Goal: Task Accomplishment & Management: Complete application form

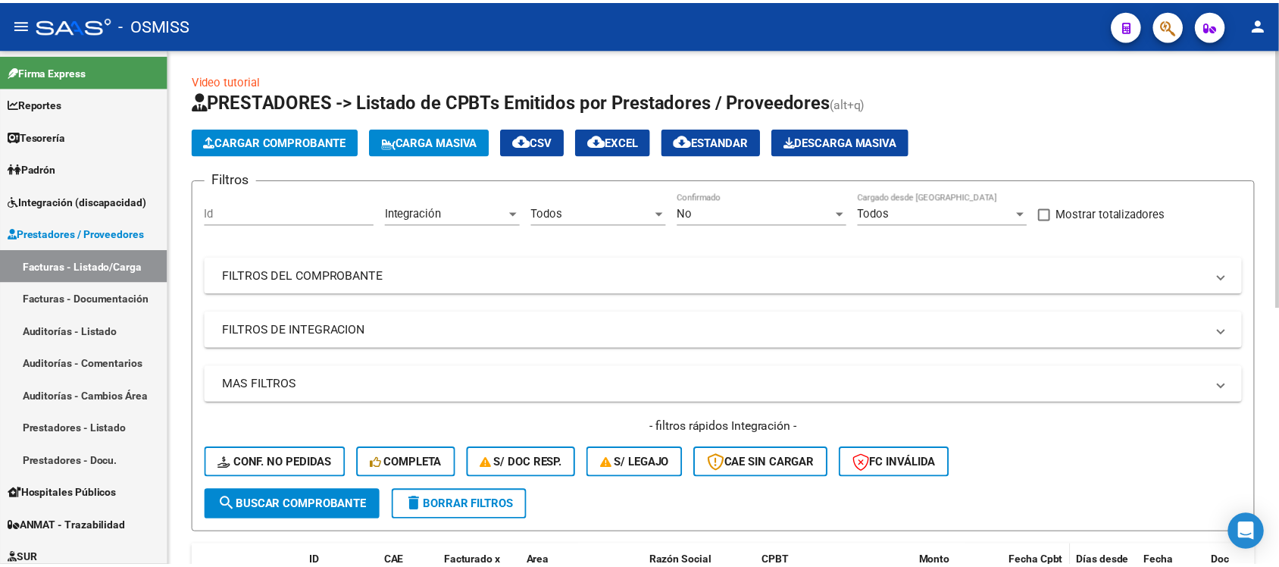
scroll to position [422, 0]
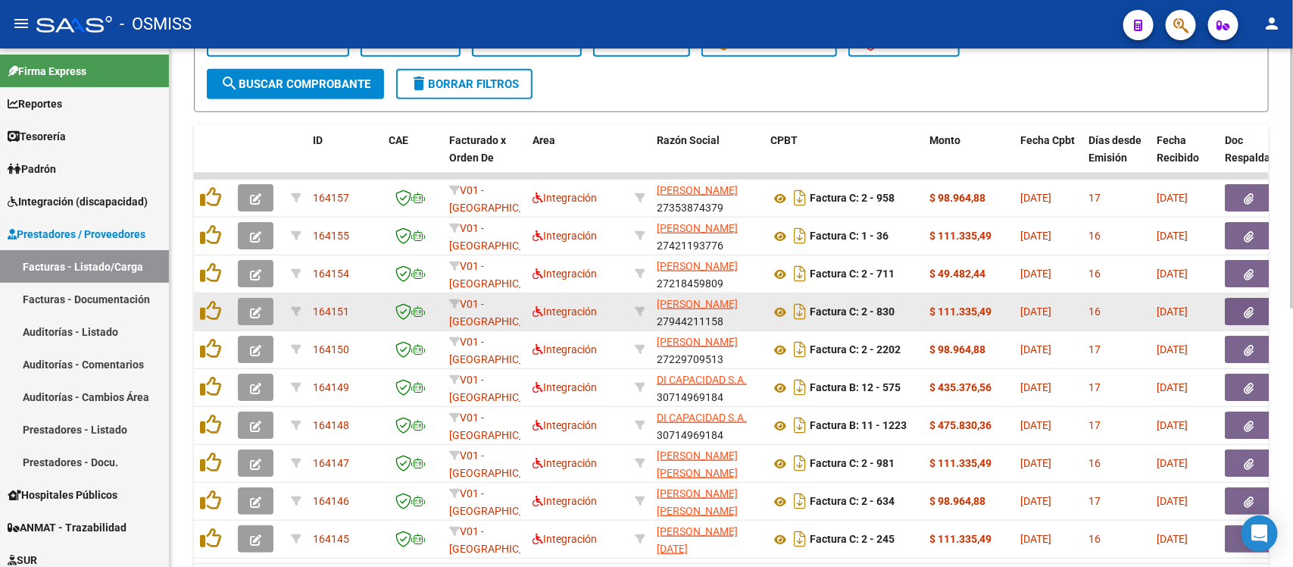
click at [252, 316] on button "button" at bounding box center [256, 311] width 36 height 27
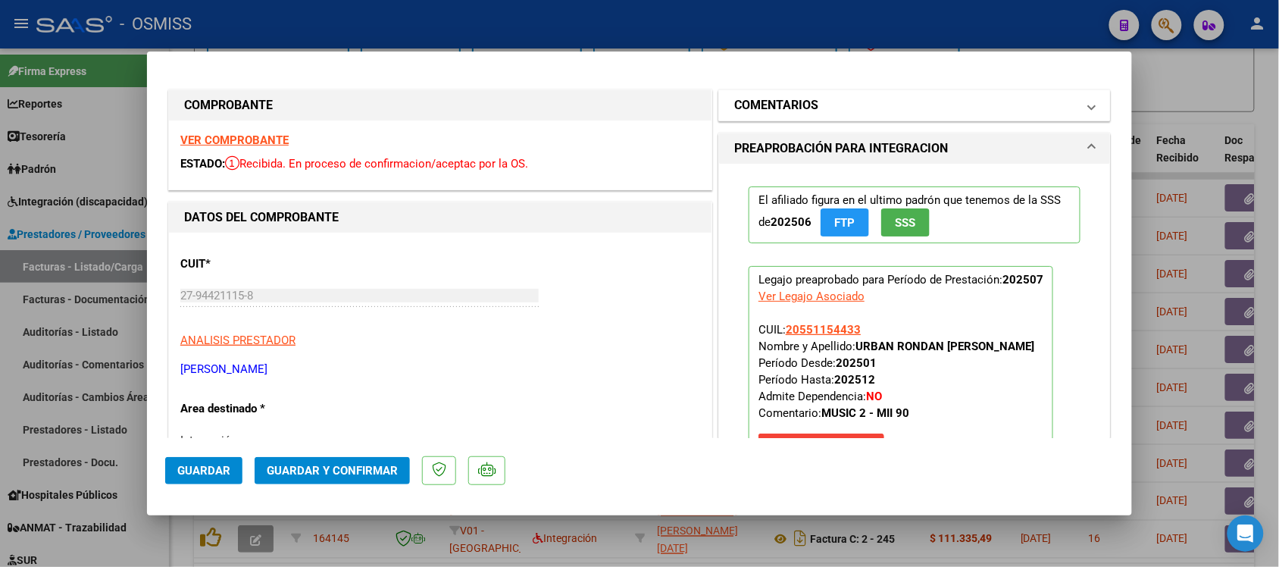
click at [739, 103] on h1 "COMENTARIOS" at bounding box center [776, 105] width 84 height 18
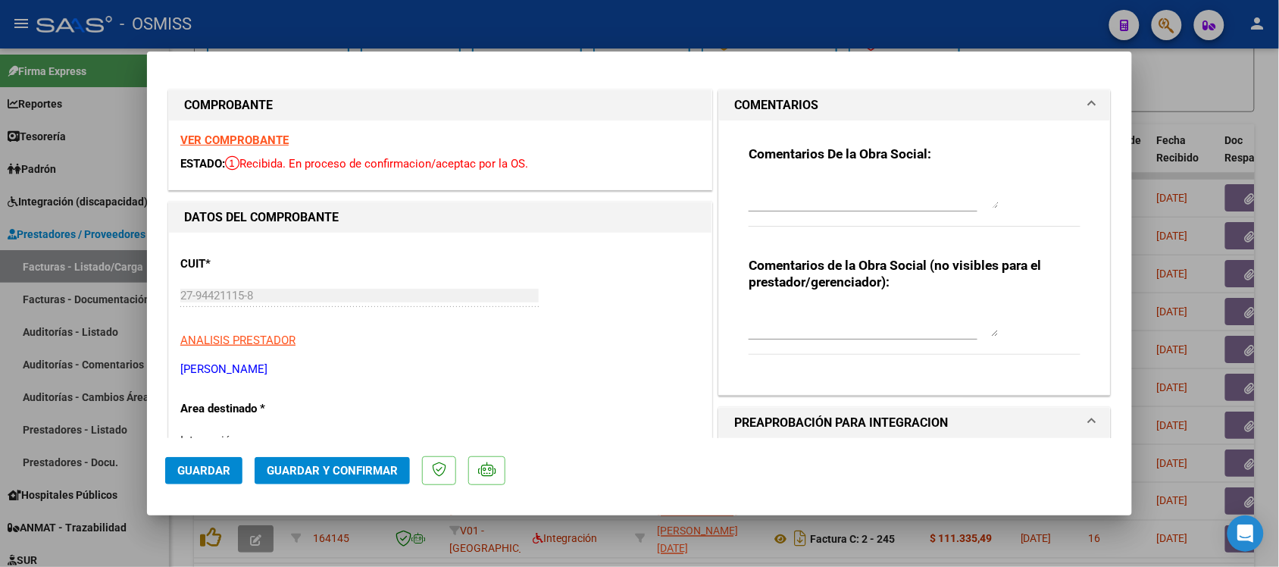
click at [739, 103] on h1 "COMENTARIOS" at bounding box center [776, 105] width 84 height 18
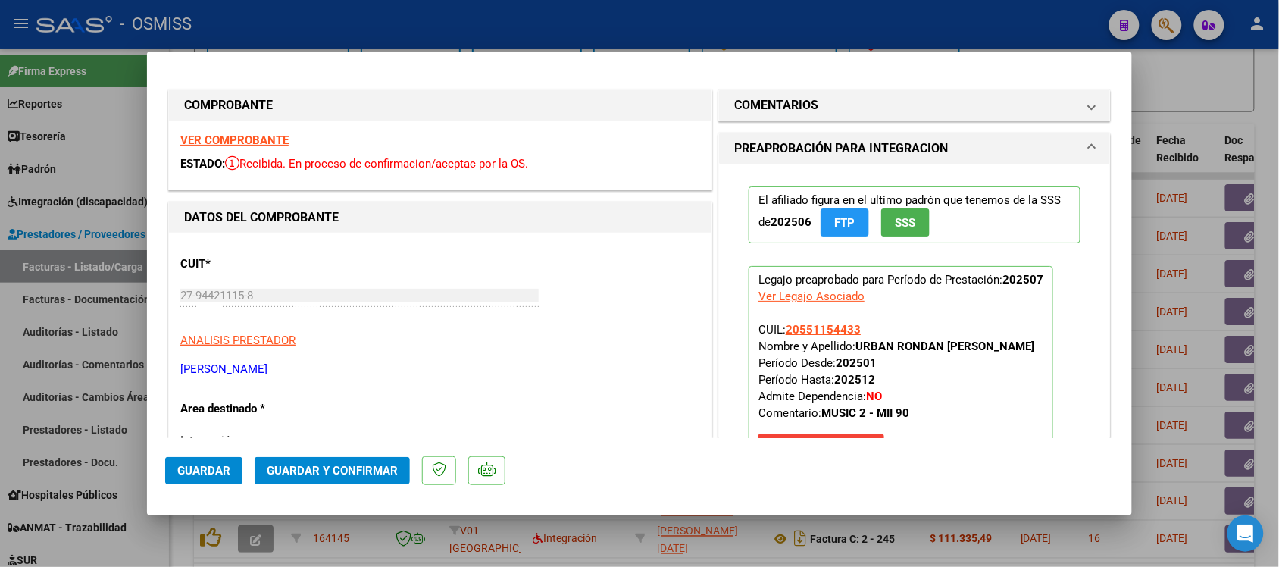
click at [265, 140] on strong "VER COMPROBANTE" at bounding box center [234, 140] width 108 height 14
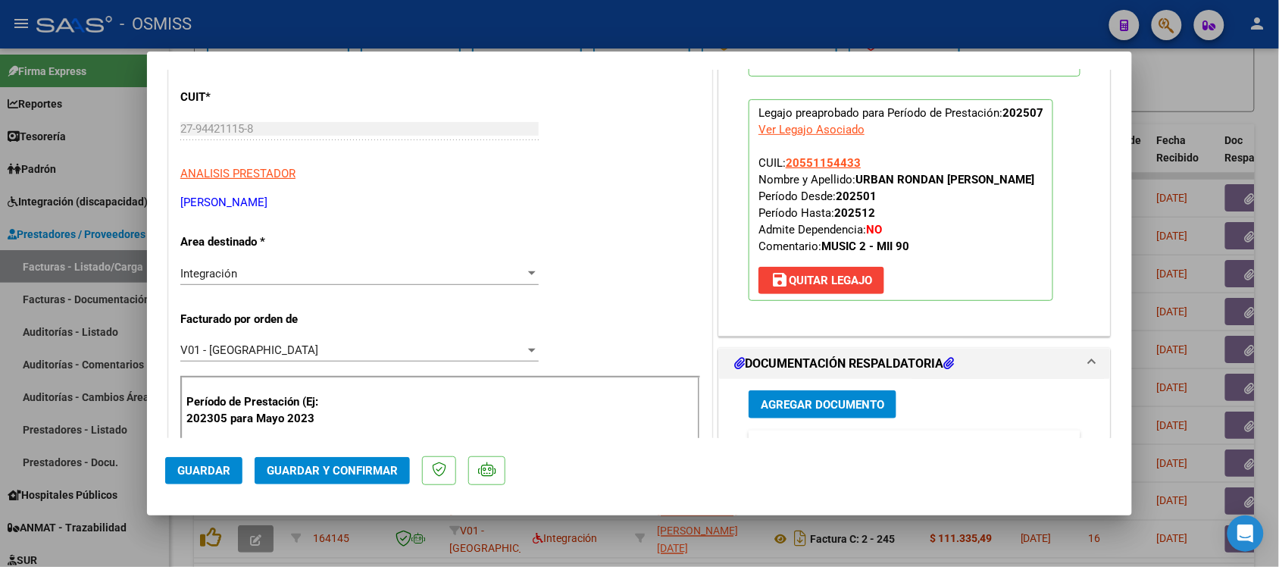
scroll to position [284, 0]
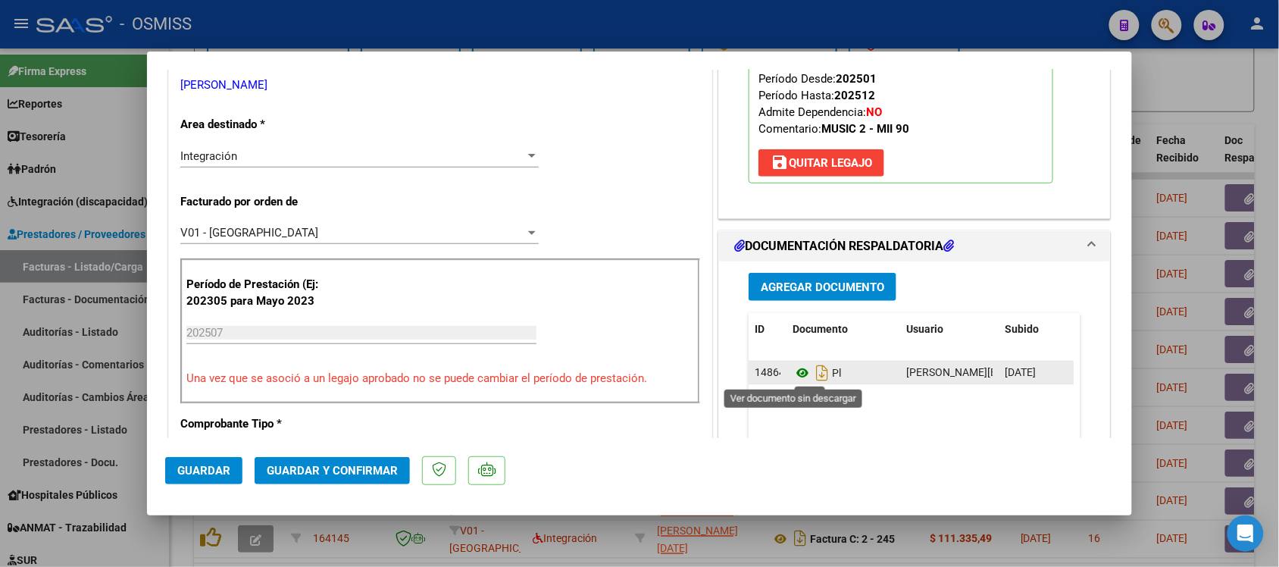
click at [793, 377] on icon at bounding box center [802, 373] width 20 height 18
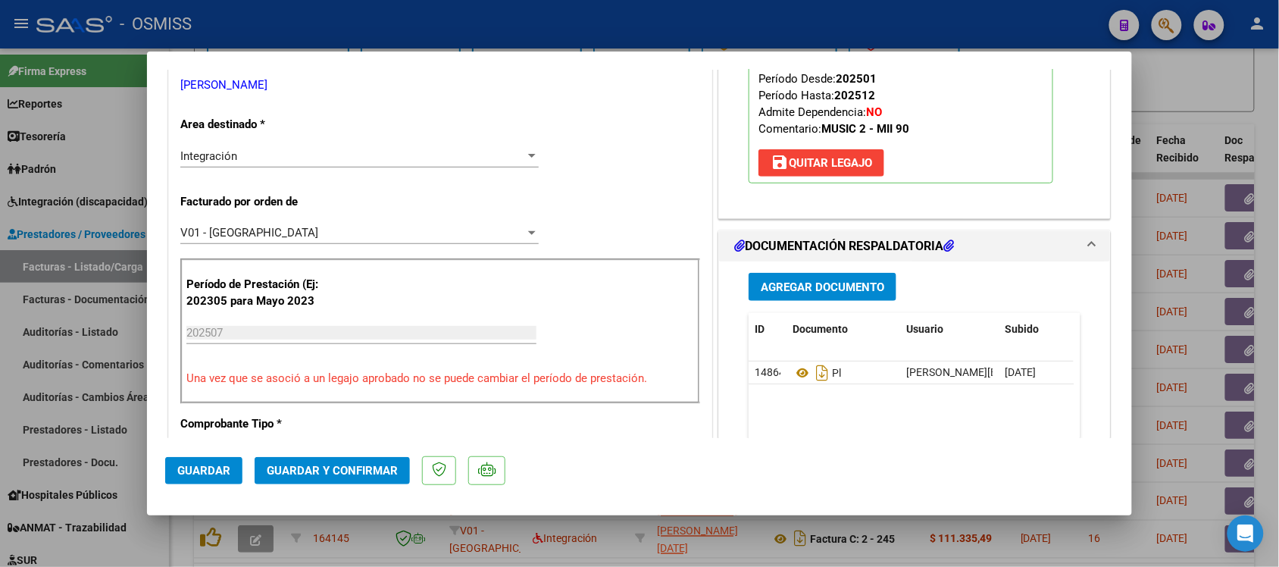
scroll to position [0, 0]
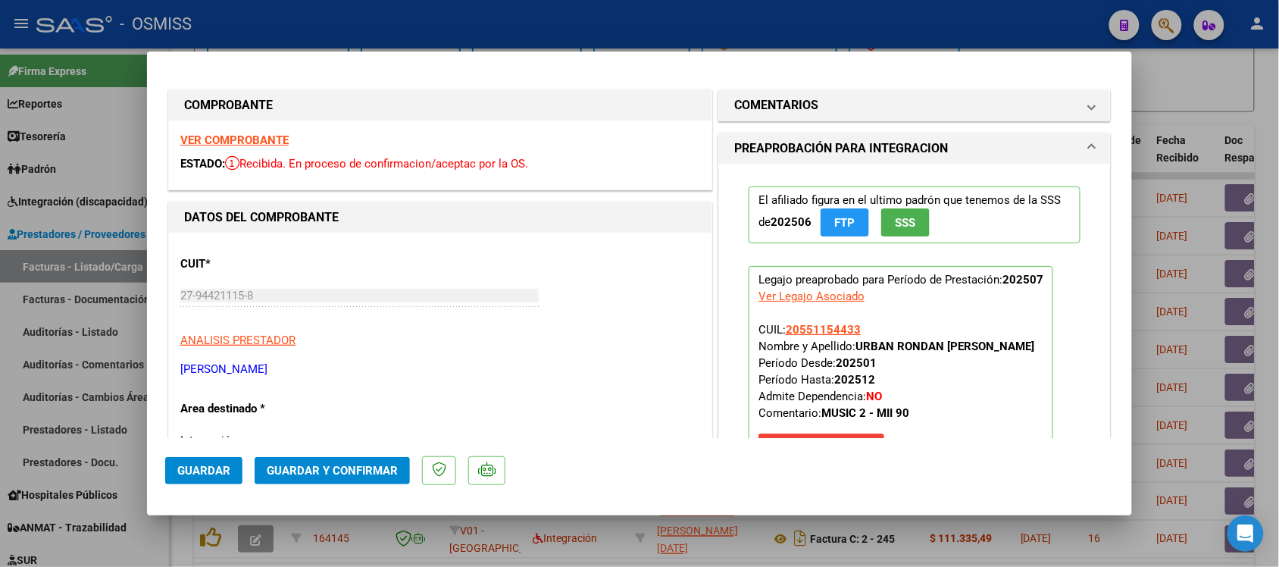
click at [267, 138] on strong "VER COMPROBANTE" at bounding box center [234, 140] width 108 height 14
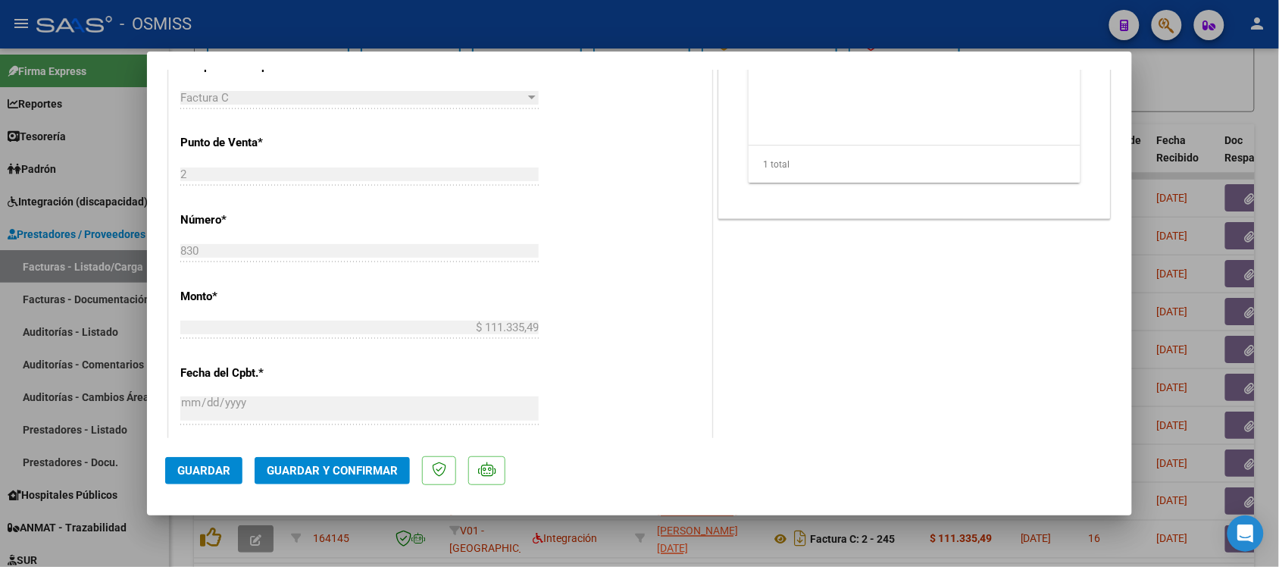
scroll to position [663, 0]
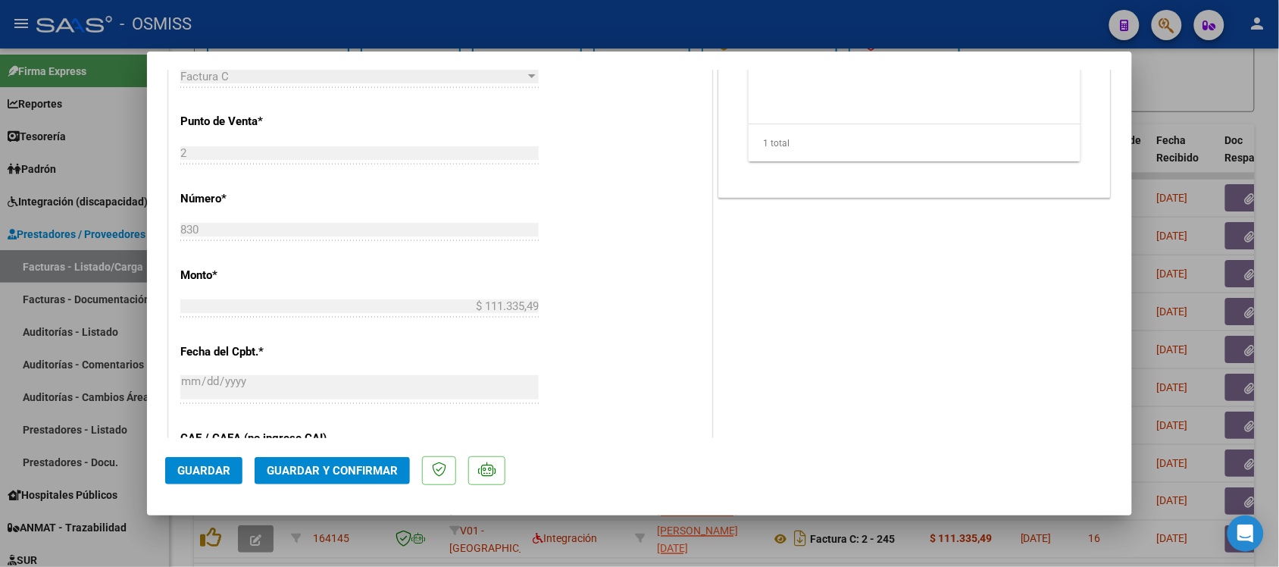
click at [367, 470] on span "Guardar y Confirmar" at bounding box center [332, 471] width 131 height 14
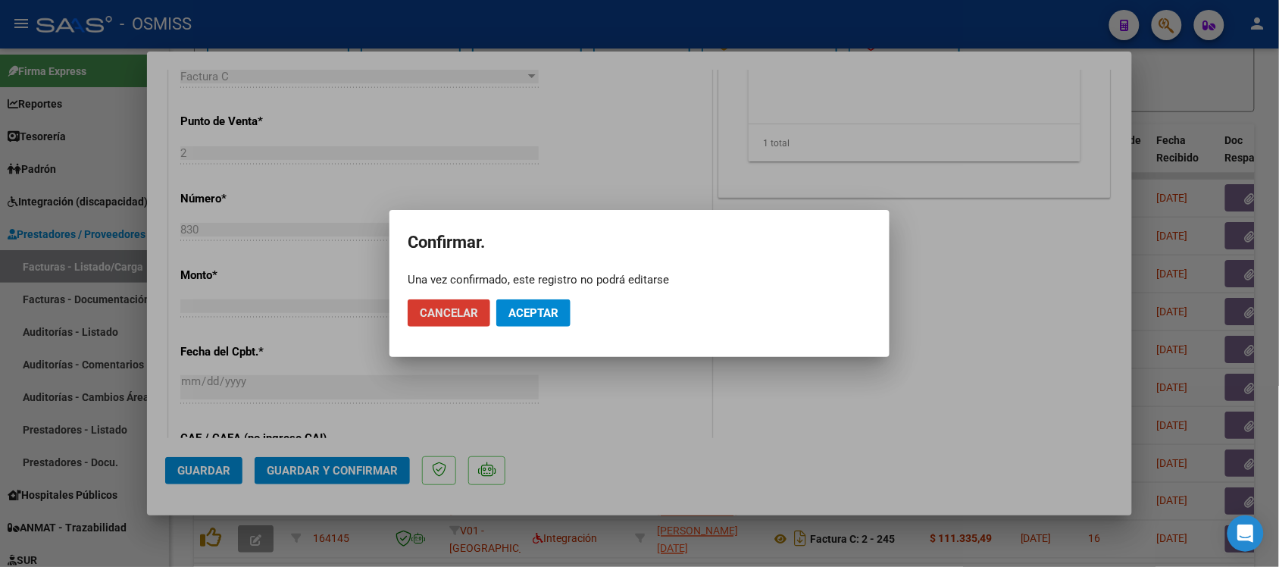
click at [552, 315] on span "Aceptar" at bounding box center [533, 313] width 50 height 14
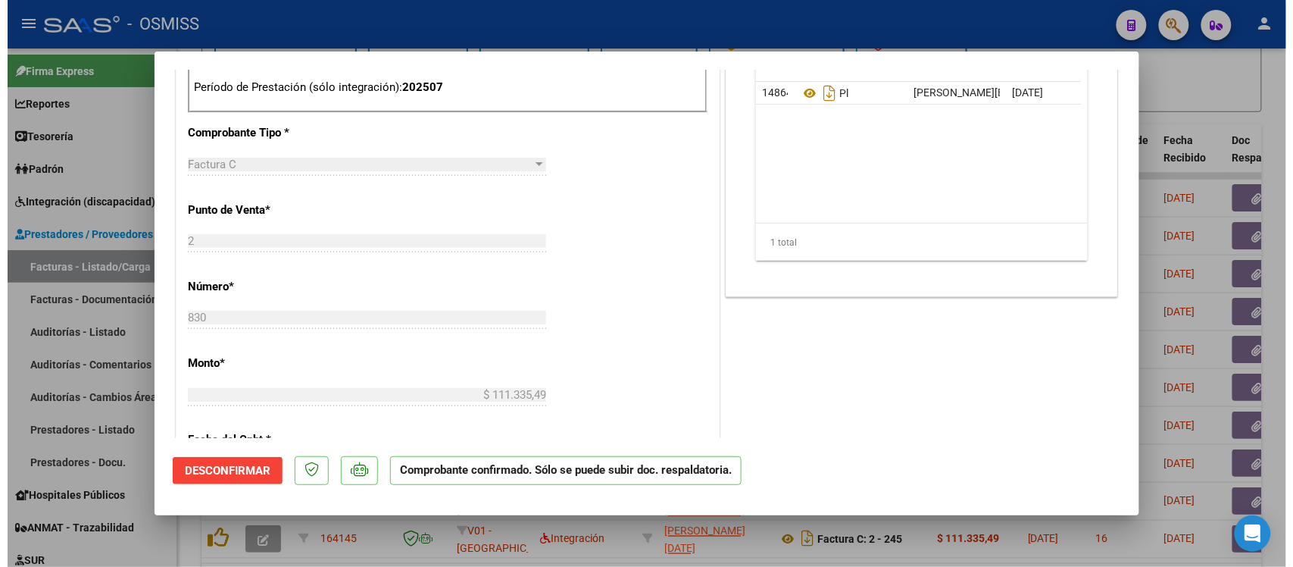
scroll to position [473, 0]
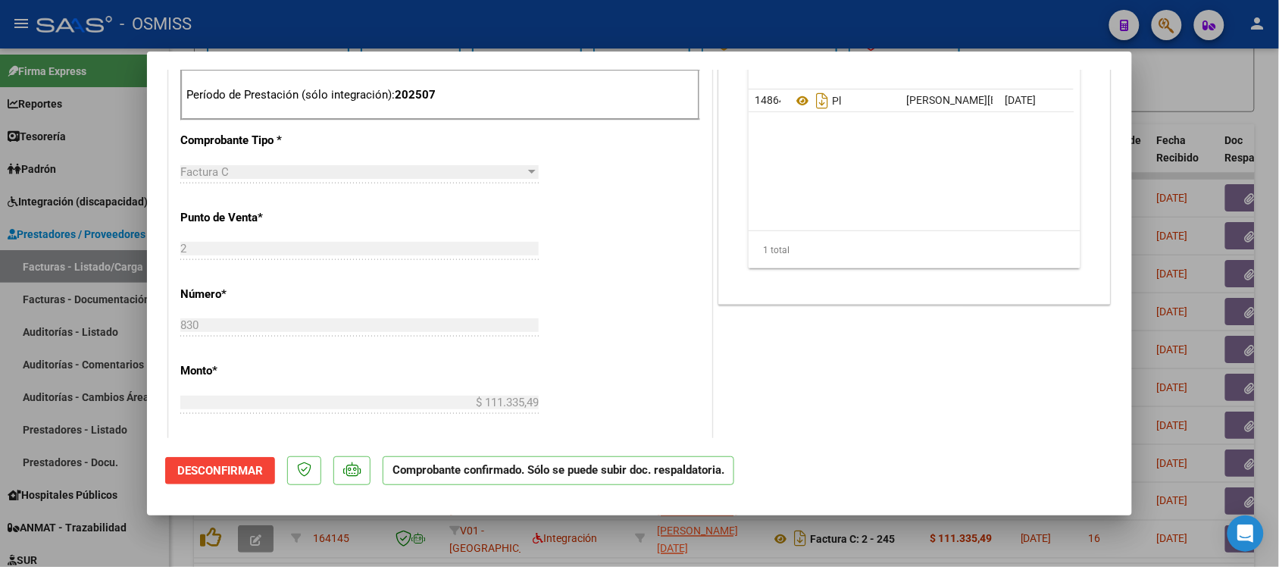
click at [1189, 98] on div at bounding box center [639, 283] width 1279 height 567
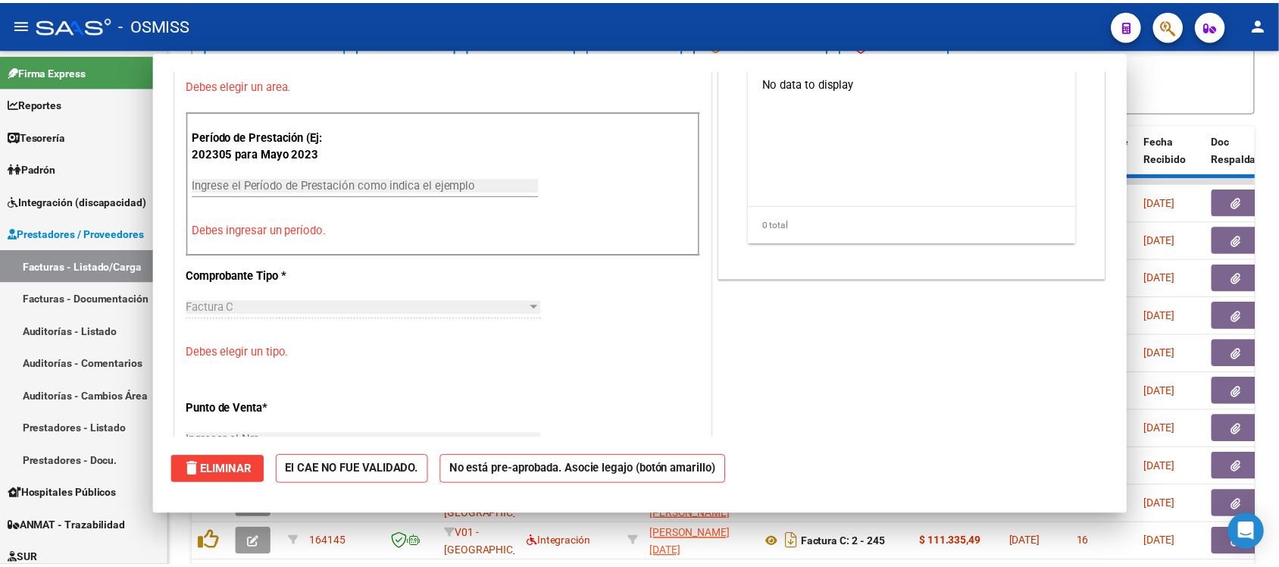
scroll to position [0, 0]
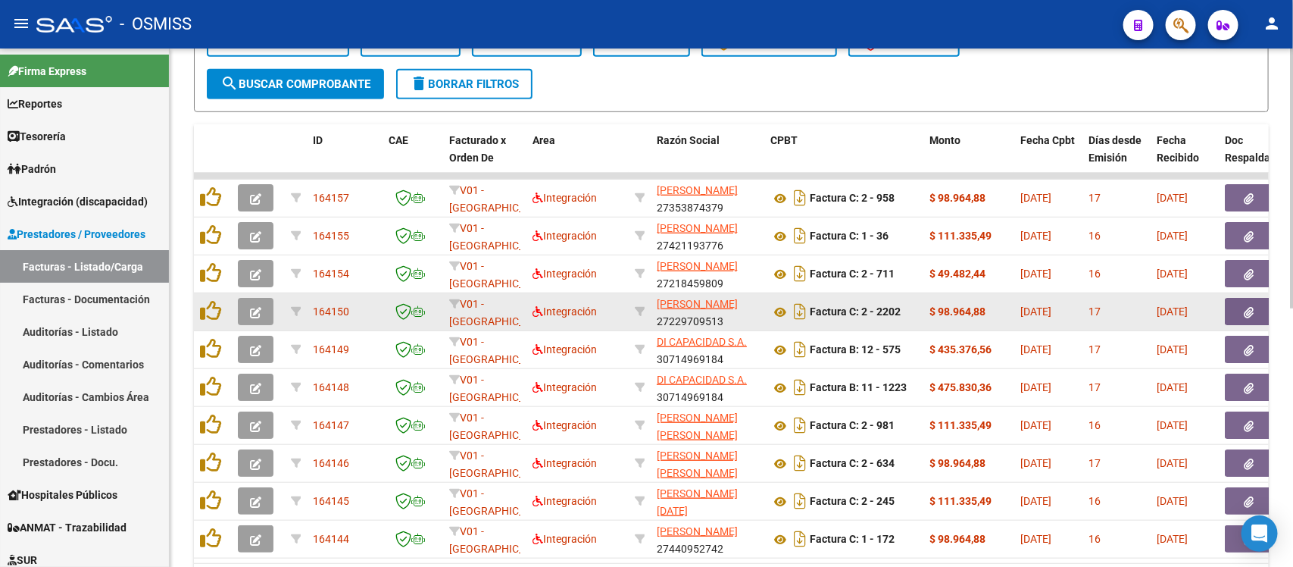
click at [254, 309] on icon "button" at bounding box center [255, 312] width 11 height 11
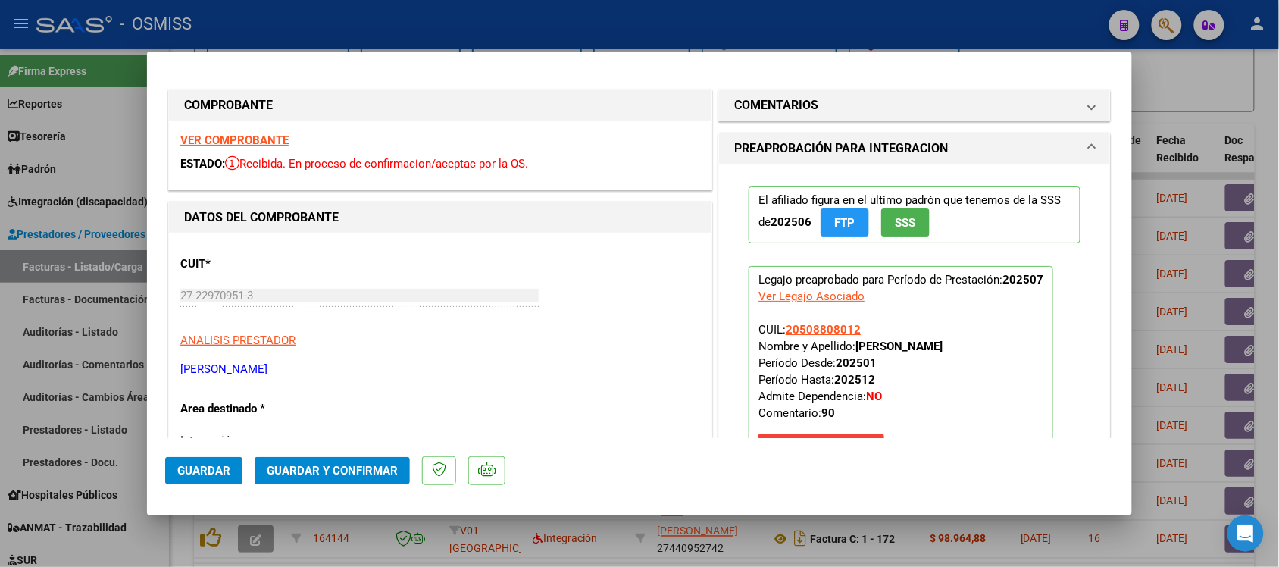
click at [248, 136] on strong "VER COMPROBANTE" at bounding box center [234, 140] width 108 height 14
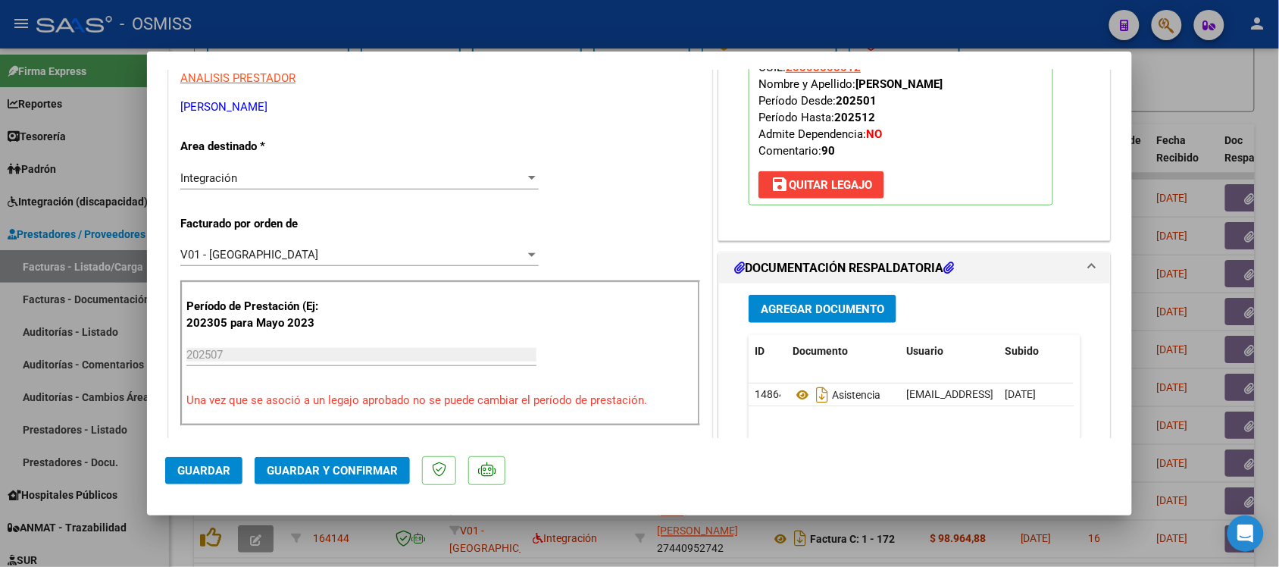
scroll to position [284, 0]
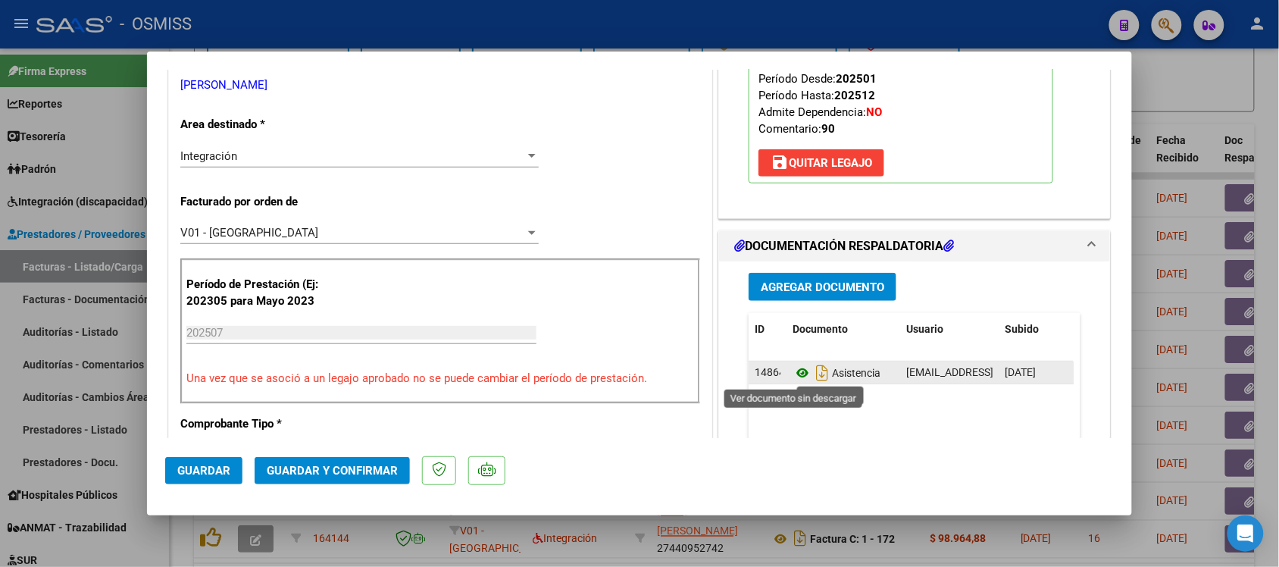
click at [792, 379] on icon at bounding box center [802, 373] width 20 height 18
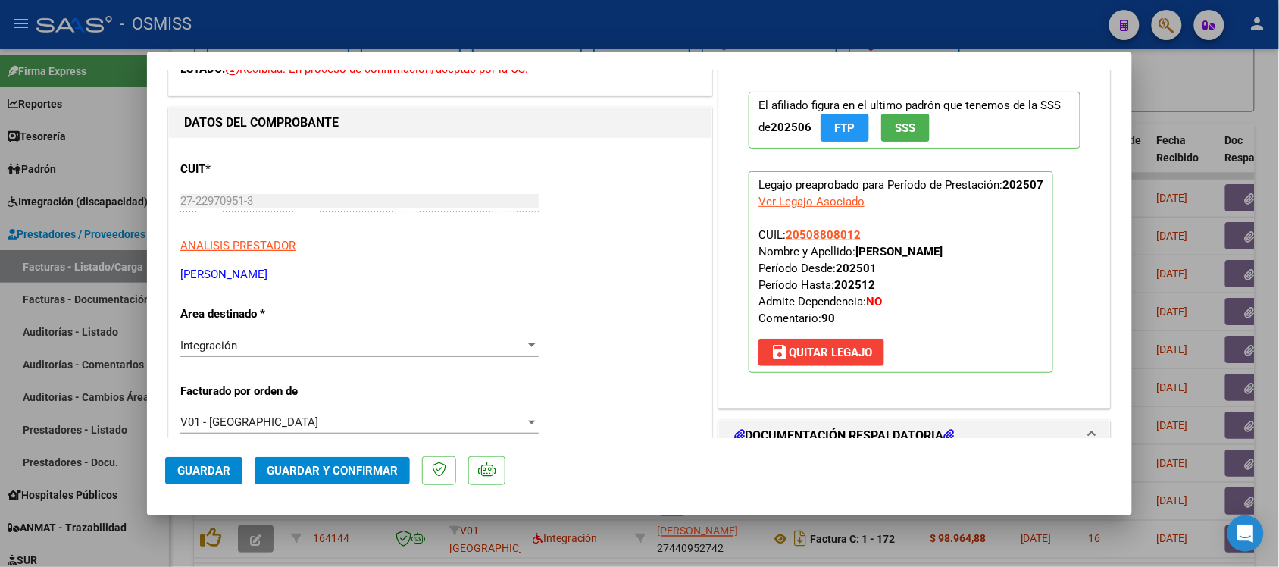
scroll to position [0, 0]
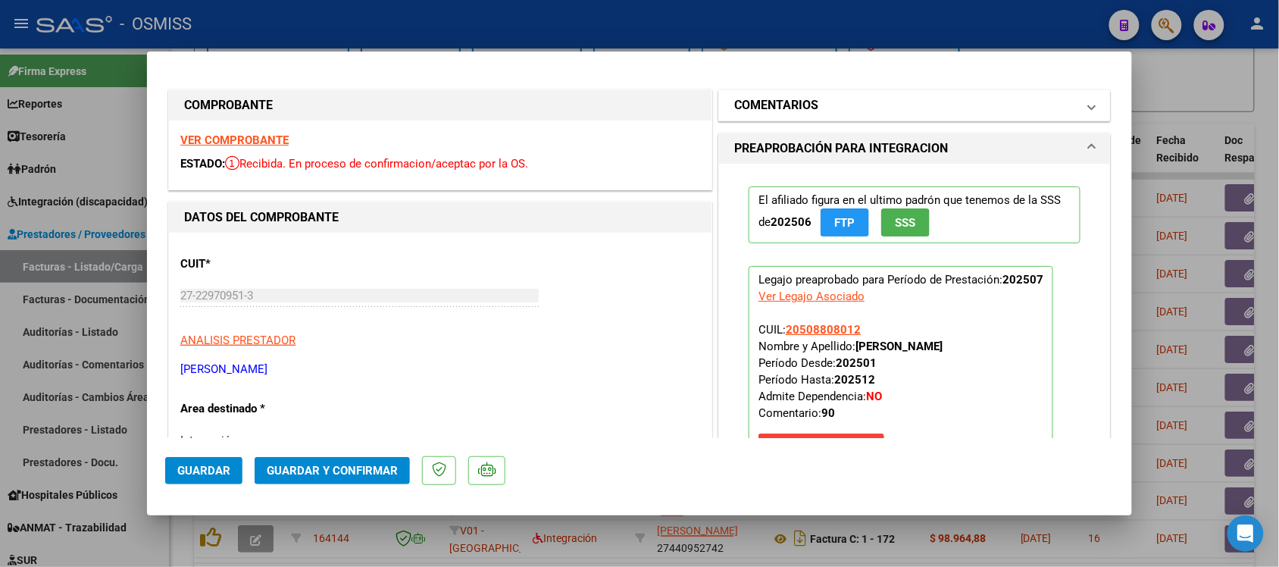
click at [763, 104] on h1 "COMENTARIOS" at bounding box center [776, 105] width 84 height 18
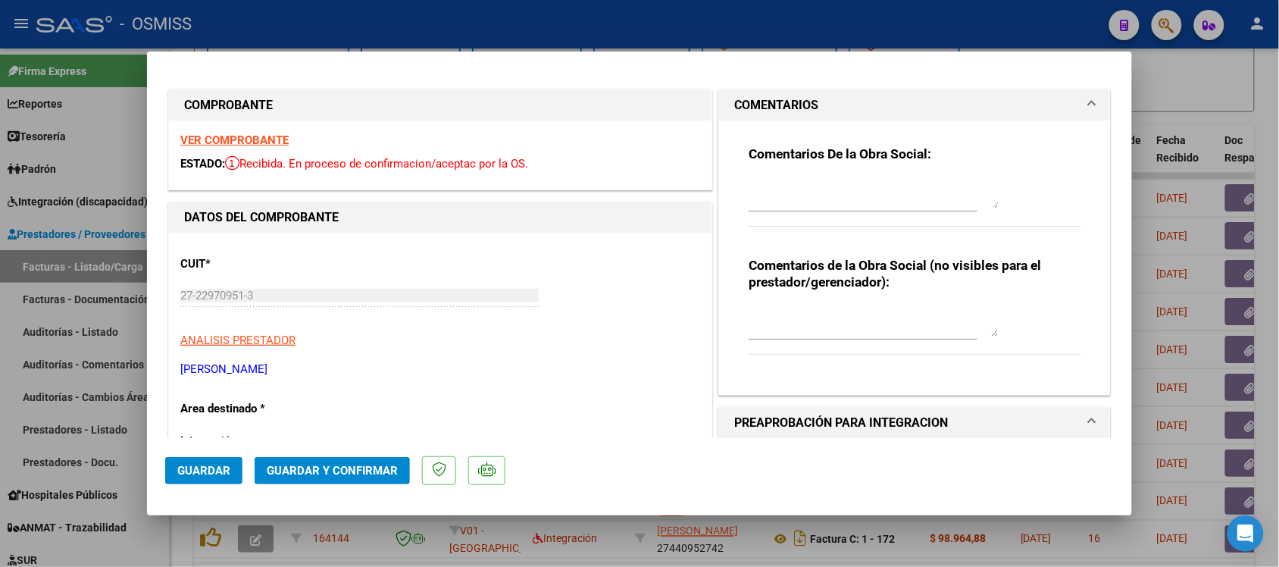
click at [764, 100] on h1 "COMENTARIOS" at bounding box center [776, 105] width 84 height 18
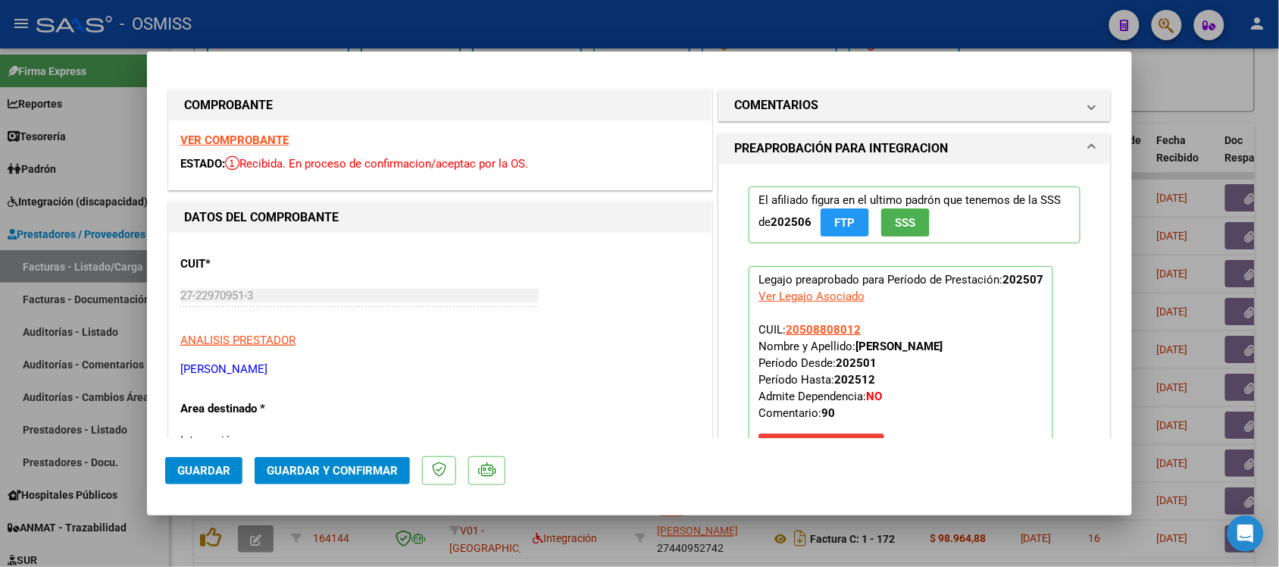
click at [265, 139] on strong "VER COMPROBANTE" at bounding box center [234, 140] width 108 height 14
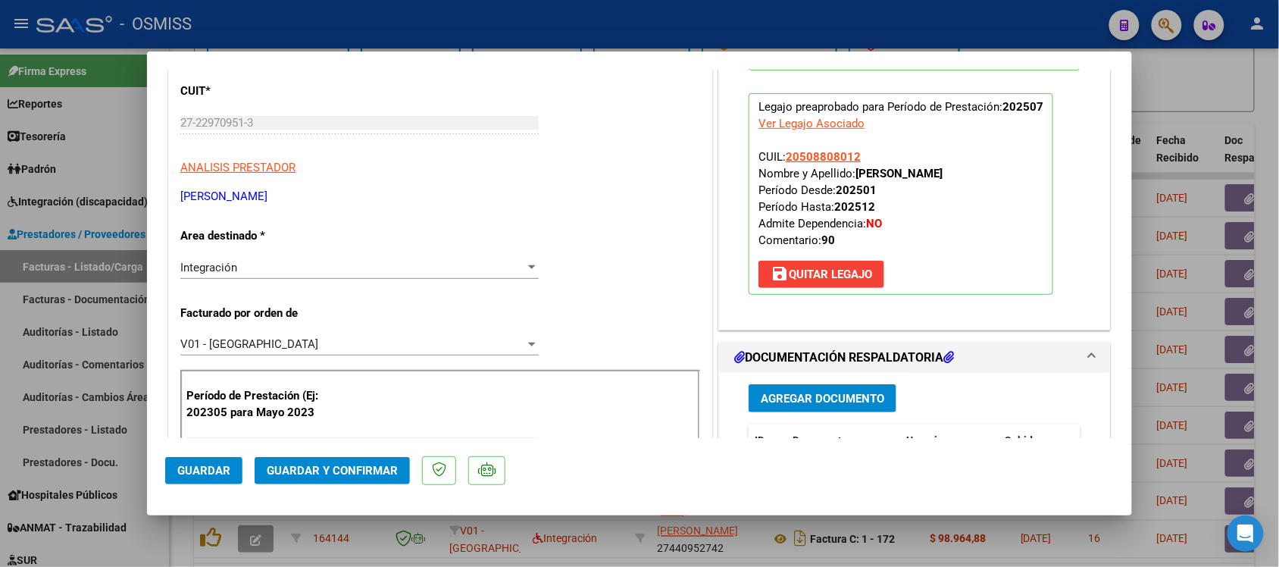
scroll to position [284, 0]
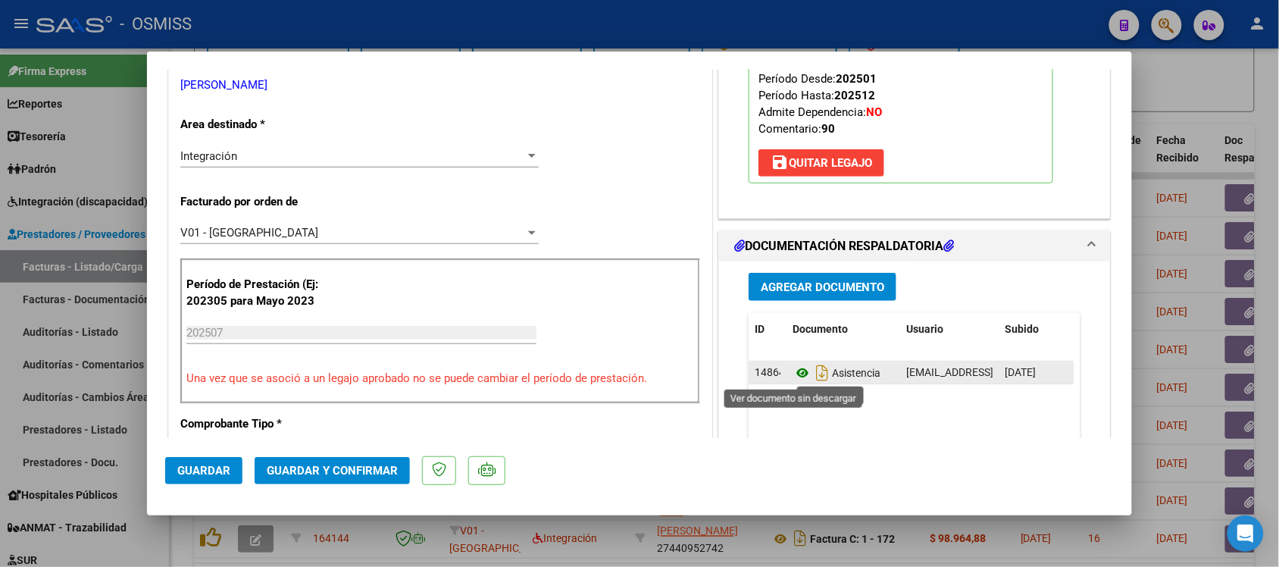
click at [796, 372] on icon at bounding box center [802, 373] width 20 height 18
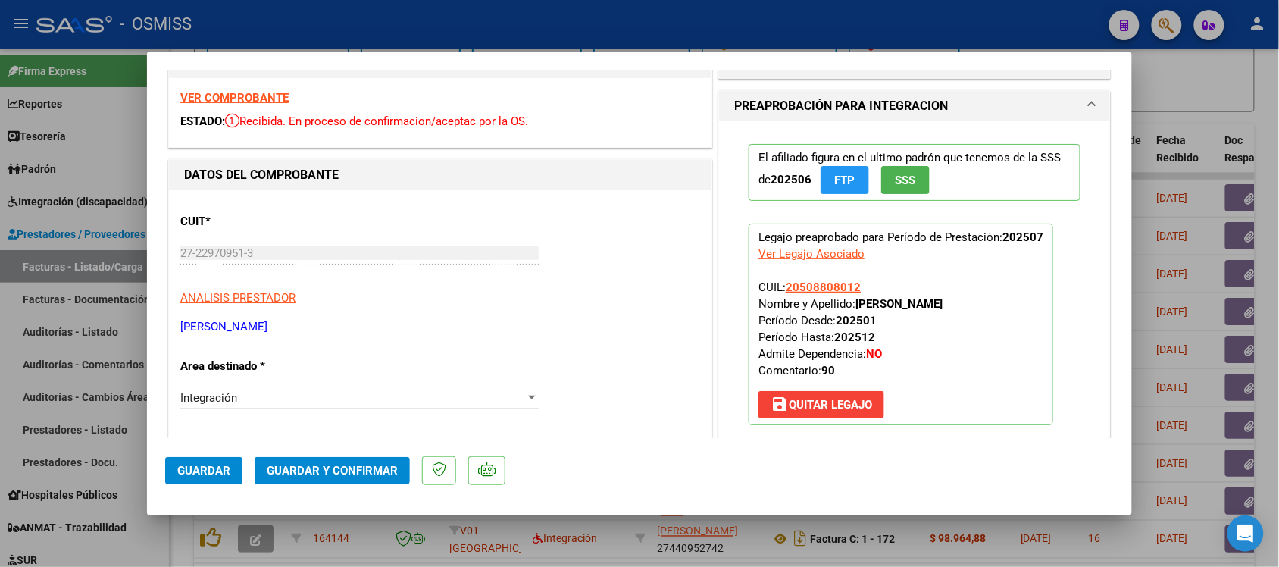
scroll to position [0, 0]
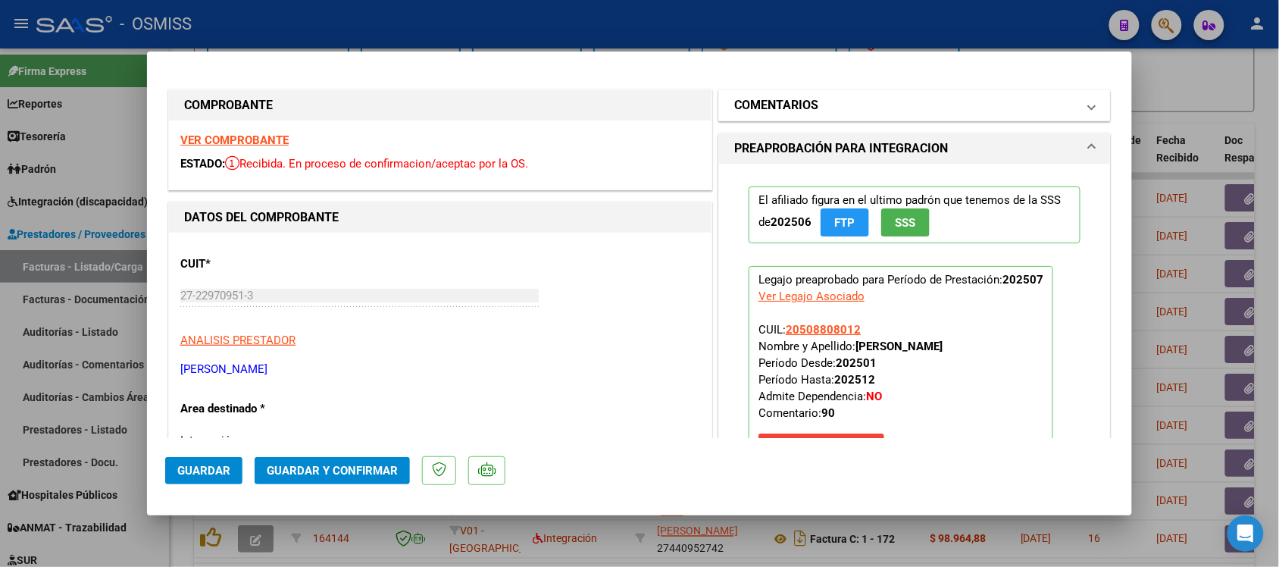
click at [737, 107] on h1 "COMENTARIOS" at bounding box center [776, 105] width 84 height 18
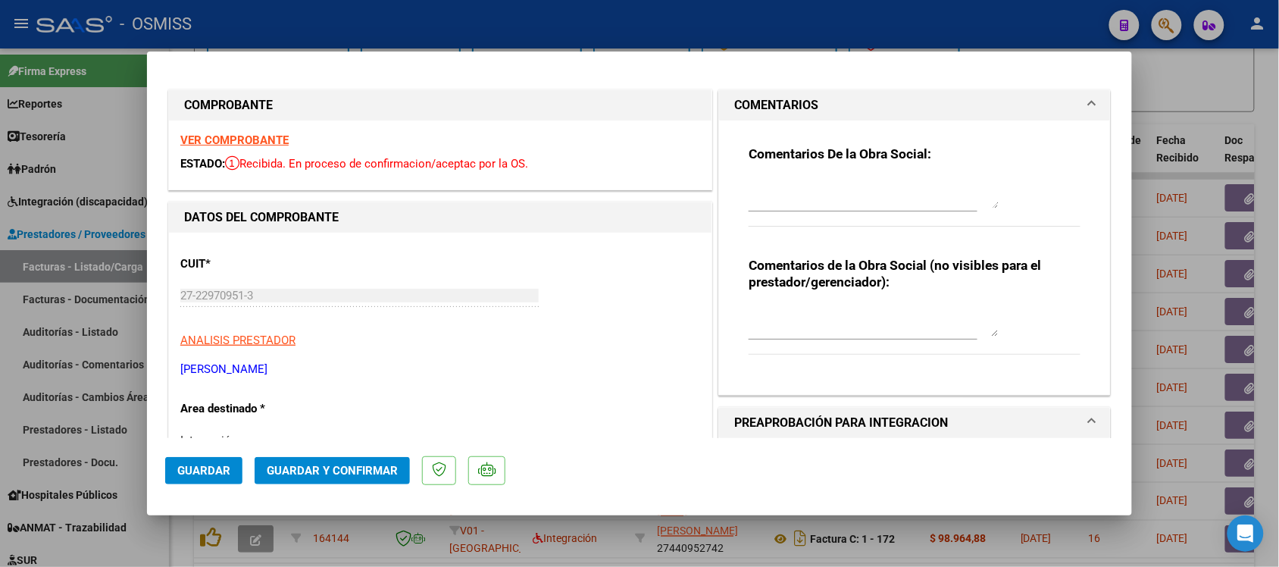
click at [739, 106] on h1 "COMENTARIOS" at bounding box center [776, 105] width 84 height 18
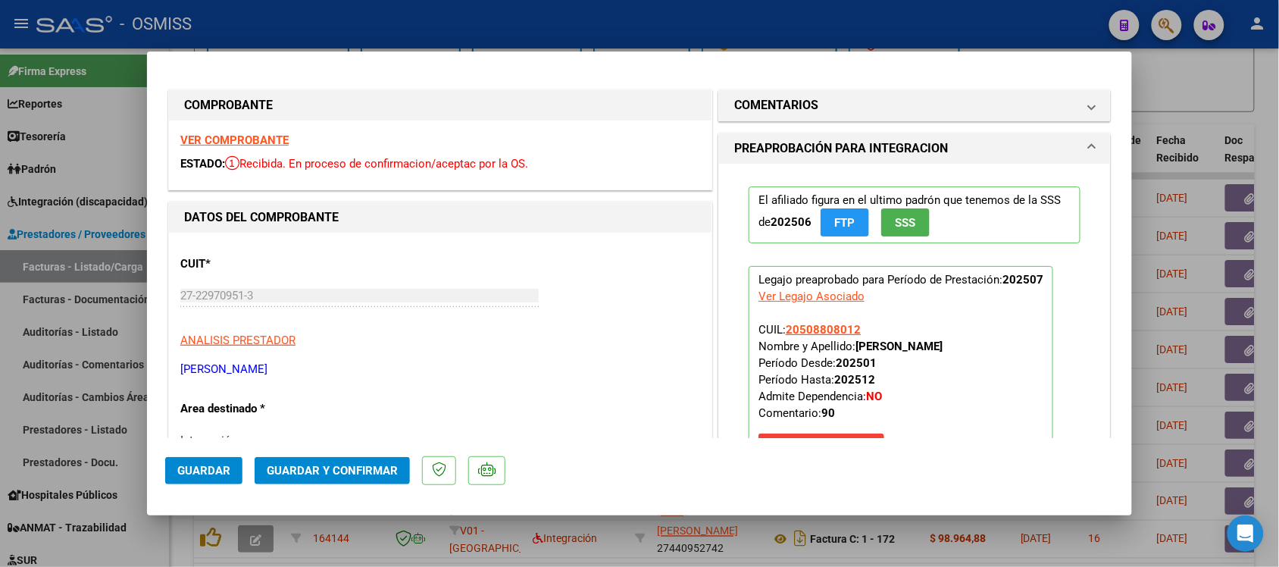
click at [1161, 146] on div at bounding box center [639, 283] width 1279 height 567
type input "$ 0,00"
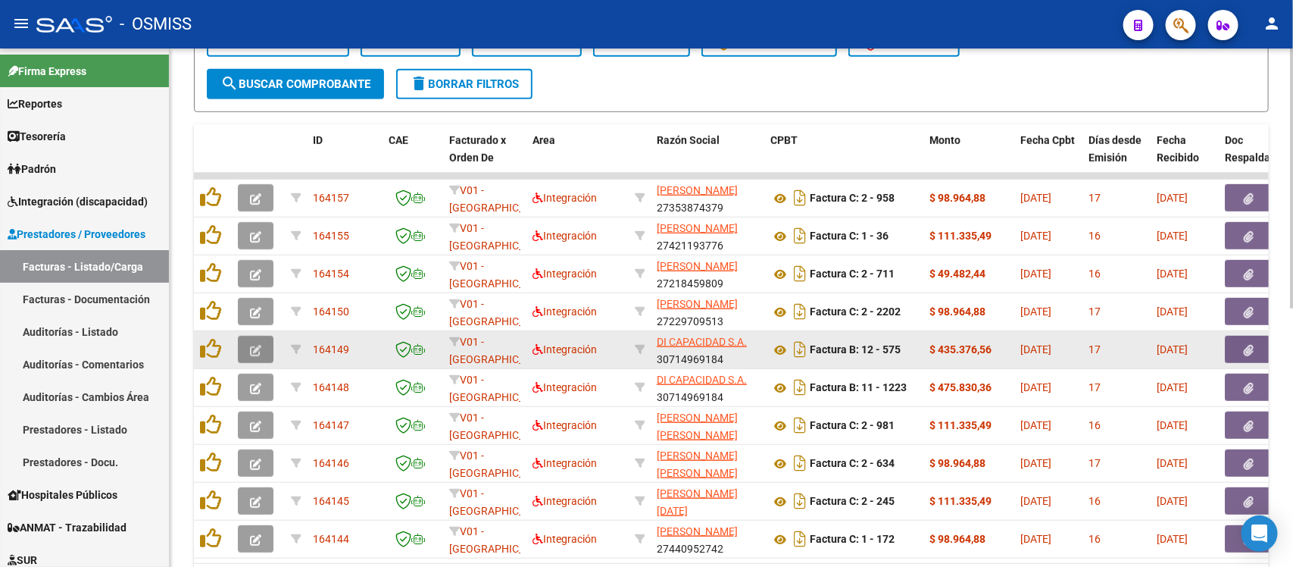
click at [252, 345] on icon "button" at bounding box center [255, 350] width 11 height 11
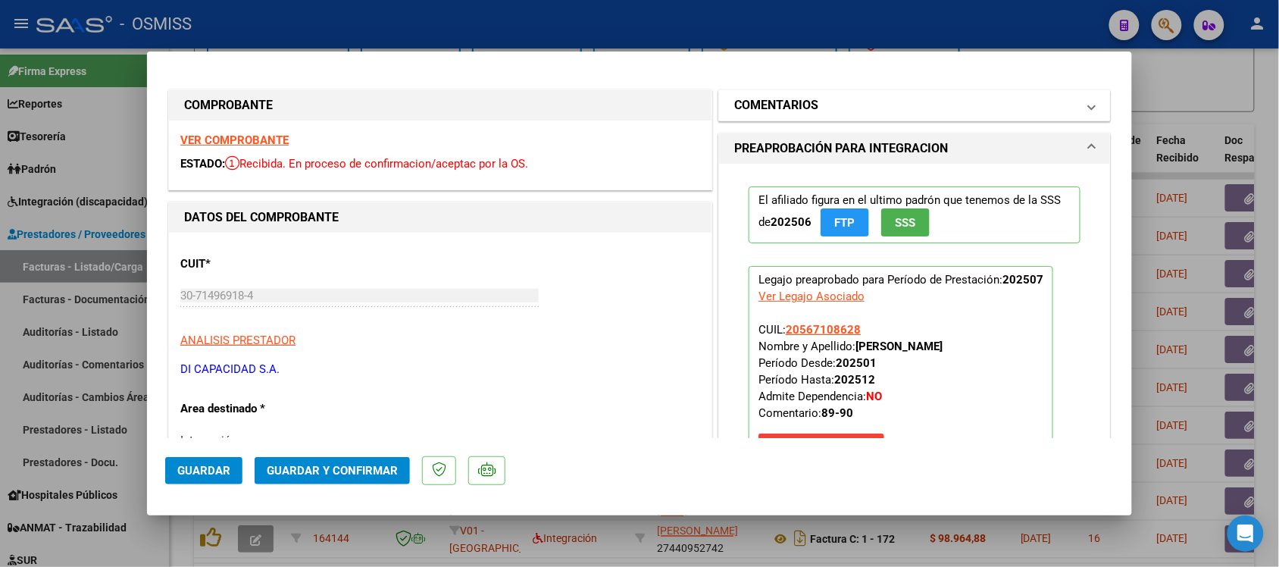
click at [747, 95] on mat-expansion-panel-header "COMENTARIOS" at bounding box center [914, 105] width 391 height 30
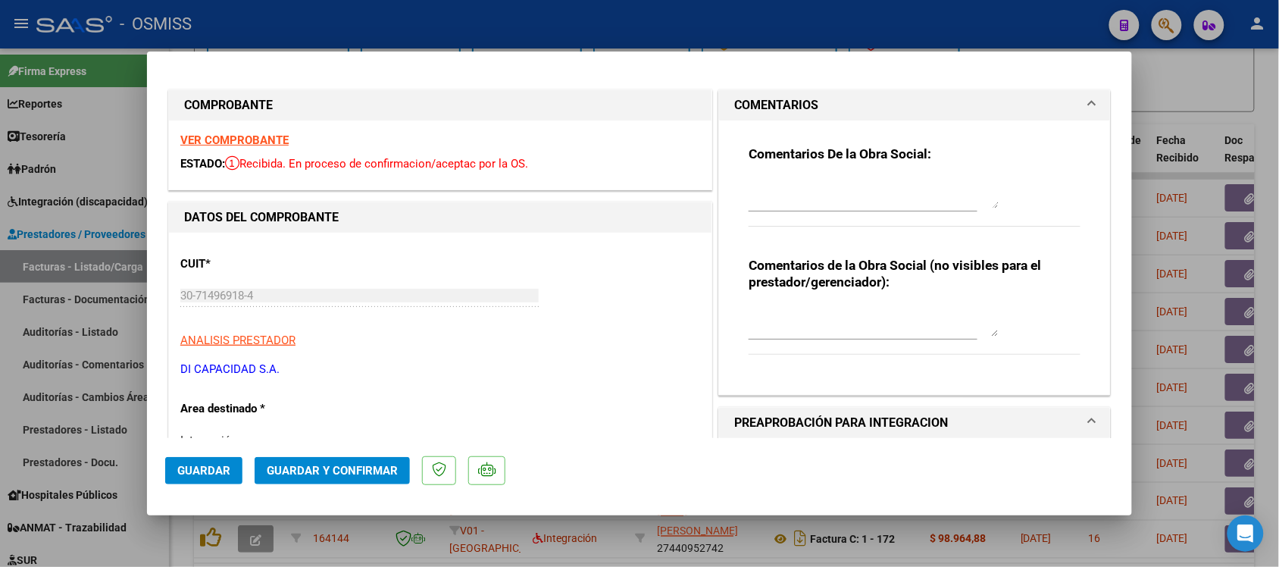
click at [747, 95] on mat-expansion-panel-header "COMENTARIOS" at bounding box center [914, 105] width 391 height 30
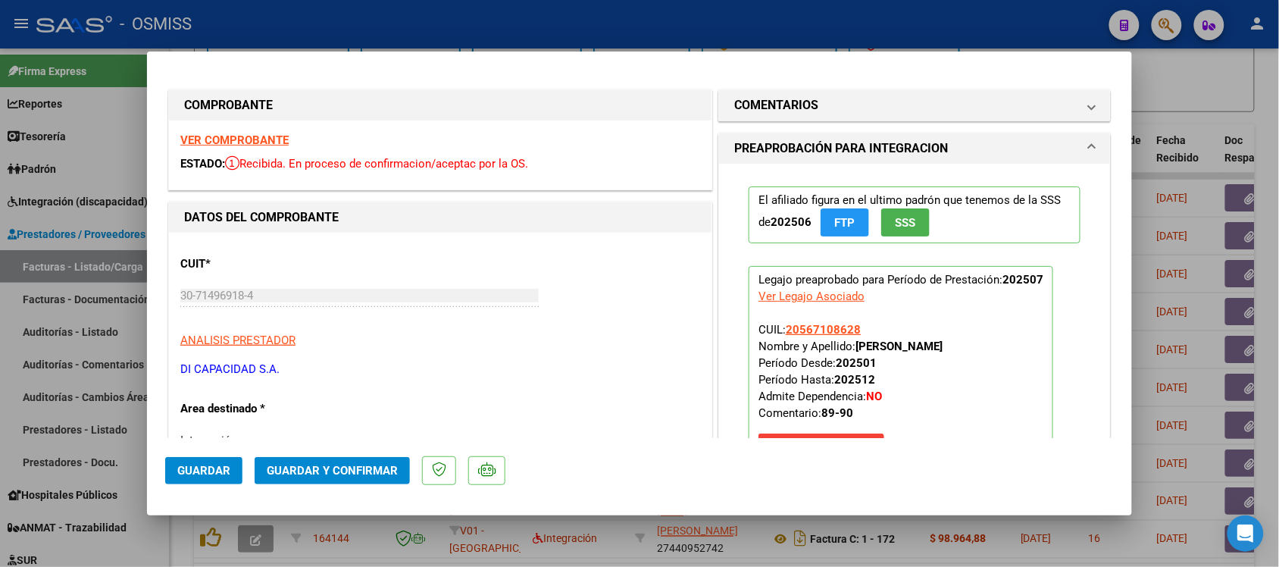
click at [236, 133] on strong "VER COMPROBANTE" at bounding box center [234, 140] width 108 height 14
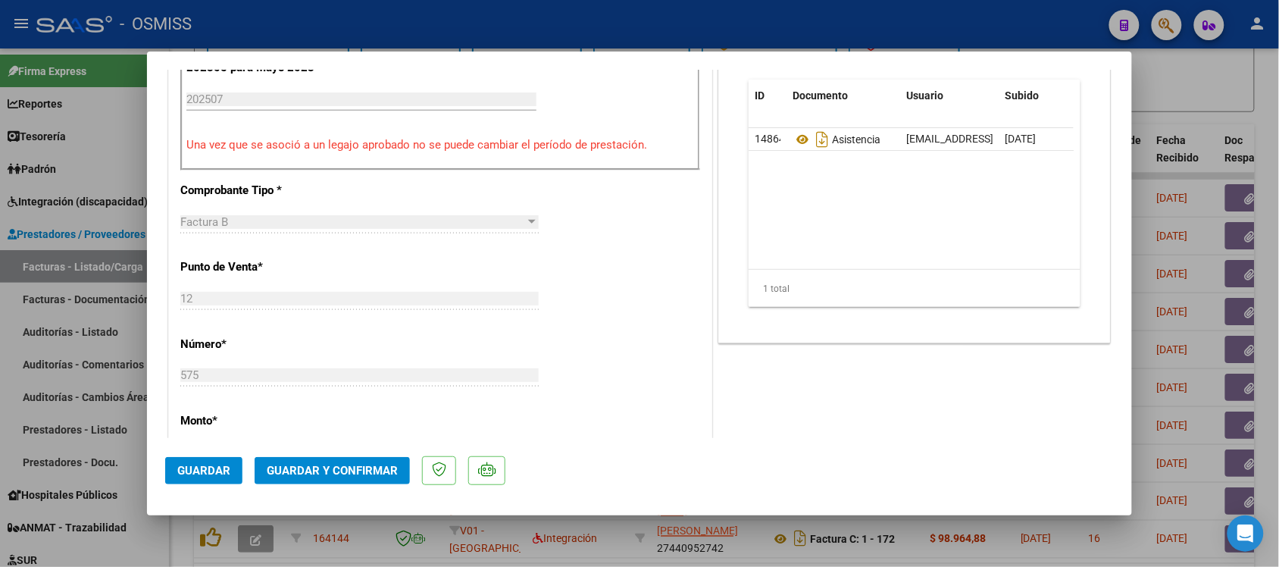
scroll to position [568, 0]
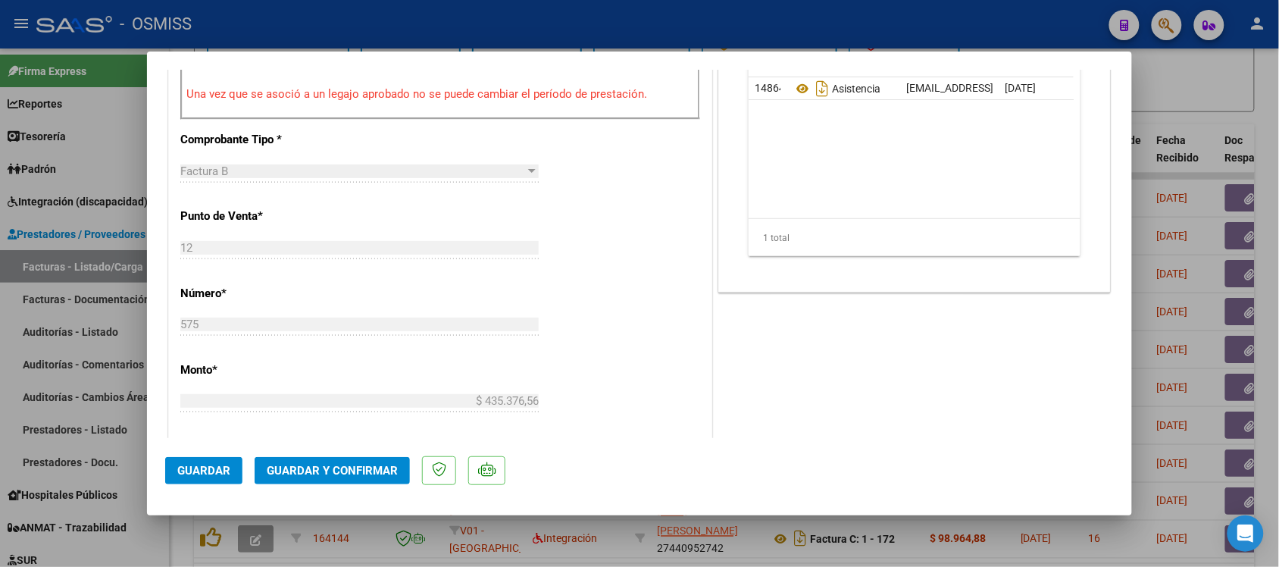
click at [1227, 104] on div at bounding box center [639, 283] width 1279 height 567
type input "$ 0,00"
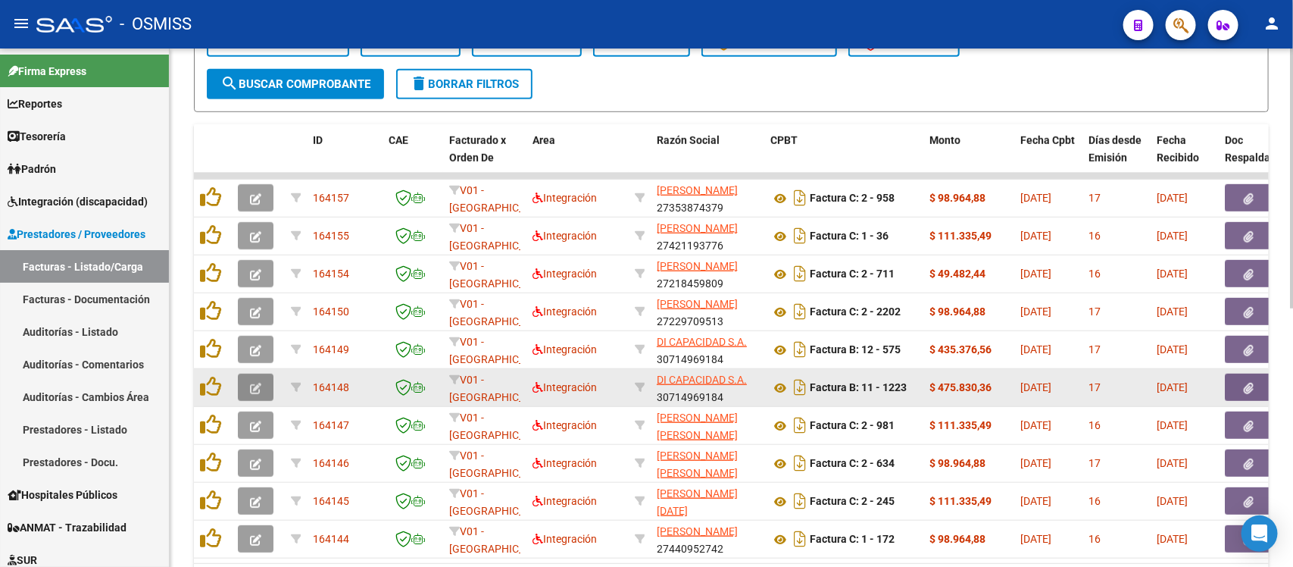
click at [258, 384] on icon "button" at bounding box center [255, 388] width 11 height 11
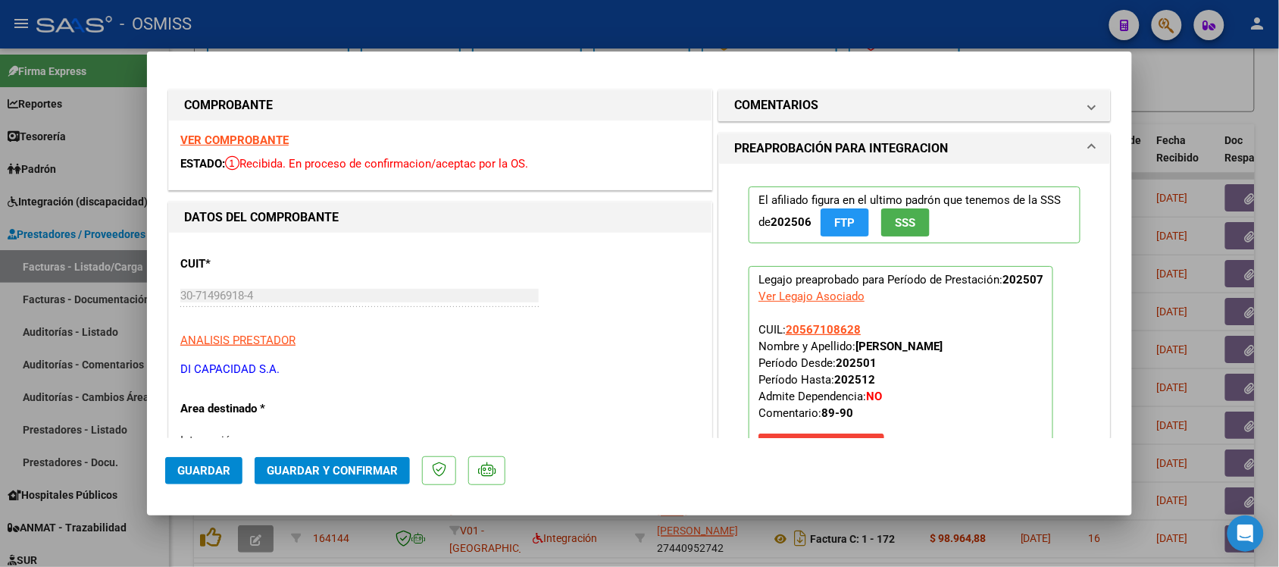
click at [259, 134] on strong "VER COMPROBANTE" at bounding box center [234, 140] width 108 height 14
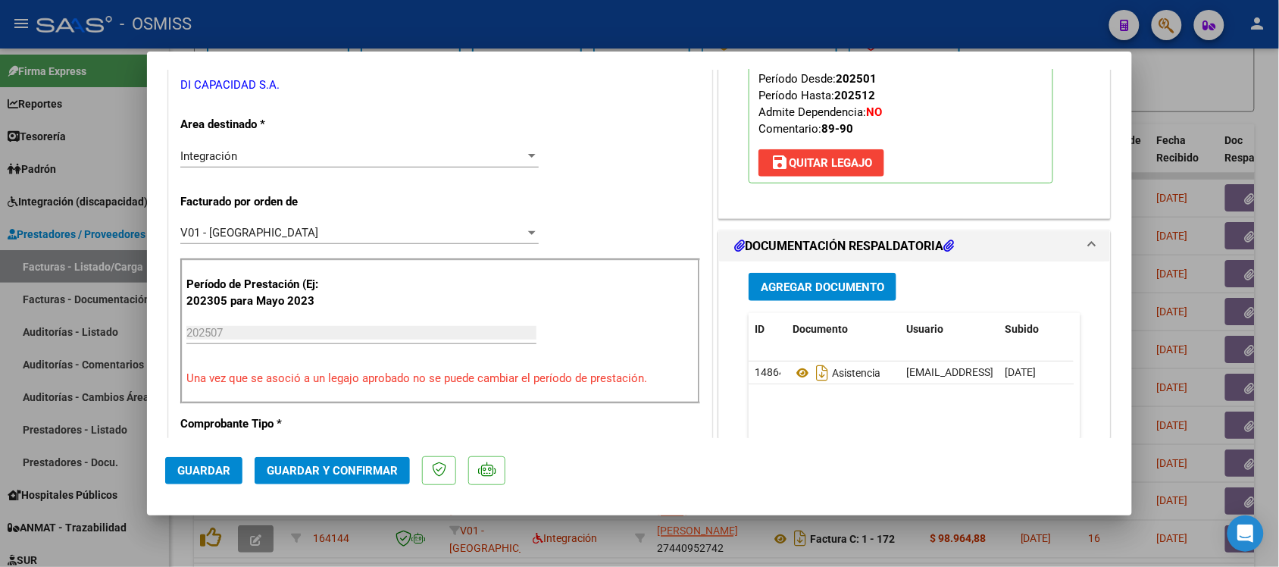
scroll to position [379, 0]
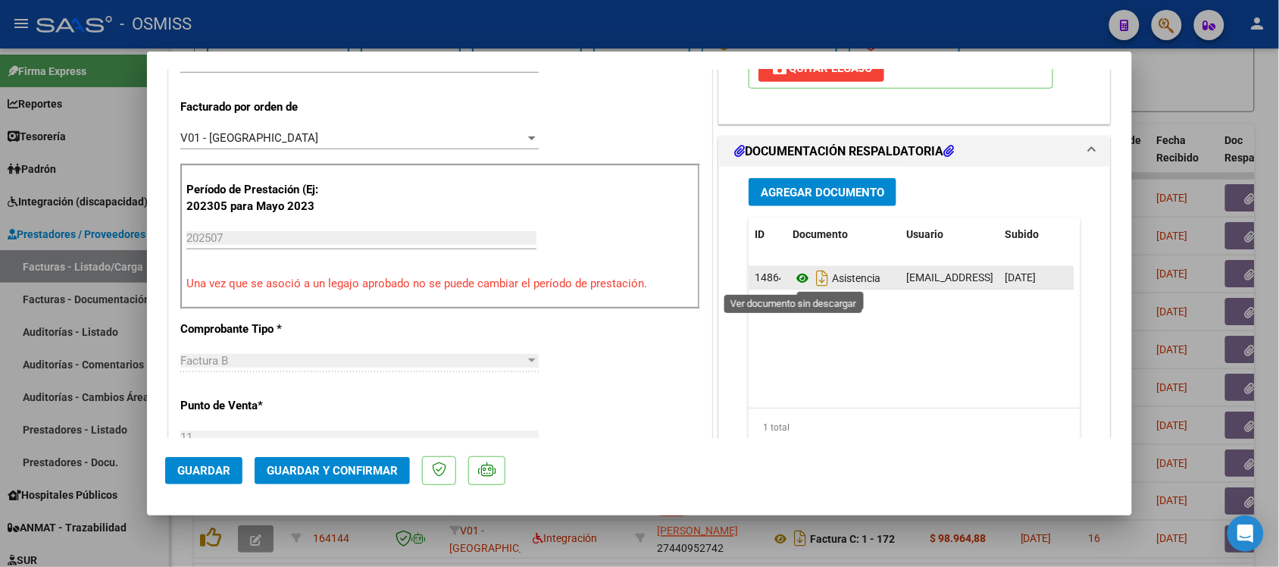
click at [792, 277] on icon at bounding box center [802, 278] width 20 height 18
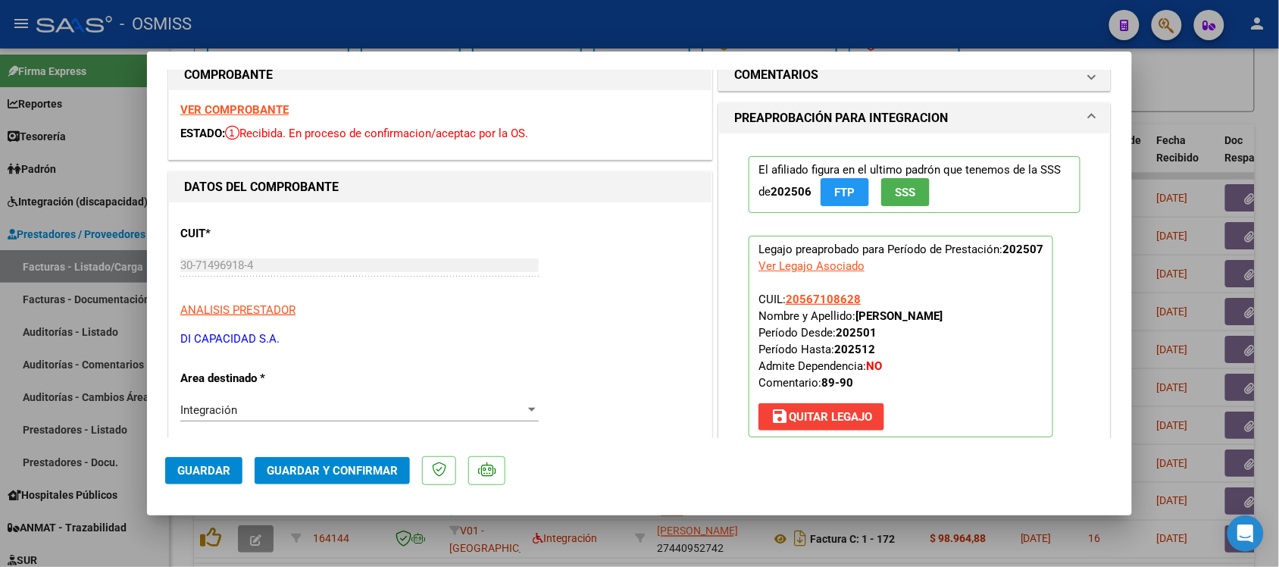
scroll to position [0, 0]
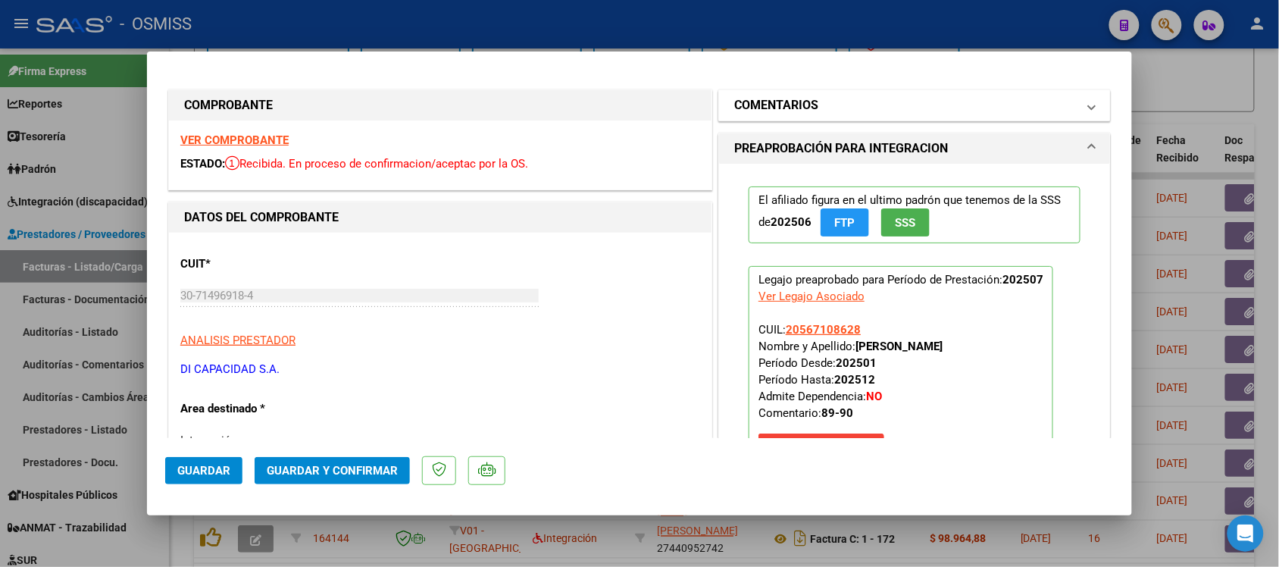
click at [758, 114] on h1 "COMENTARIOS" at bounding box center [776, 105] width 84 height 18
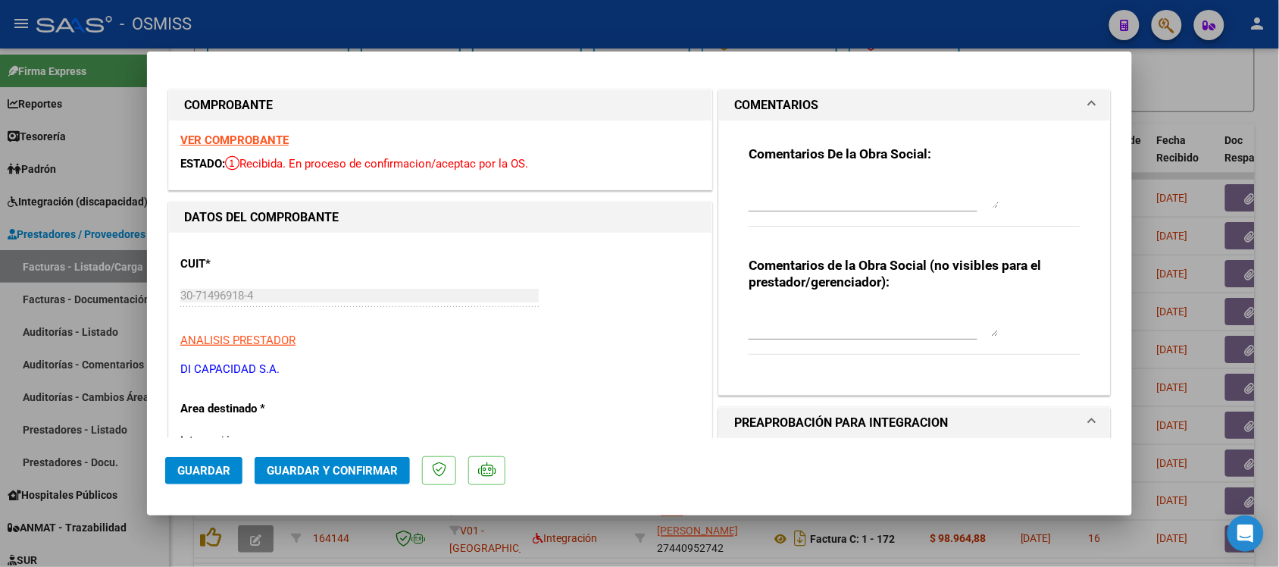
click at [764, 103] on h1 "COMENTARIOS" at bounding box center [776, 105] width 84 height 18
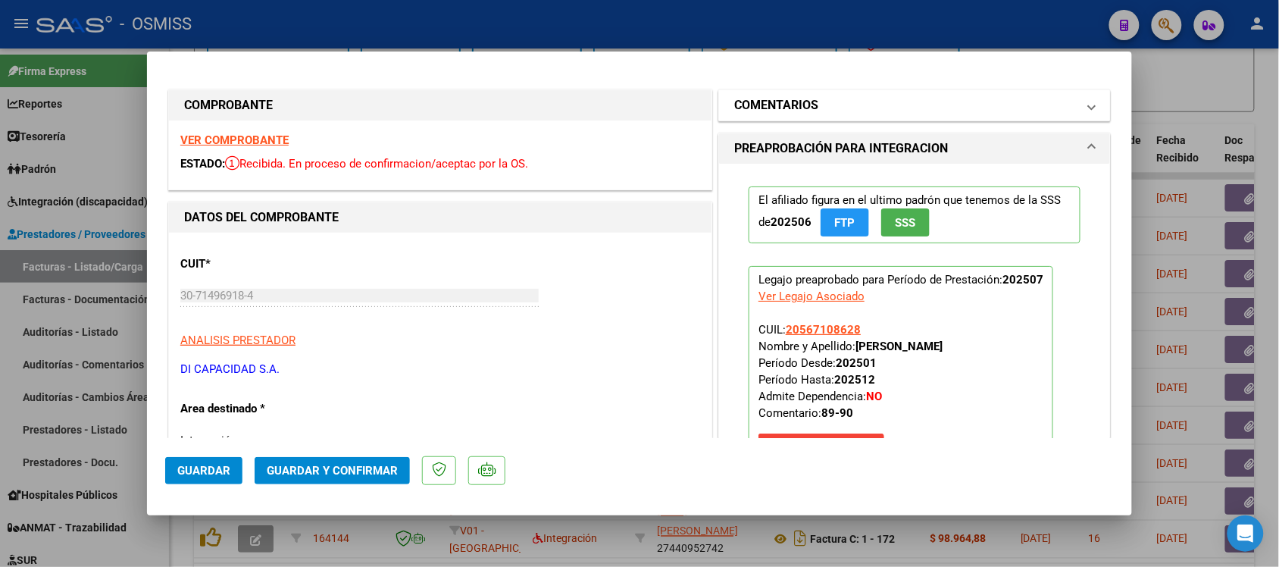
click at [790, 111] on h1 "COMENTARIOS" at bounding box center [776, 105] width 84 height 18
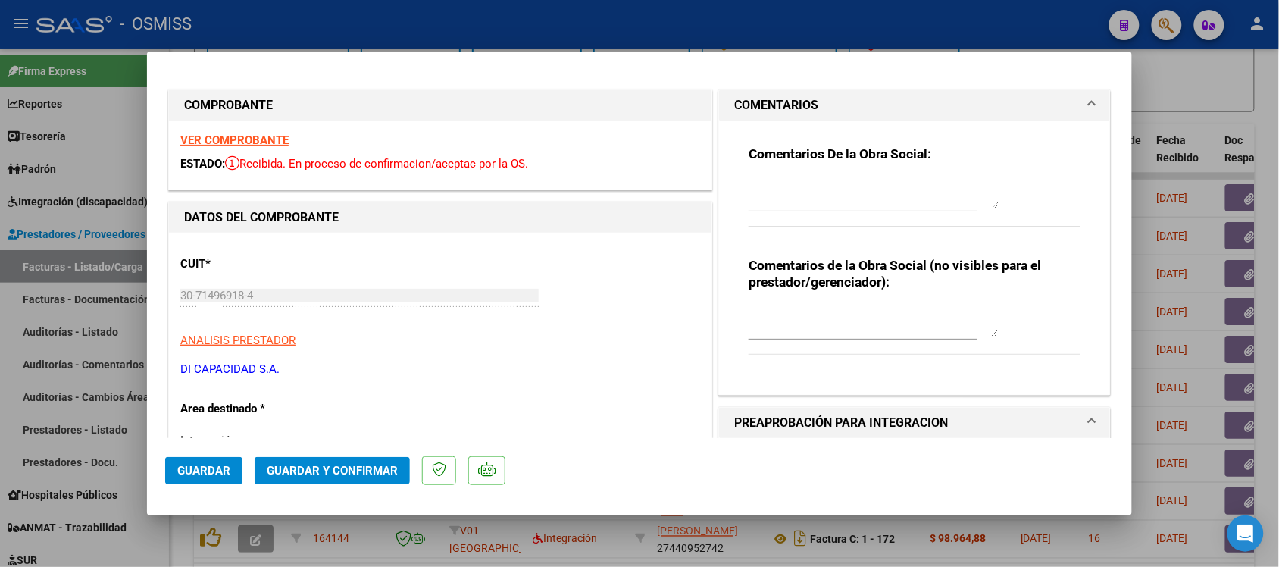
click at [790, 107] on h1 "COMENTARIOS" at bounding box center [776, 105] width 84 height 18
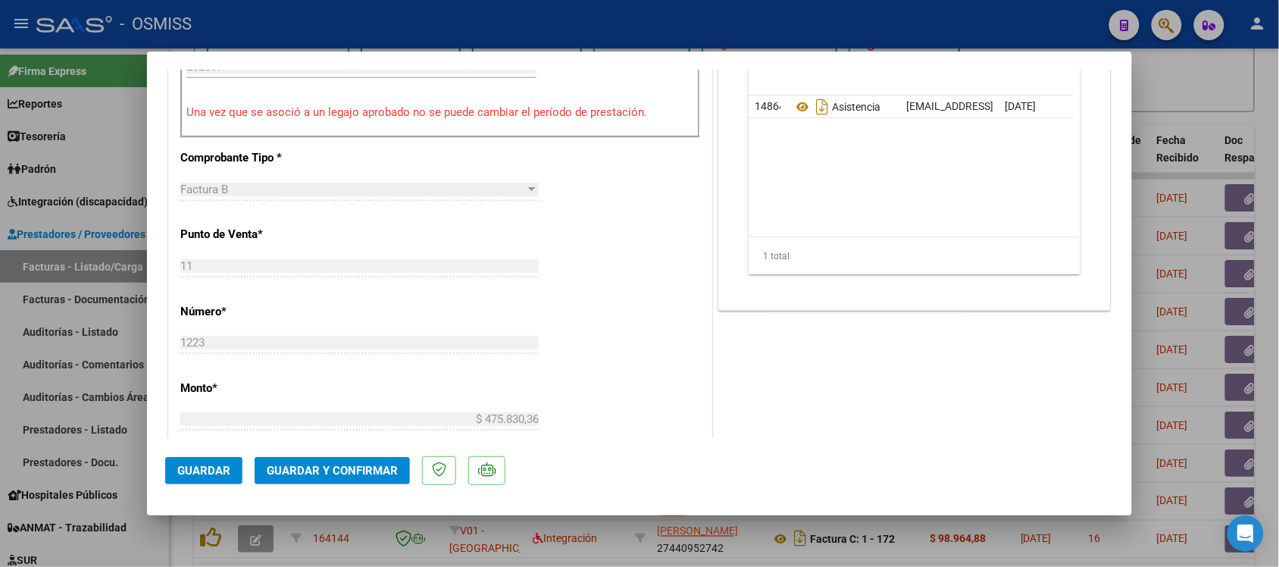
scroll to position [568, 0]
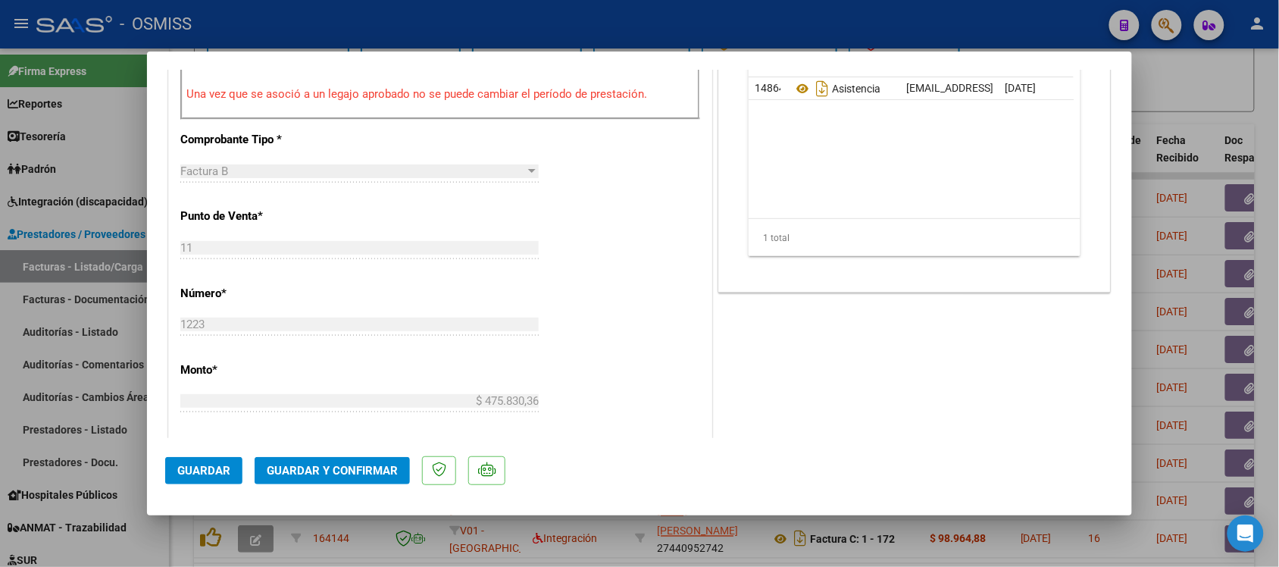
click at [347, 470] on span "Guardar y Confirmar" at bounding box center [332, 471] width 131 height 14
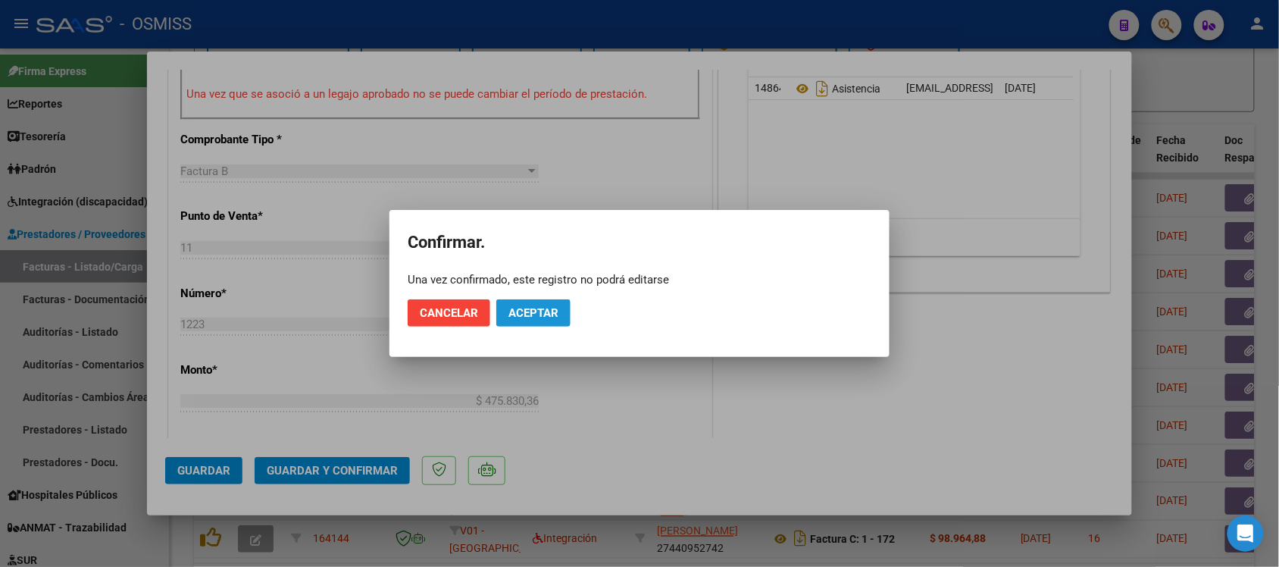
click at [558, 302] on button "Aceptar" at bounding box center [533, 312] width 74 height 27
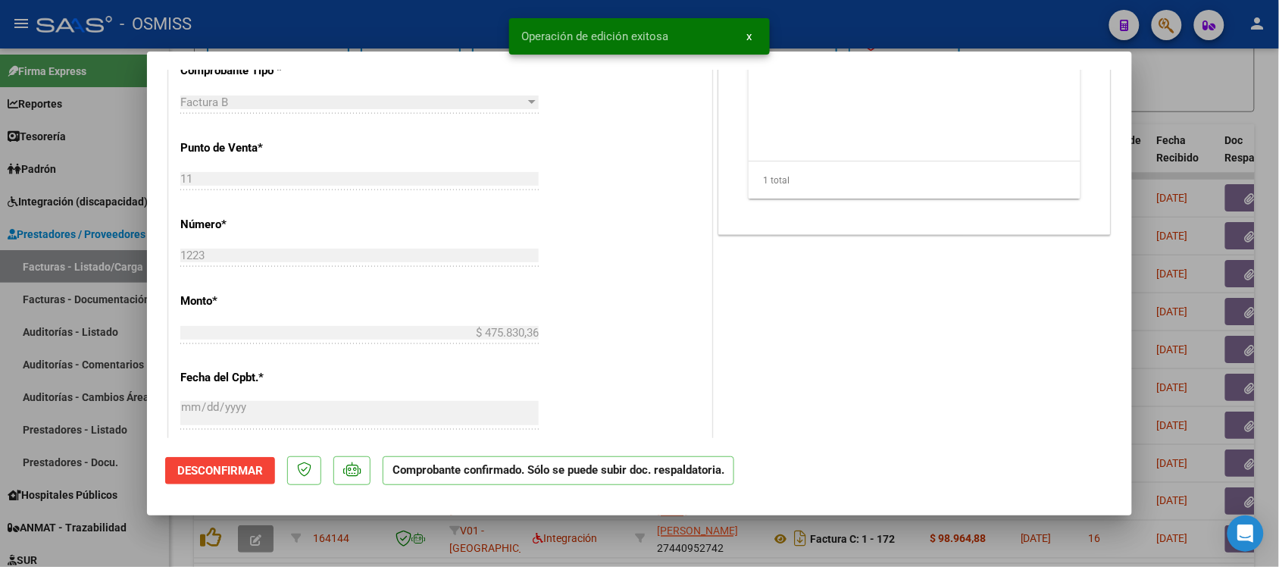
scroll to position [473, 0]
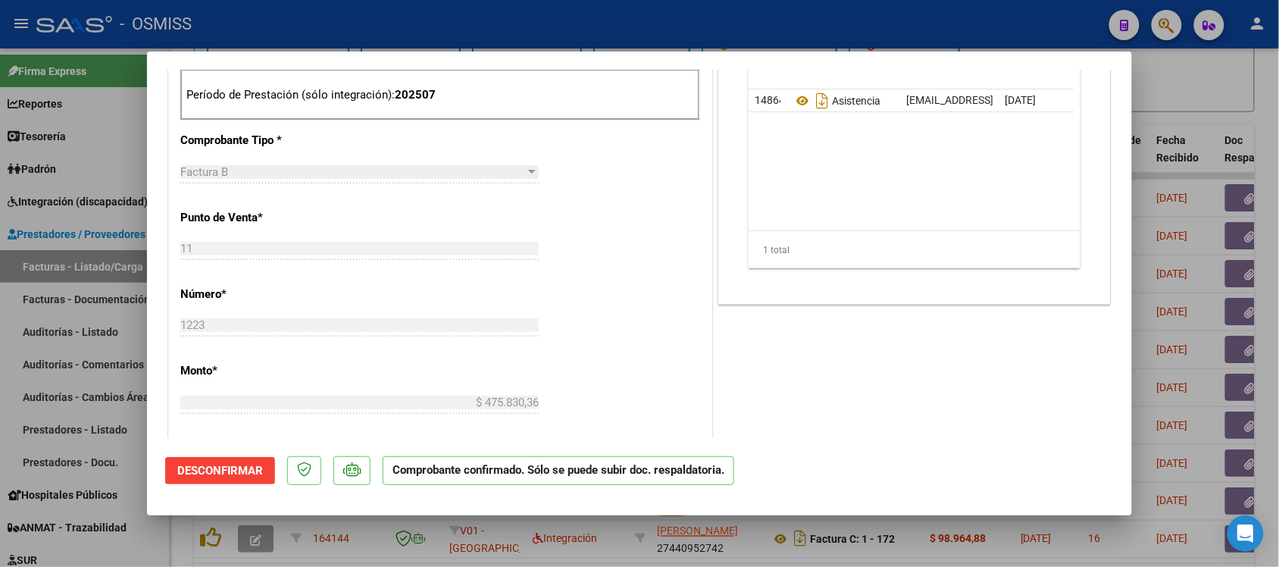
click at [1232, 92] on div at bounding box center [639, 283] width 1279 height 567
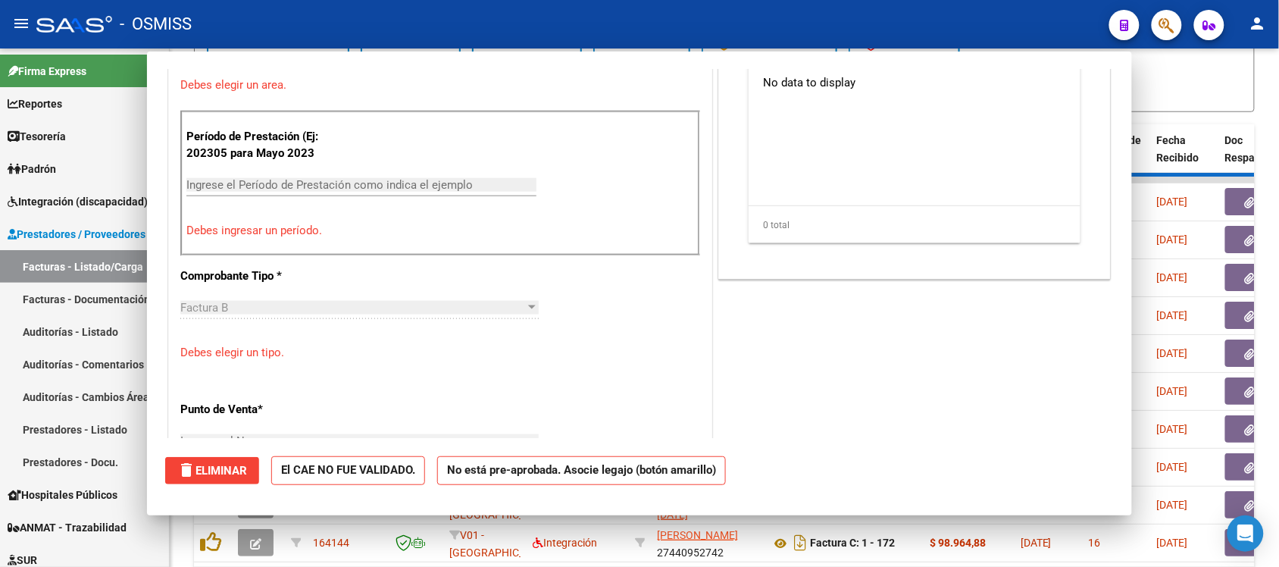
scroll to position [0, 0]
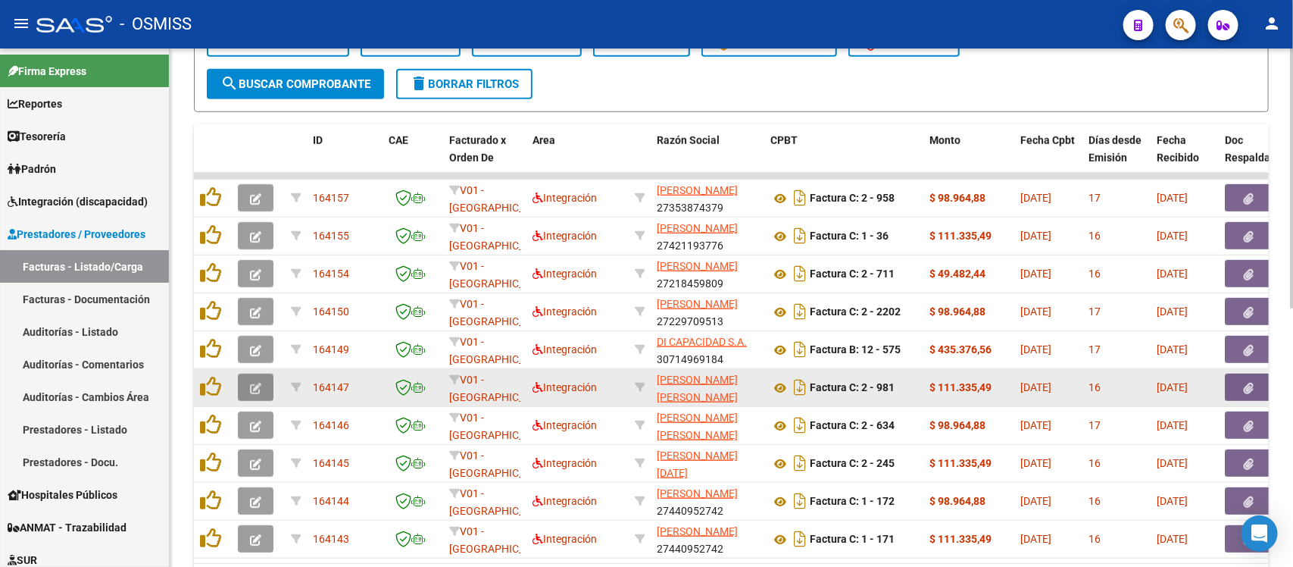
click at [263, 384] on button "button" at bounding box center [256, 386] width 36 height 27
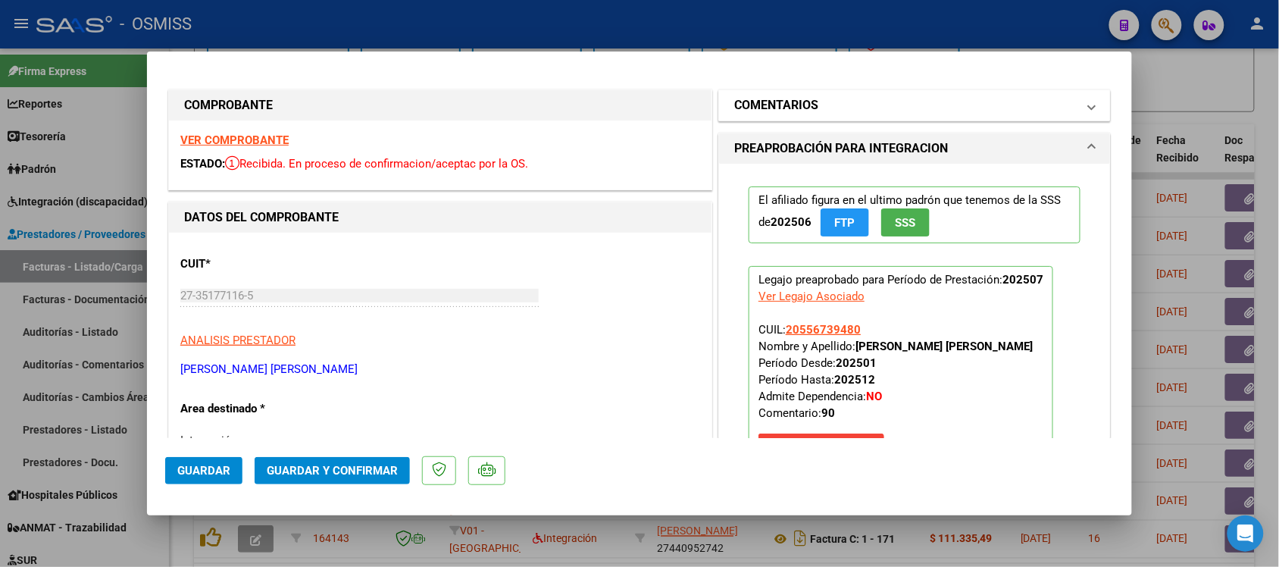
click at [739, 95] on mat-expansion-panel-header "COMENTARIOS" at bounding box center [914, 105] width 391 height 30
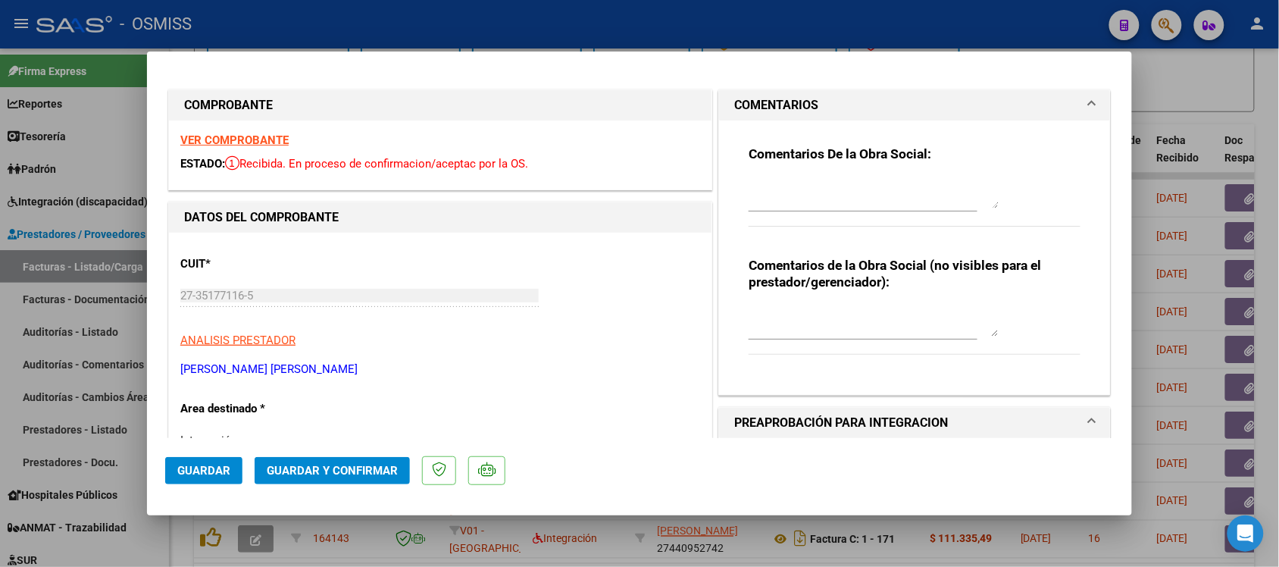
click at [739, 95] on mat-expansion-panel-header "COMENTARIOS" at bounding box center [914, 105] width 391 height 30
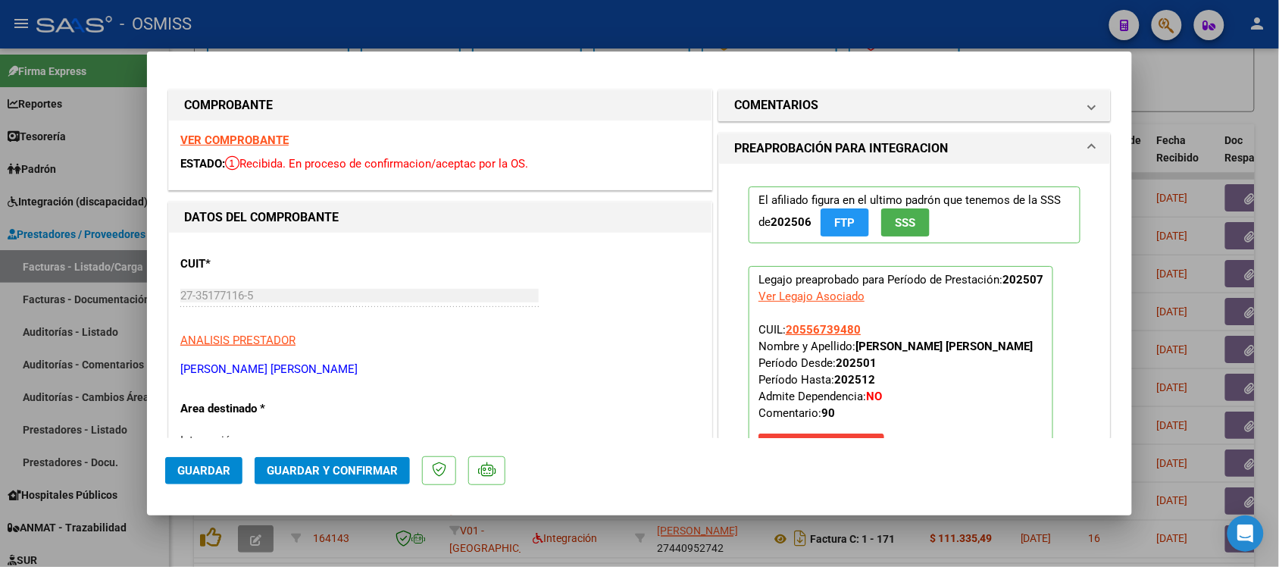
click at [225, 140] on strong "VER COMPROBANTE" at bounding box center [234, 140] width 108 height 14
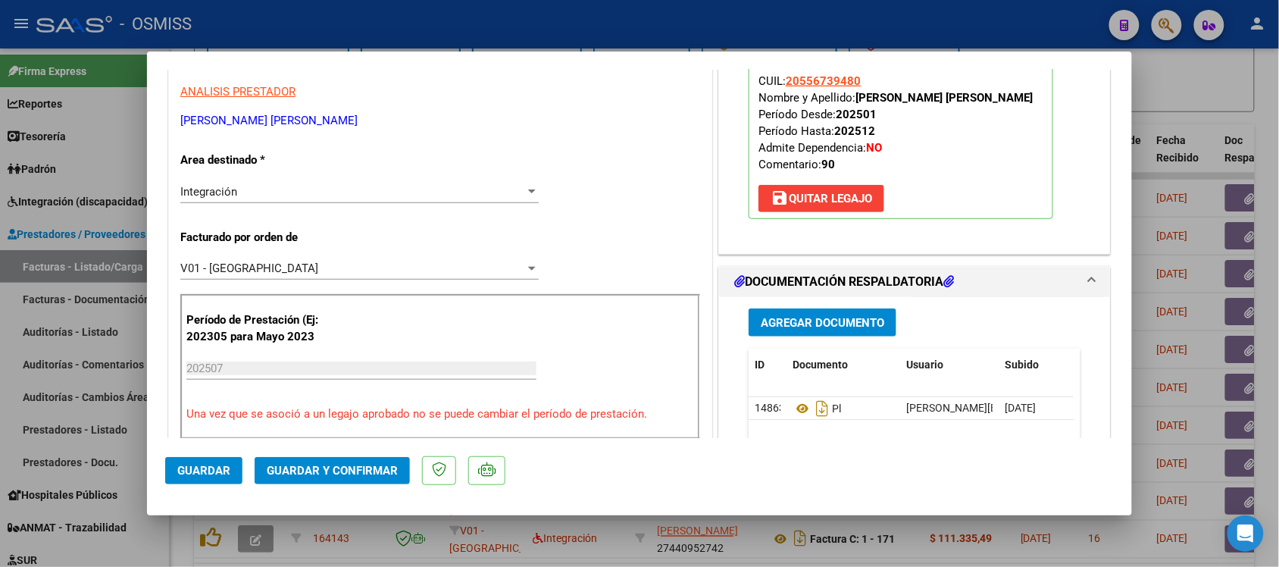
scroll to position [284, 0]
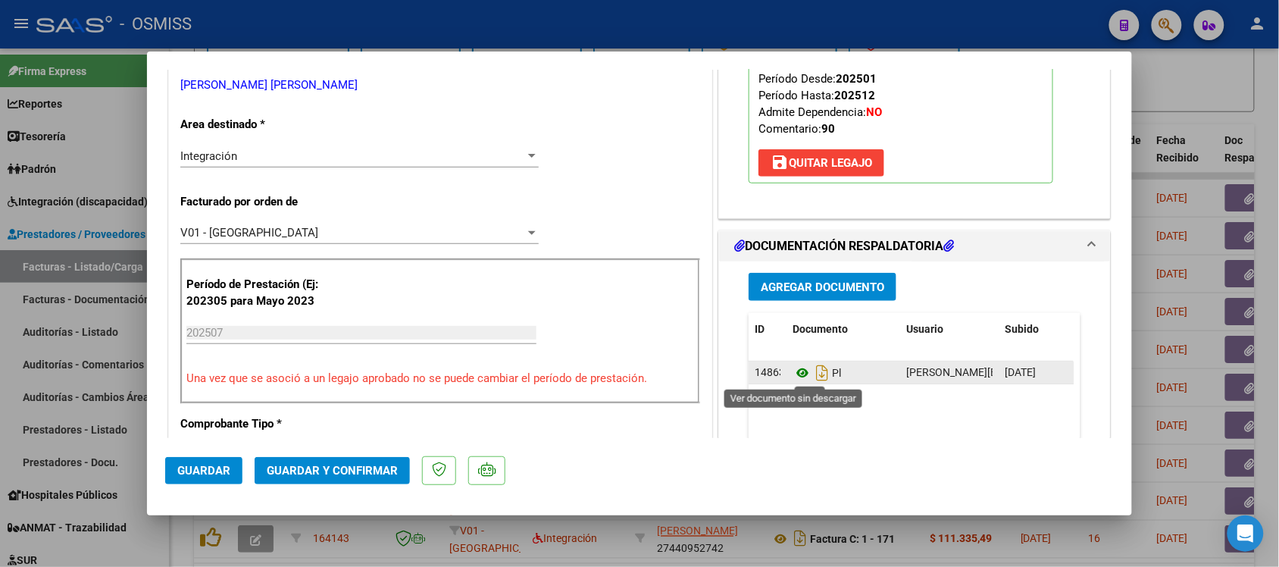
click at [792, 376] on icon at bounding box center [802, 373] width 20 height 18
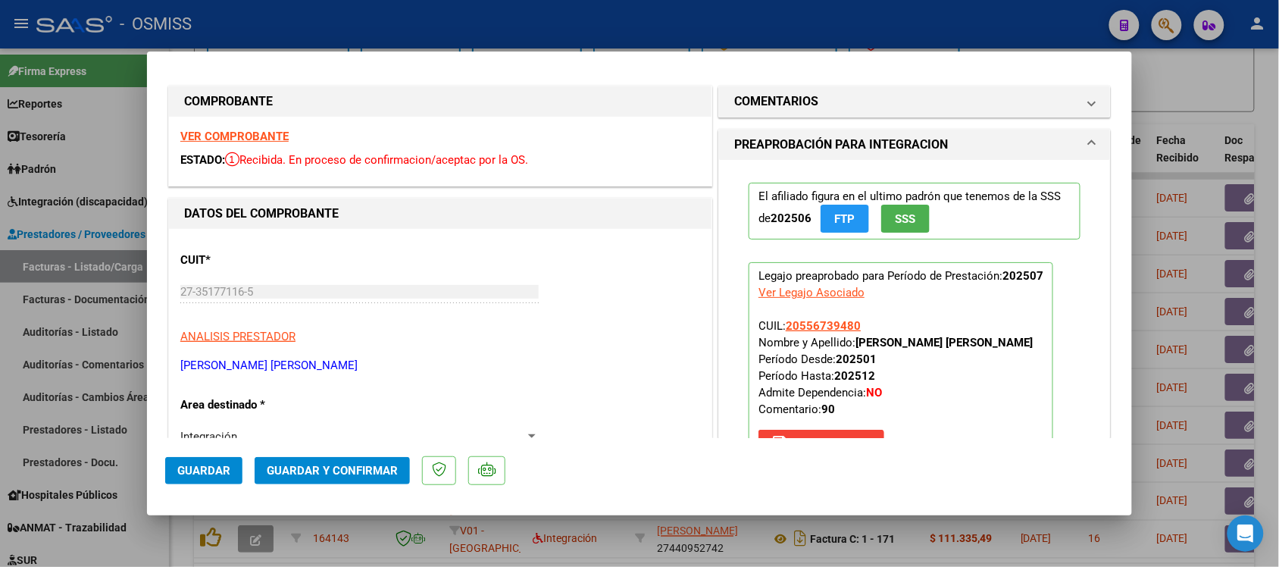
scroll to position [0, 0]
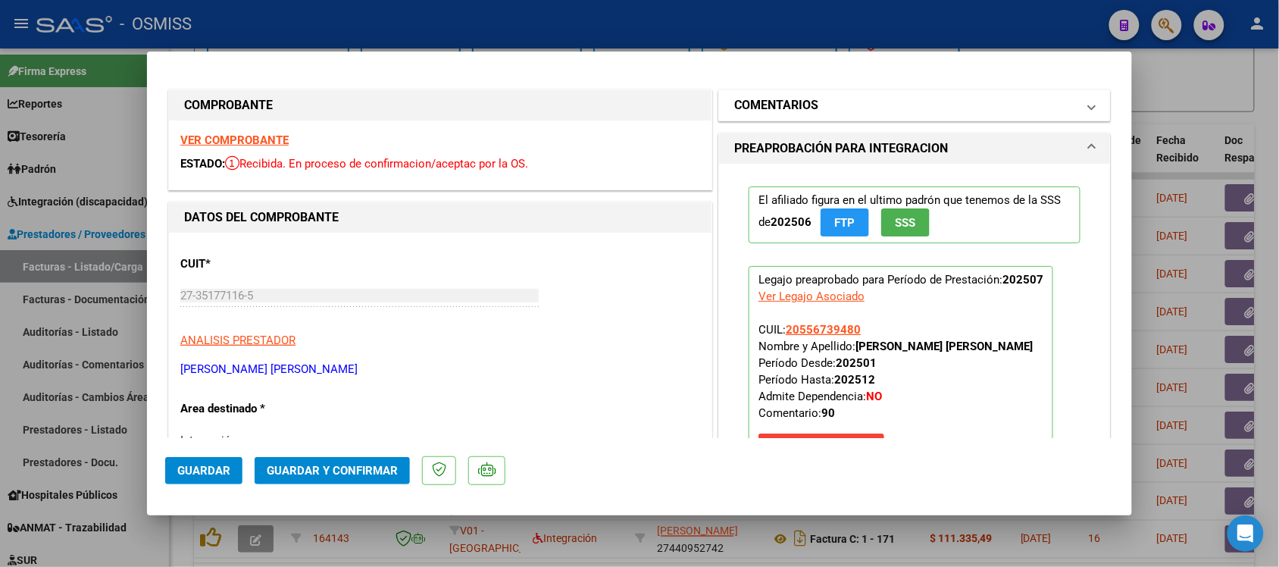
click at [777, 100] on h1 "COMENTARIOS" at bounding box center [776, 105] width 84 height 18
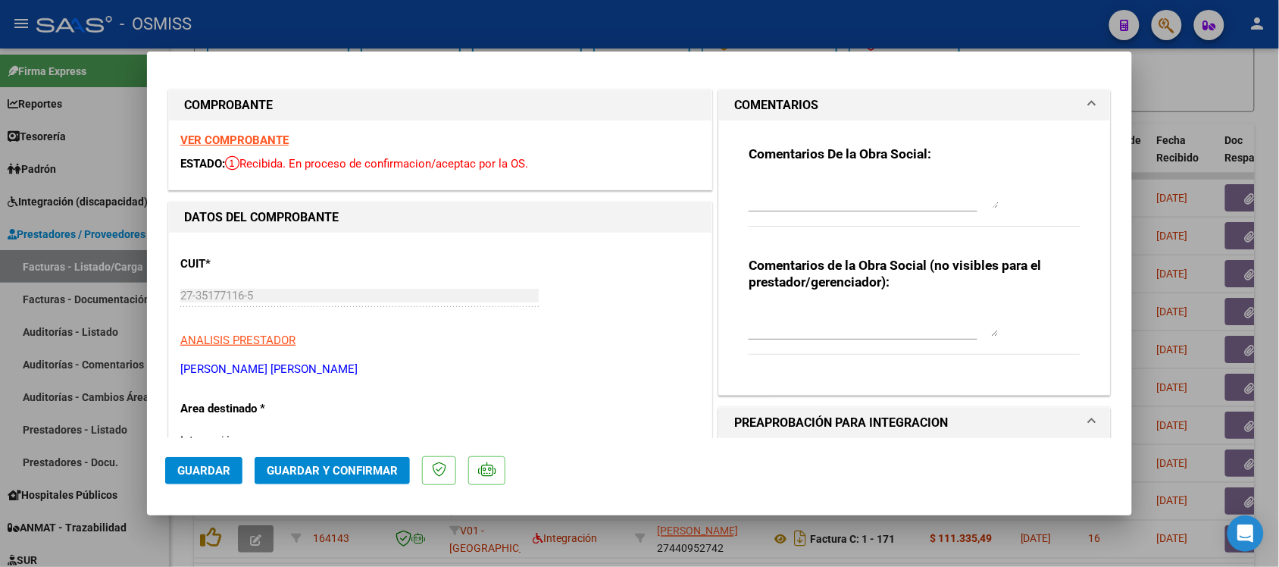
click at [777, 100] on h1 "COMENTARIOS" at bounding box center [776, 105] width 84 height 18
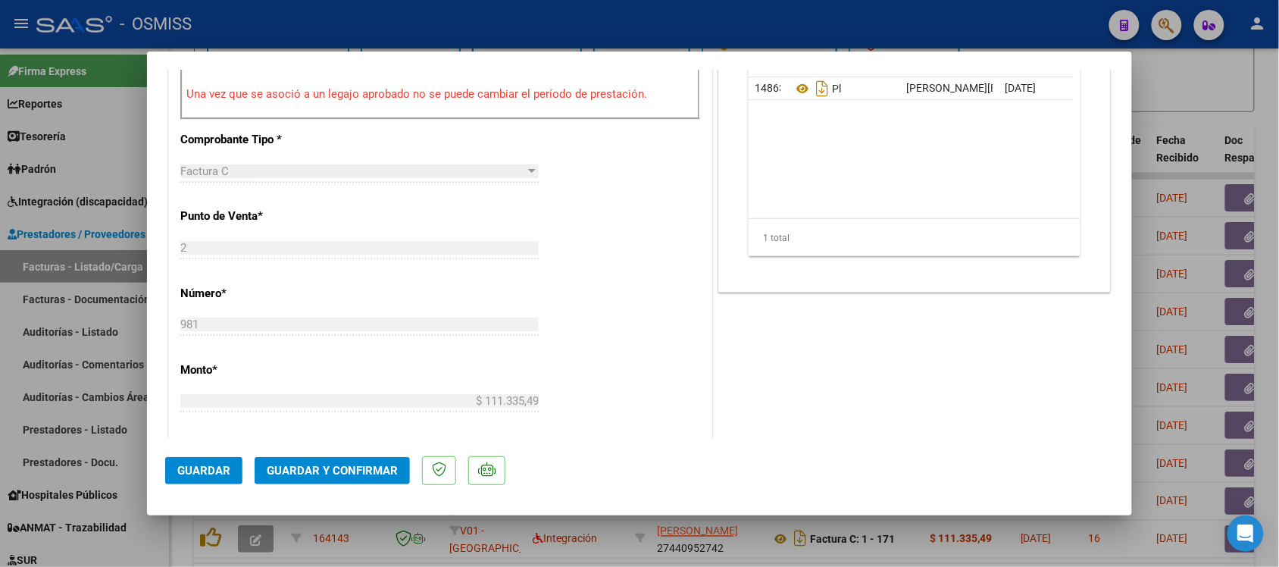
scroll to position [473, 0]
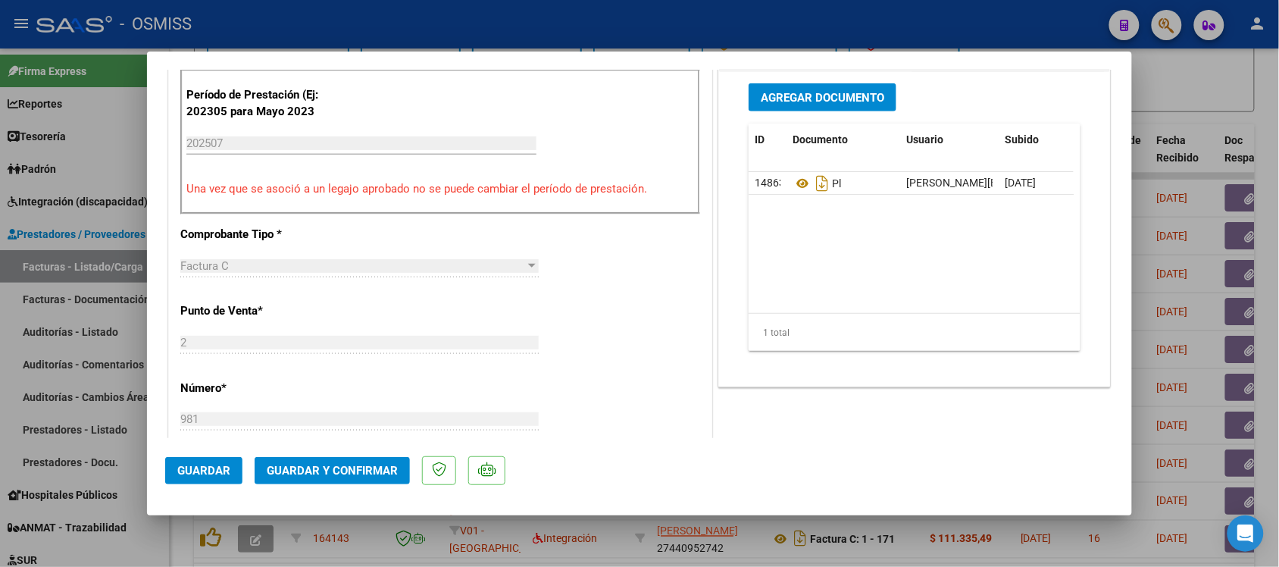
click at [1212, 95] on div at bounding box center [639, 283] width 1279 height 567
type input "$ 0,00"
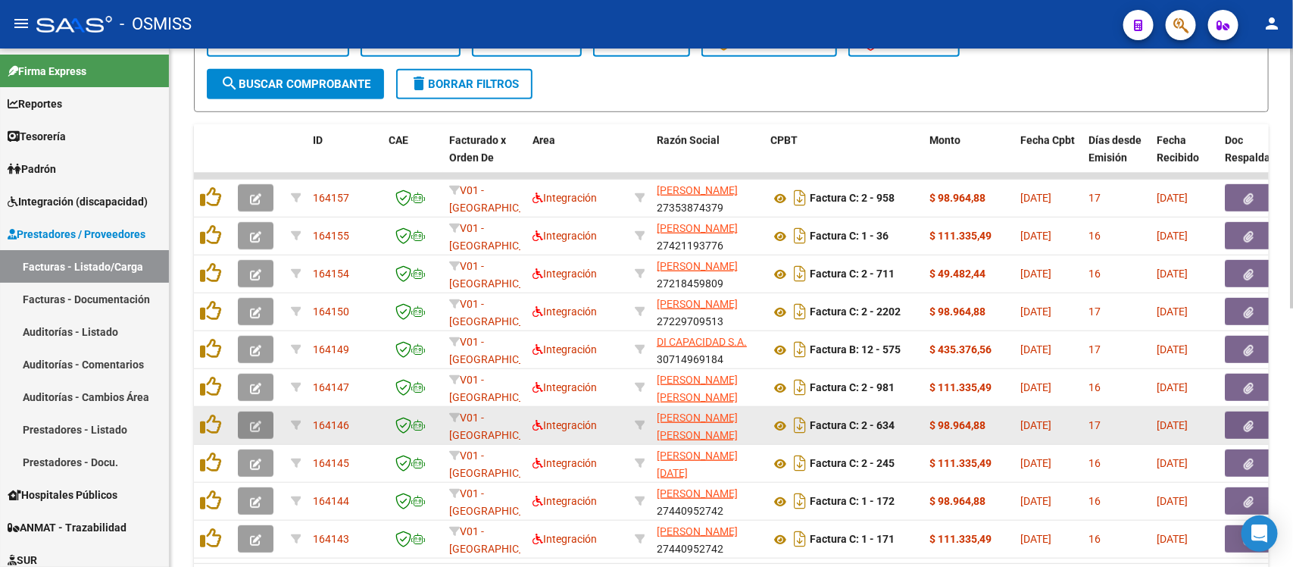
click at [264, 419] on button "button" at bounding box center [256, 424] width 36 height 27
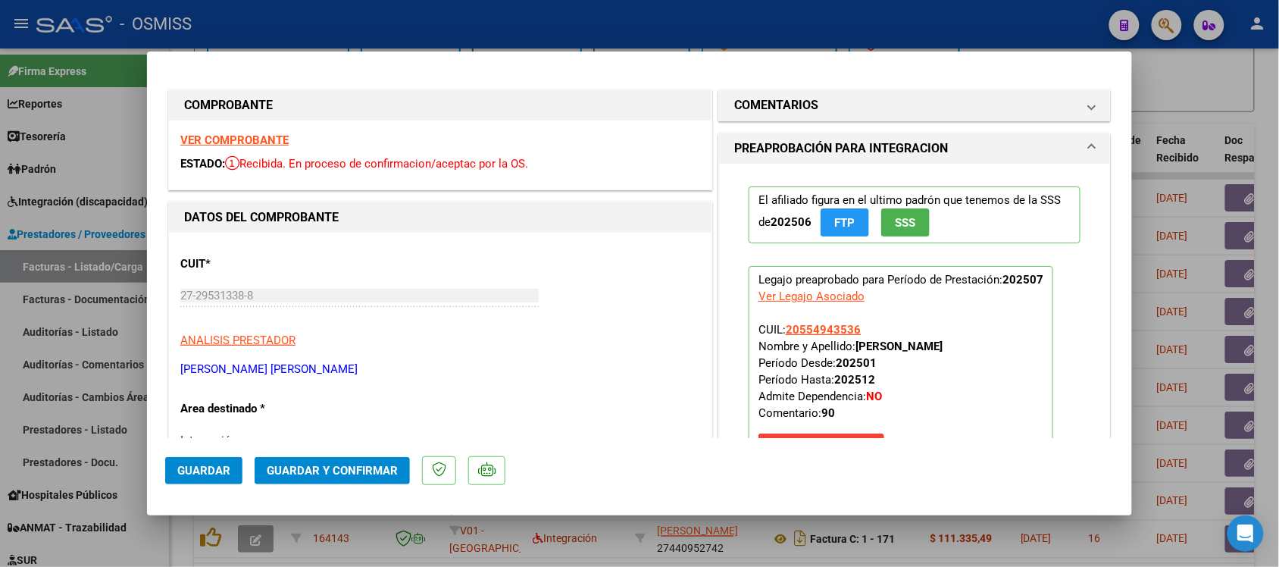
click at [264, 136] on strong "VER COMPROBANTE" at bounding box center [234, 140] width 108 height 14
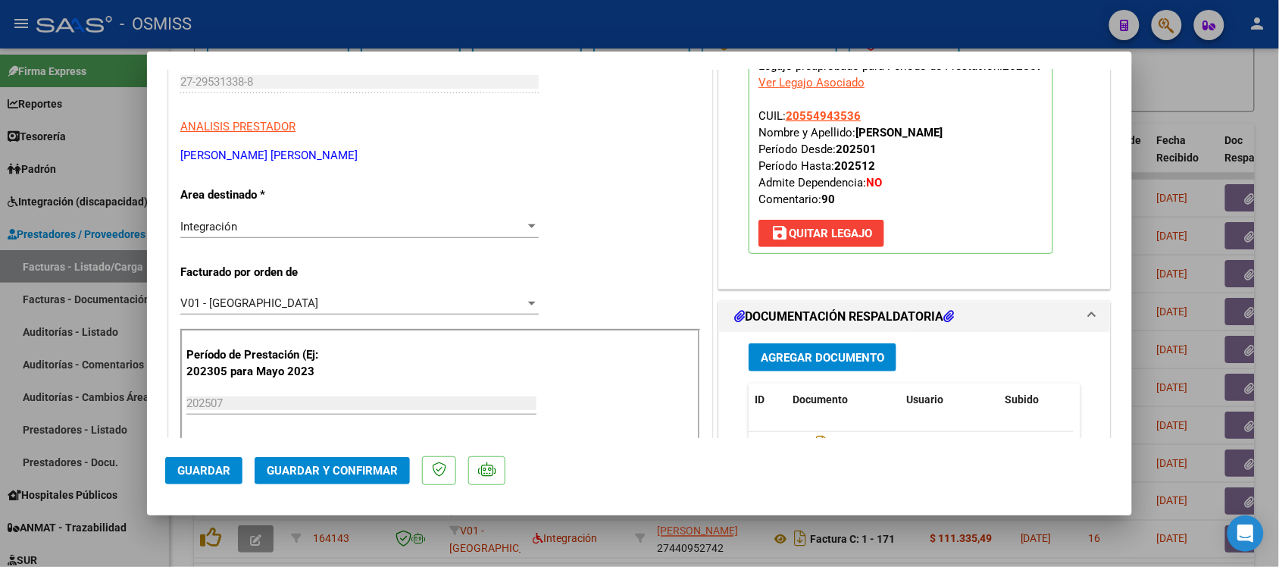
scroll to position [379, 0]
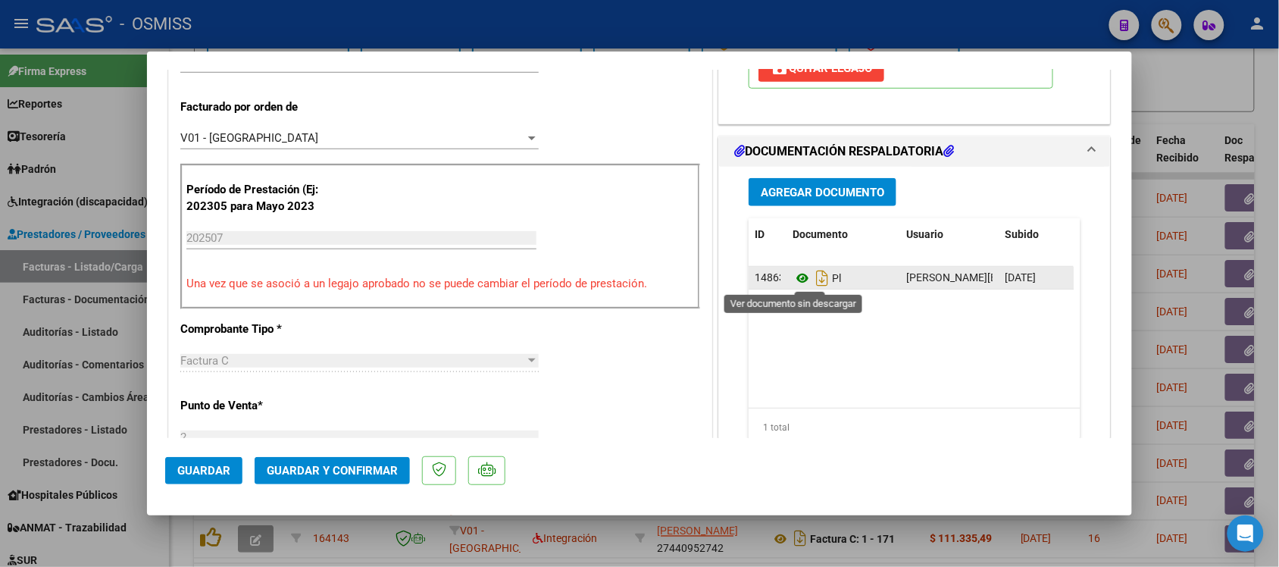
click at [793, 282] on icon at bounding box center [802, 278] width 20 height 18
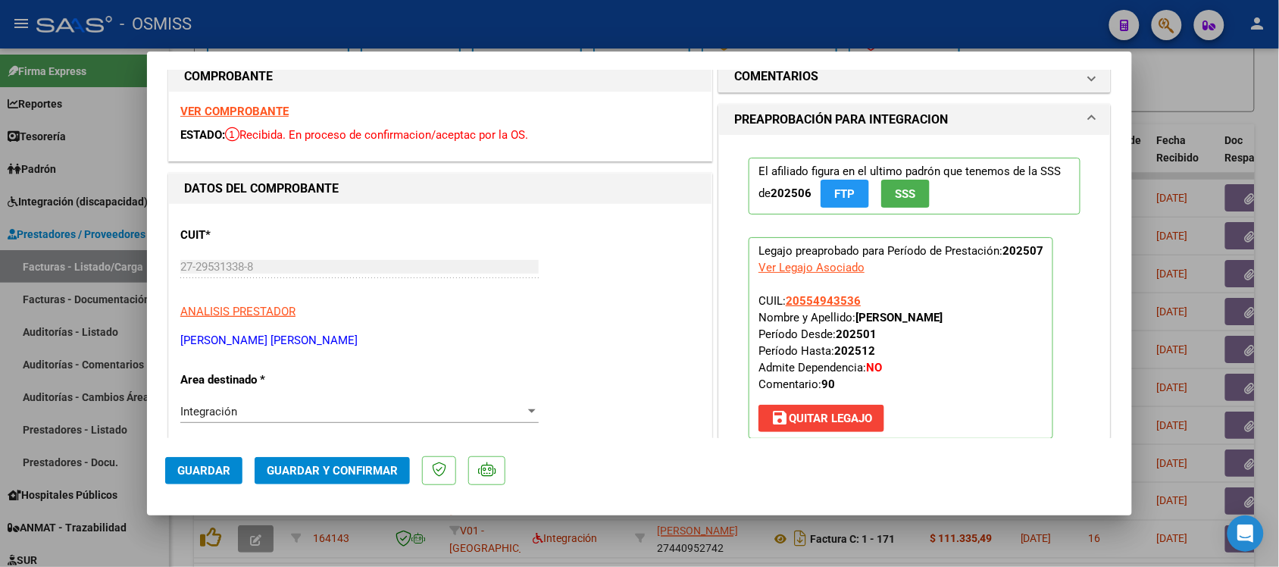
scroll to position [0, 0]
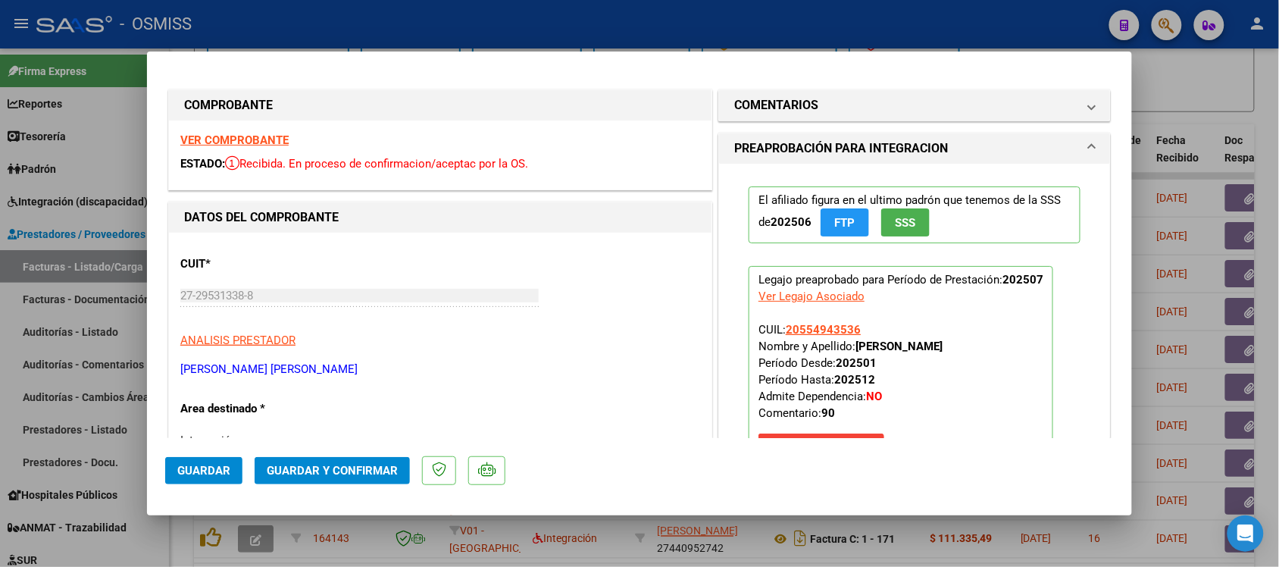
click at [752, 89] on mat-expansion-panel "COMENTARIOS Comentarios De la Obra Social: Comentarios de la Obra Social (no vi…" at bounding box center [914, 105] width 392 height 32
click at [752, 97] on h1 "COMENTARIOS" at bounding box center [776, 105] width 84 height 18
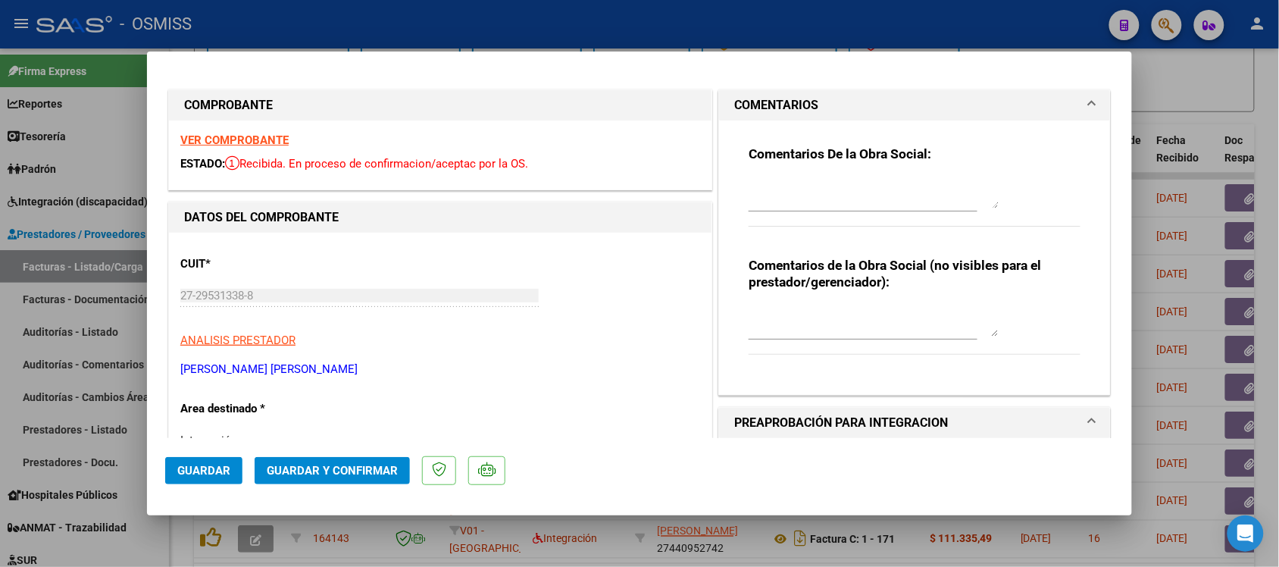
click at [752, 97] on h1 "COMENTARIOS" at bounding box center [776, 105] width 84 height 18
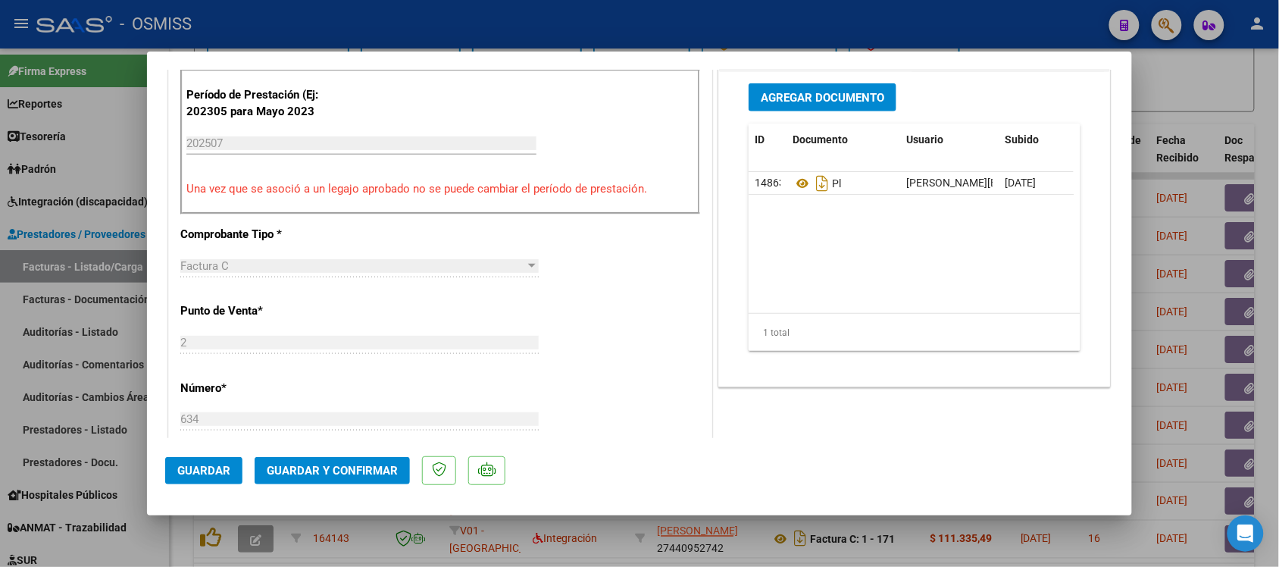
scroll to position [568, 0]
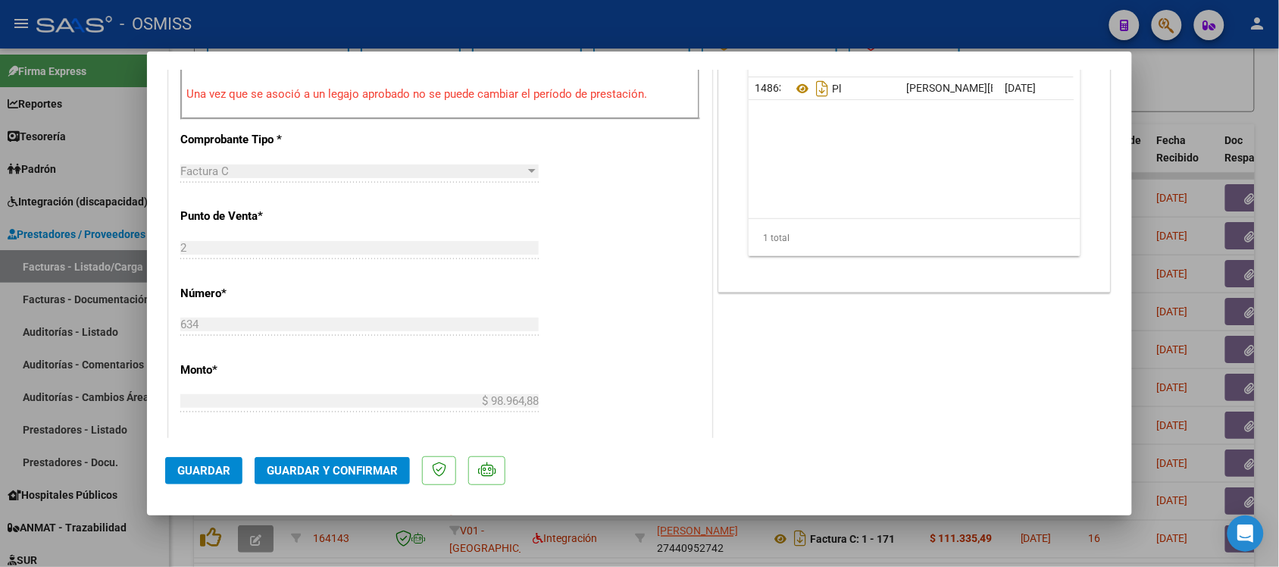
click at [361, 464] on span "Guardar y Confirmar" at bounding box center [332, 471] width 131 height 14
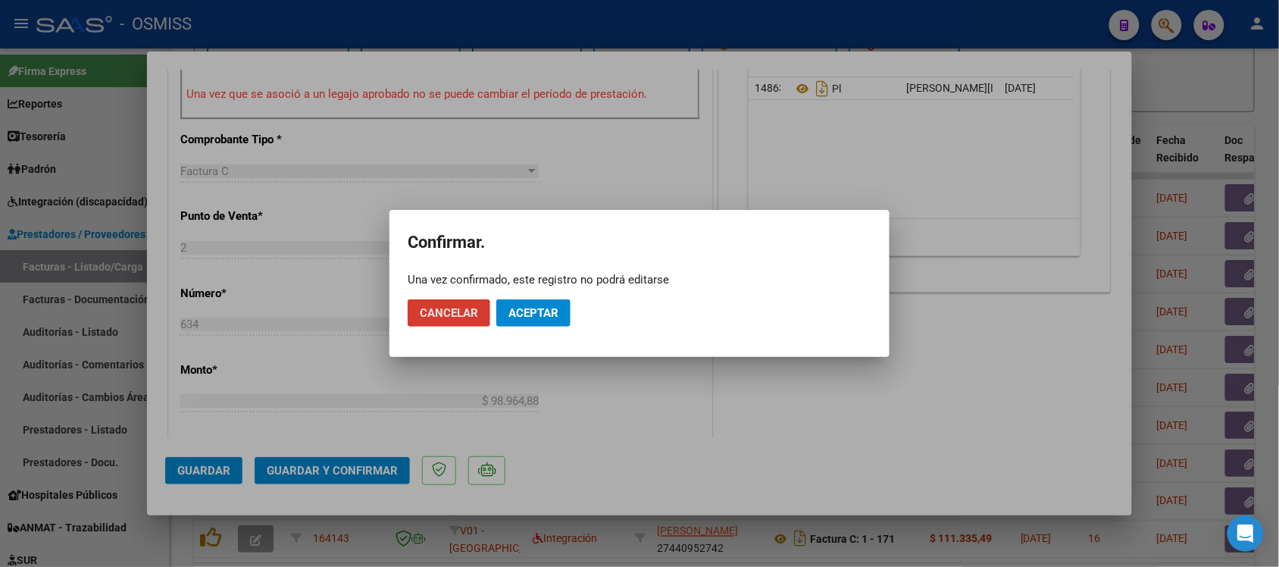
click at [551, 305] on button "Aceptar" at bounding box center [533, 312] width 74 height 27
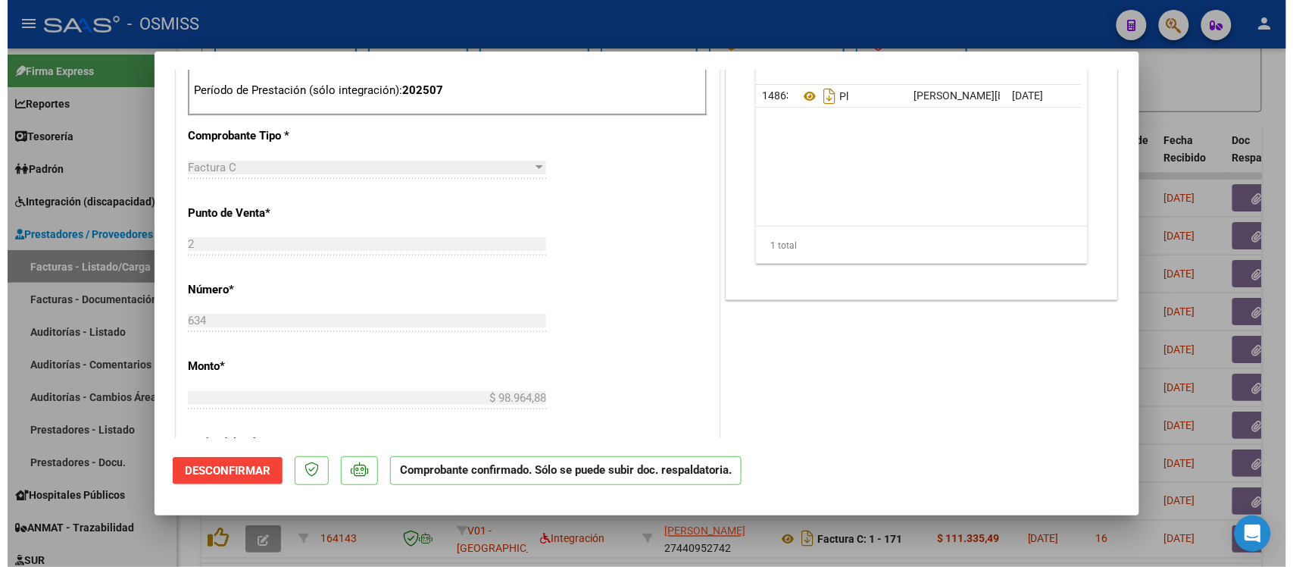
scroll to position [473, 0]
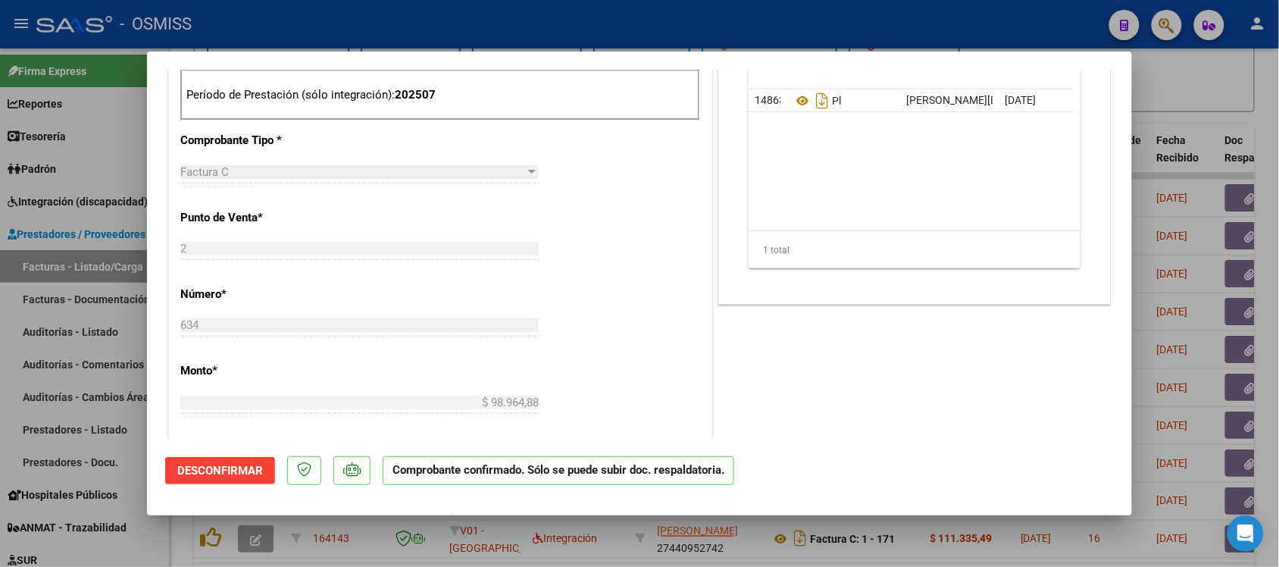
click at [1225, 103] on div at bounding box center [639, 283] width 1279 height 567
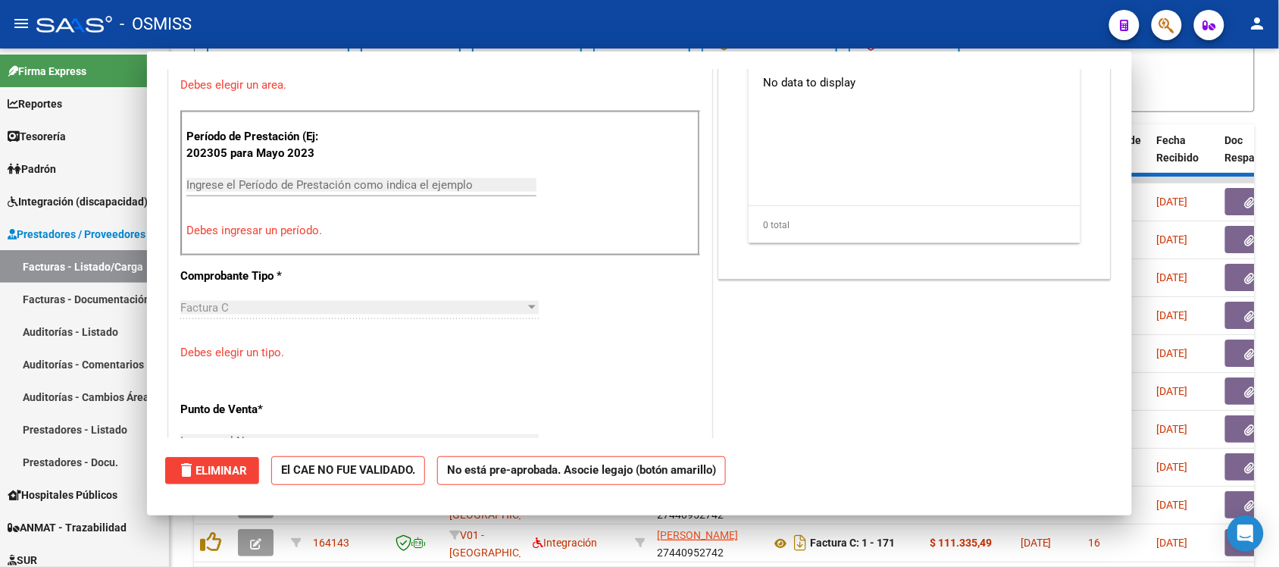
scroll to position [0, 0]
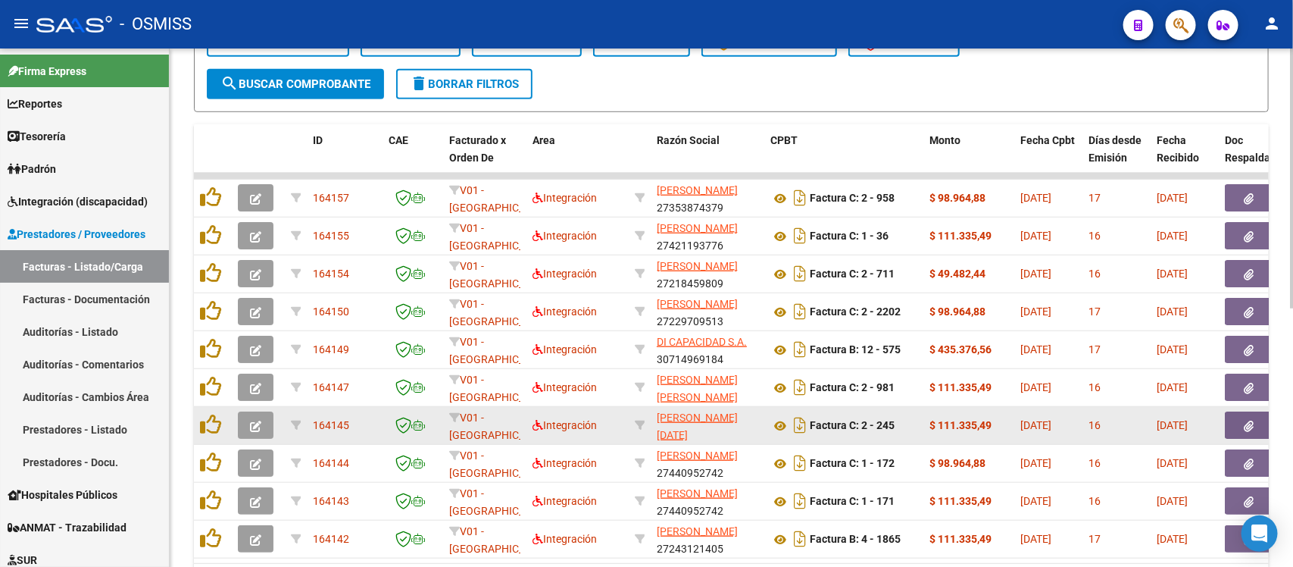
click at [258, 423] on icon "button" at bounding box center [255, 425] width 11 height 11
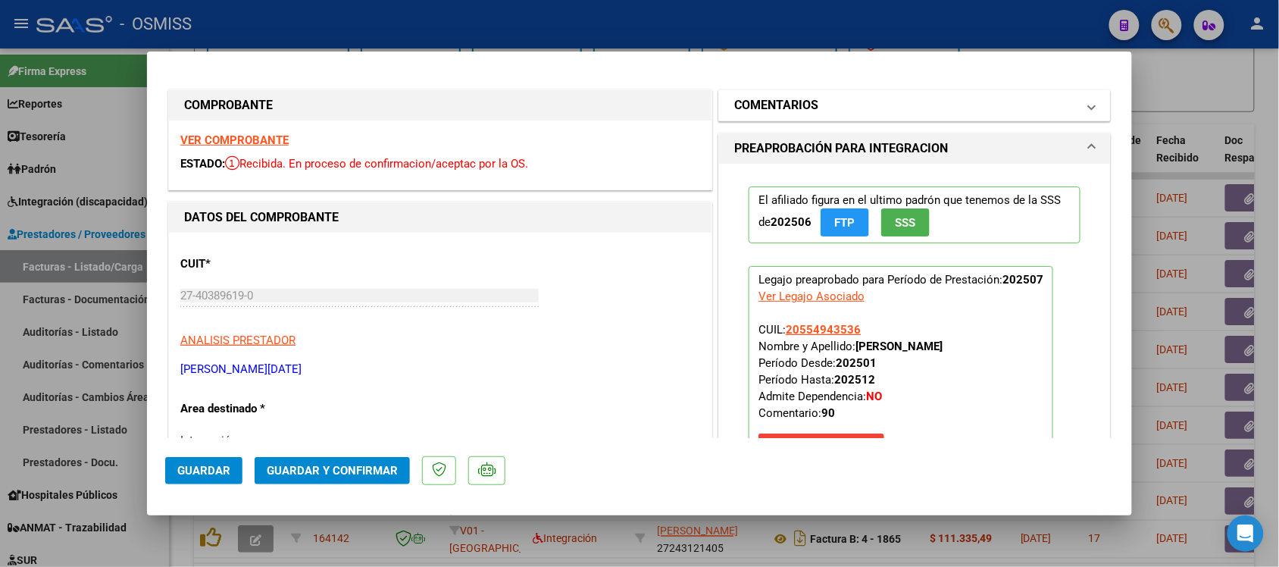
click at [766, 102] on h1 "COMENTARIOS" at bounding box center [776, 105] width 84 height 18
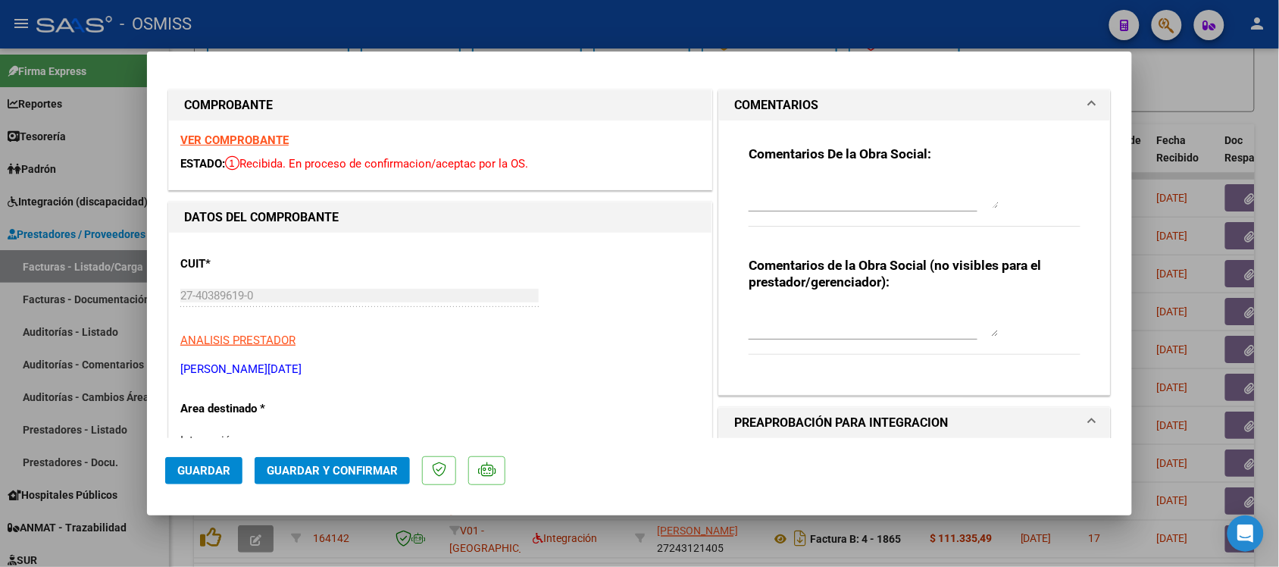
click at [766, 102] on h1 "COMENTARIOS" at bounding box center [776, 105] width 84 height 18
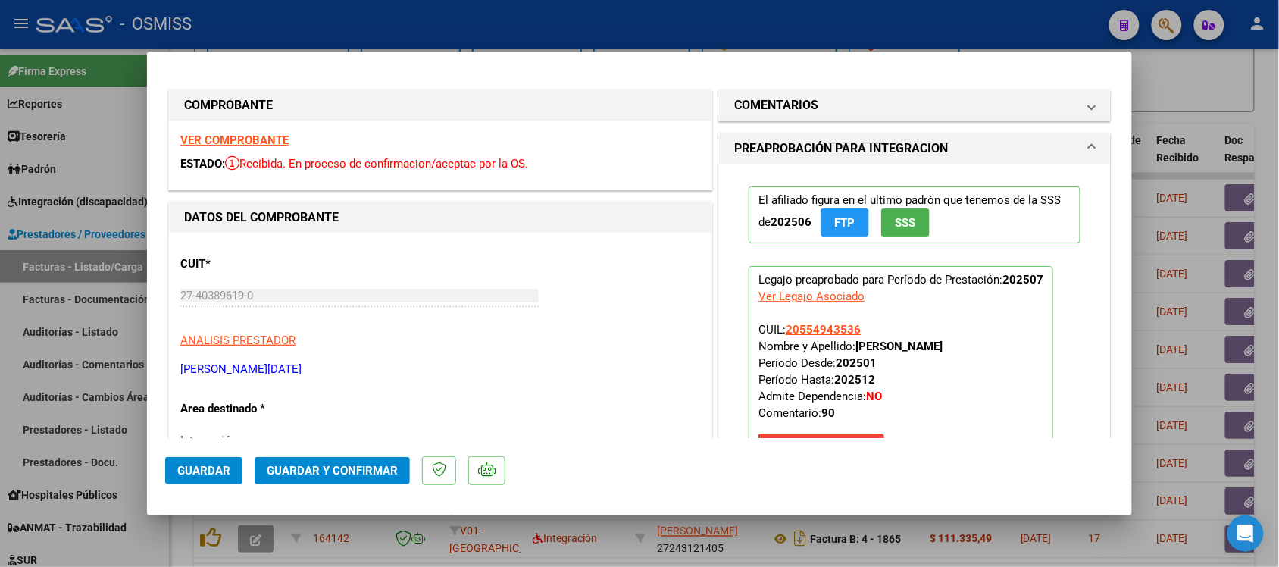
click at [265, 138] on strong "VER COMPROBANTE" at bounding box center [234, 140] width 108 height 14
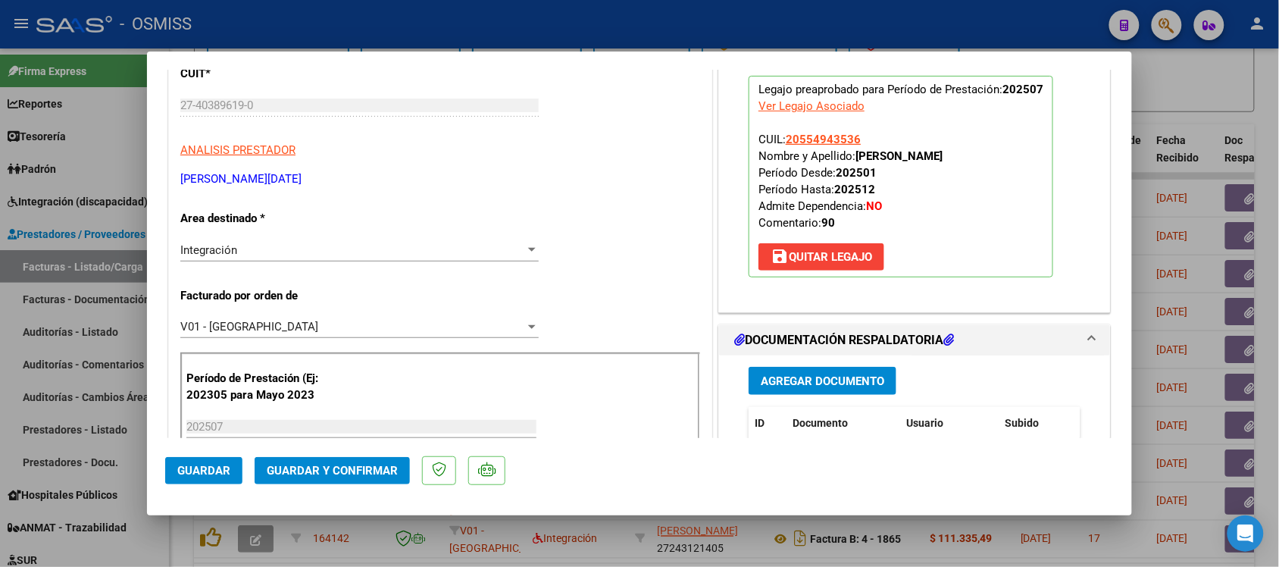
scroll to position [284, 0]
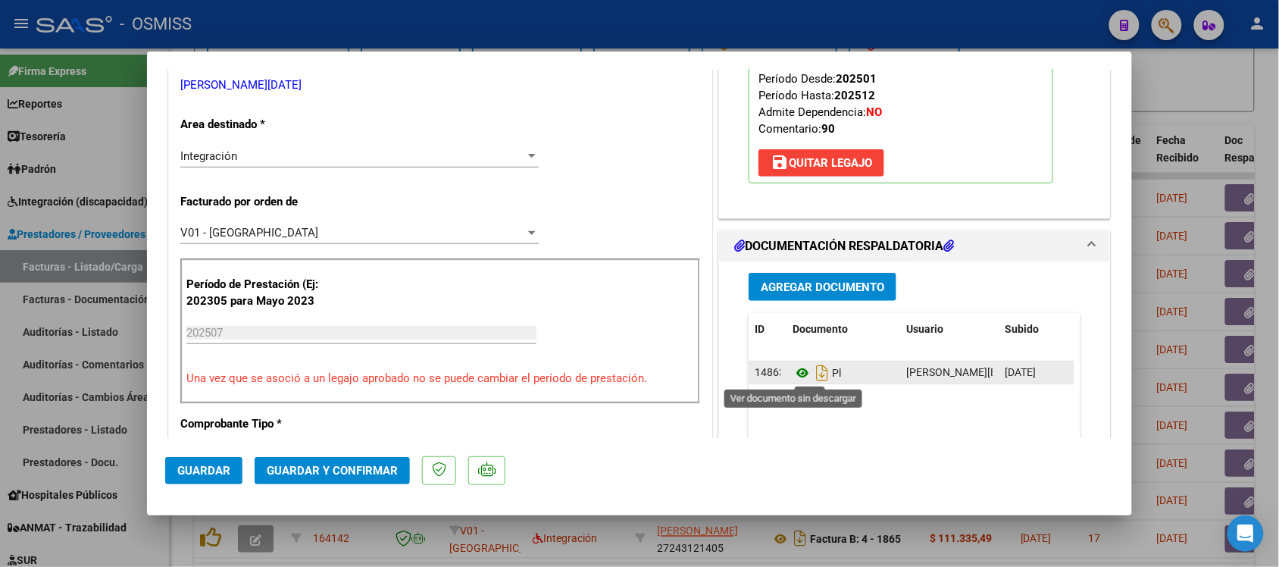
click at [794, 373] on icon at bounding box center [802, 373] width 20 height 18
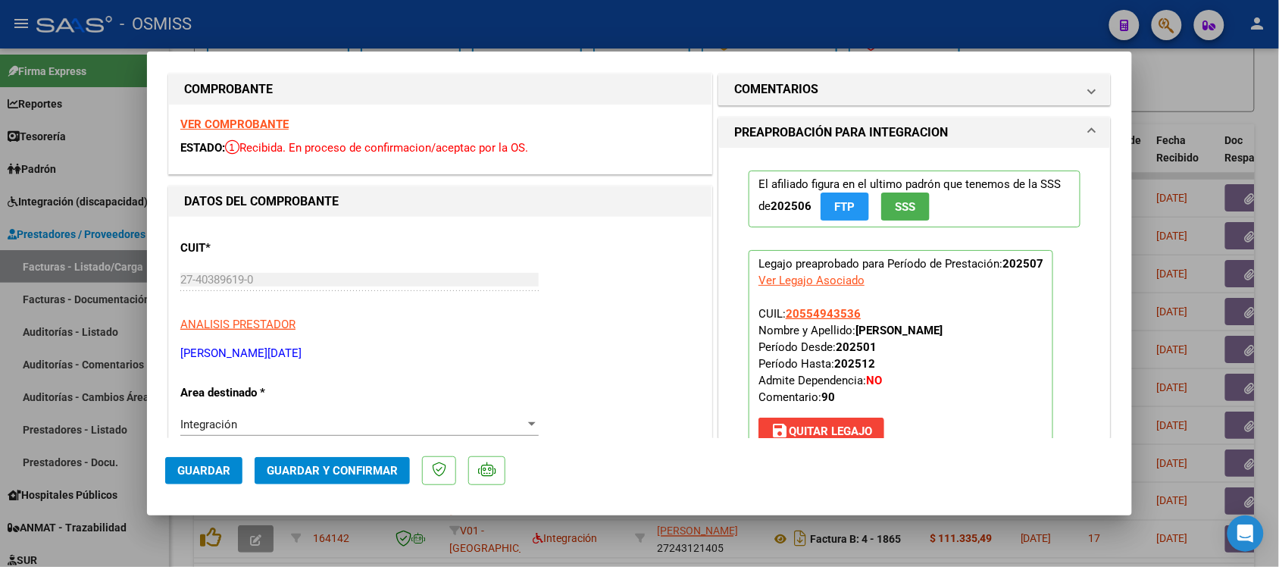
scroll to position [0, 0]
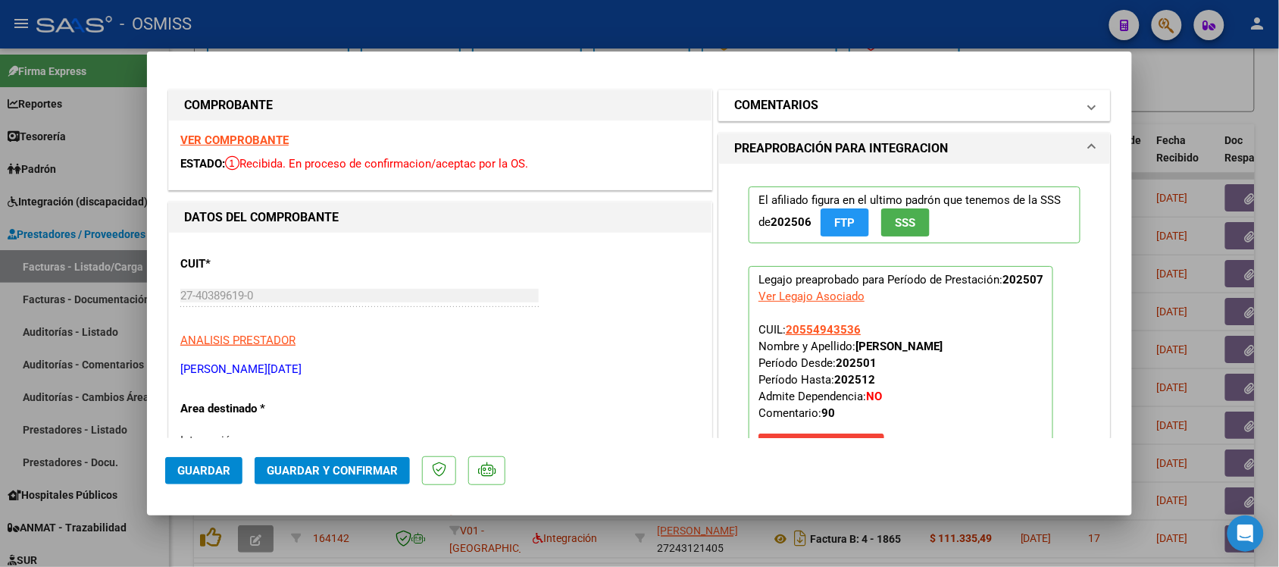
click at [748, 97] on h1 "COMENTARIOS" at bounding box center [776, 105] width 84 height 18
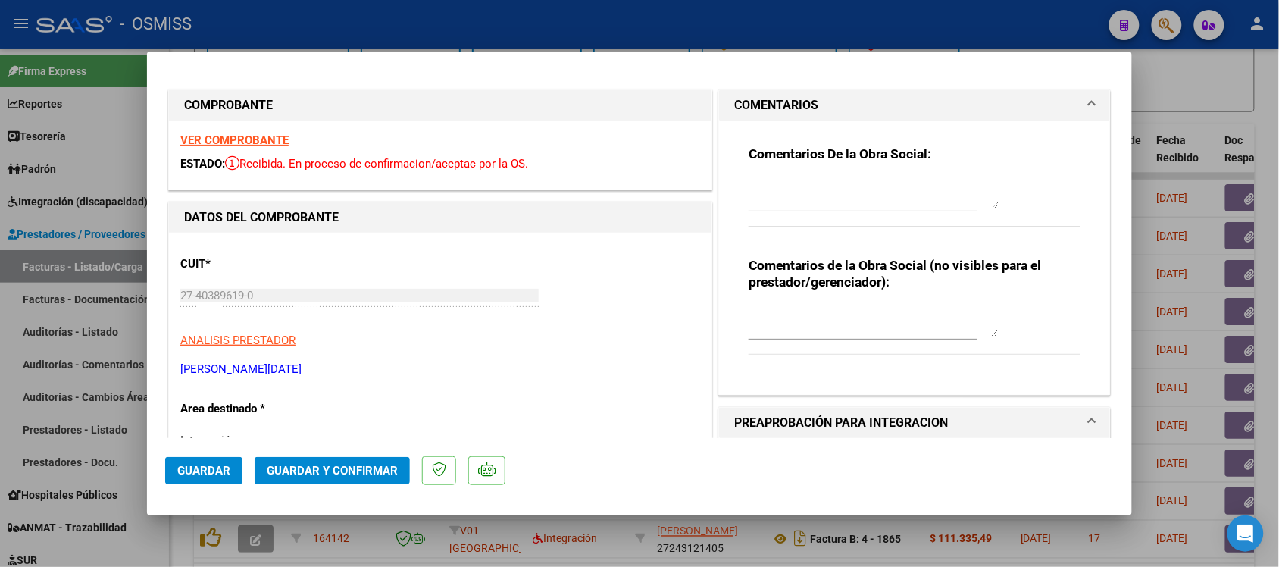
click at [748, 97] on h1 "COMENTARIOS" at bounding box center [776, 105] width 84 height 18
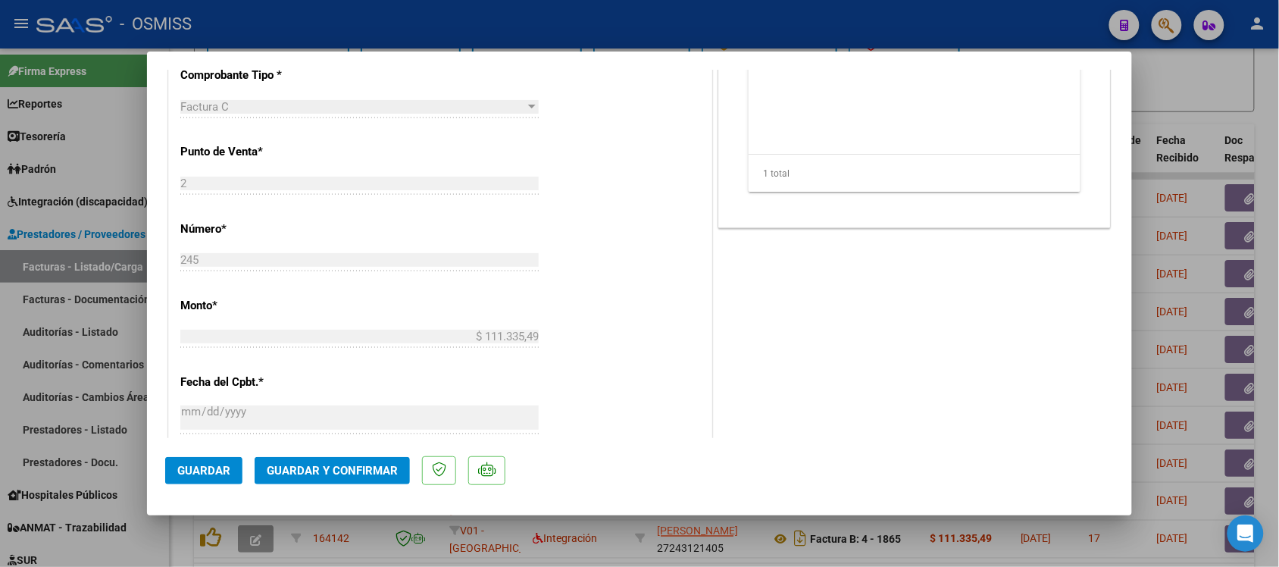
scroll to position [663, 0]
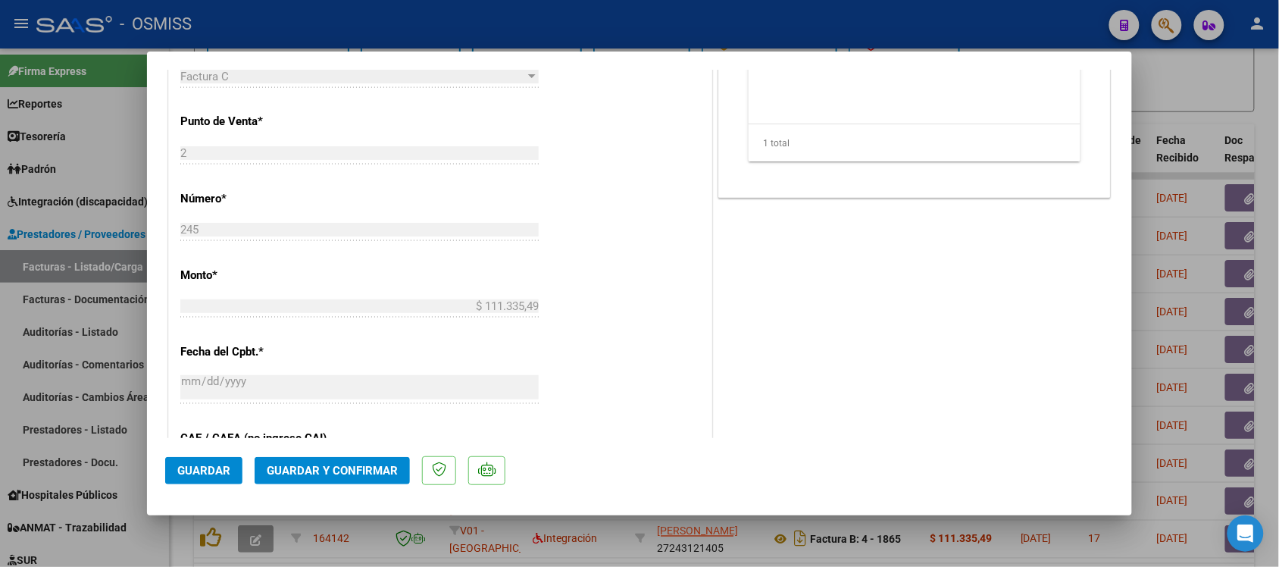
click at [361, 473] on span "Guardar y Confirmar" at bounding box center [332, 471] width 131 height 14
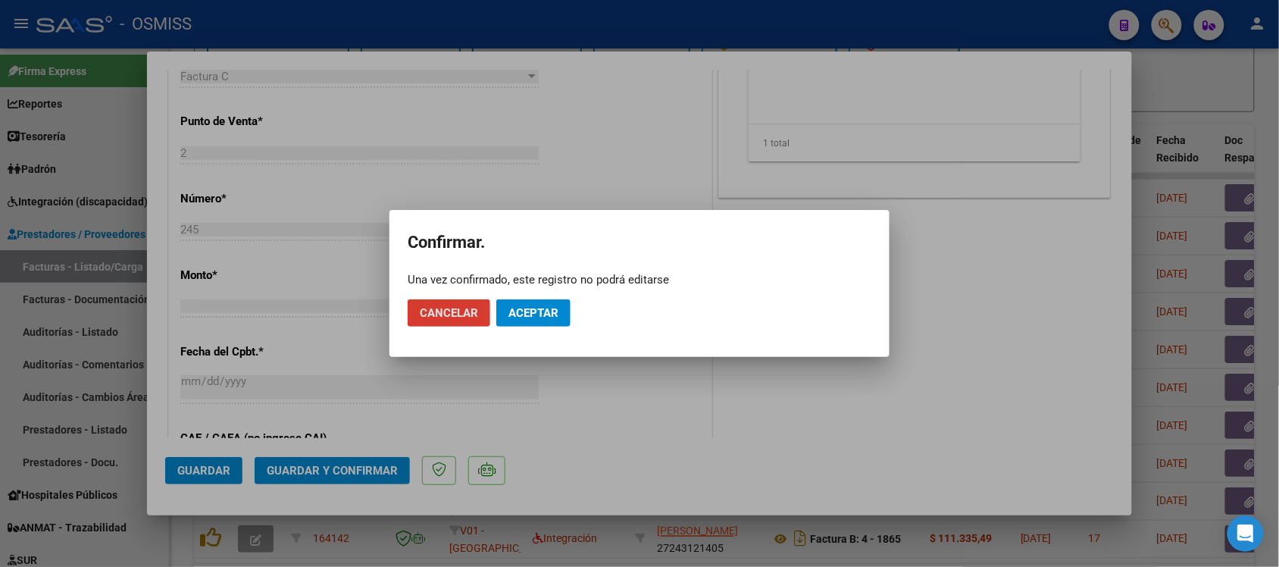
click at [545, 314] on span "Aceptar" at bounding box center [533, 313] width 50 height 14
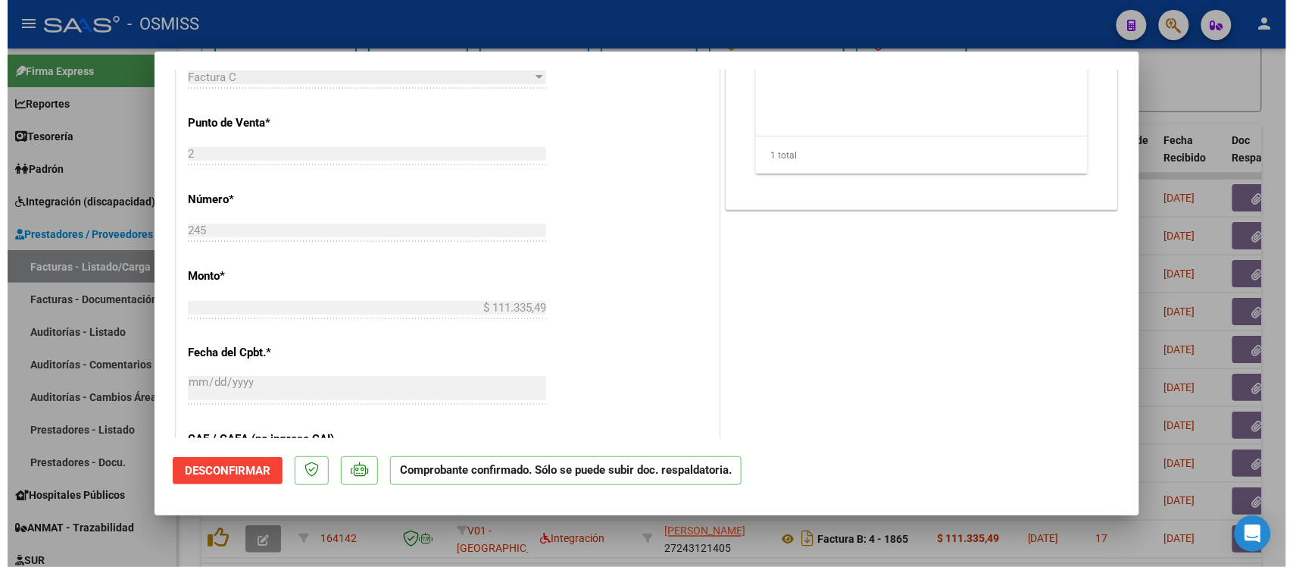
scroll to position [473, 0]
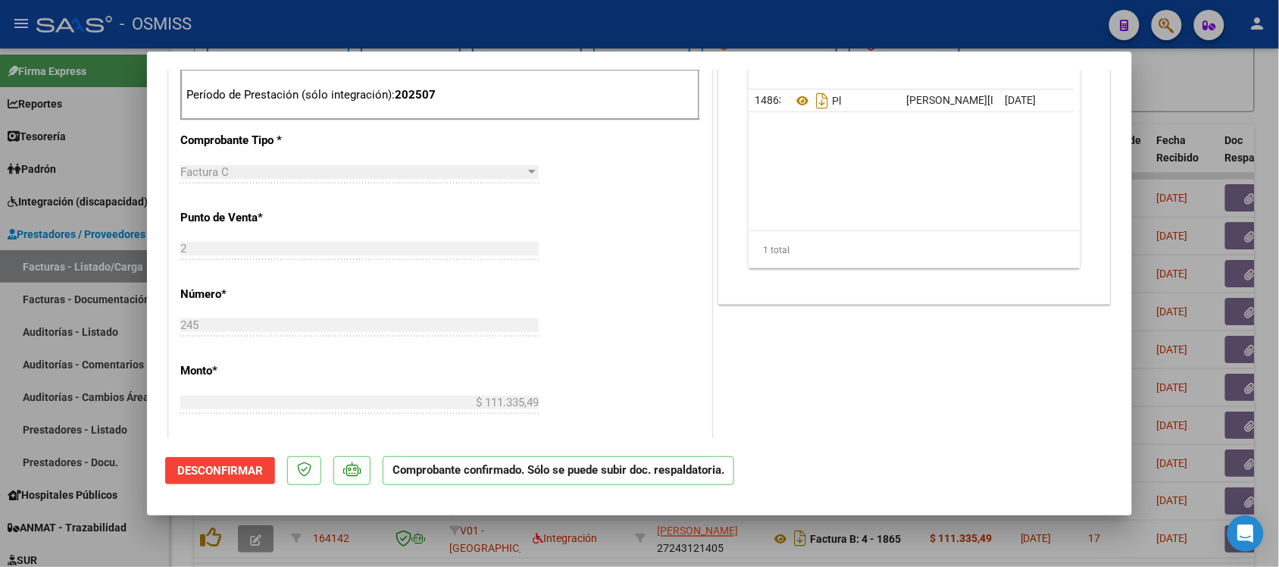
click at [1249, 88] on div at bounding box center [639, 283] width 1279 height 567
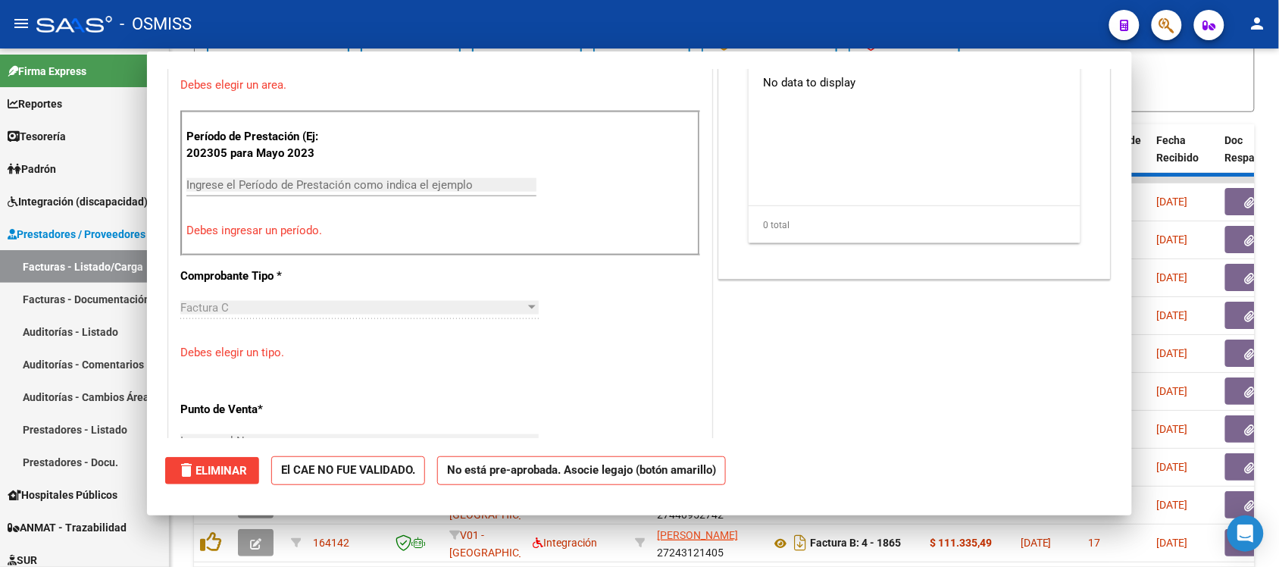
scroll to position [0, 0]
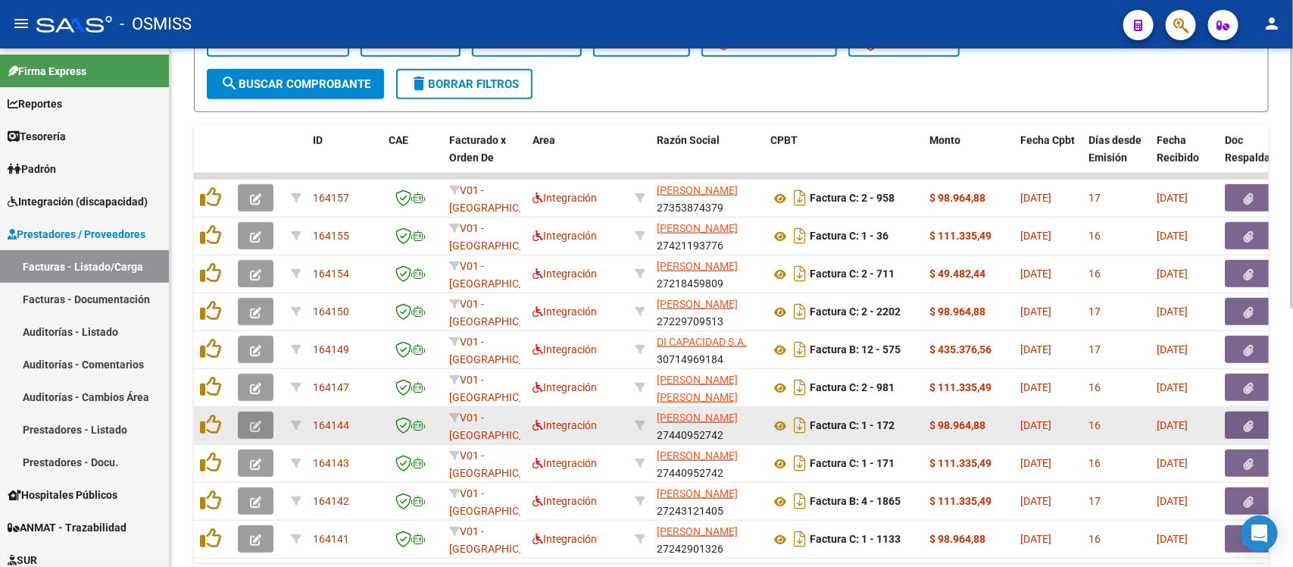
click at [258, 421] on icon "button" at bounding box center [255, 425] width 11 height 11
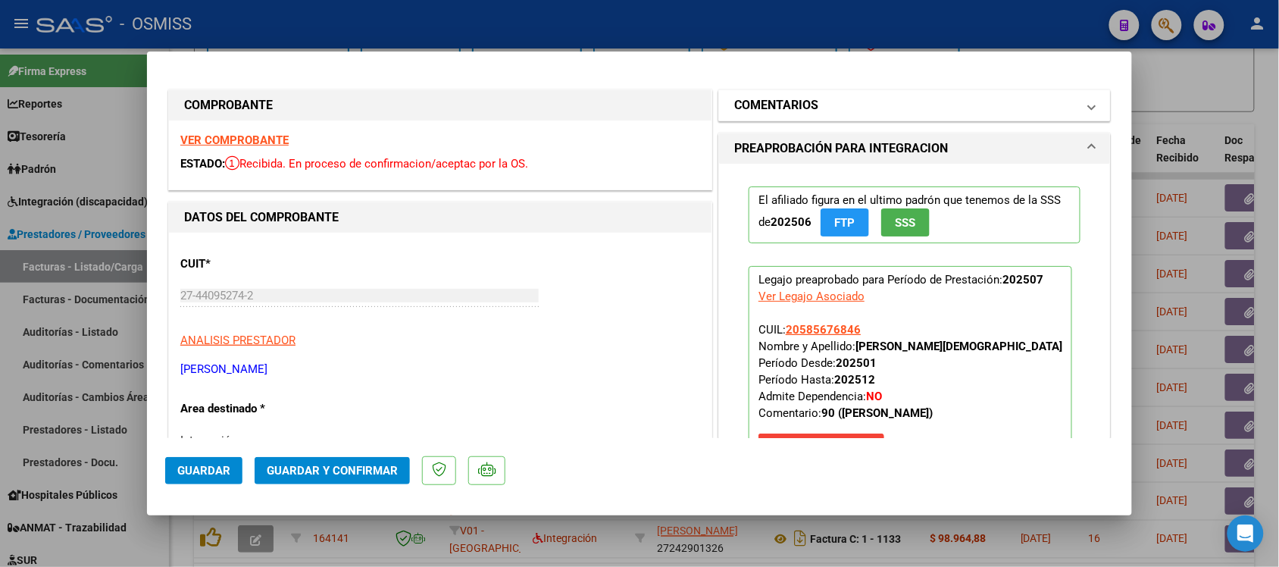
click at [736, 105] on h1 "COMENTARIOS" at bounding box center [776, 105] width 84 height 18
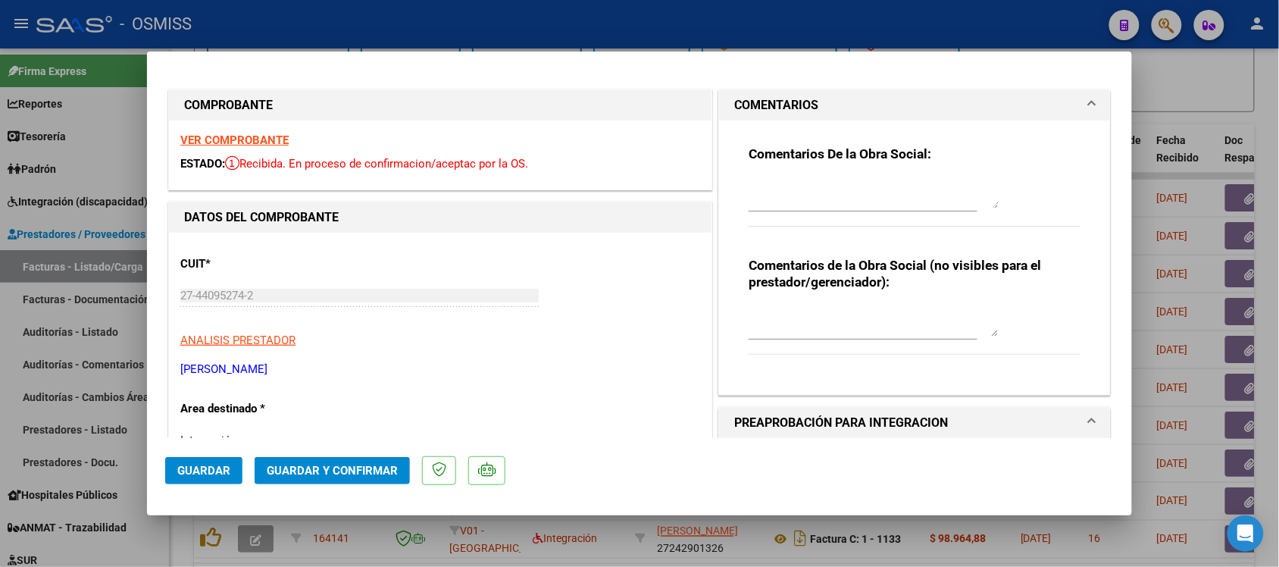
click at [736, 105] on h1 "COMENTARIOS" at bounding box center [776, 105] width 84 height 18
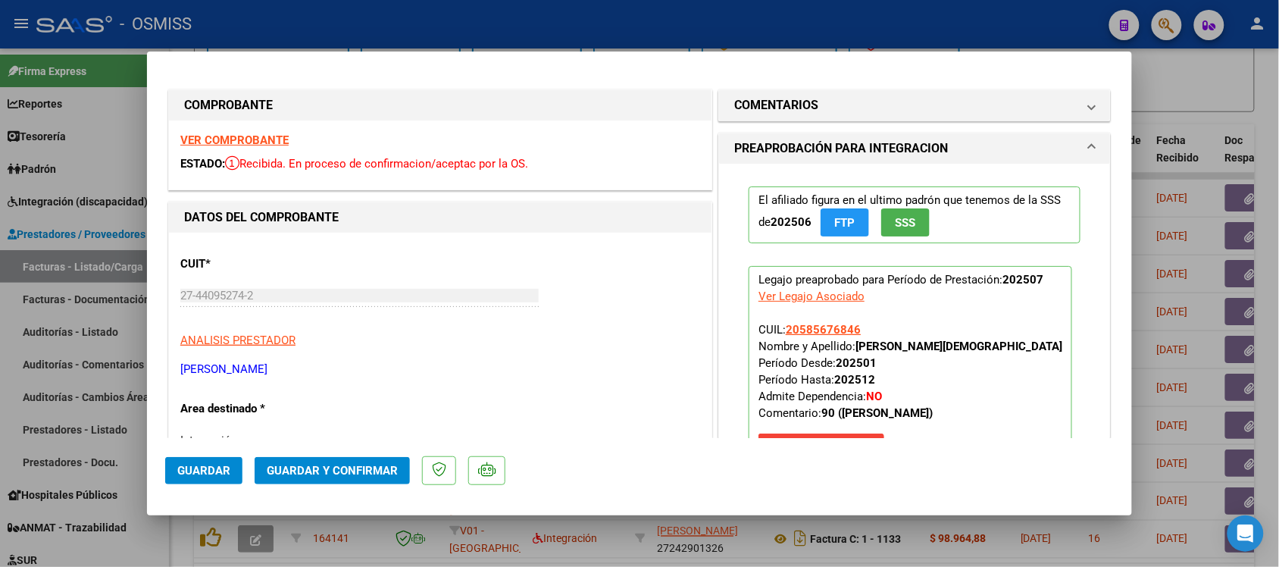
click at [267, 137] on strong "VER COMPROBANTE" at bounding box center [234, 140] width 108 height 14
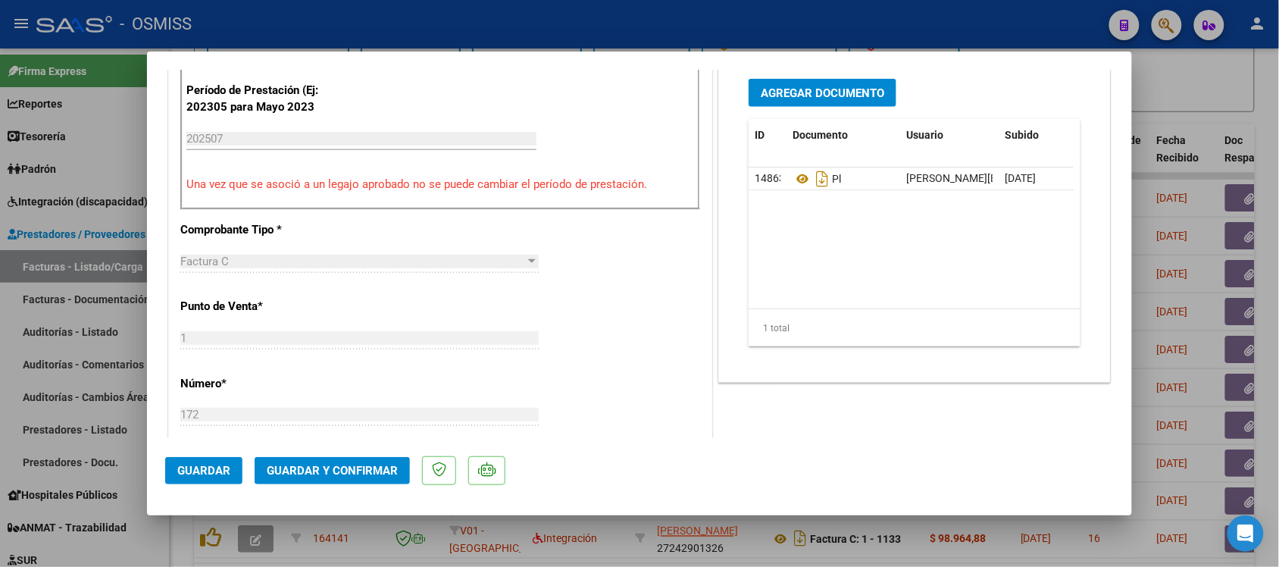
scroll to position [473, 0]
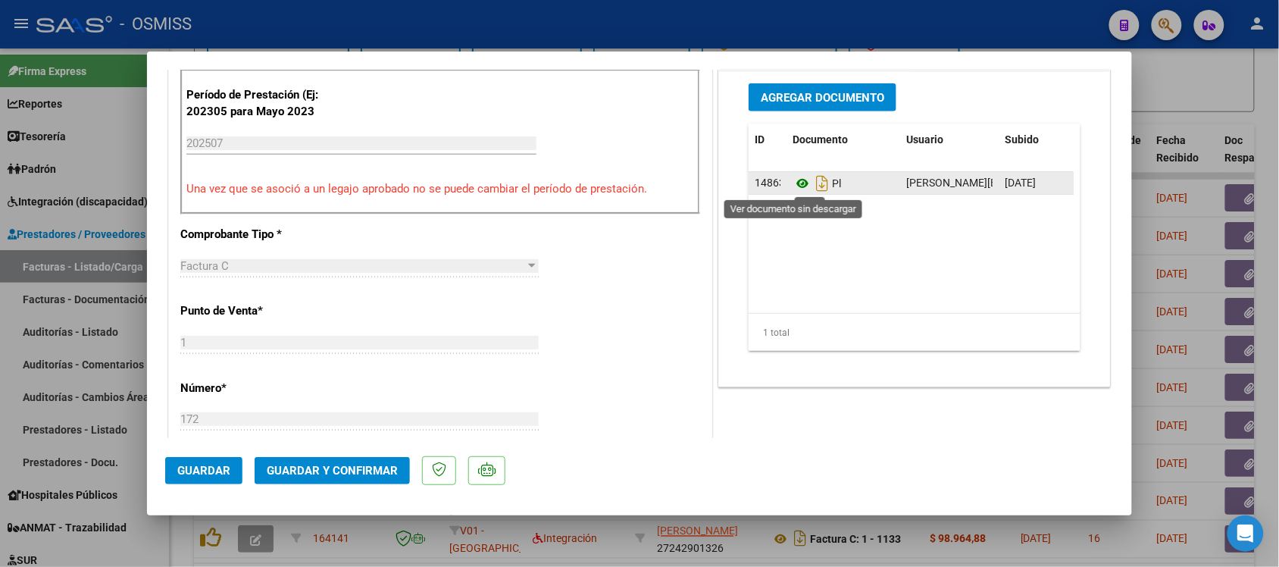
click at [797, 180] on icon at bounding box center [802, 183] width 20 height 18
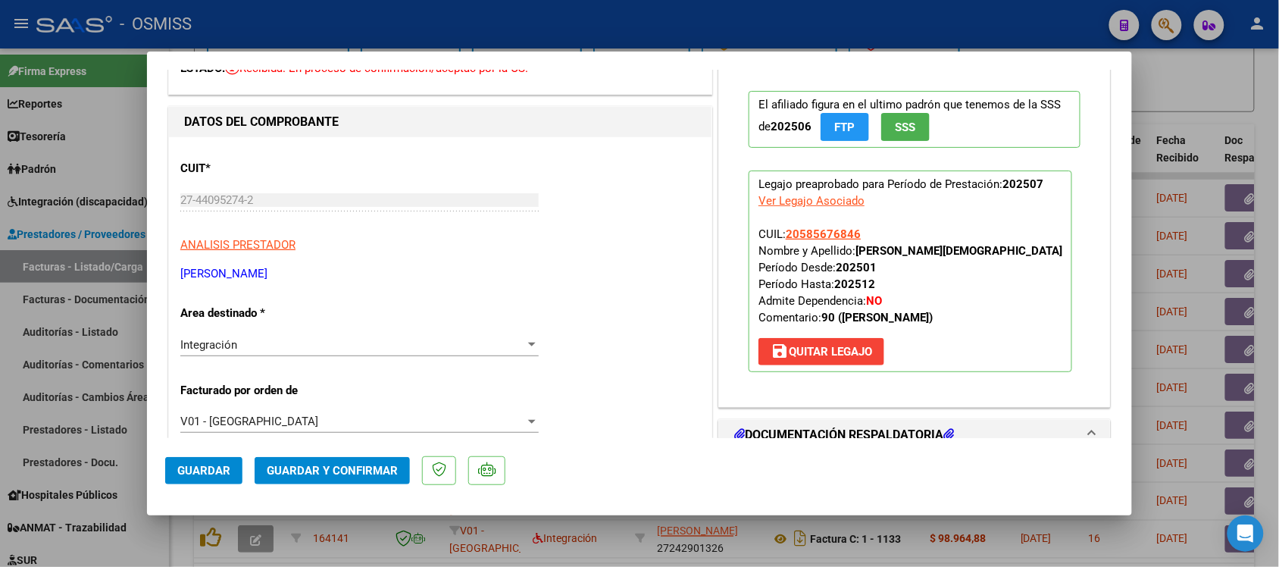
scroll to position [95, 0]
click at [373, 470] on span "Guardar y Confirmar" at bounding box center [332, 471] width 131 height 14
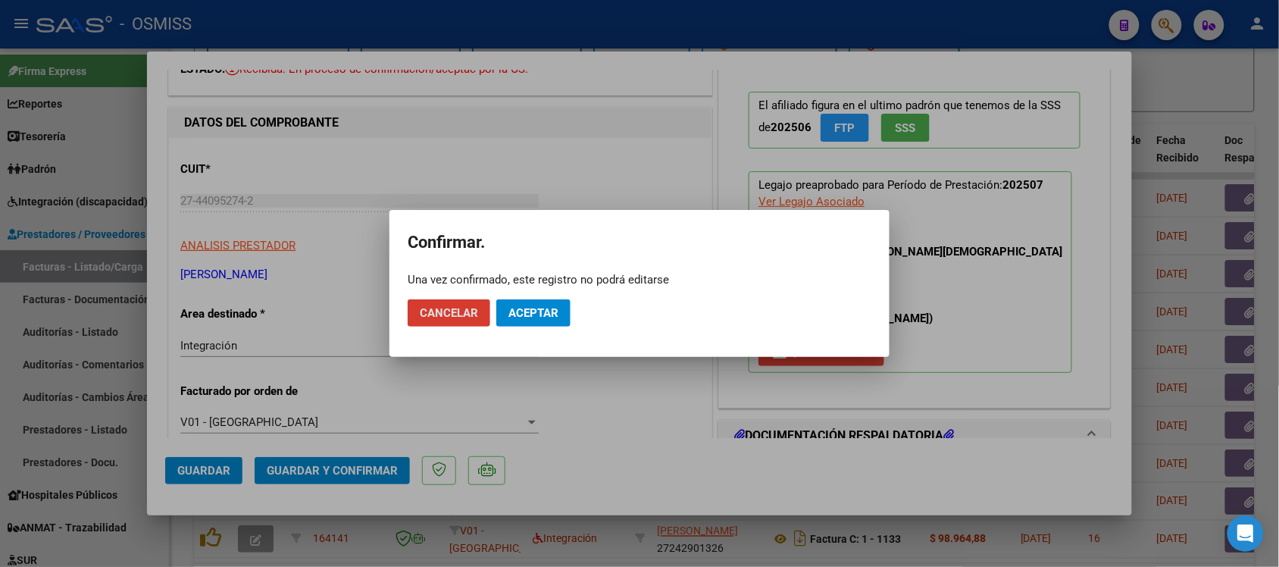
click at [551, 309] on span "Aceptar" at bounding box center [533, 313] width 50 height 14
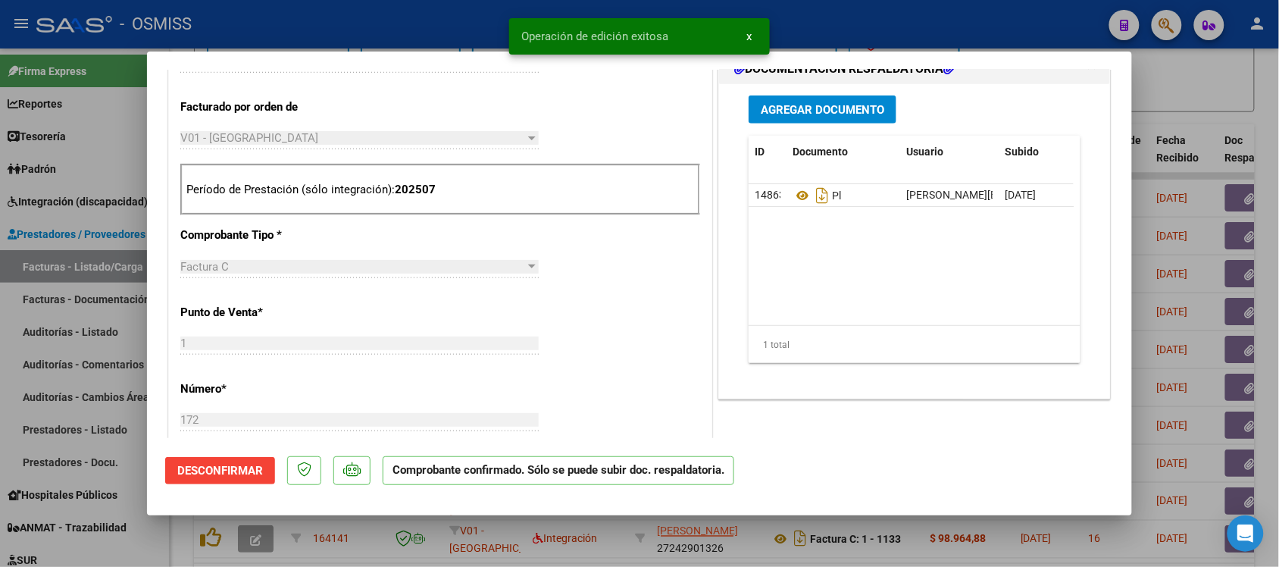
scroll to position [473, 0]
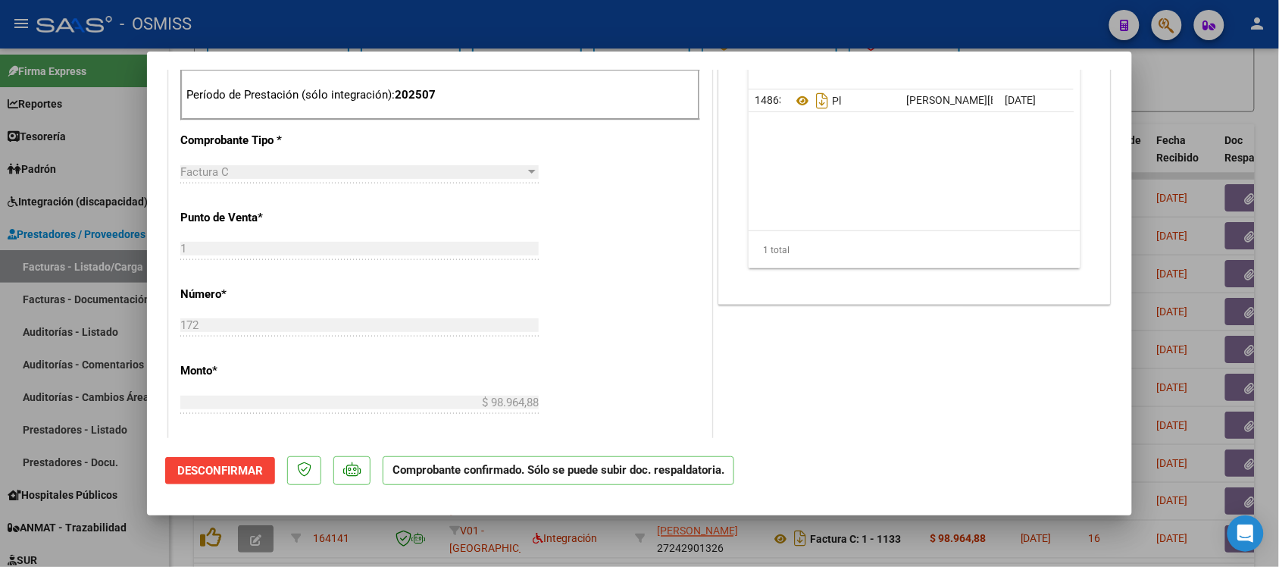
click at [1220, 126] on div at bounding box center [639, 283] width 1279 height 567
type input "$ 0,00"
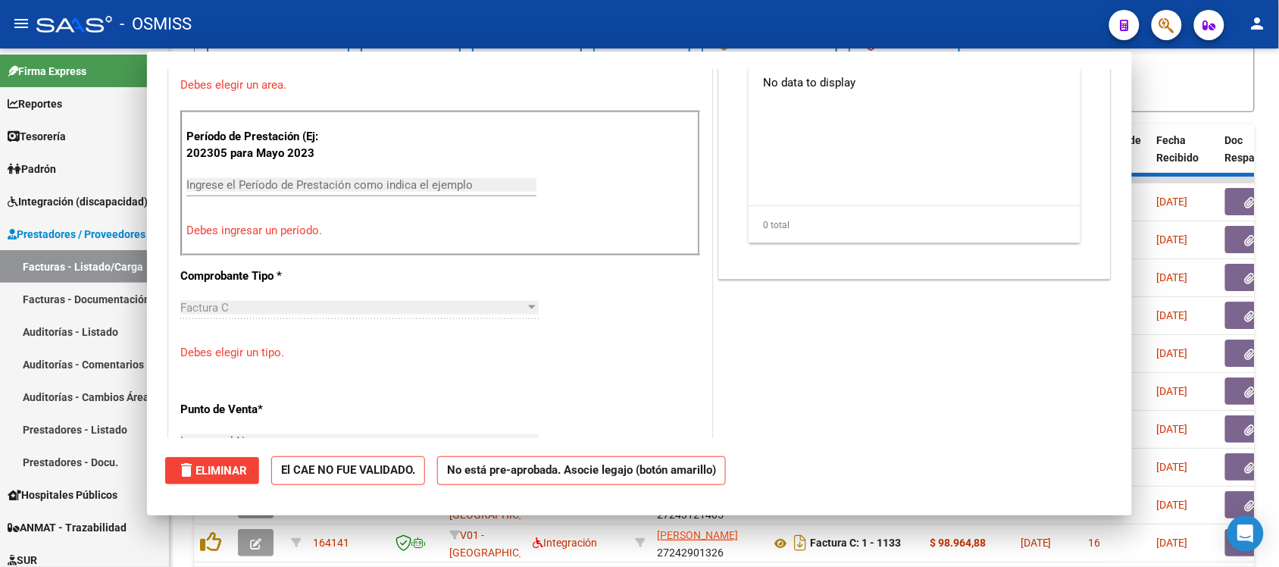
scroll to position [608, 0]
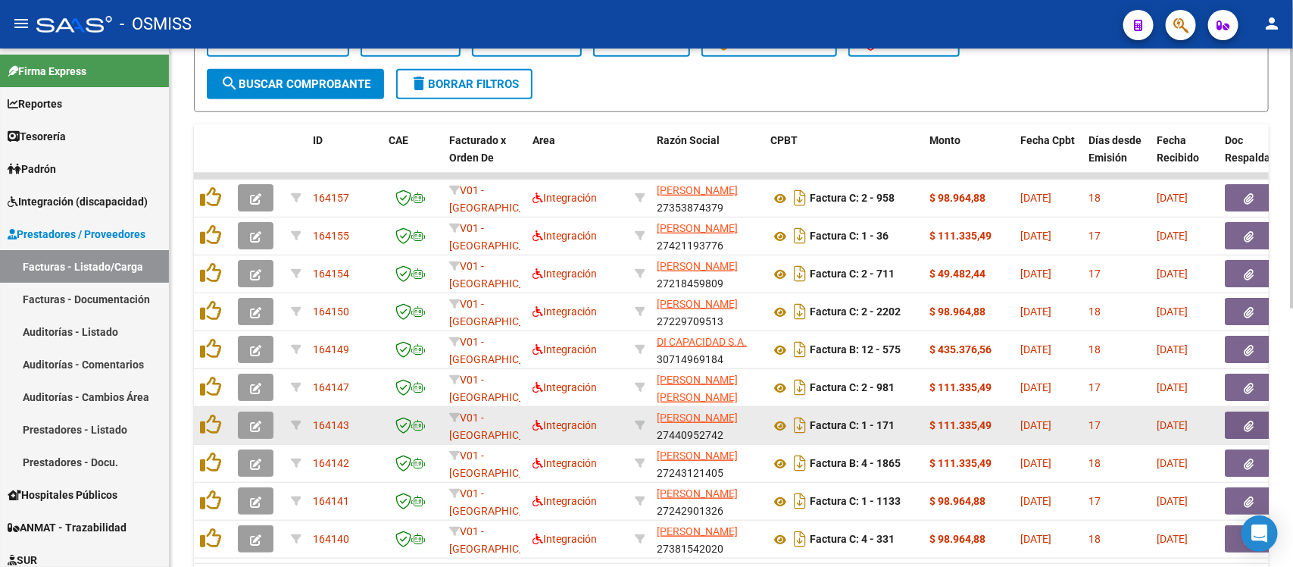
click at [256, 420] on icon "button" at bounding box center [255, 425] width 11 height 11
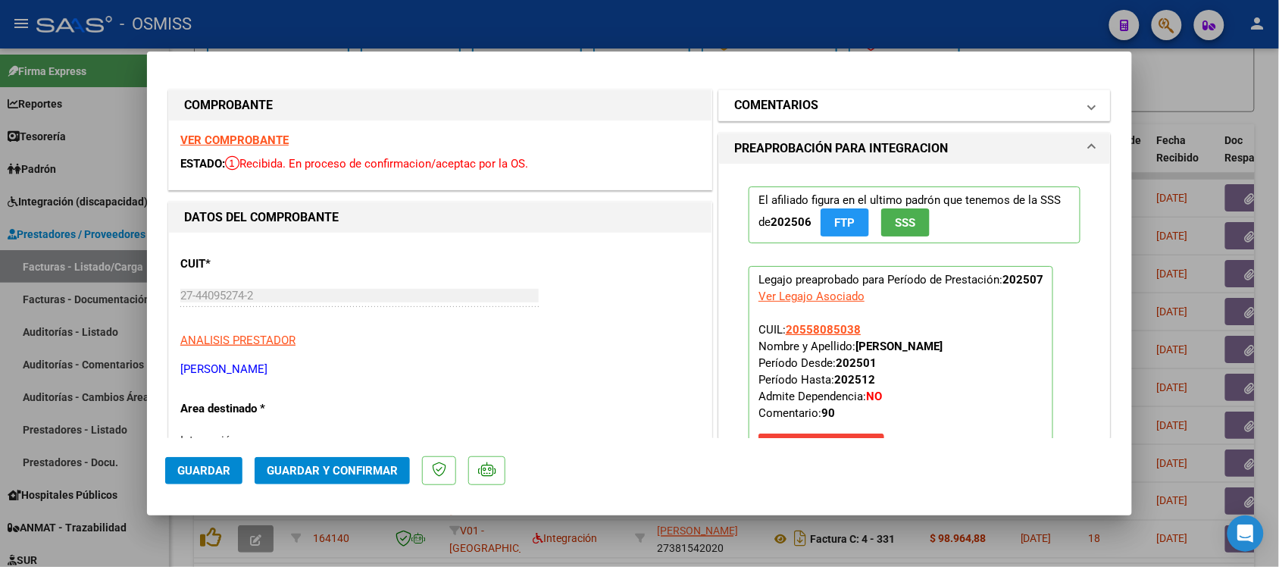
click at [763, 108] on h1 "COMENTARIOS" at bounding box center [776, 105] width 84 height 18
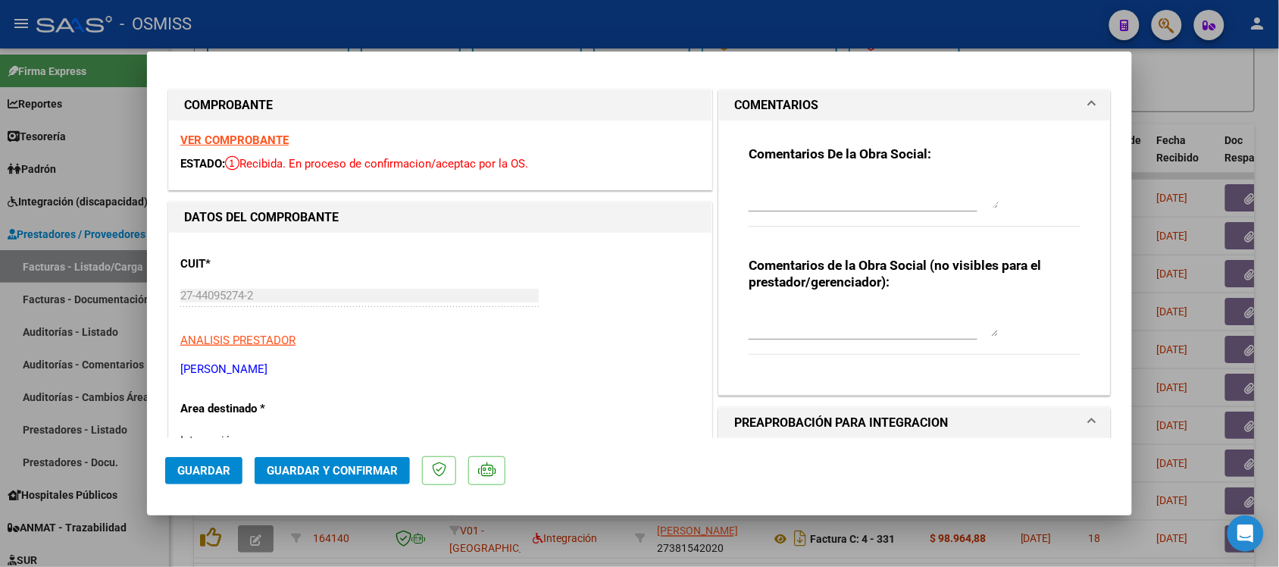
click at [763, 98] on h1 "COMENTARIOS" at bounding box center [776, 105] width 84 height 18
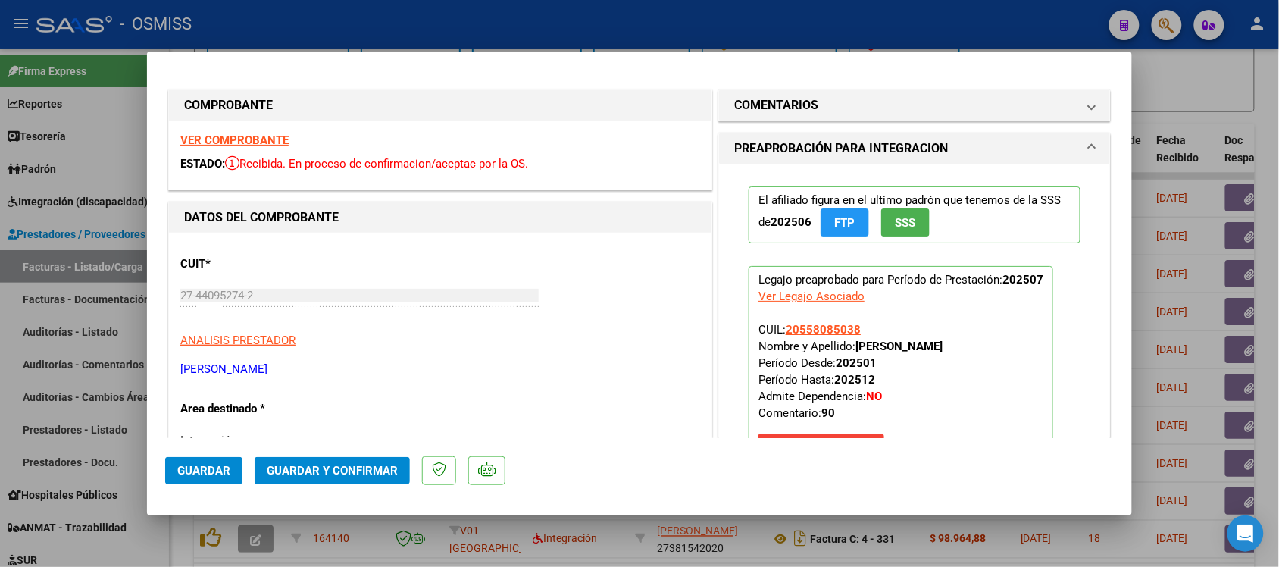
click at [252, 135] on strong "VER COMPROBANTE" at bounding box center [234, 140] width 108 height 14
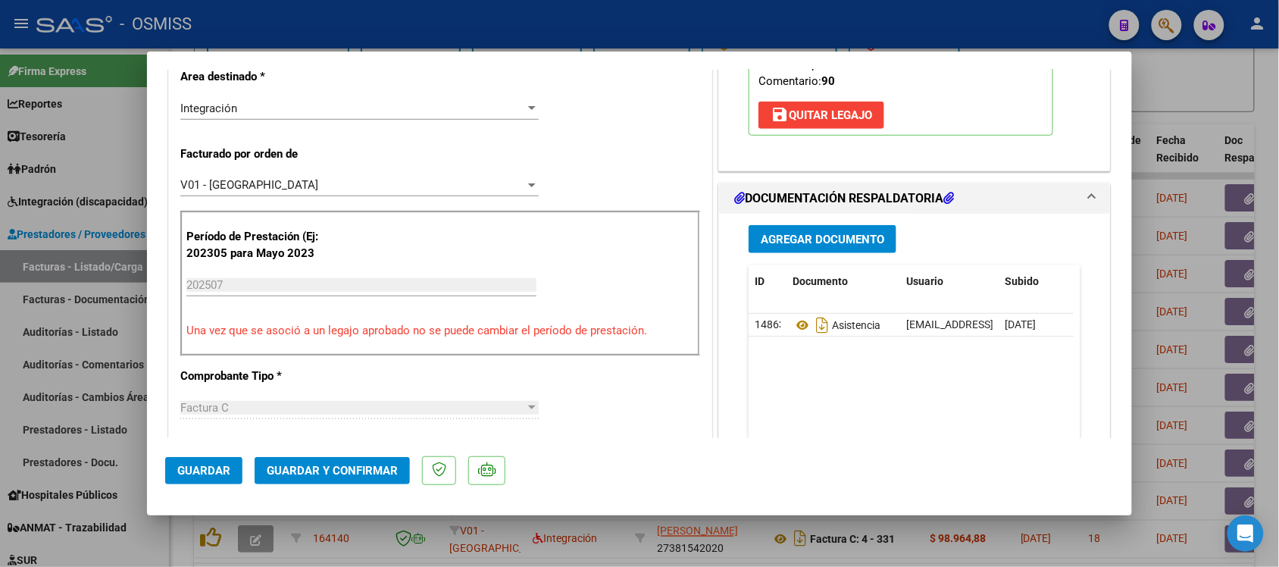
scroll to position [379, 0]
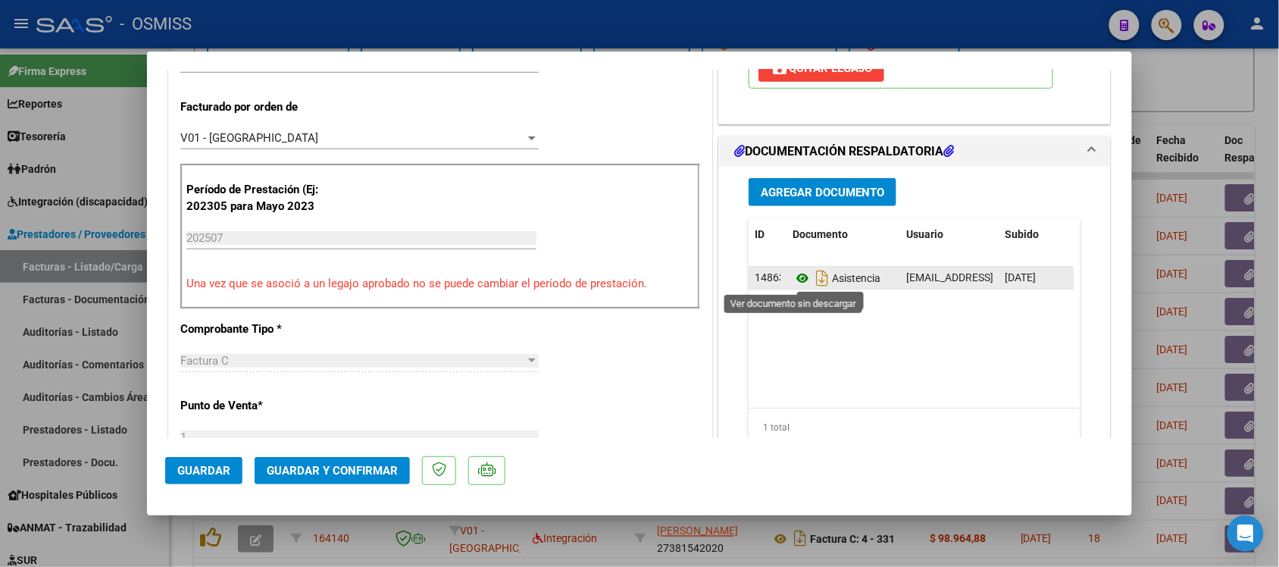
click at [794, 281] on icon at bounding box center [802, 278] width 20 height 18
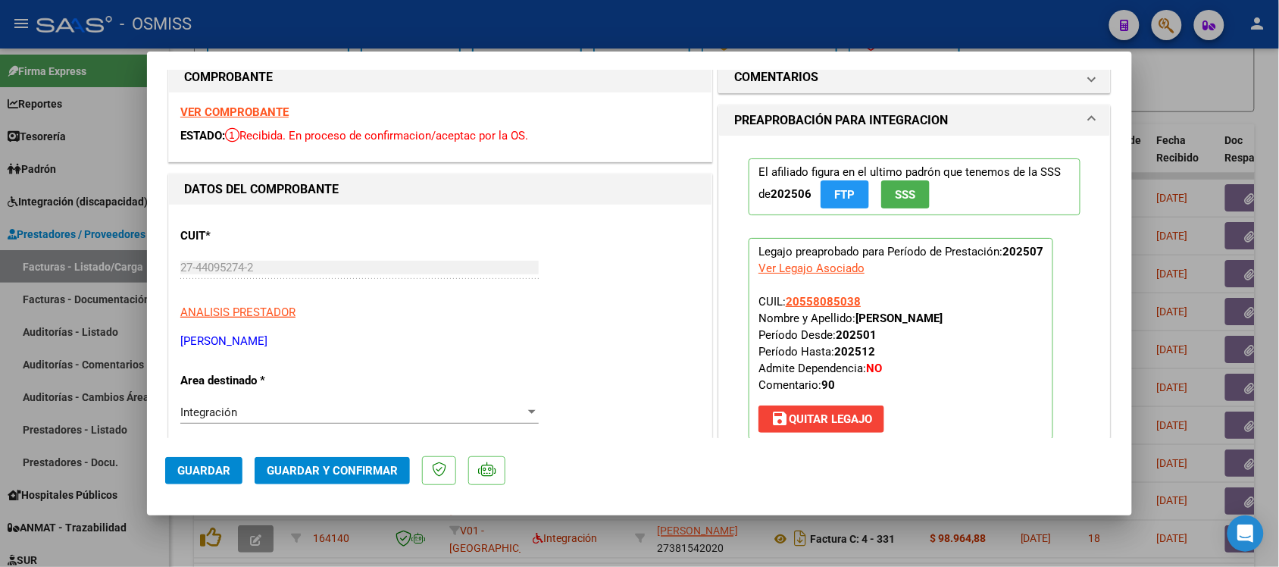
scroll to position [0, 0]
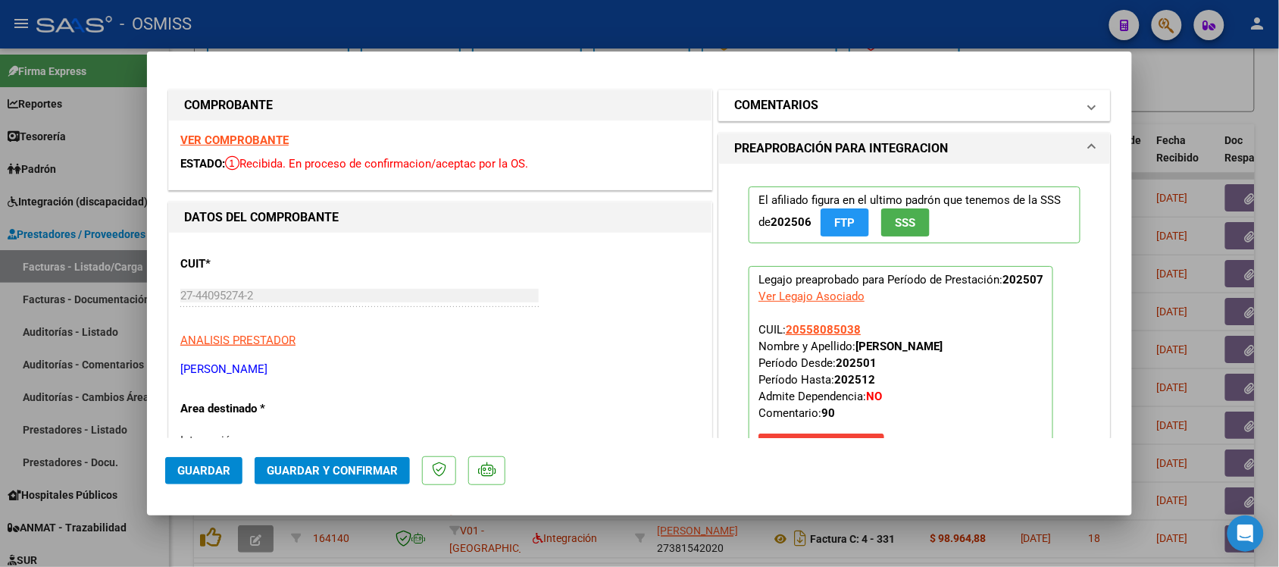
drag, startPoint x: 767, startPoint y: 80, endPoint x: 770, endPoint y: 108, distance: 27.5
click at [770, 108] on h1 "COMENTARIOS" at bounding box center [776, 105] width 84 height 18
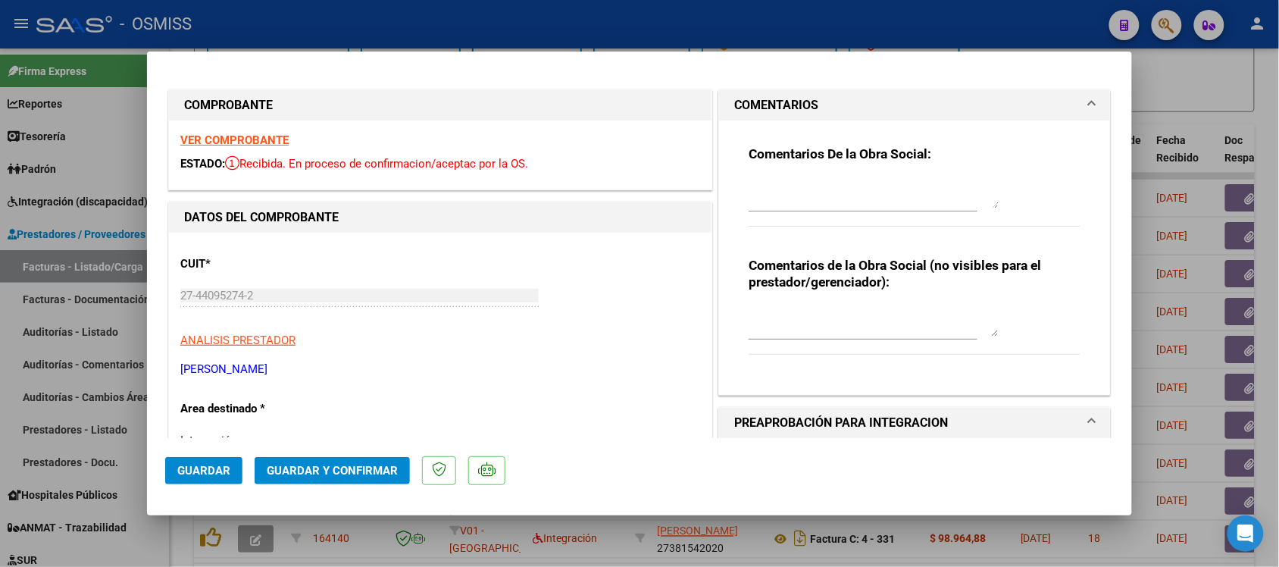
click at [773, 106] on h1 "COMENTARIOS" at bounding box center [776, 105] width 84 height 18
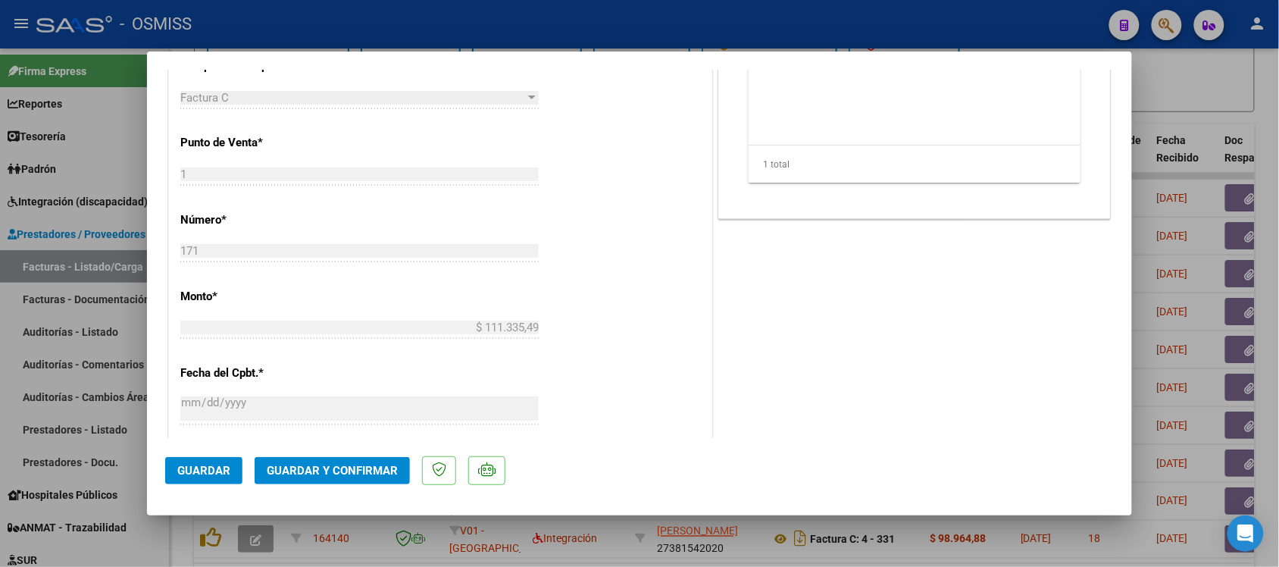
scroll to position [663, 0]
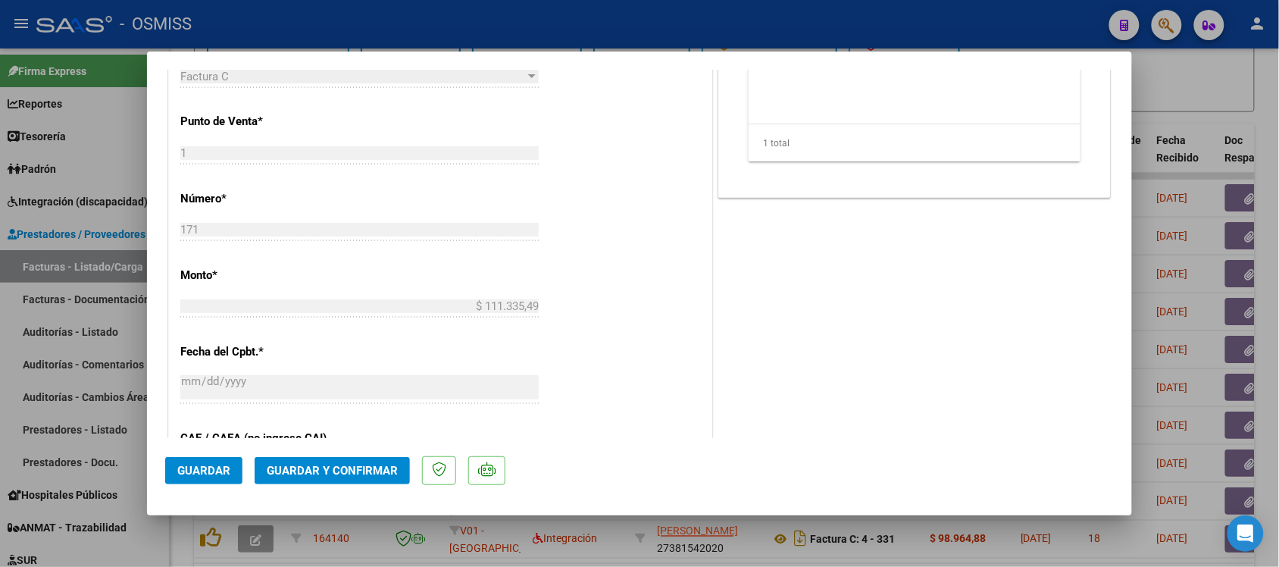
click at [342, 477] on button "Guardar y Confirmar" at bounding box center [332, 470] width 155 height 27
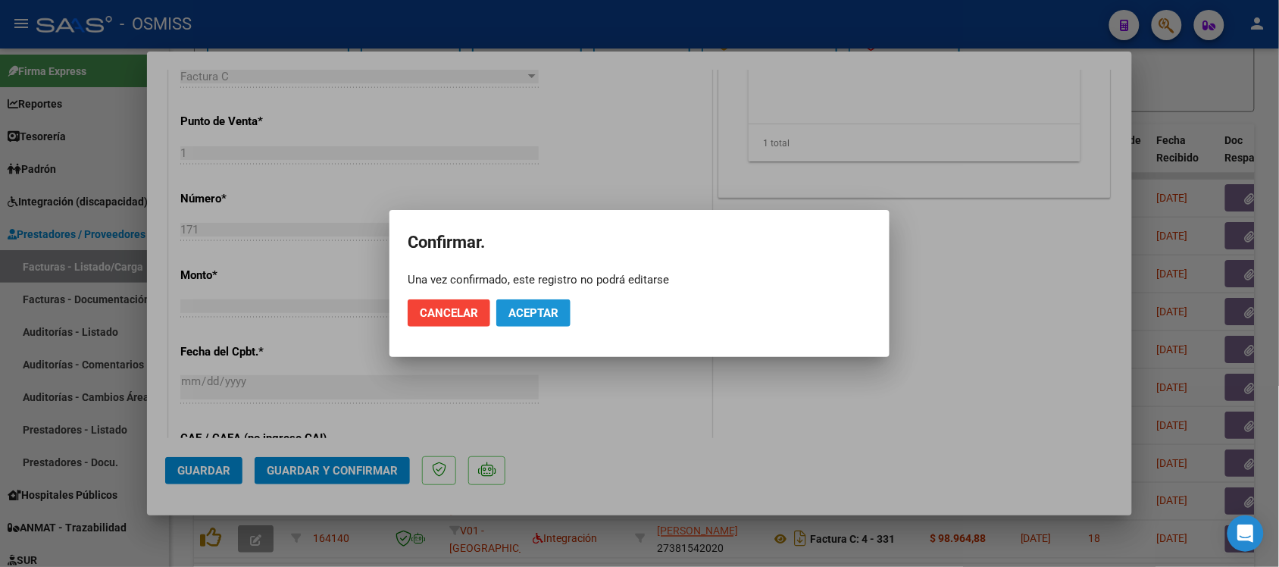
click at [555, 311] on span "Aceptar" at bounding box center [533, 313] width 50 height 14
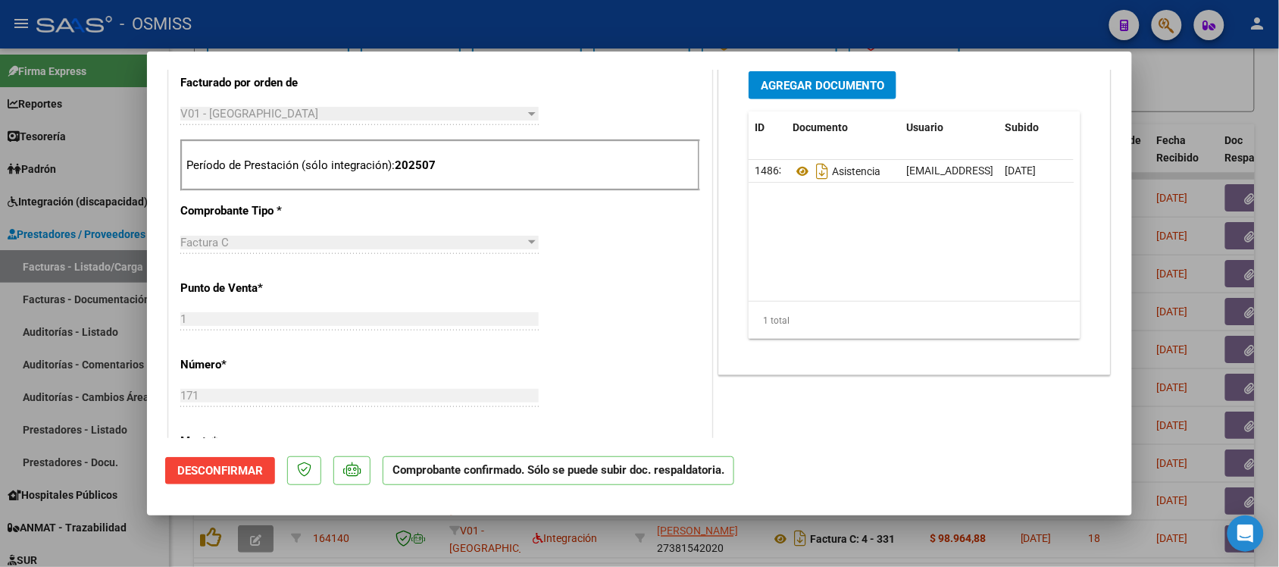
scroll to position [473, 0]
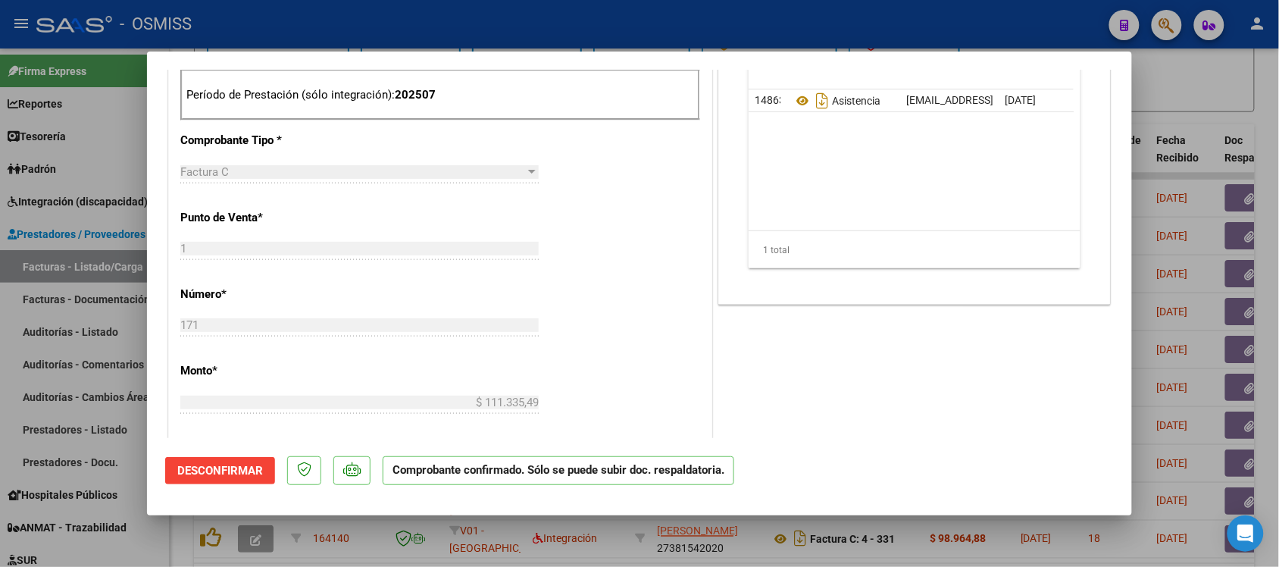
click at [1217, 93] on div at bounding box center [639, 283] width 1279 height 567
type input "$ 0,00"
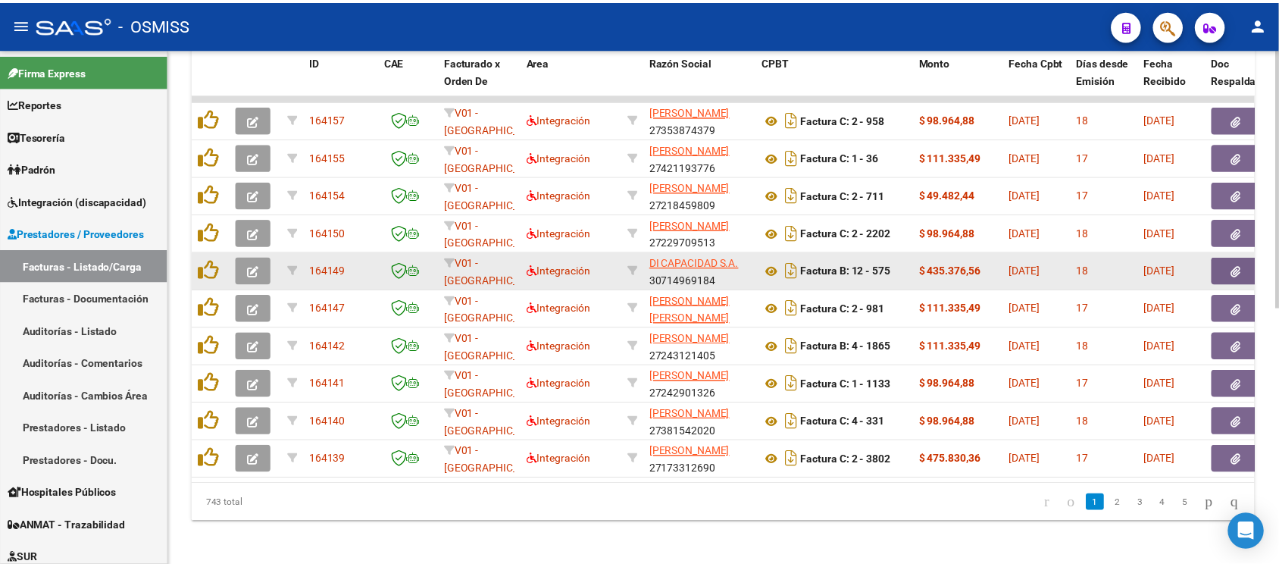
scroll to position [517, 0]
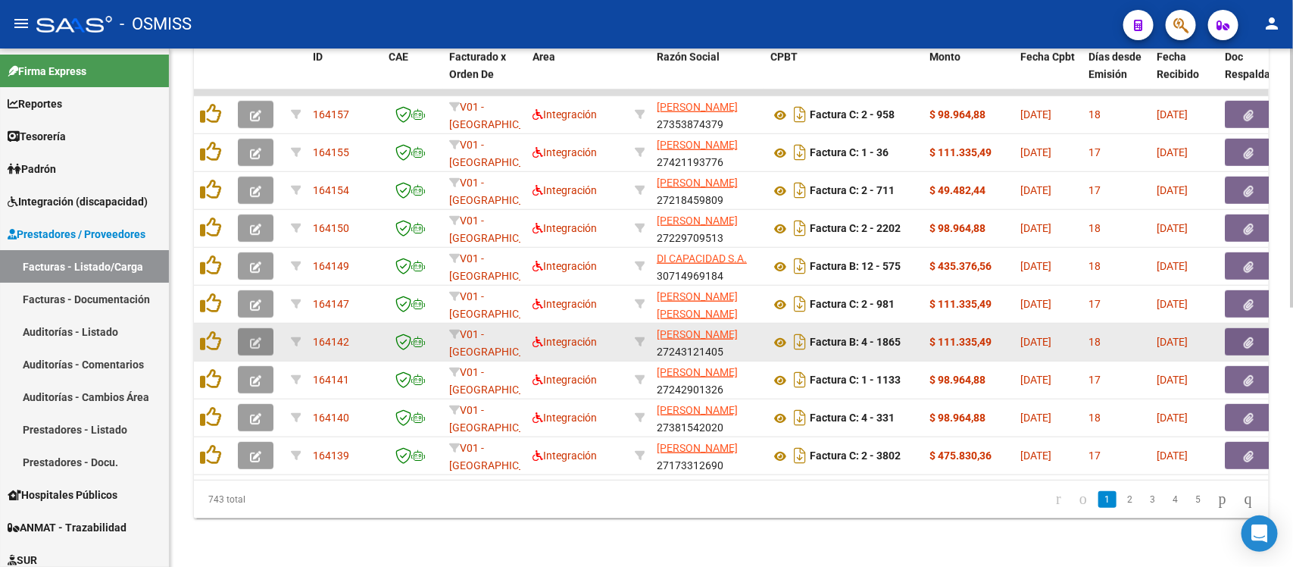
click at [244, 328] on button "button" at bounding box center [256, 341] width 36 height 27
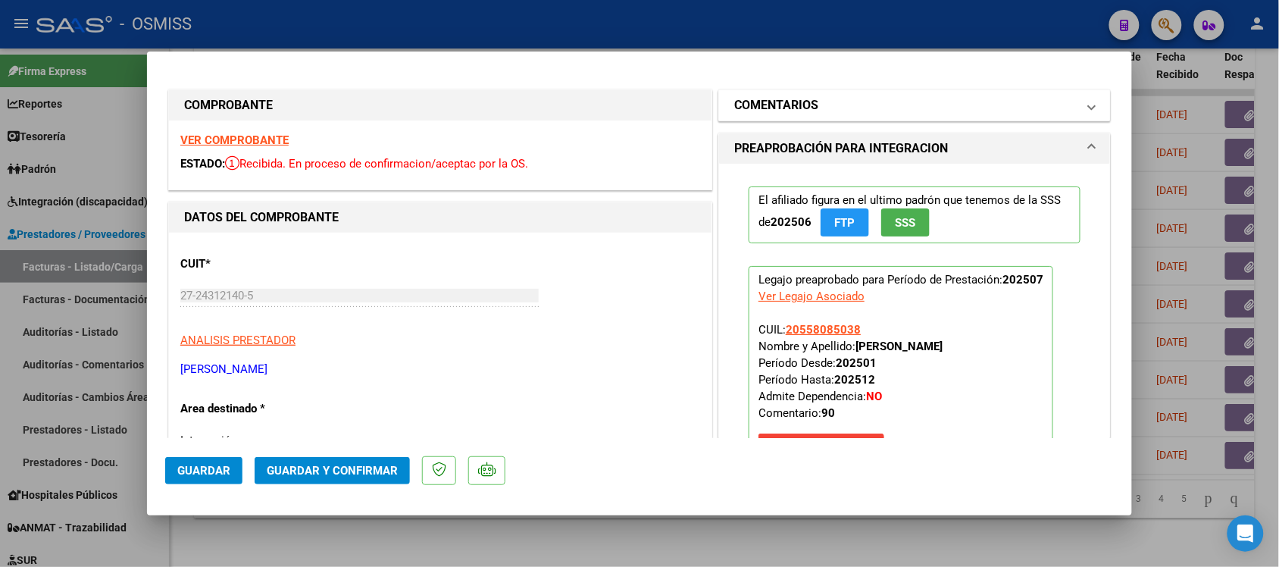
click at [735, 99] on h1 "COMENTARIOS" at bounding box center [776, 105] width 84 height 18
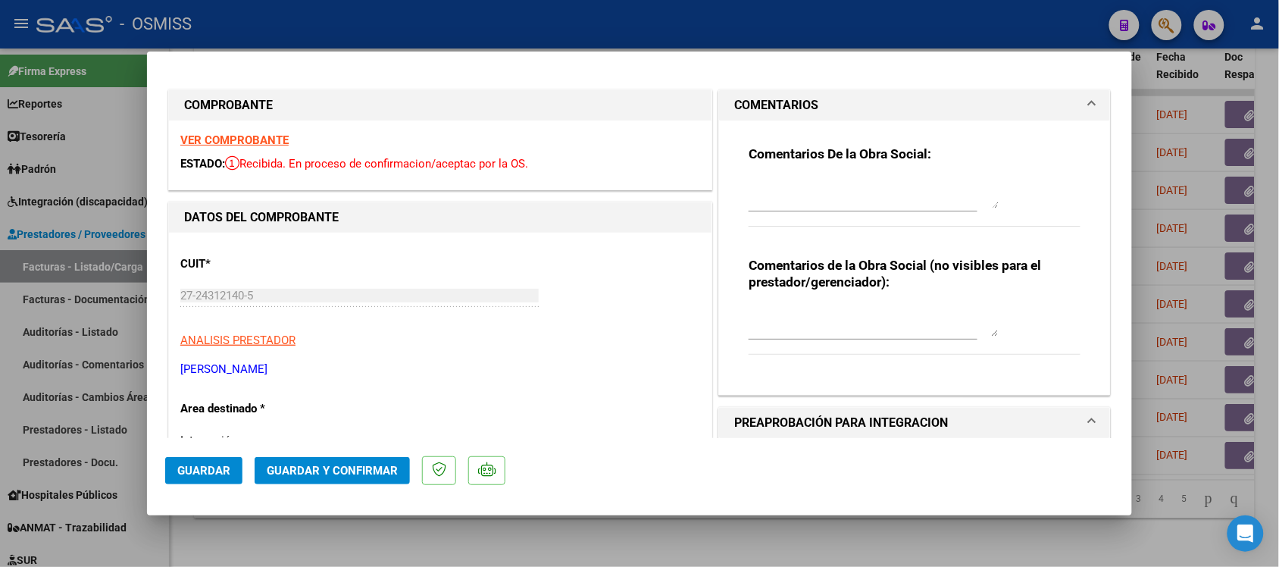
click at [735, 99] on h1 "COMENTARIOS" at bounding box center [776, 105] width 84 height 18
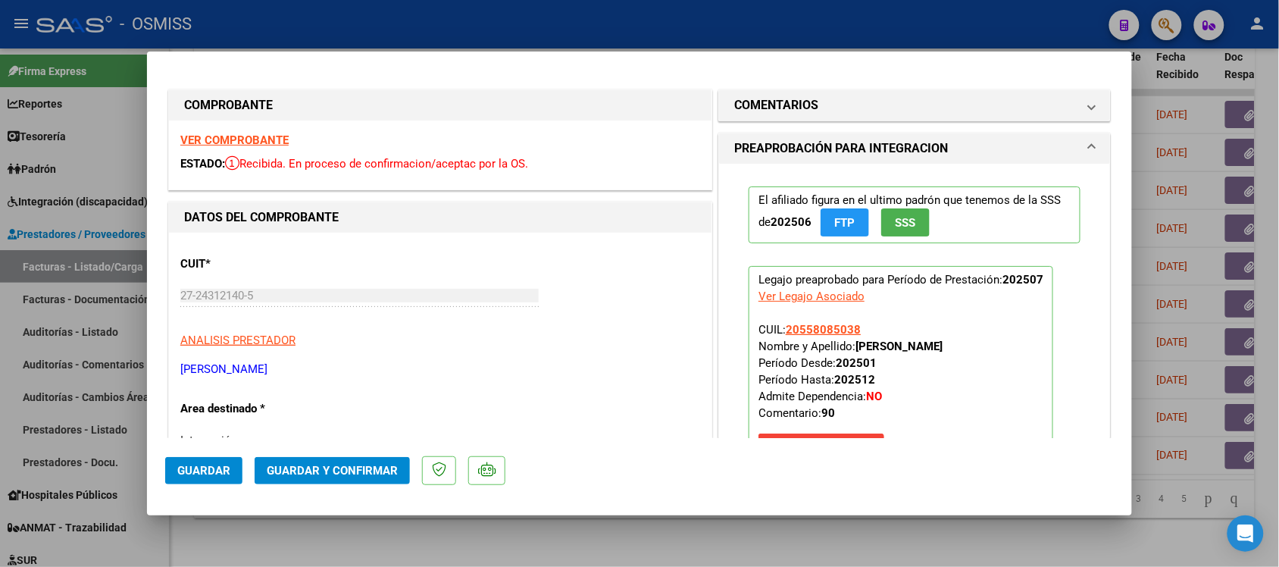
click at [258, 136] on strong "VER COMPROBANTE" at bounding box center [234, 140] width 108 height 14
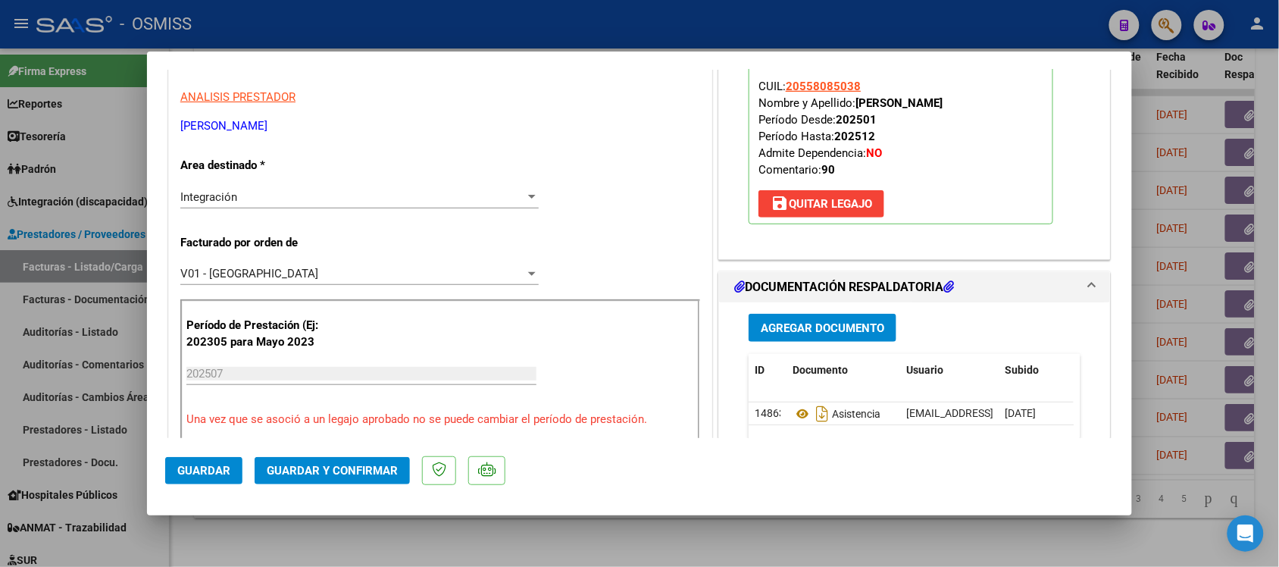
scroll to position [473, 0]
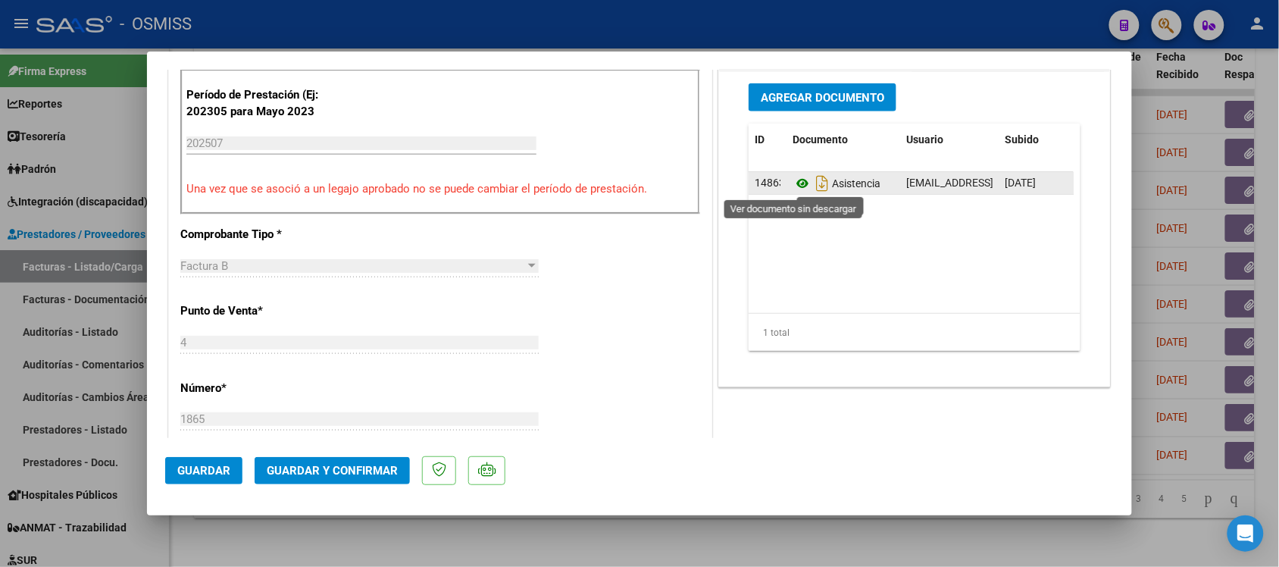
click at [792, 184] on icon at bounding box center [802, 183] width 20 height 18
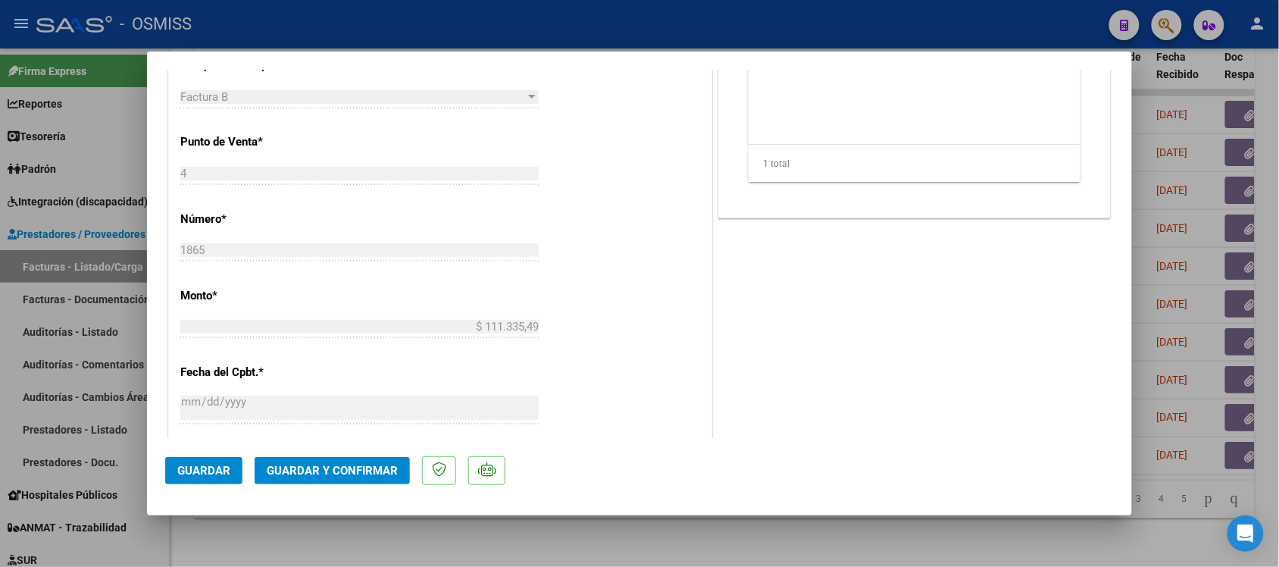
scroll to position [663, 0]
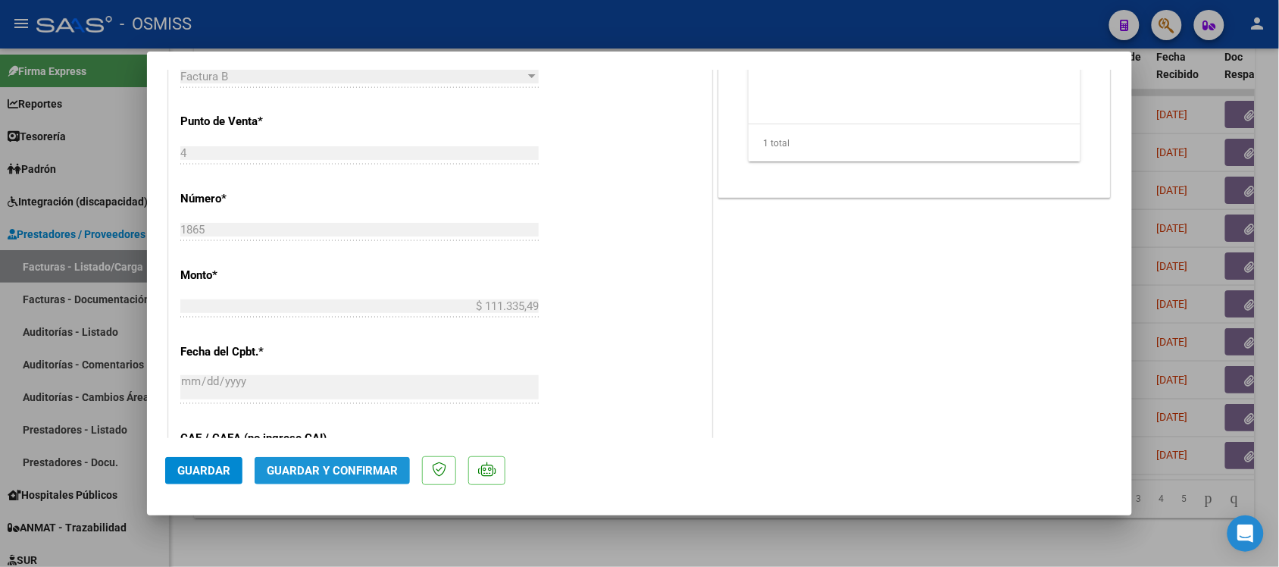
click at [358, 475] on span "Guardar y Confirmar" at bounding box center [332, 471] width 131 height 14
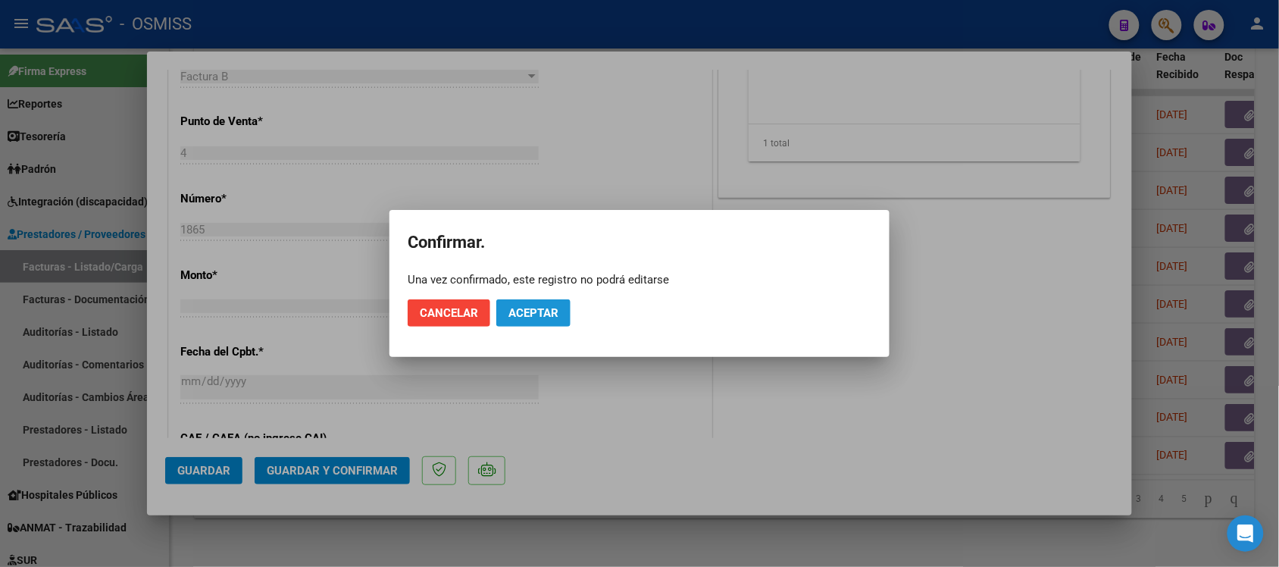
click at [543, 307] on span "Aceptar" at bounding box center [533, 313] width 50 height 14
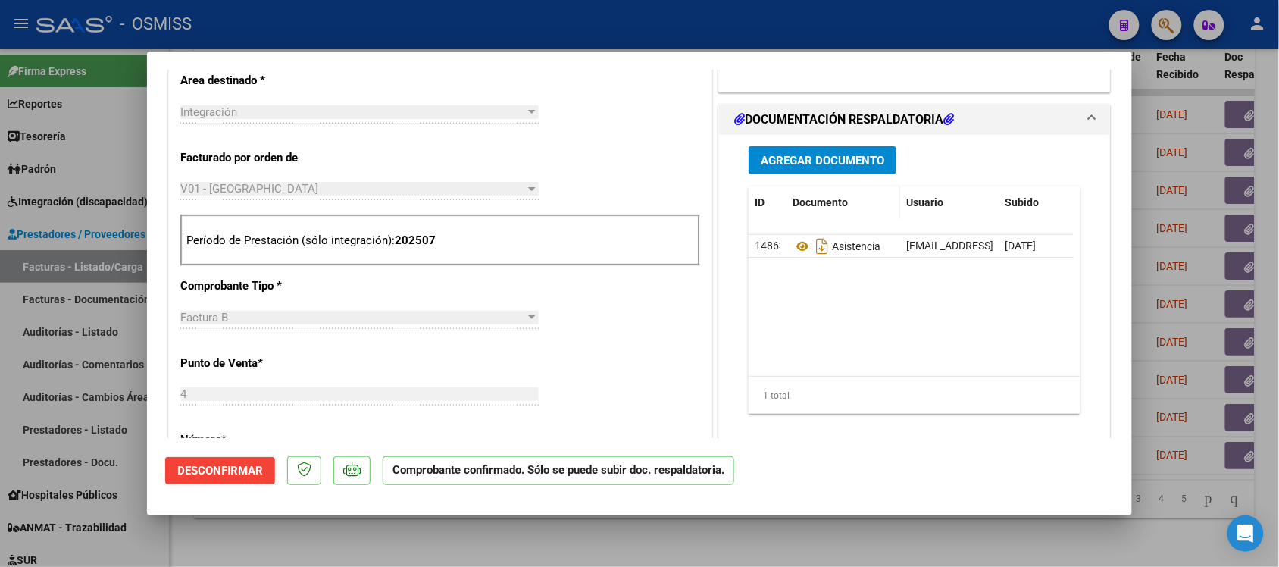
scroll to position [284, 0]
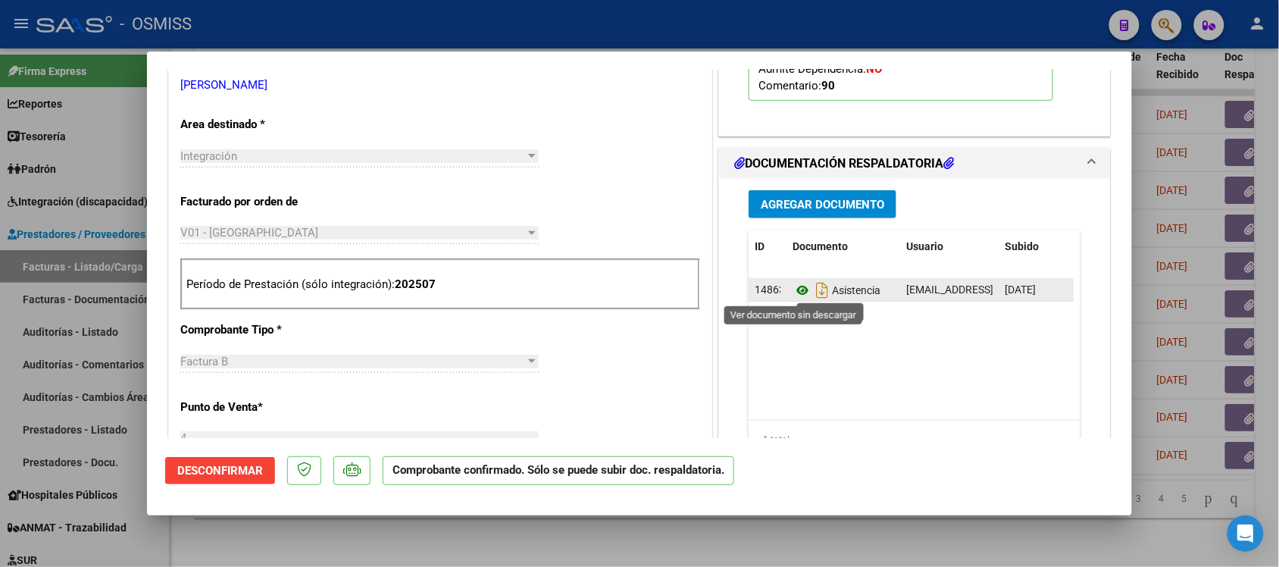
click at [796, 290] on icon at bounding box center [802, 290] width 20 height 18
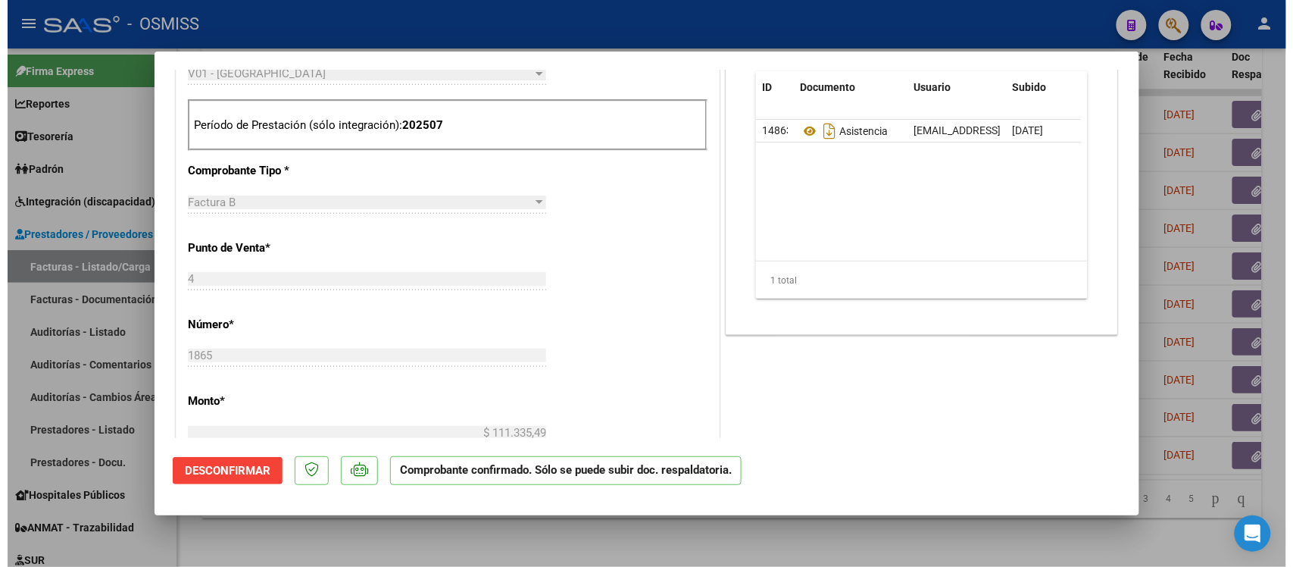
scroll to position [568, 0]
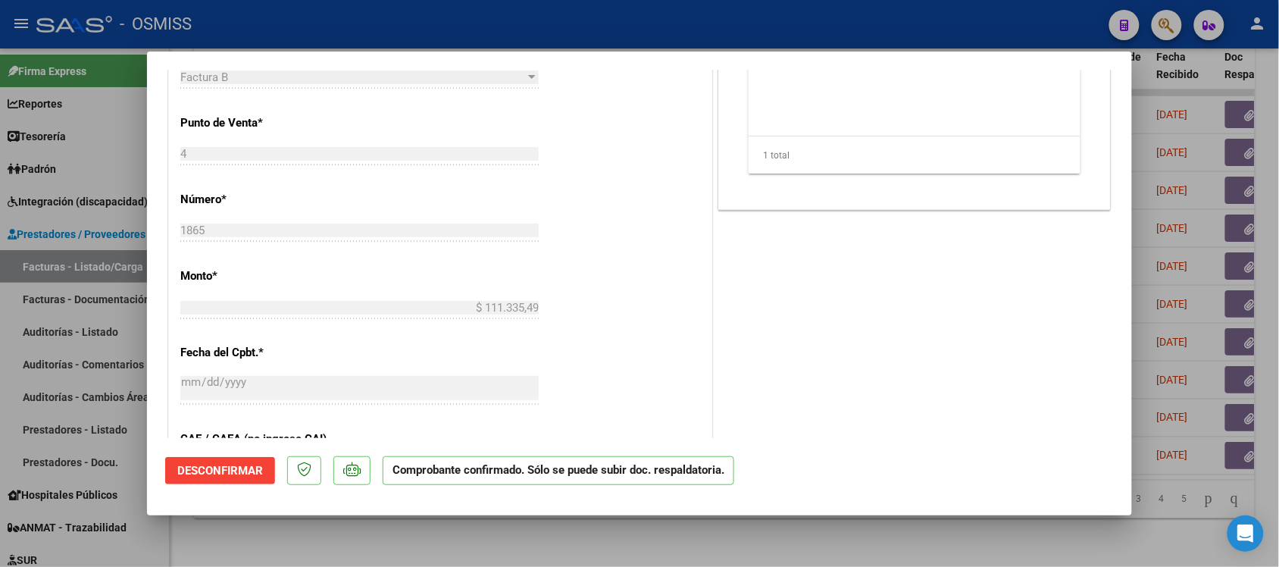
click at [1172, 118] on div at bounding box center [639, 283] width 1279 height 567
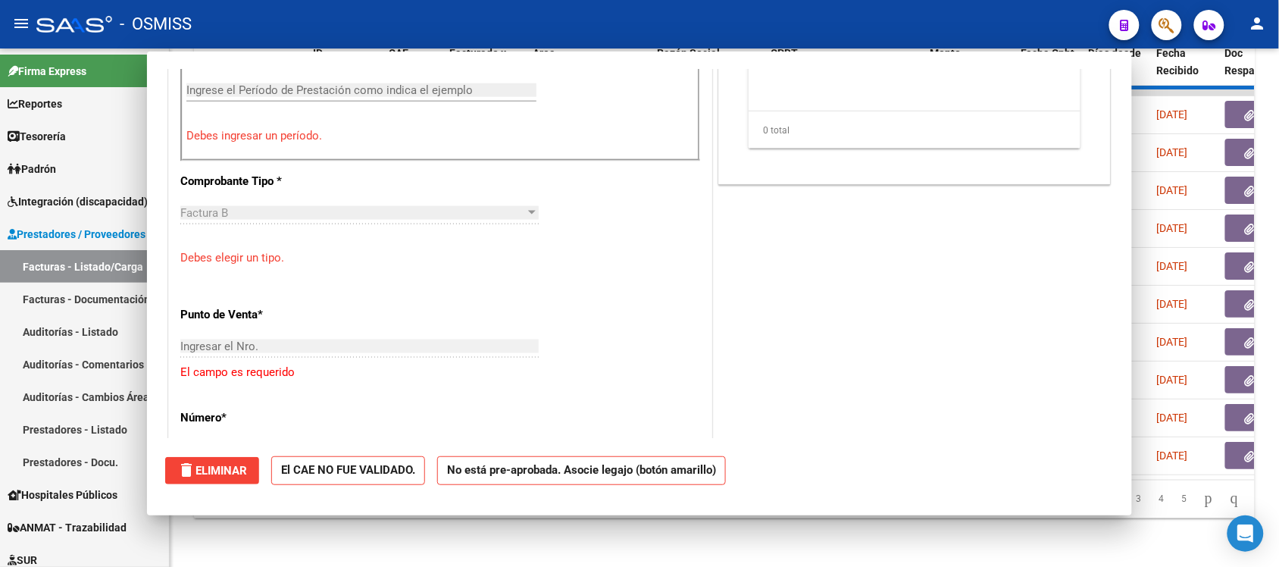
scroll to position [0, 0]
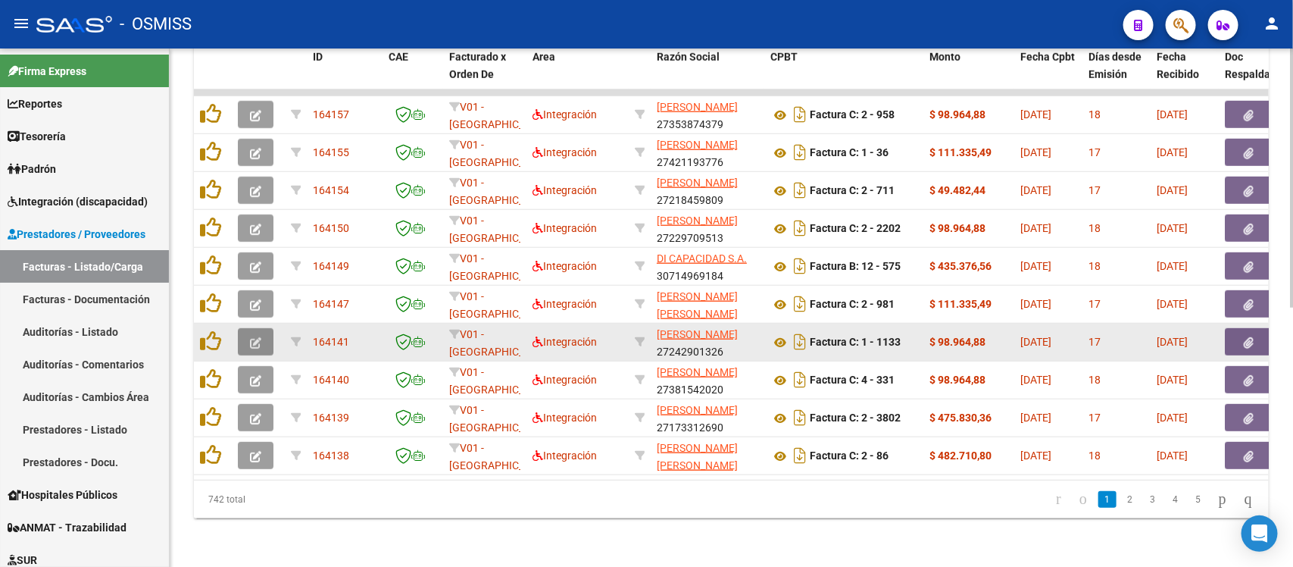
click at [251, 337] on icon "button" at bounding box center [255, 342] width 11 height 11
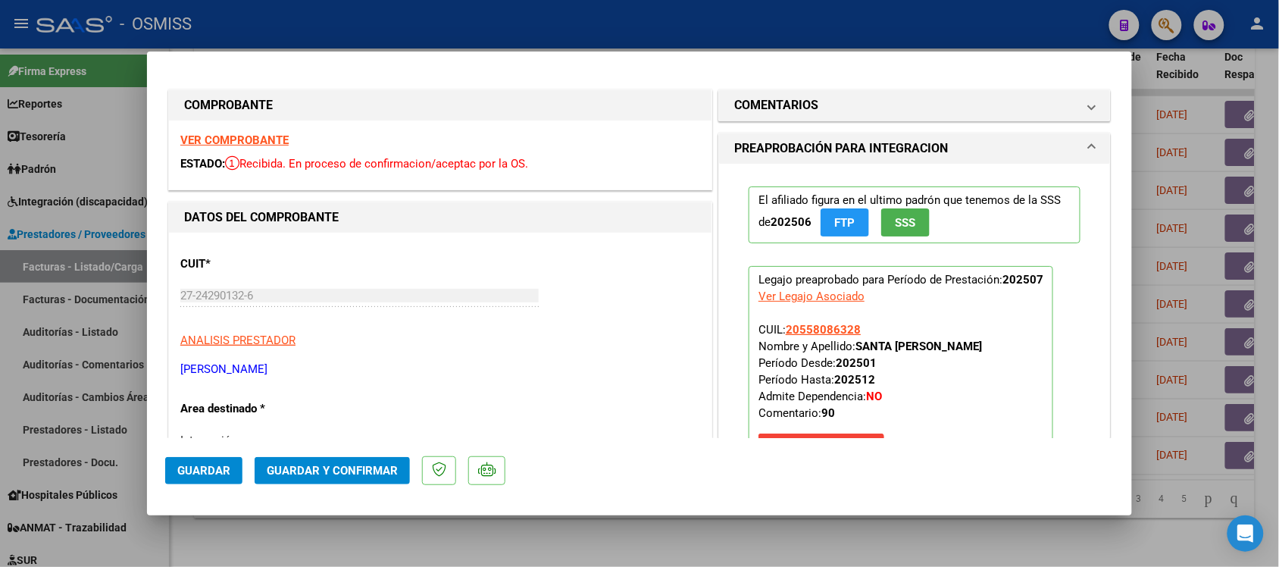
click at [265, 138] on strong "VER COMPROBANTE" at bounding box center [234, 140] width 108 height 14
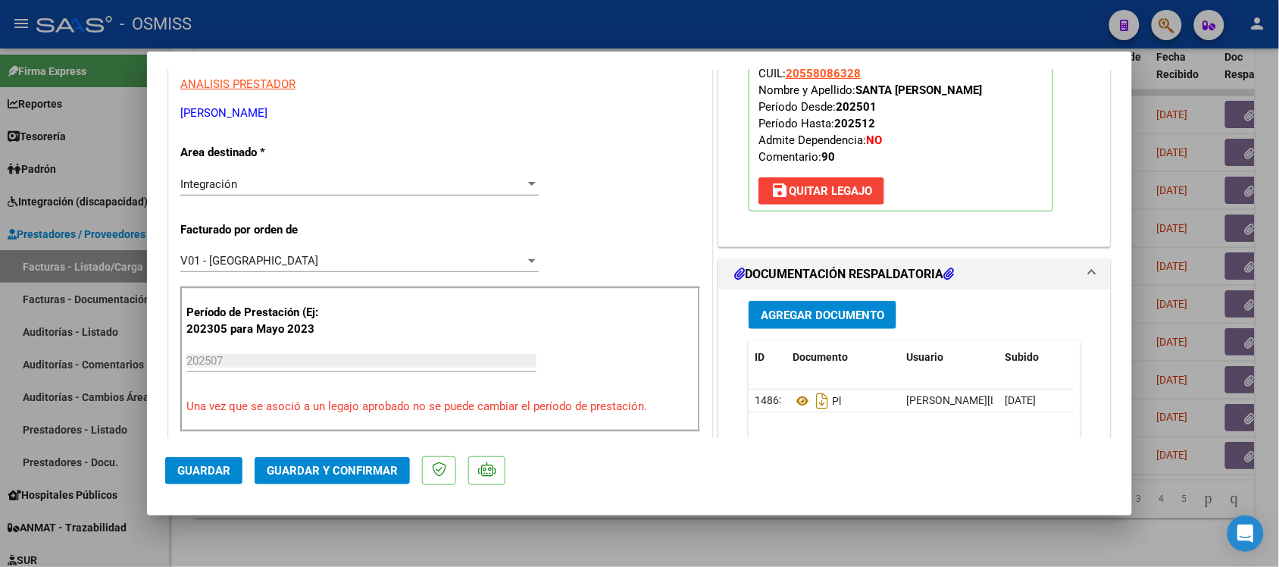
scroll to position [284, 0]
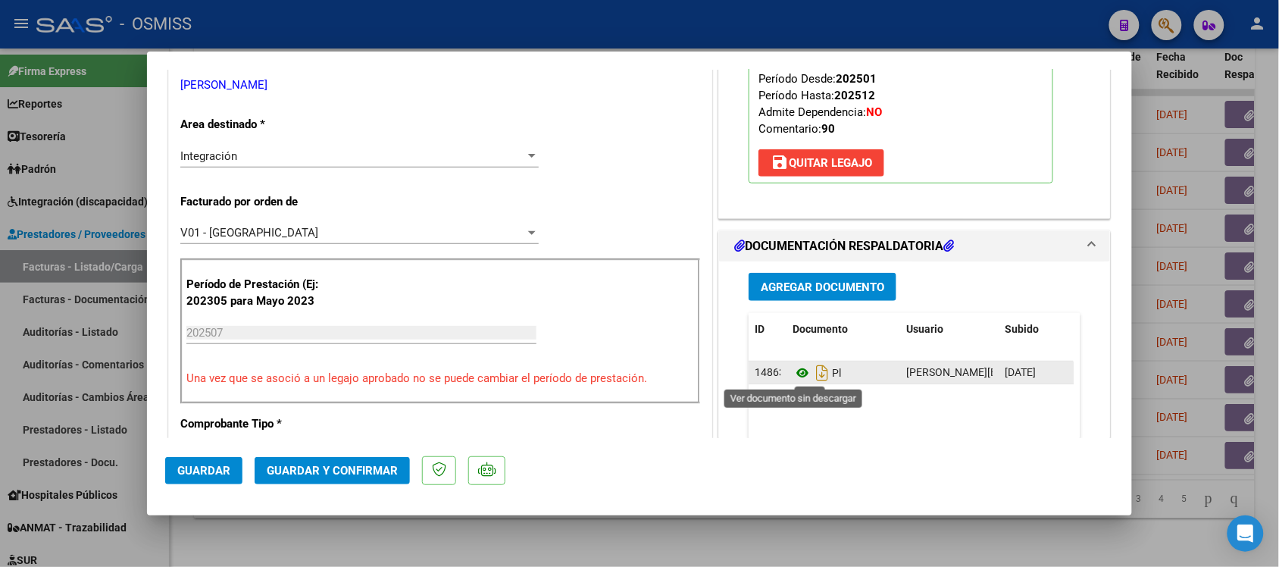
click at [792, 373] on icon at bounding box center [802, 373] width 20 height 18
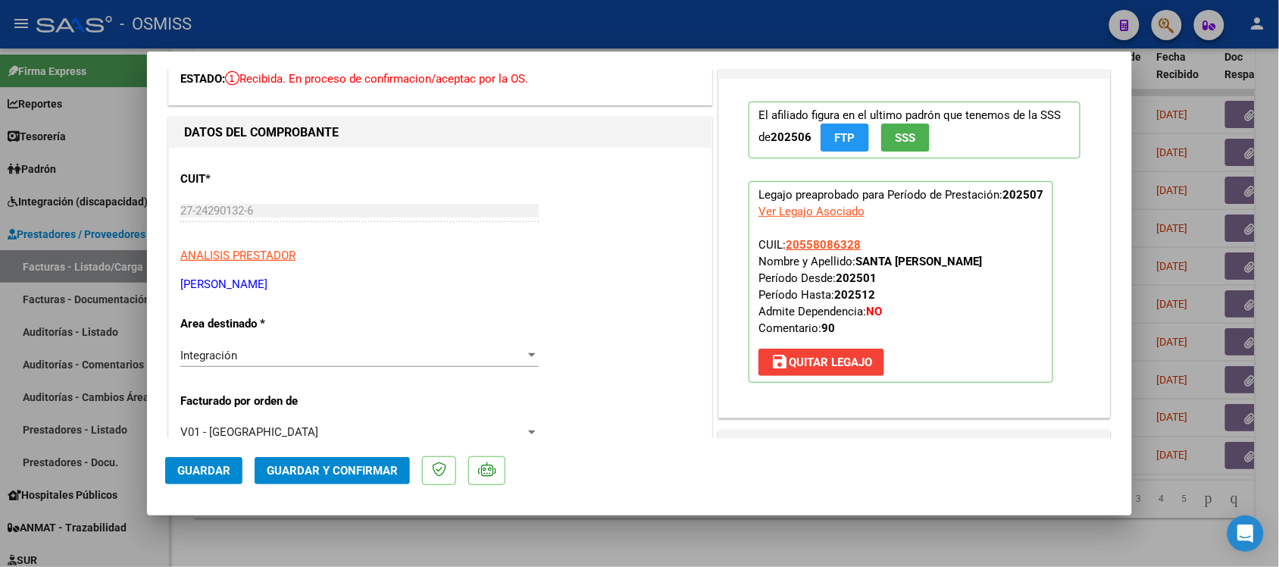
scroll to position [0, 0]
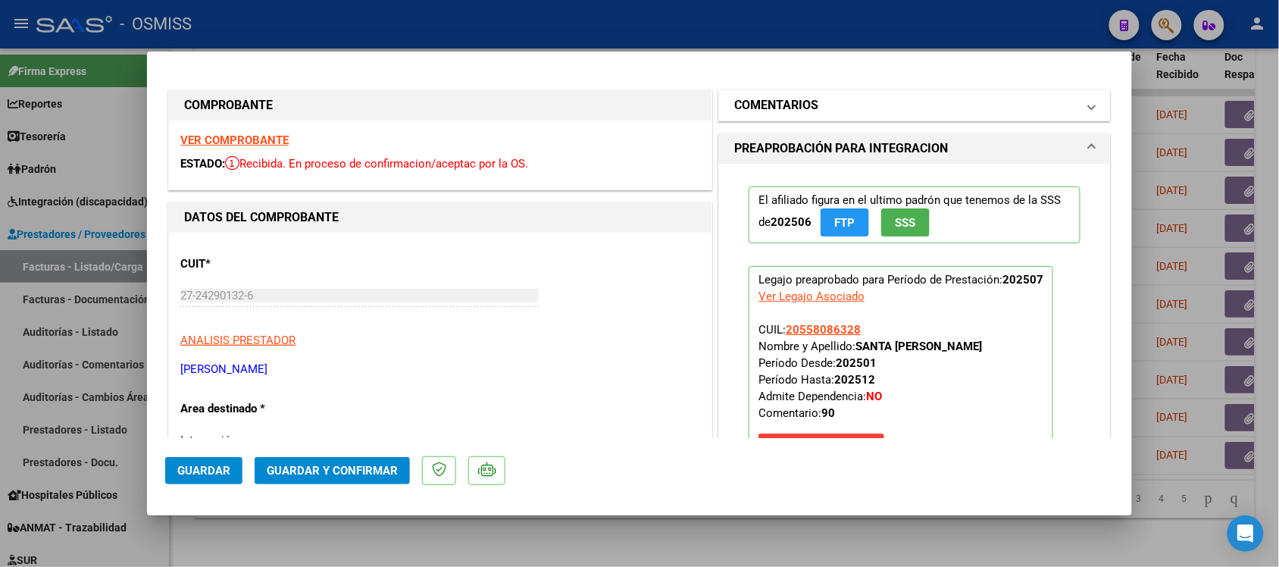
click at [763, 110] on h1 "COMENTARIOS" at bounding box center [776, 105] width 84 height 18
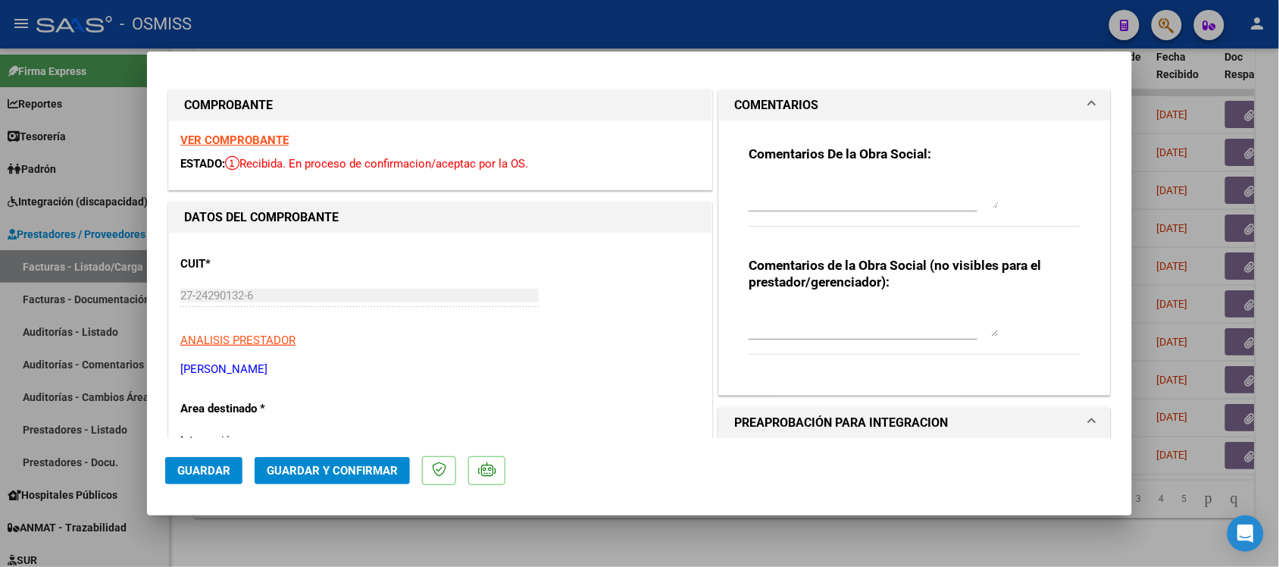
click at [766, 104] on h1 "COMENTARIOS" at bounding box center [776, 105] width 84 height 18
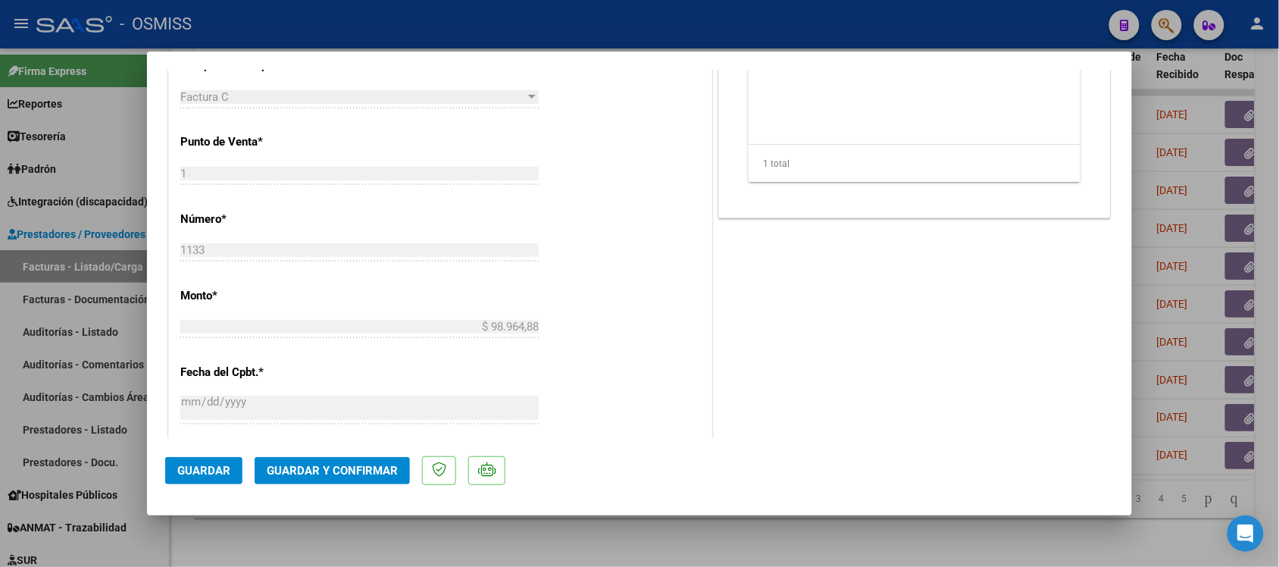
scroll to position [663, 0]
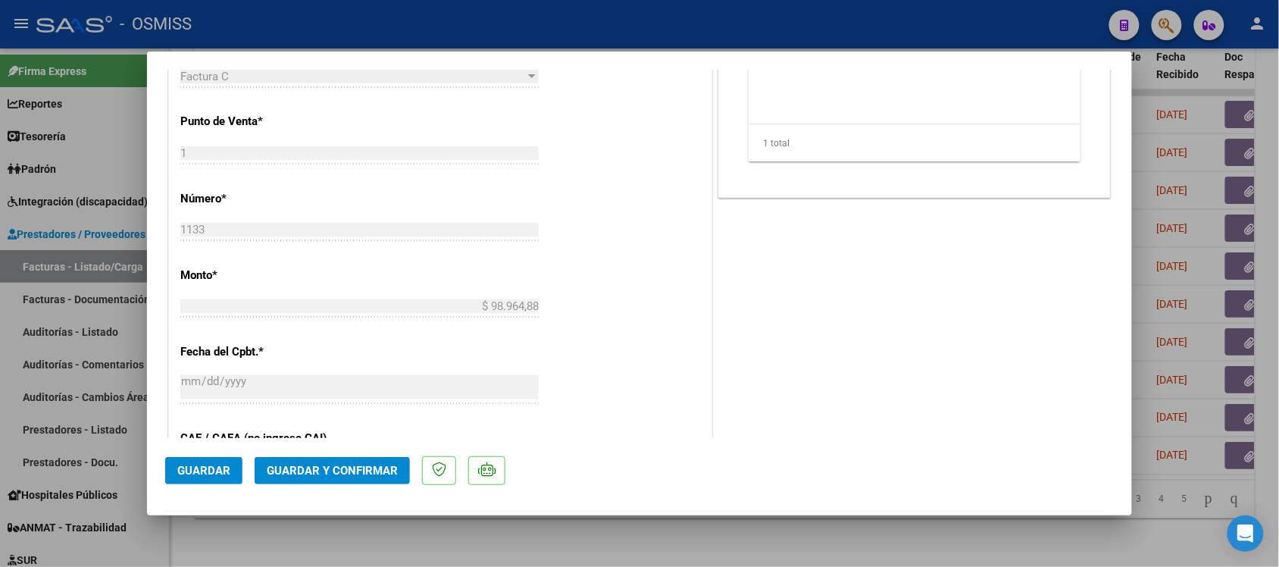
click at [370, 468] on span "Guardar y Confirmar" at bounding box center [332, 471] width 131 height 14
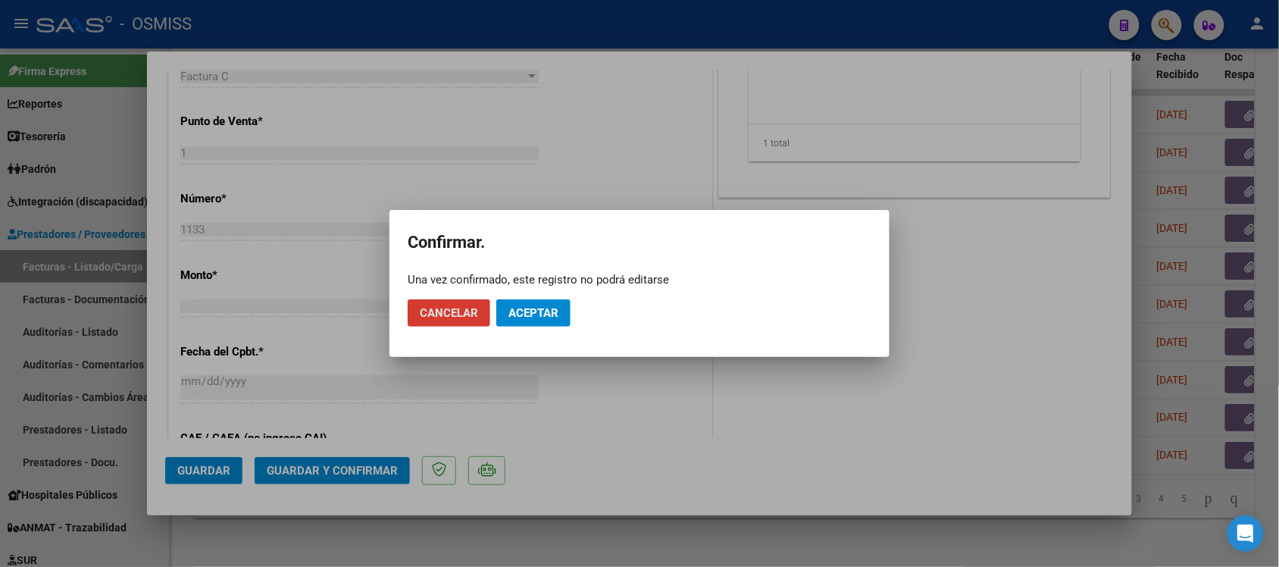
click at [544, 323] on button "Aceptar" at bounding box center [533, 312] width 74 height 27
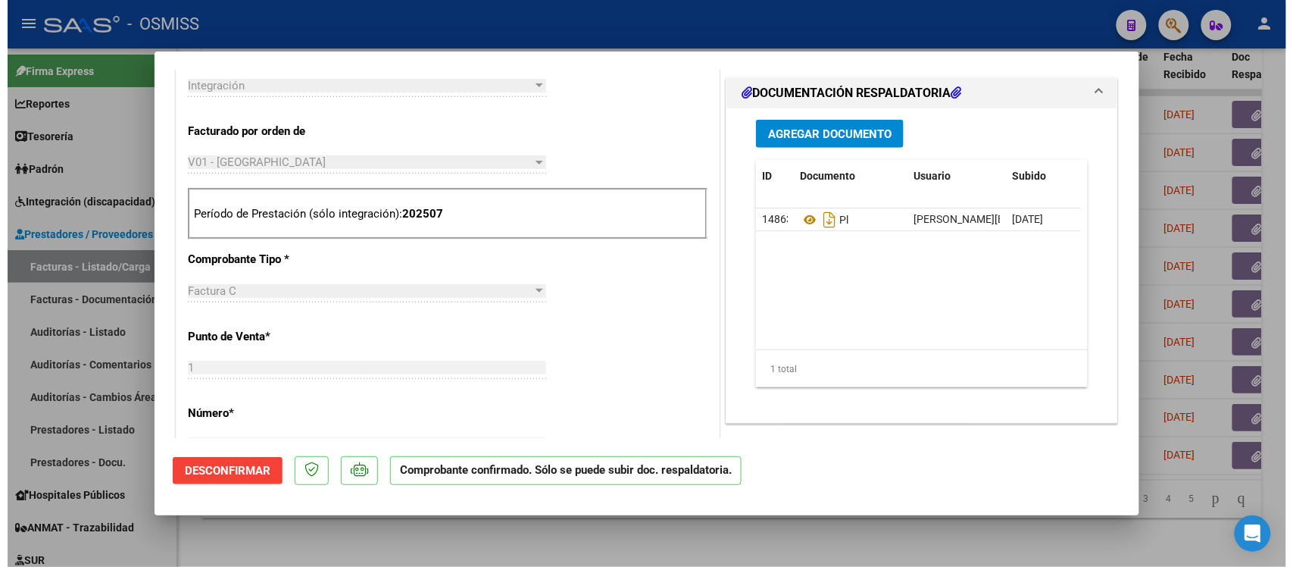
scroll to position [379, 0]
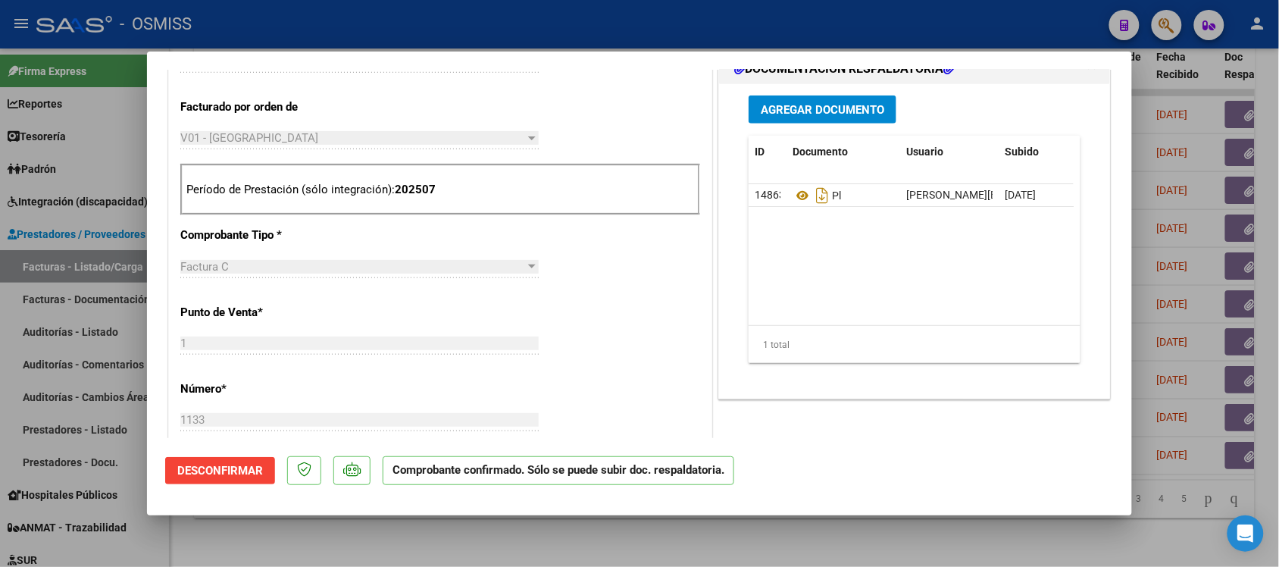
click at [1190, 414] on div at bounding box center [639, 283] width 1279 height 567
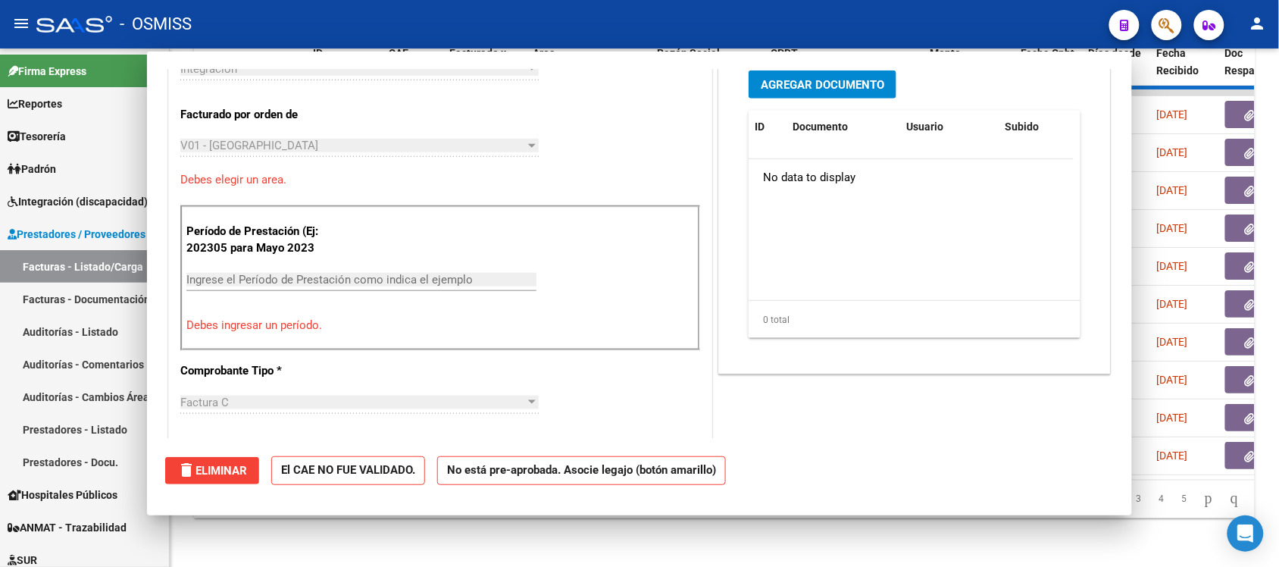
scroll to position [0, 0]
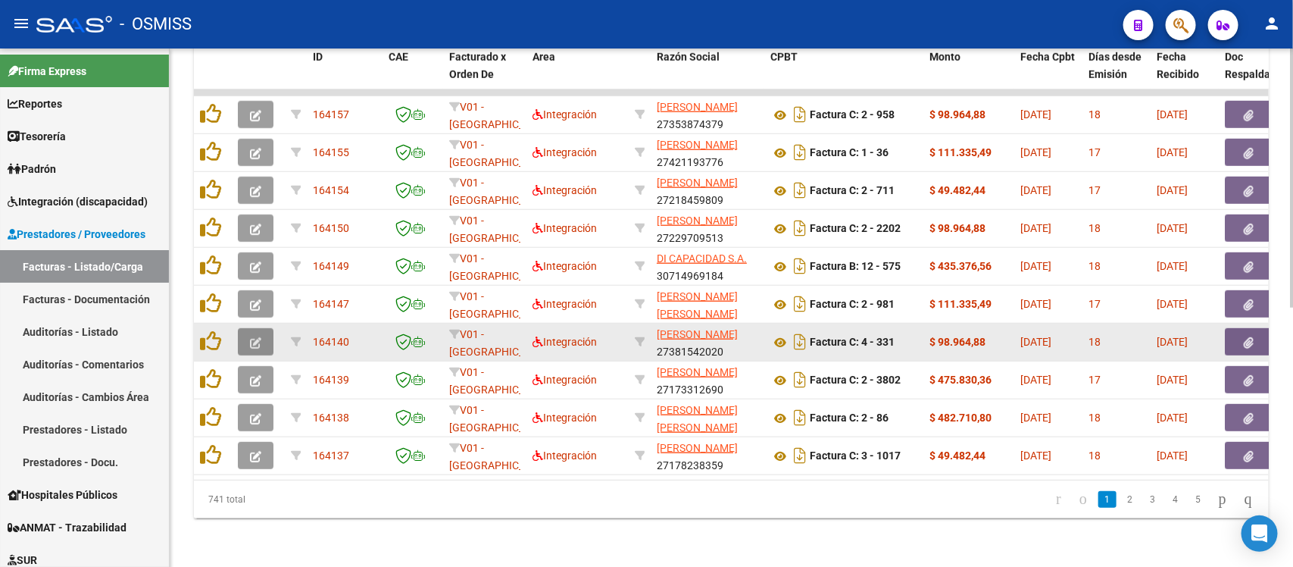
click at [261, 328] on button "button" at bounding box center [256, 341] width 36 height 27
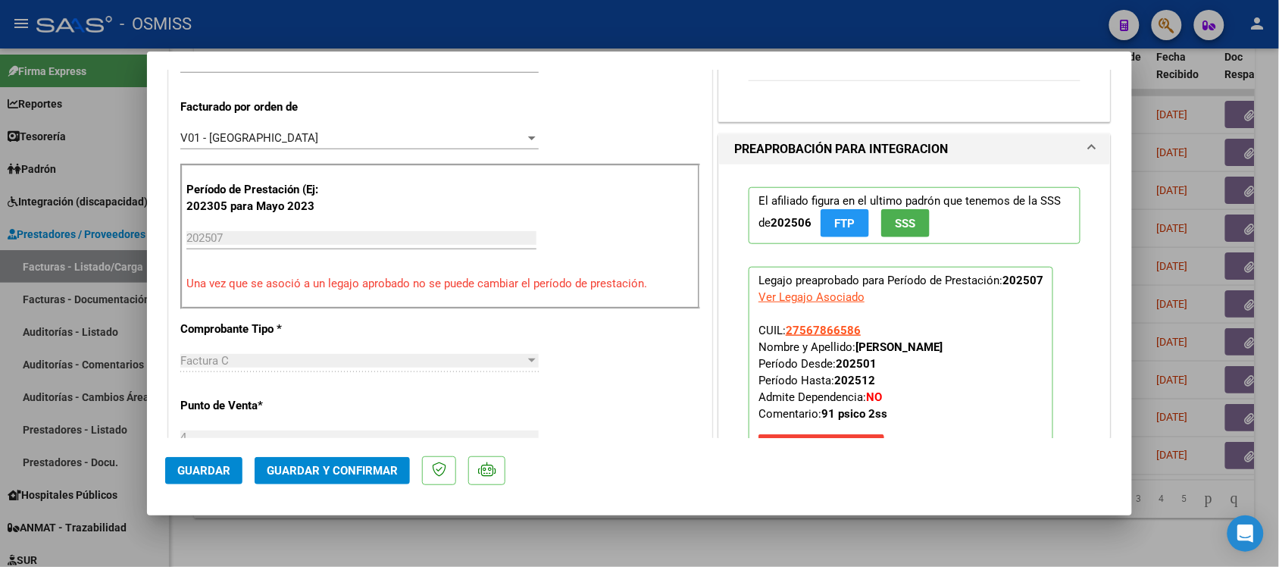
scroll to position [473, 0]
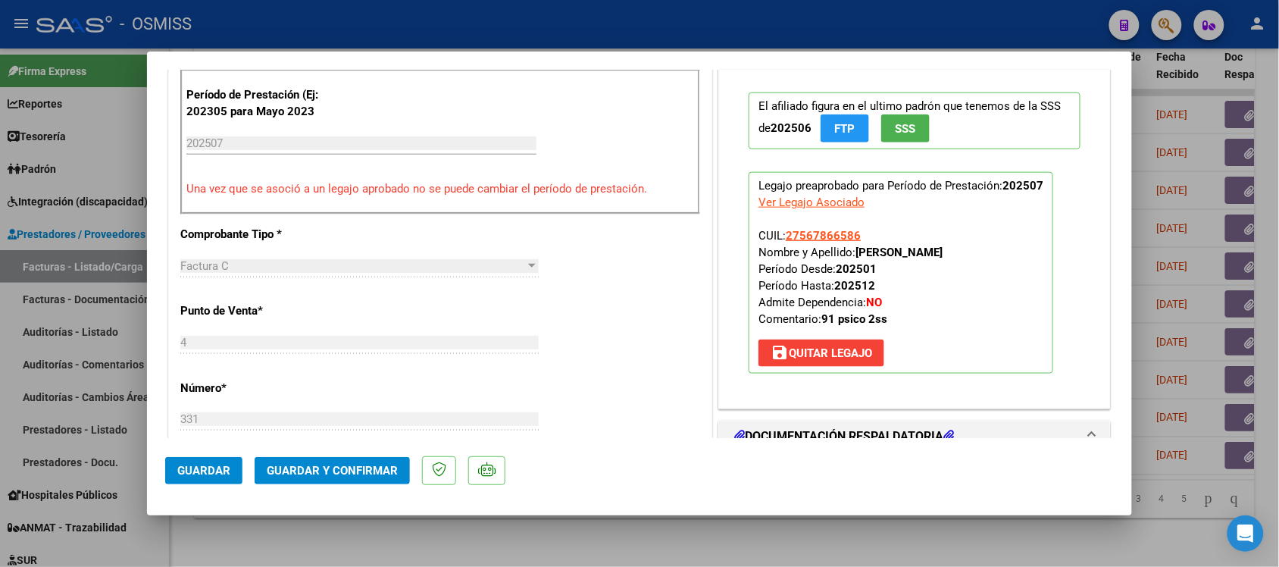
click at [752, 544] on div at bounding box center [639, 283] width 1279 height 567
type input "$ 0,00"
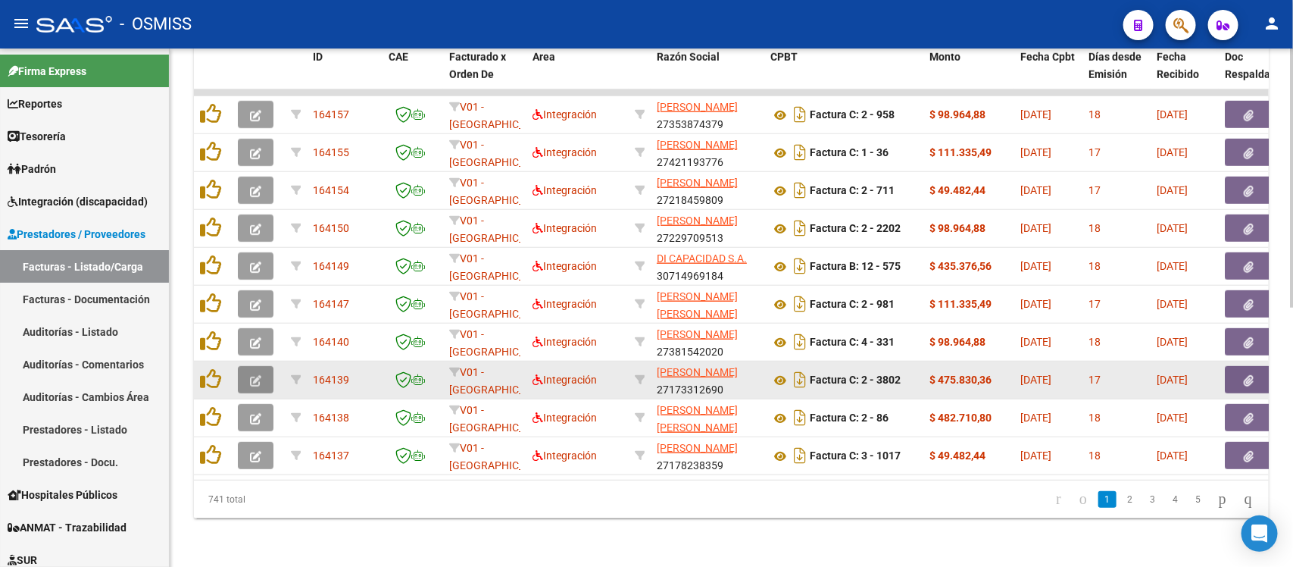
click at [255, 375] on icon "button" at bounding box center [255, 380] width 11 height 11
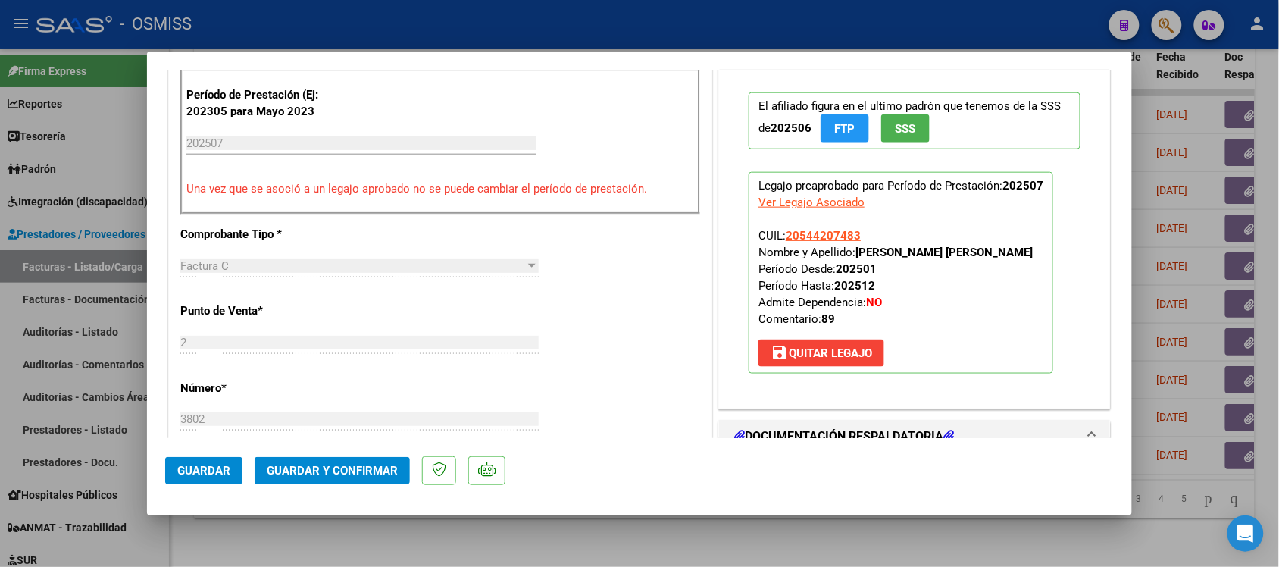
click at [1013, 540] on div at bounding box center [639, 283] width 1279 height 567
type input "$ 0,00"
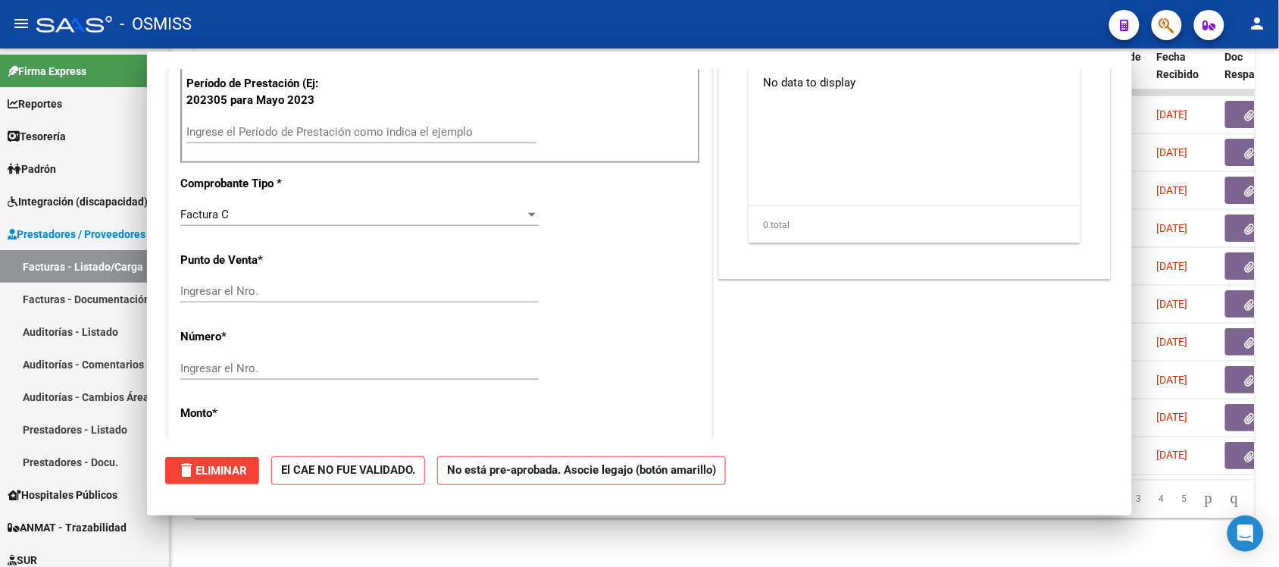
scroll to position [0, 0]
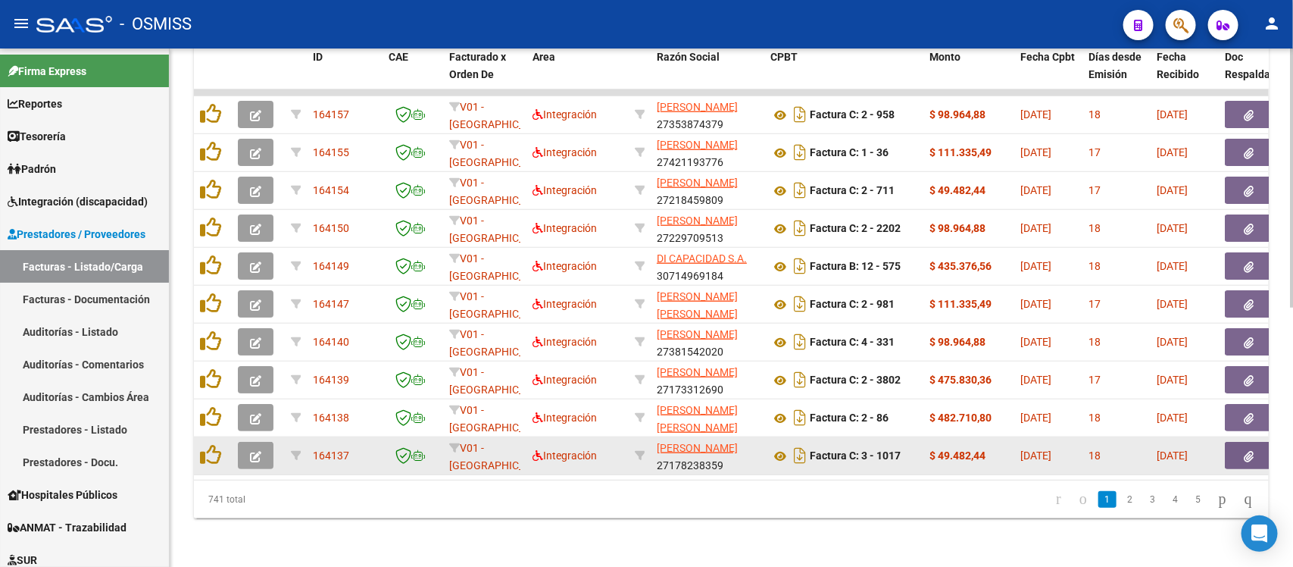
click at [259, 451] on icon "button" at bounding box center [255, 456] width 11 height 11
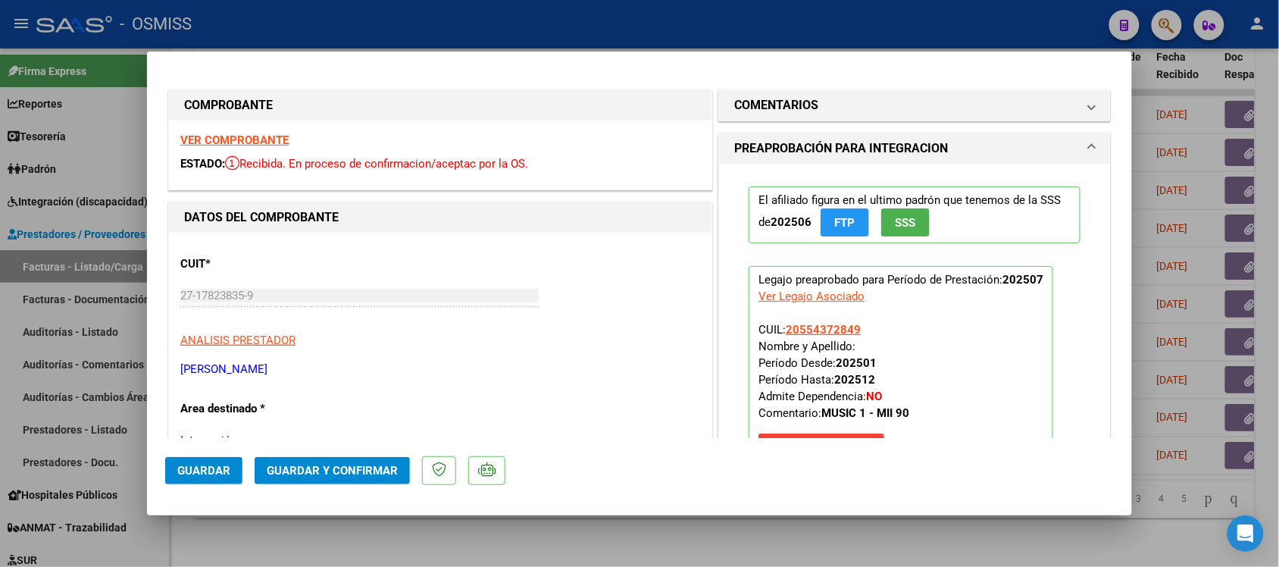
click at [254, 141] on strong "VER COMPROBANTE" at bounding box center [234, 140] width 108 height 14
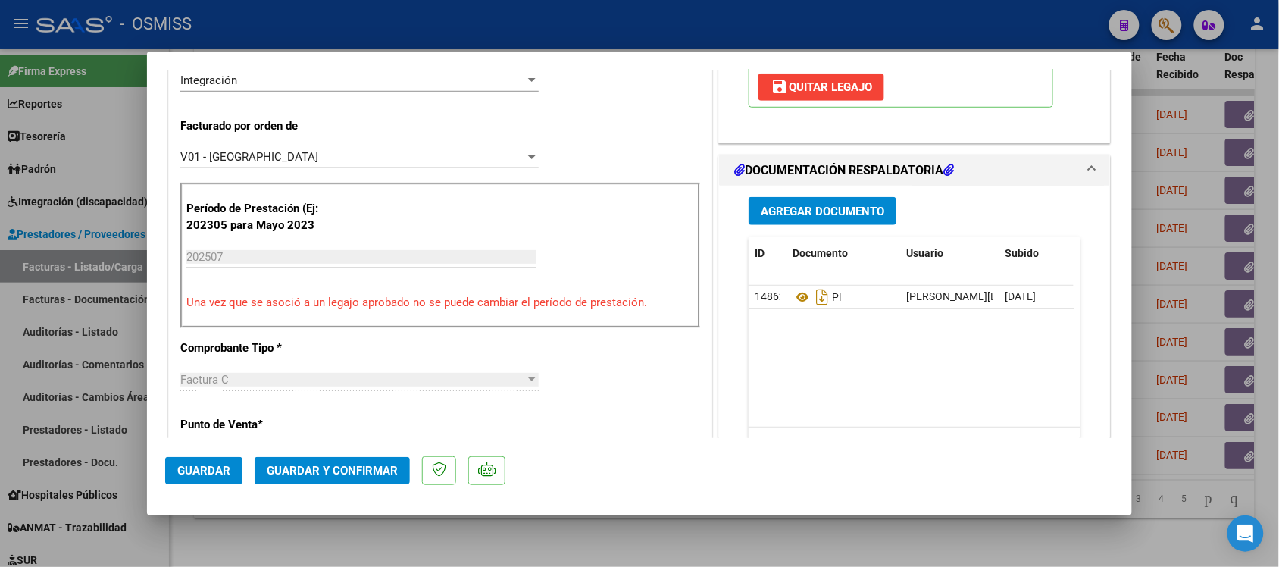
scroll to position [379, 0]
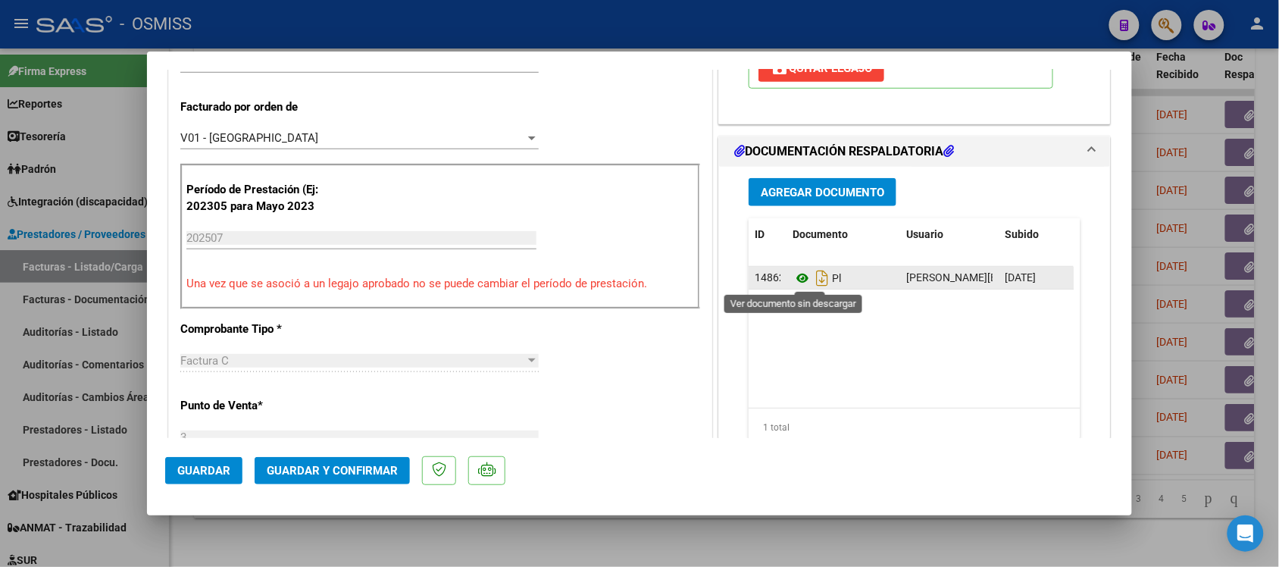
click at [792, 280] on icon at bounding box center [802, 278] width 20 height 18
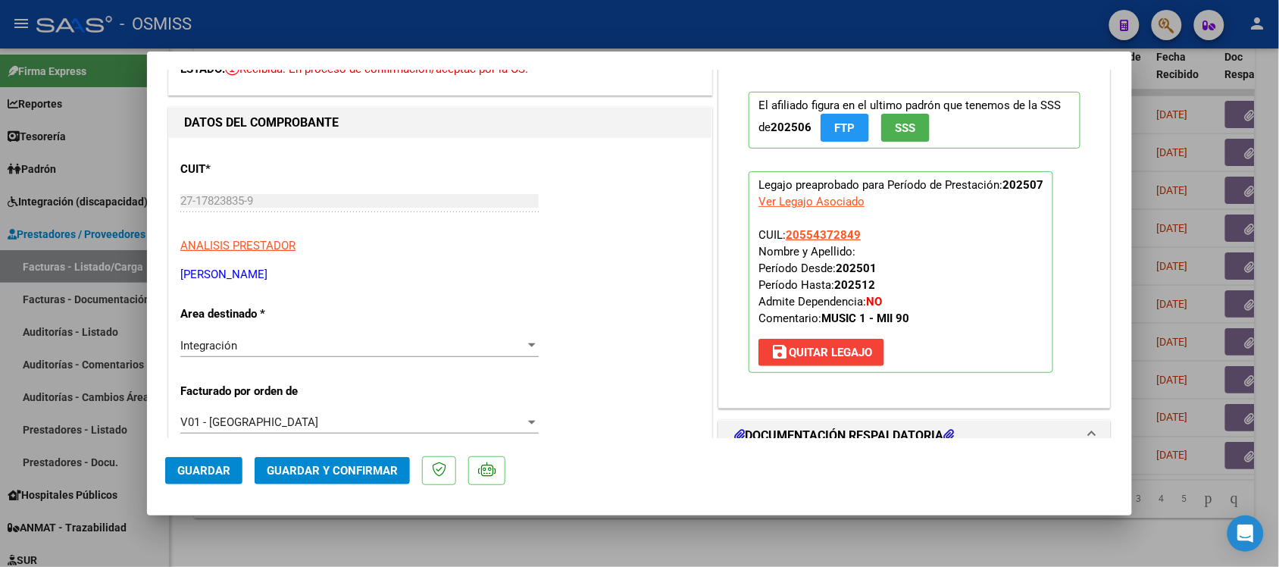
scroll to position [0, 0]
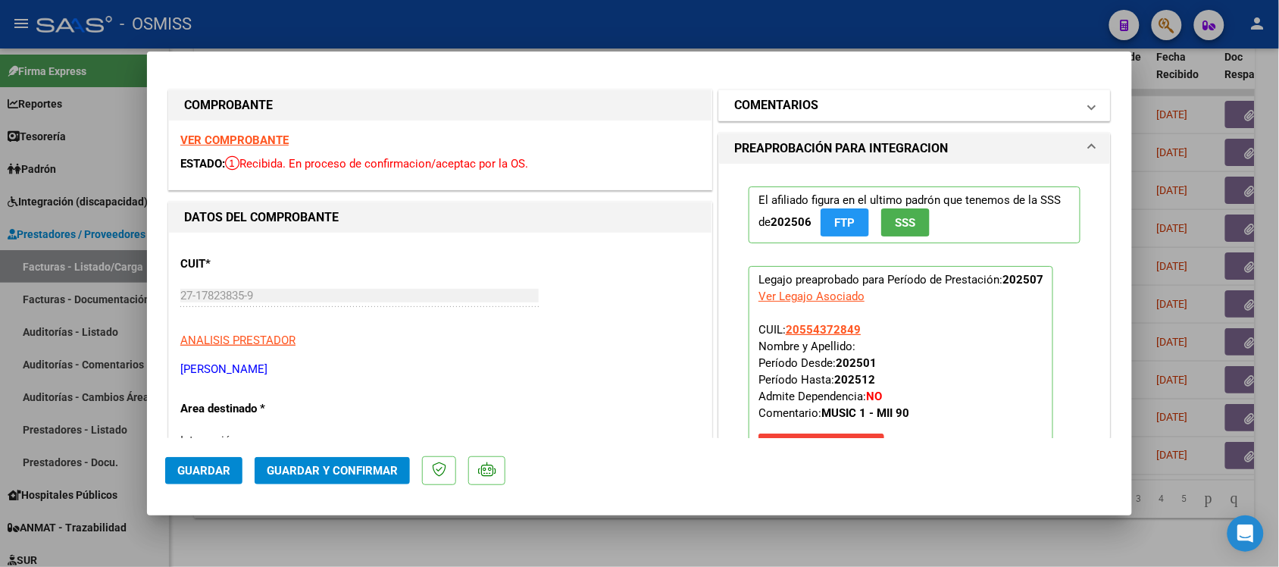
click at [758, 95] on mat-expansion-panel-header "COMENTARIOS" at bounding box center [914, 105] width 391 height 30
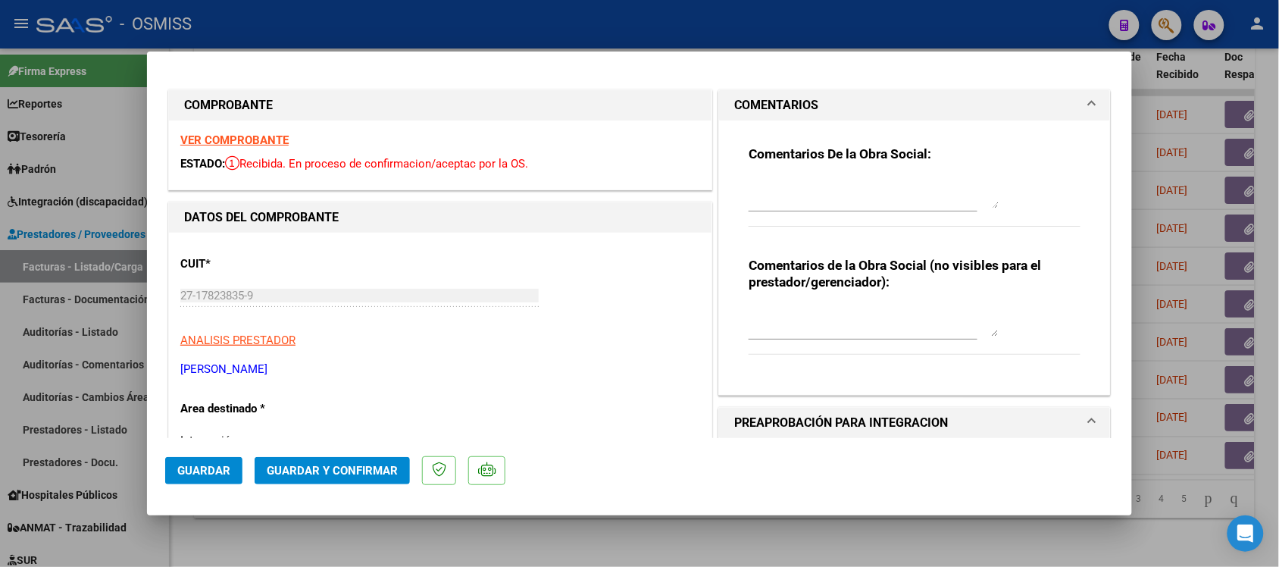
click at [758, 95] on mat-expansion-panel-header "COMENTARIOS" at bounding box center [914, 105] width 391 height 30
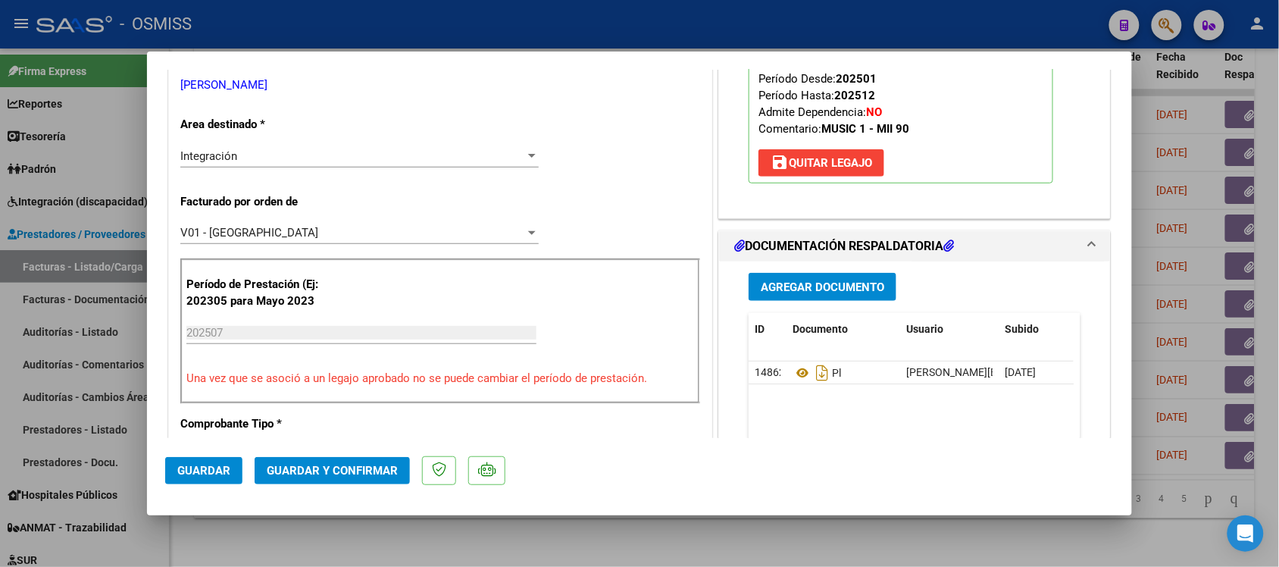
scroll to position [95, 0]
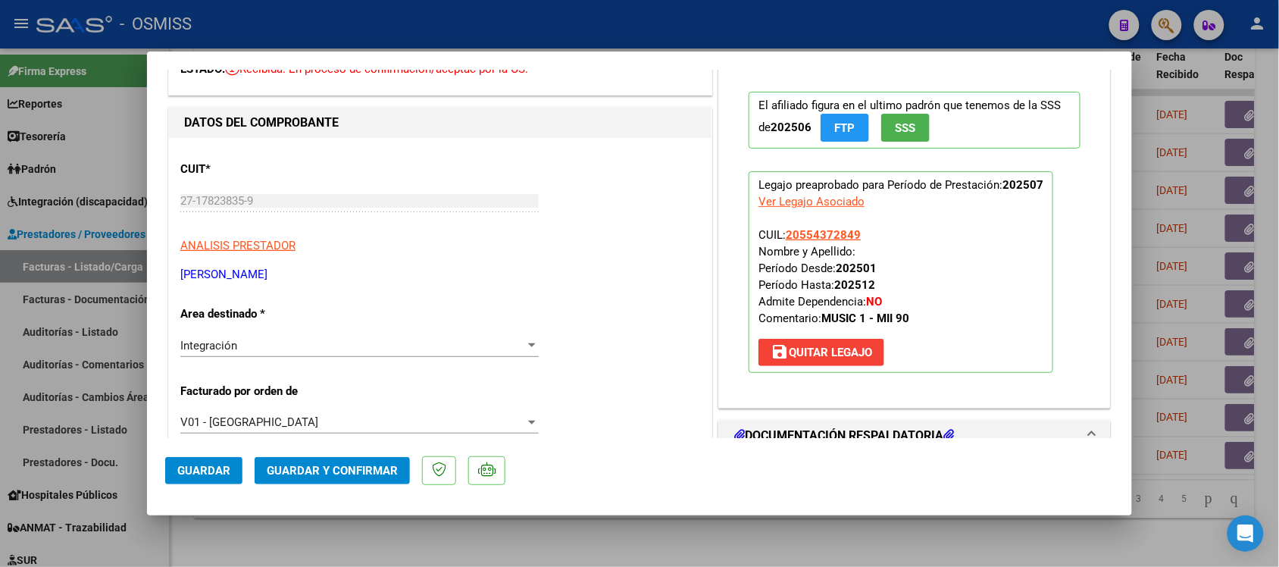
drag, startPoint x: 830, startPoint y: 230, endPoint x: 667, endPoint y: 283, distance: 172.0
click at [667, 283] on p "[PERSON_NAME]" at bounding box center [440, 274] width 520 height 17
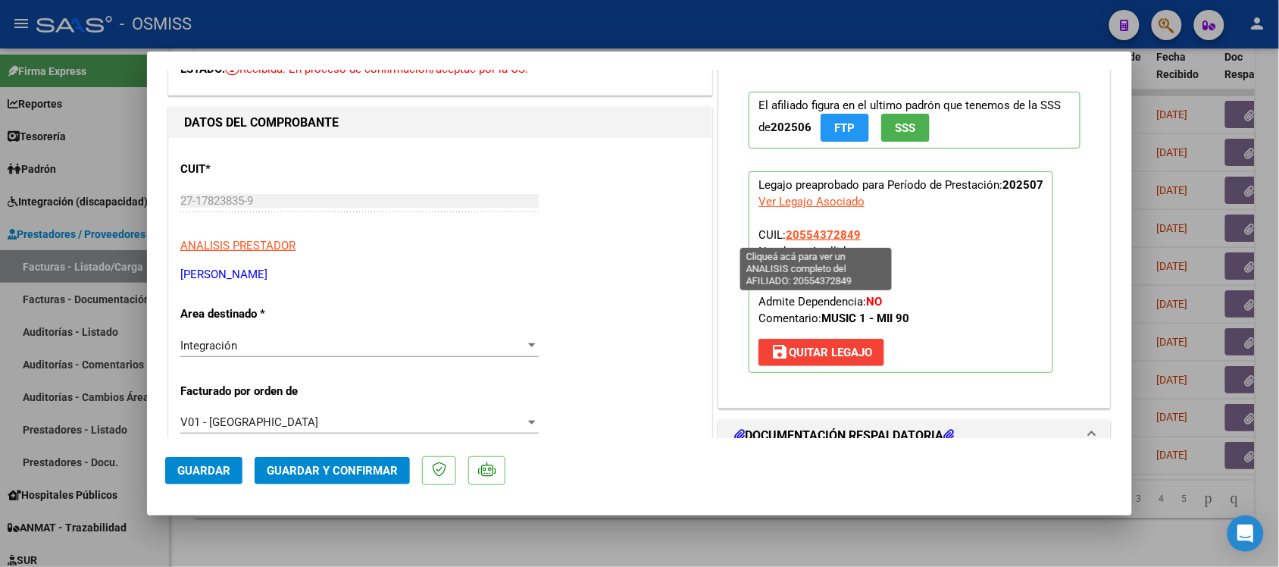
click at [835, 231] on span "20554372849" at bounding box center [823, 235] width 75 height 14
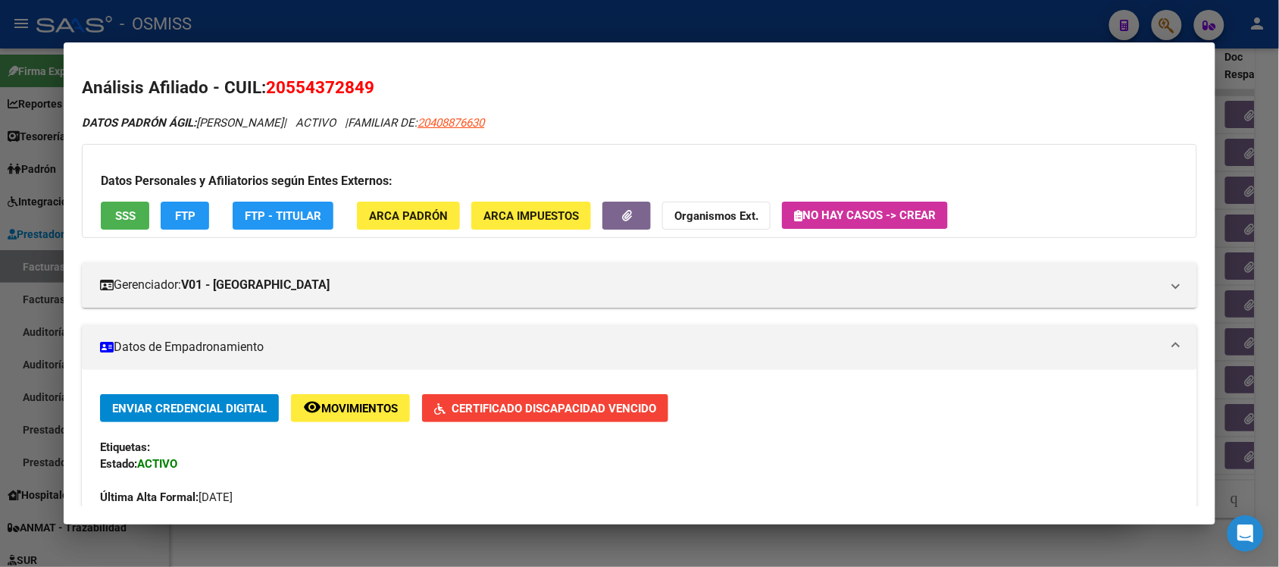
click at [1020, 17] on div at bounding box center [639, 283] width 1279 height 567
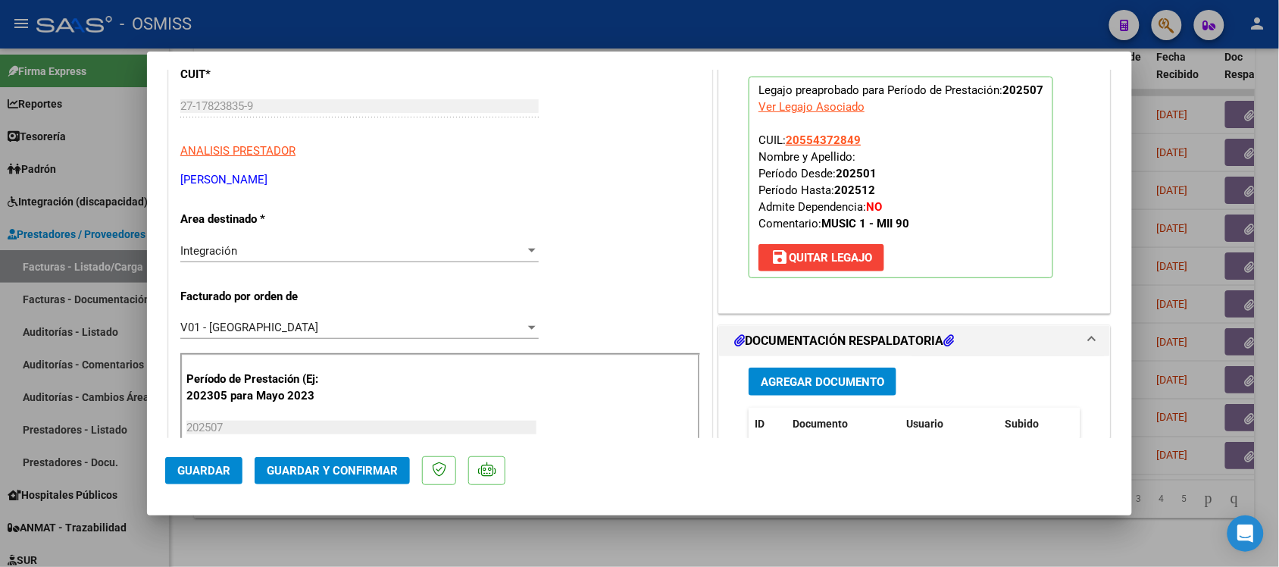
scroll to position [0, 0]
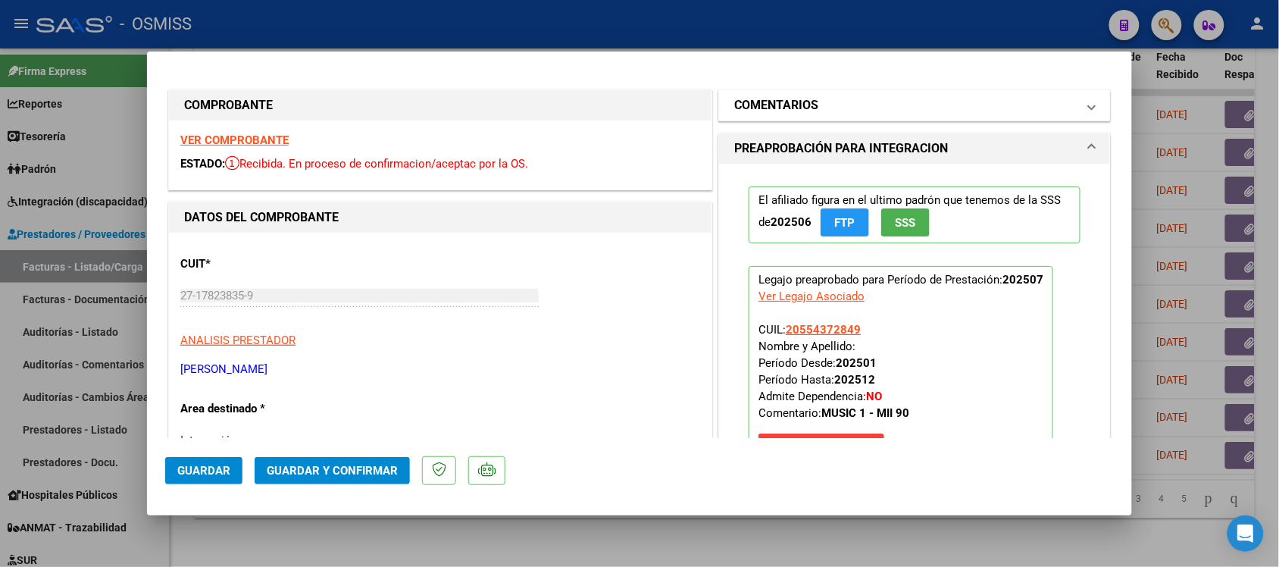
click at [766, 110] on h1 "COMENTARIOS" at bounding box center [776, 105] width 84 height 18
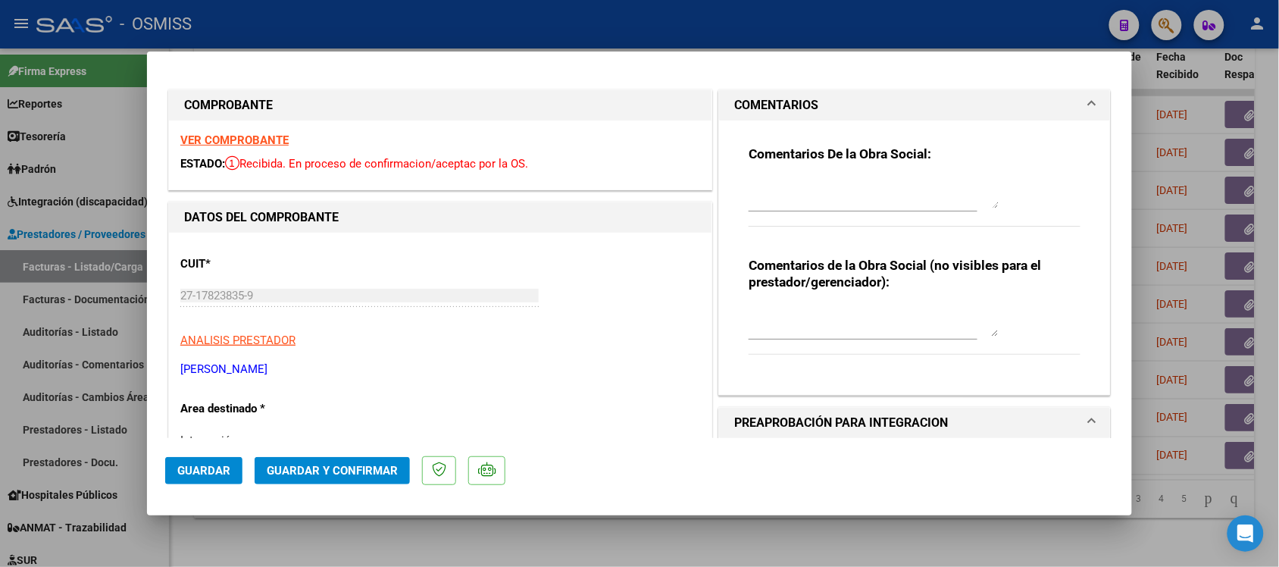
click at [766, 111] on h1 "COMENTARIOS" at bounding box center [776, 105] width 84 height 18
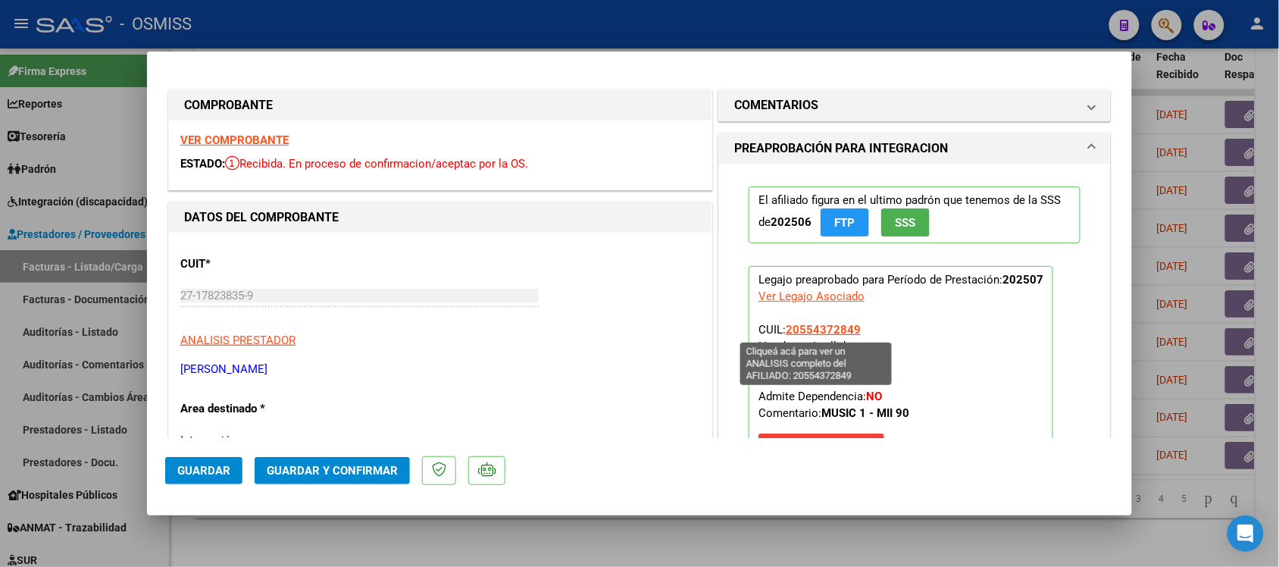
click at [805, 330] on span "20554372849" at bounding box center [823, 330] width 75 height 14
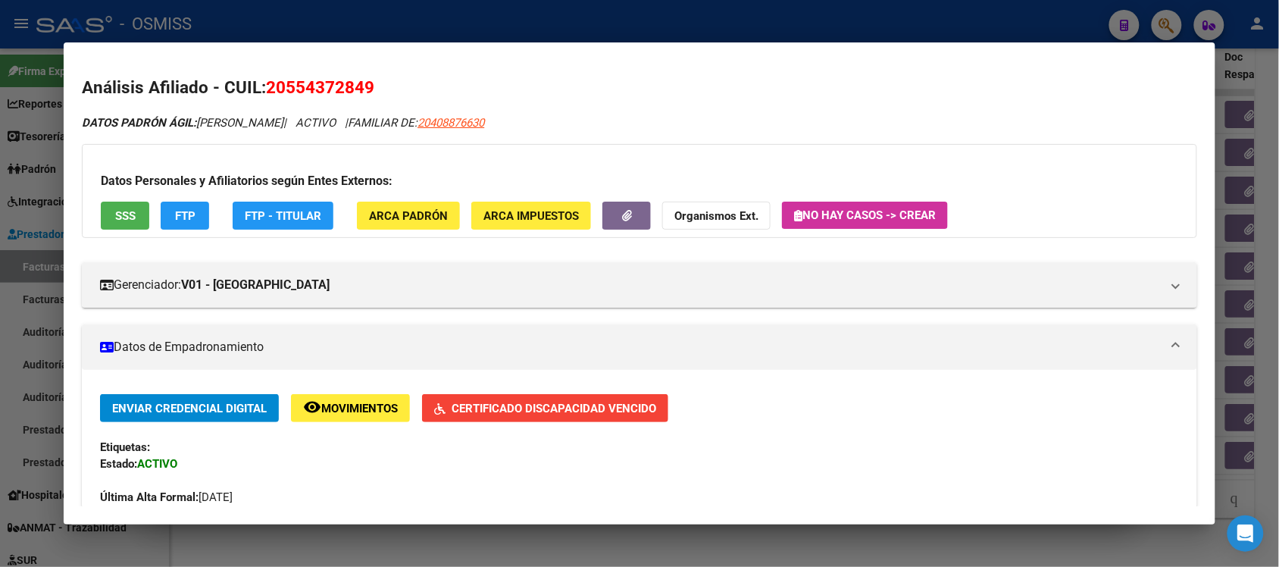
click at [909, 23] on div at bounding box center [639, 283] width 1279 height 567
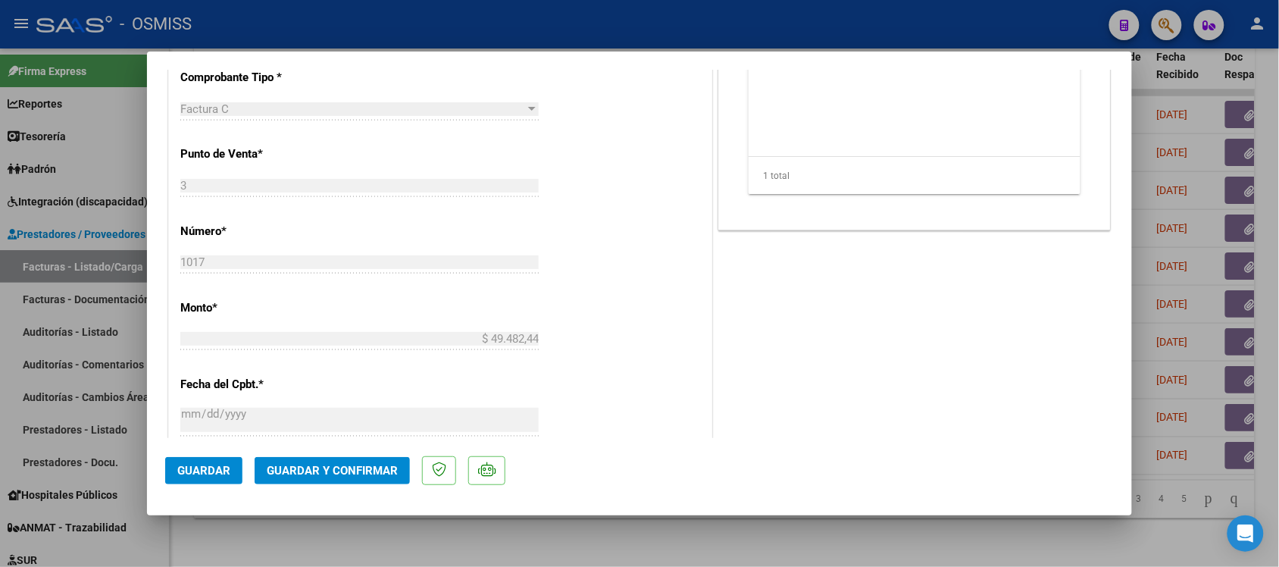
scroll to position [663, 0]
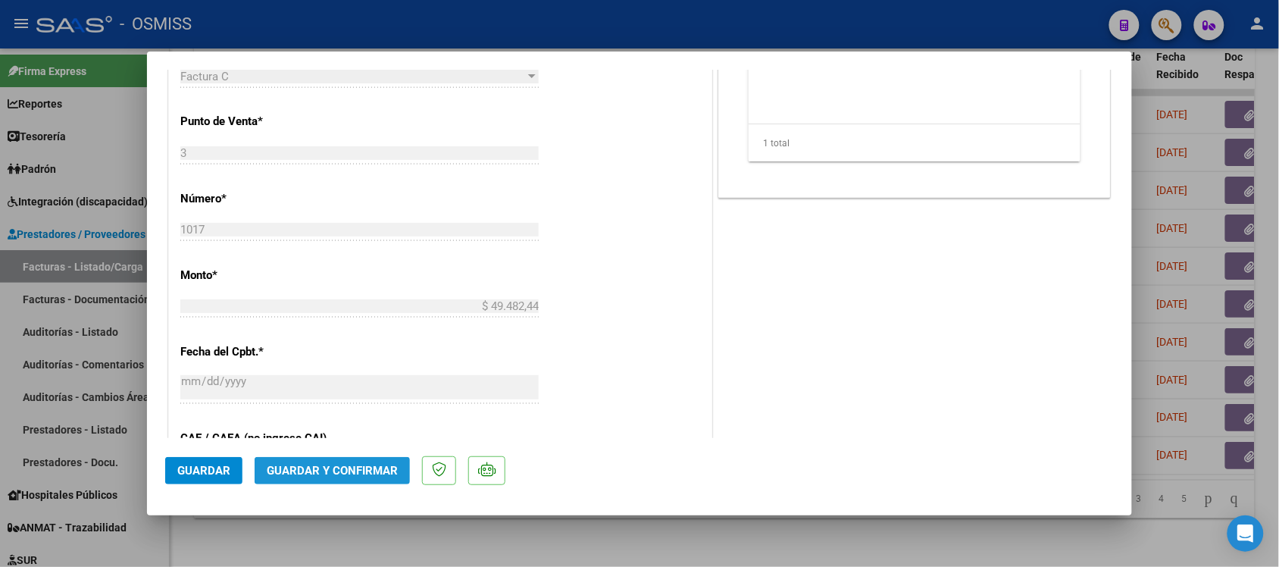
click at [353, 470] on span "Guardar y Confirmar" at bounding box center [332, 471] width 131 height 14
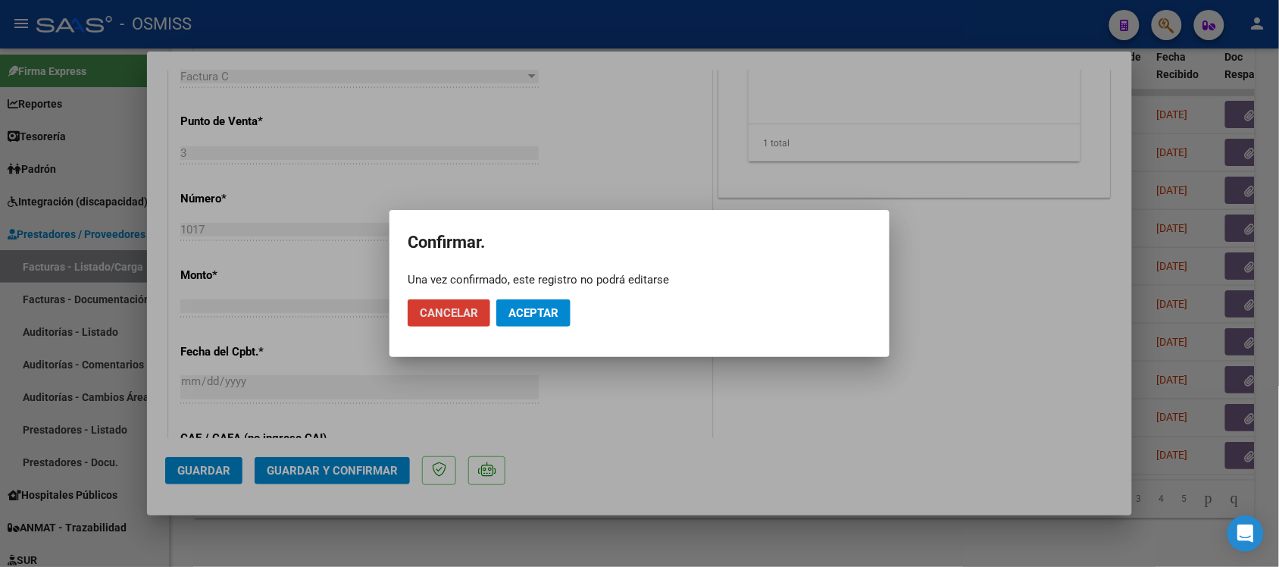
click at [547, 308] on span "Aceptar" at bounding box center [533, 313] width 50 height 14
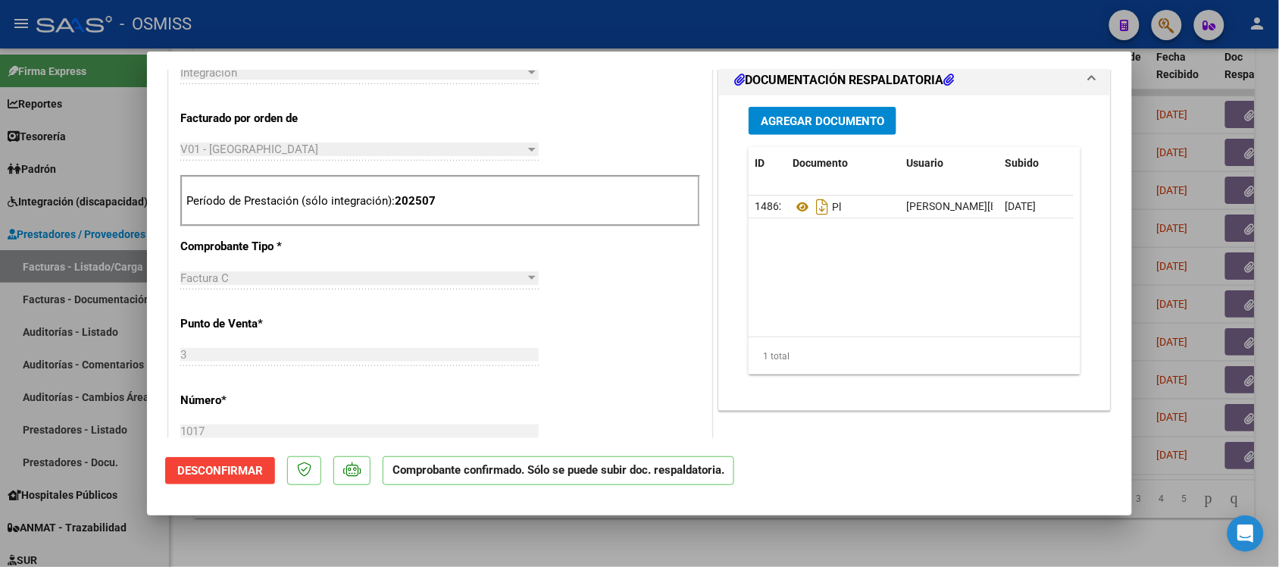
scroll to position [473, 0]
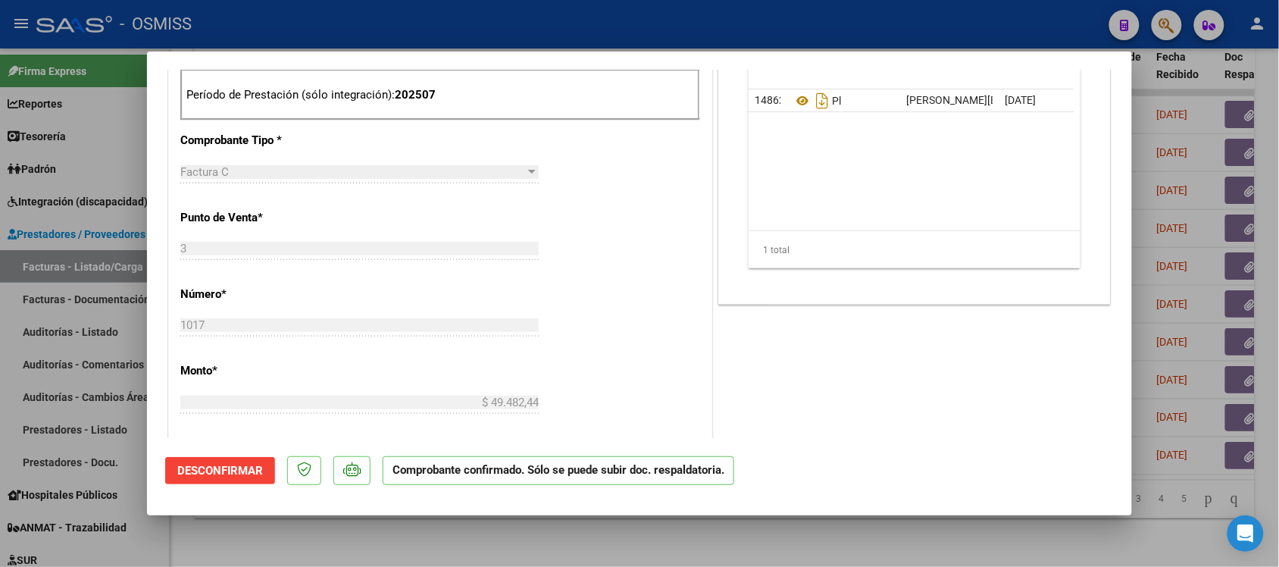
click at [1205, 463] on div at bounding box center [639, 283] width 1279 height 567
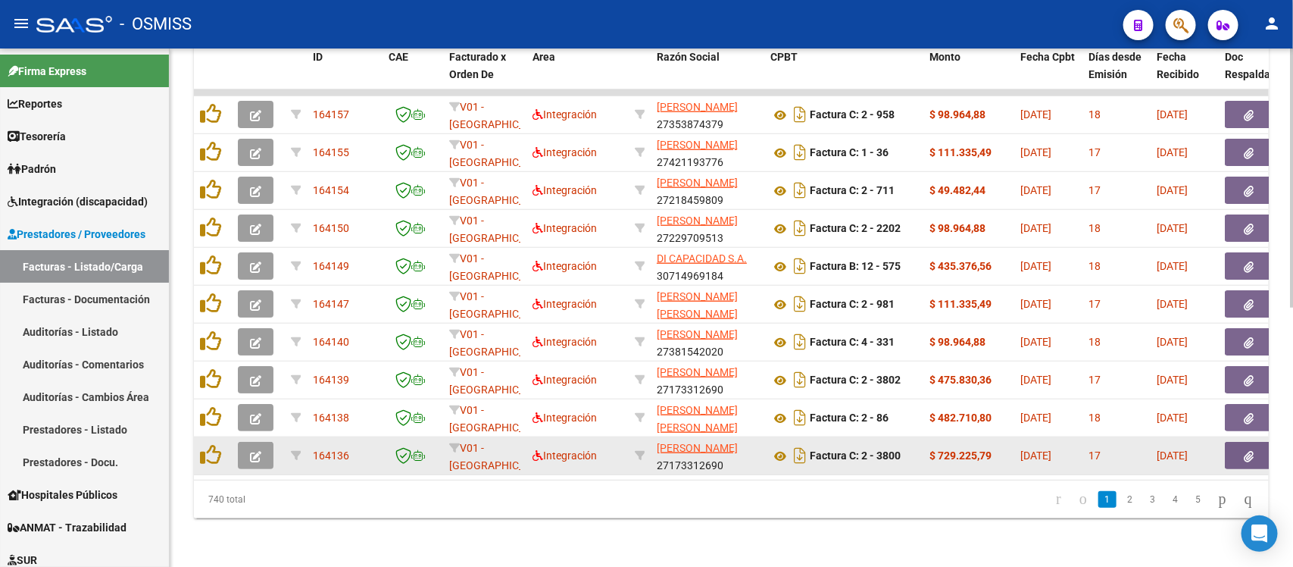
click at [264, 442] on button "button" at bounding box center [256, 455] width 36 height 27
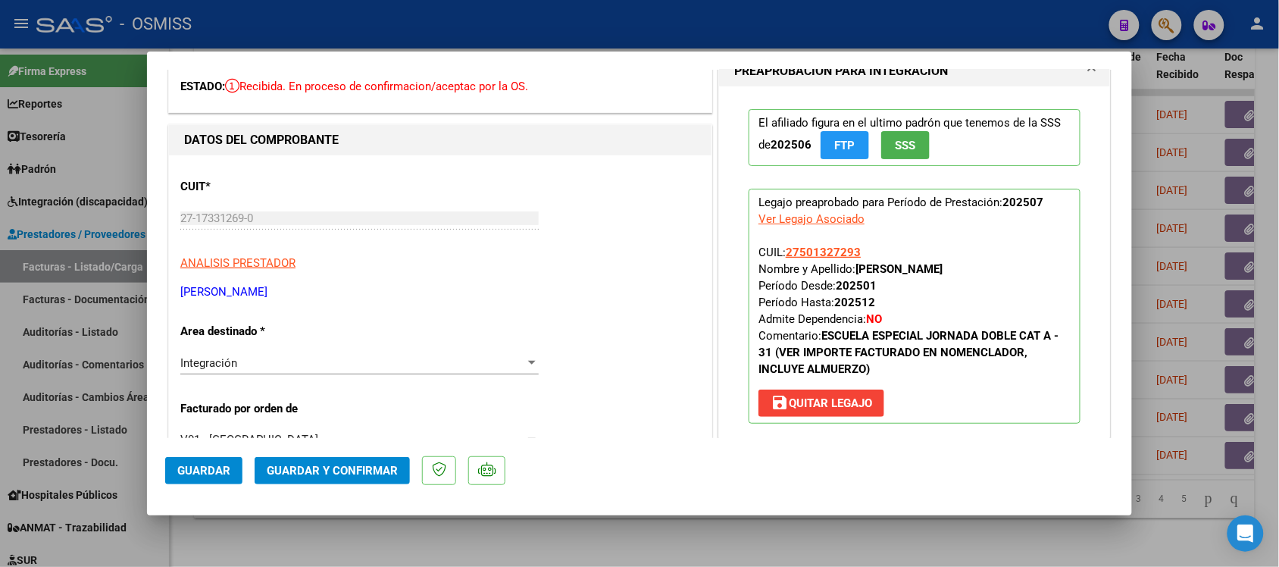
scroll to position [95, 0]
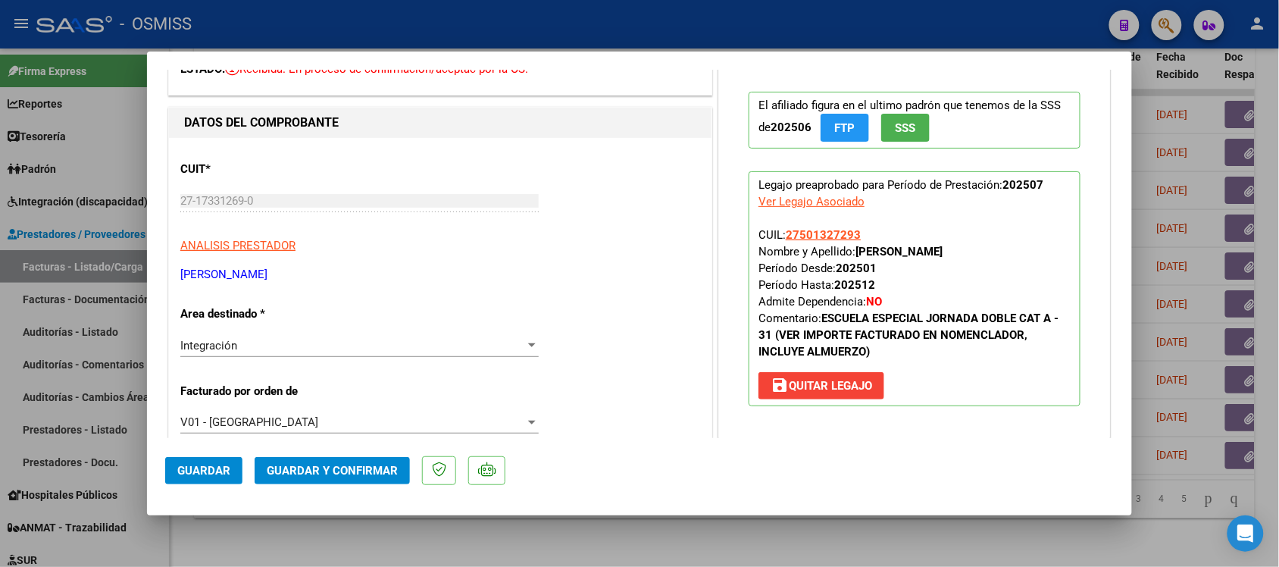
click at [861, 555] on div at bounding box center [639, 283] width 1279 height 567
type input "$ 0,00"
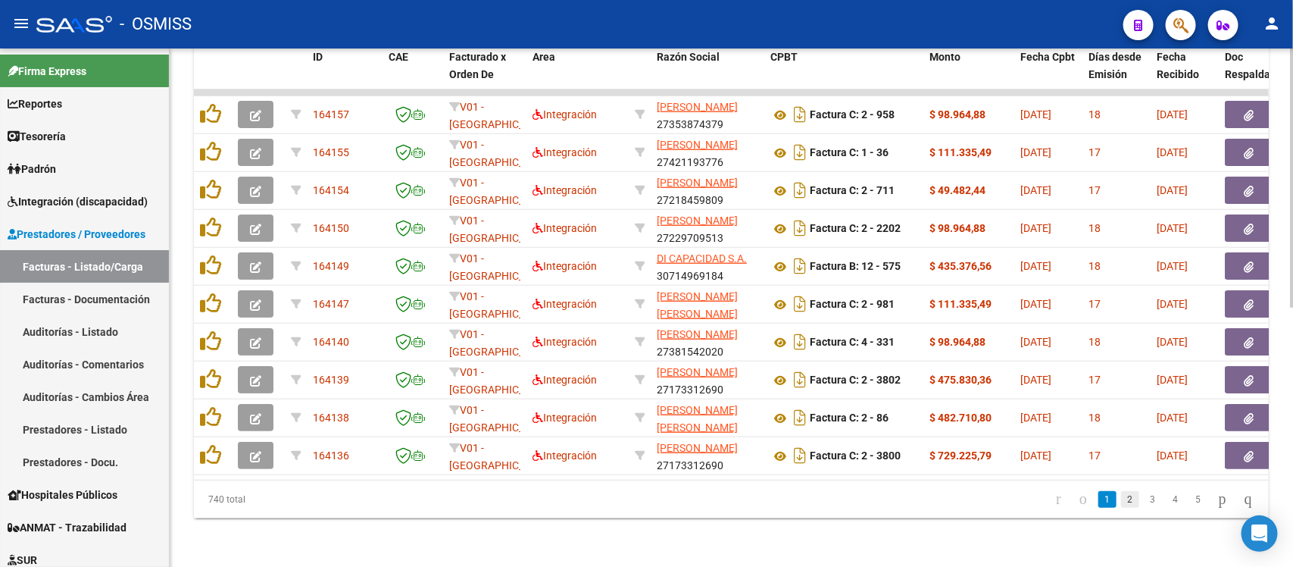
click at [1121, 497] on link "2" at bounding box center [1130, 499] width 18 height 17
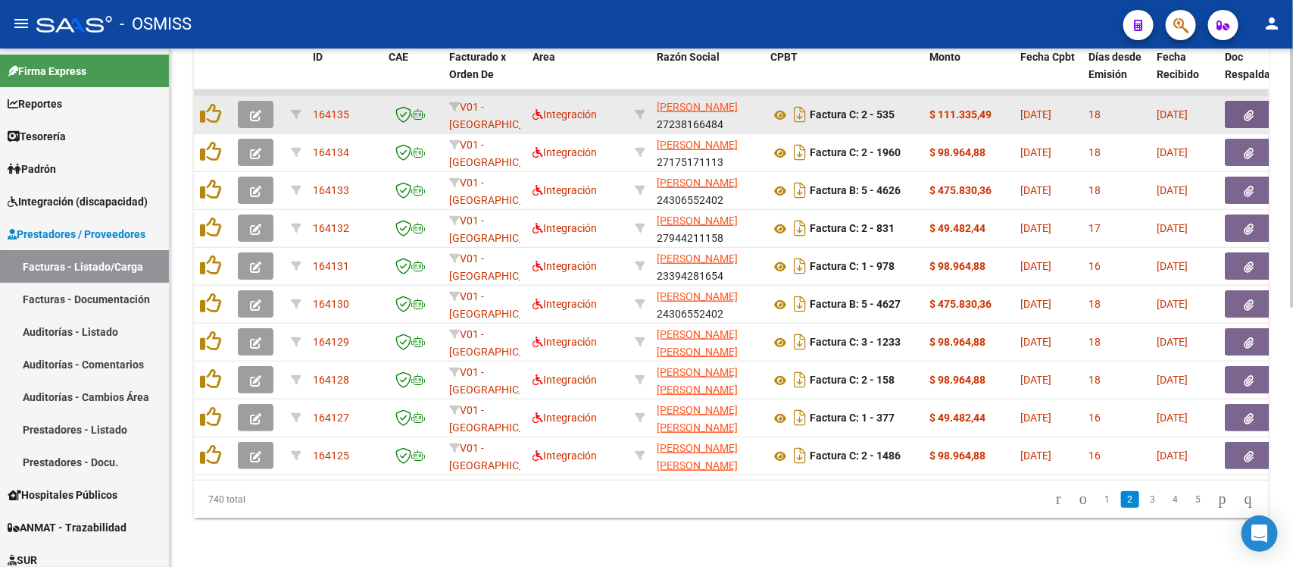
click at [250, 110] on icon "button" at bounding box center [255, 115] width 11 height 11
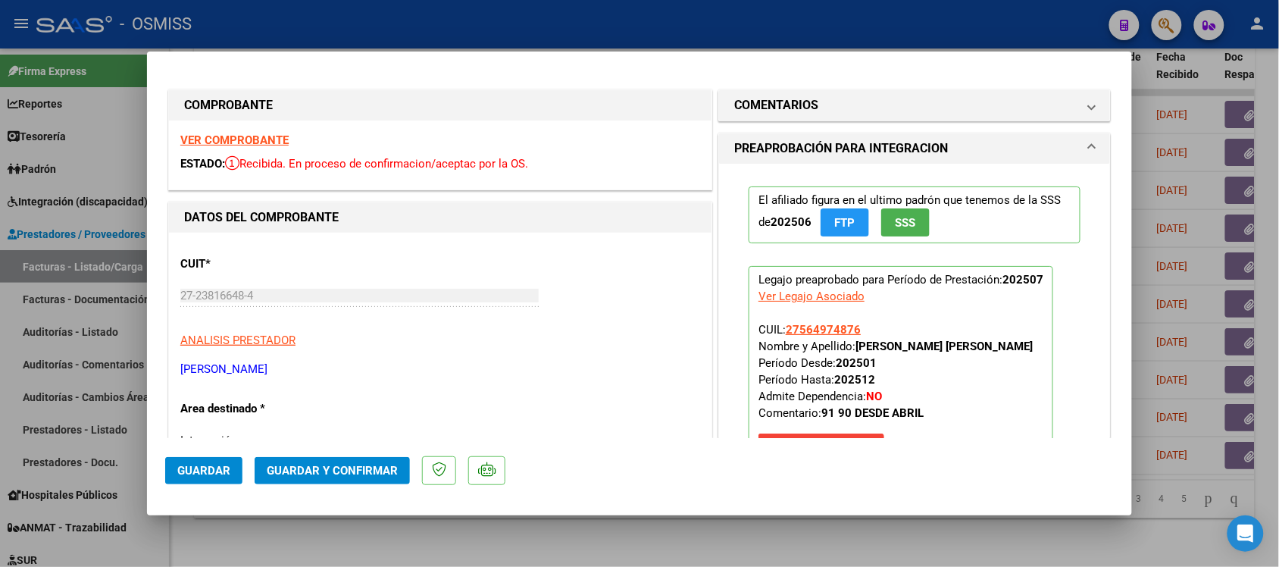
click at [1002, 542] on div at bounding box center [639, 283] width 1279 height 567
type input "$ 0,00"
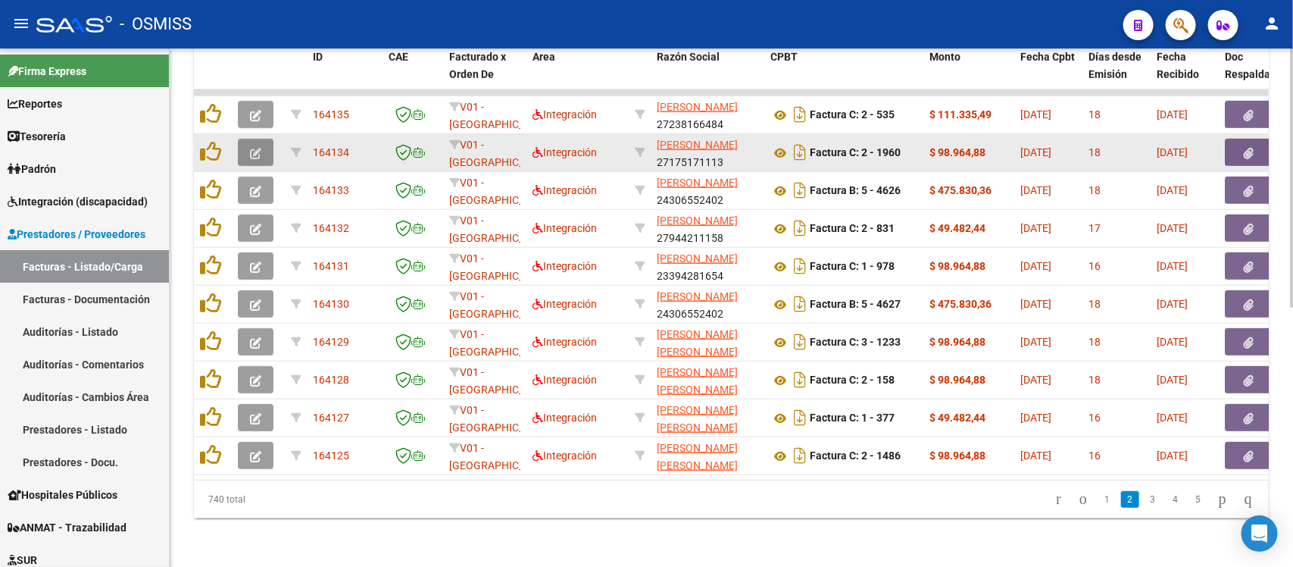
click at [267, 139] on button "button" at bounding box center [256, 152] width 36 height 27
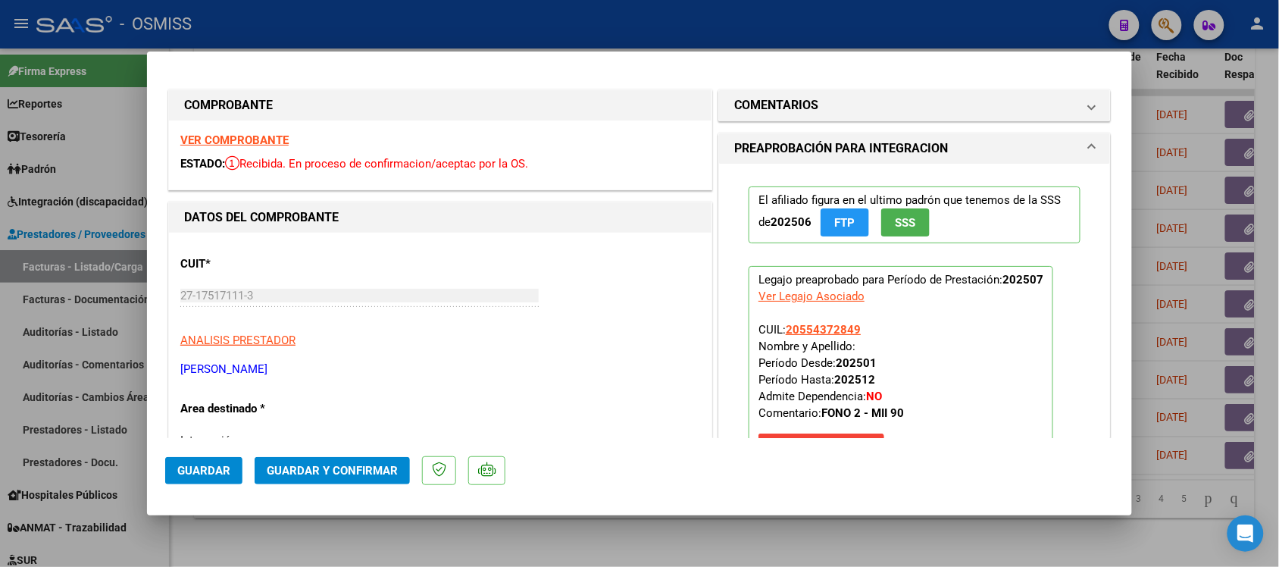
click at [243, 144] on strong "VER COMPROBANTE" at bounding box center [234, 140] width 108 height 14
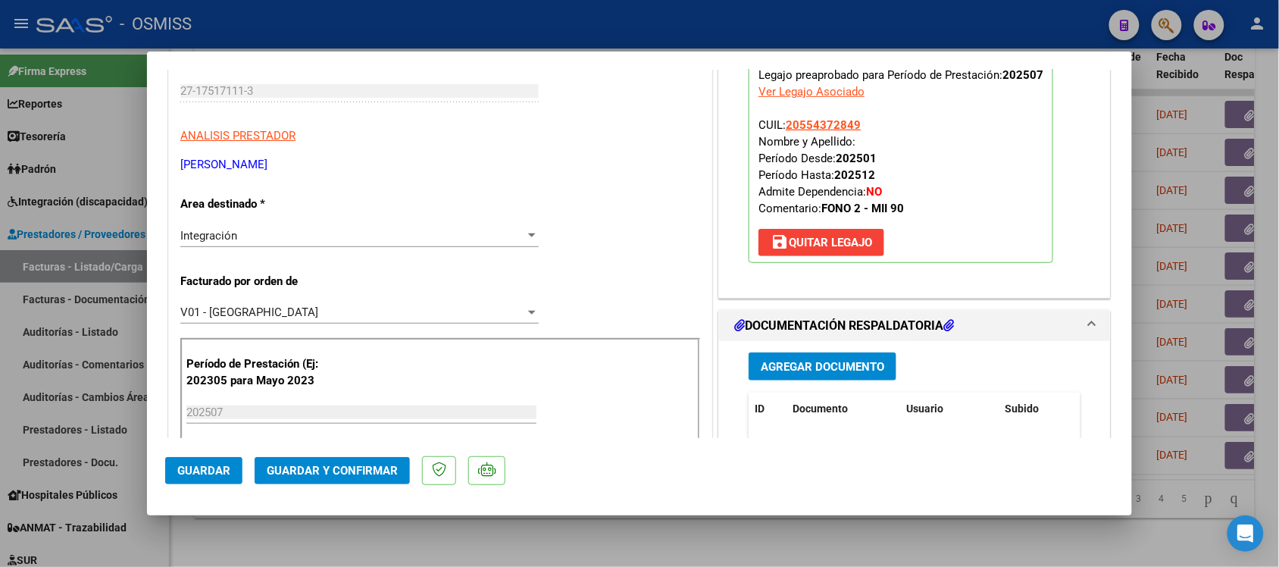
scroll to position [284, 0]
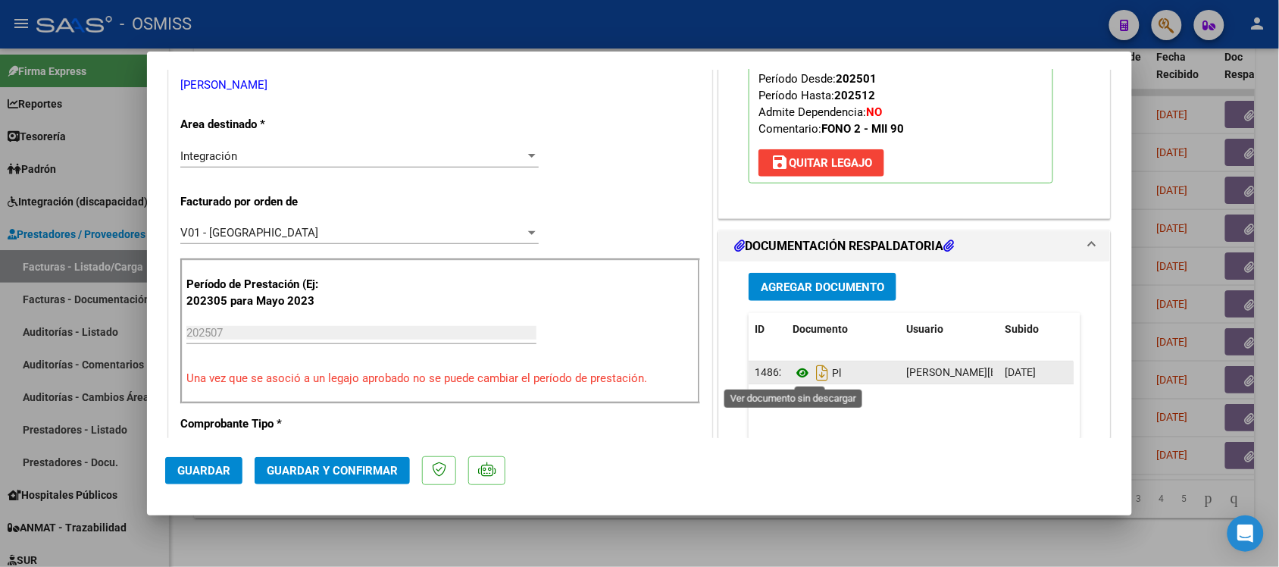
click at [792, 376] on icon at bounding box center [802, 373] width 20 height 18
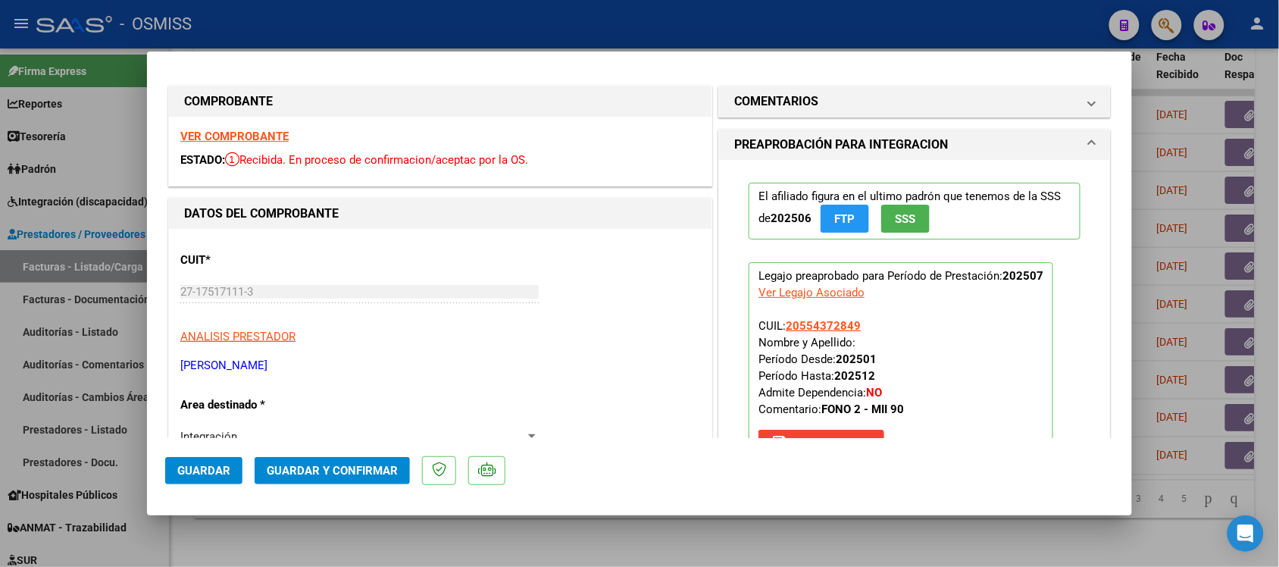
scroll to position [0, 0]
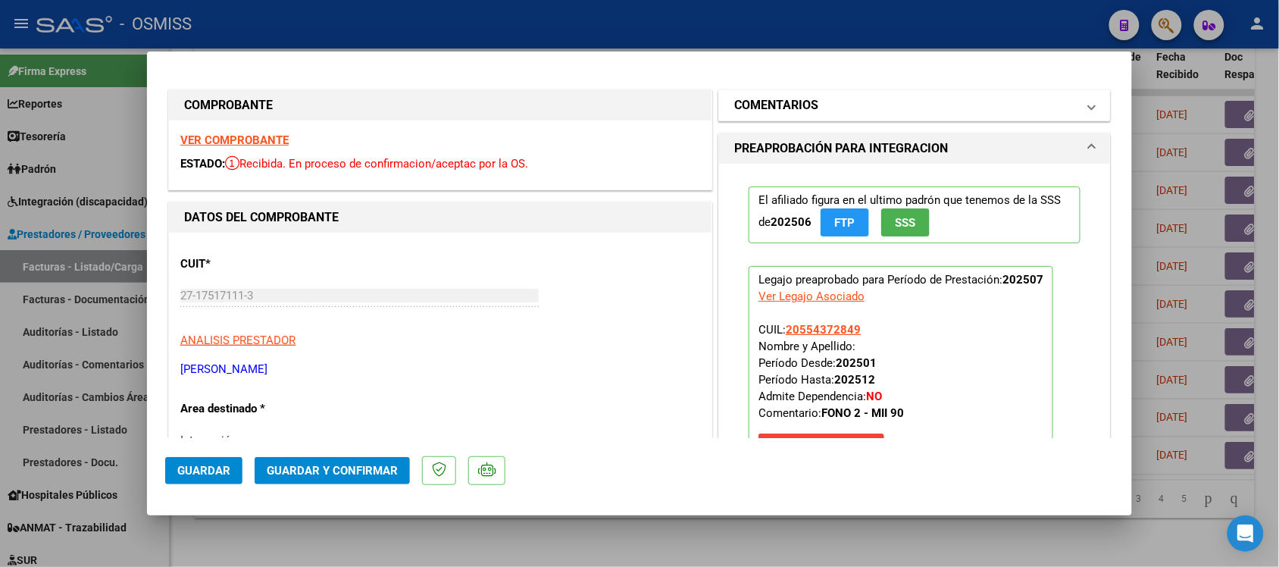
click at [756, 99] on h1 "COMENTARIOS" at bounding box center [776, 105] width 84 height 18
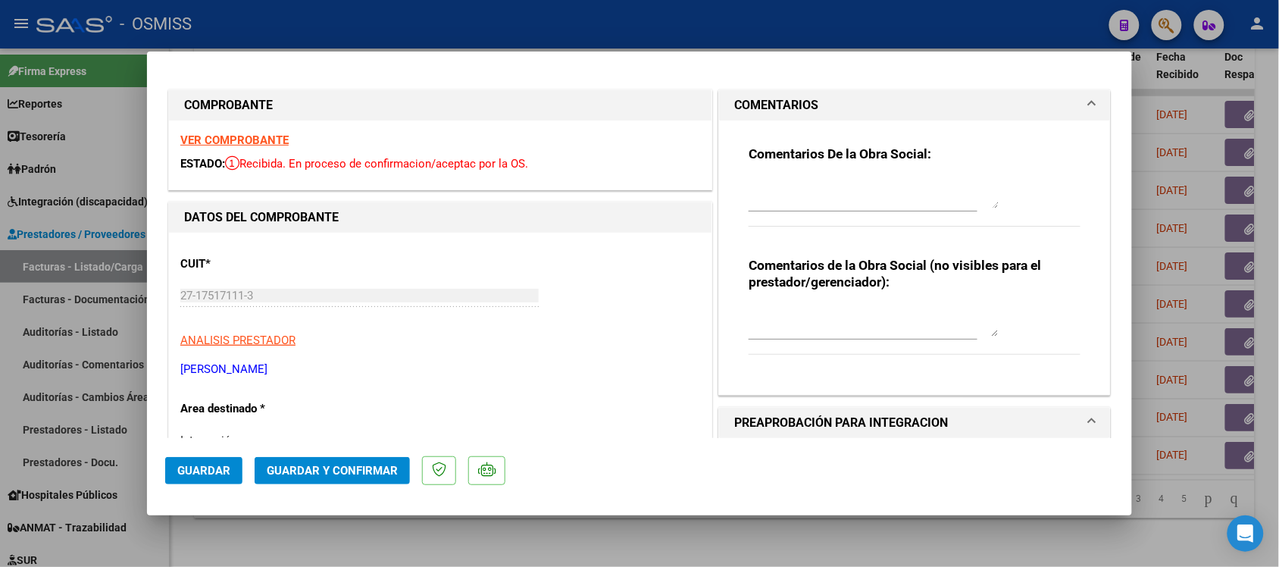
click at [758, 99] on h1 "COMENTARIOS" at bounding box center [776, 105] width 84 height 18
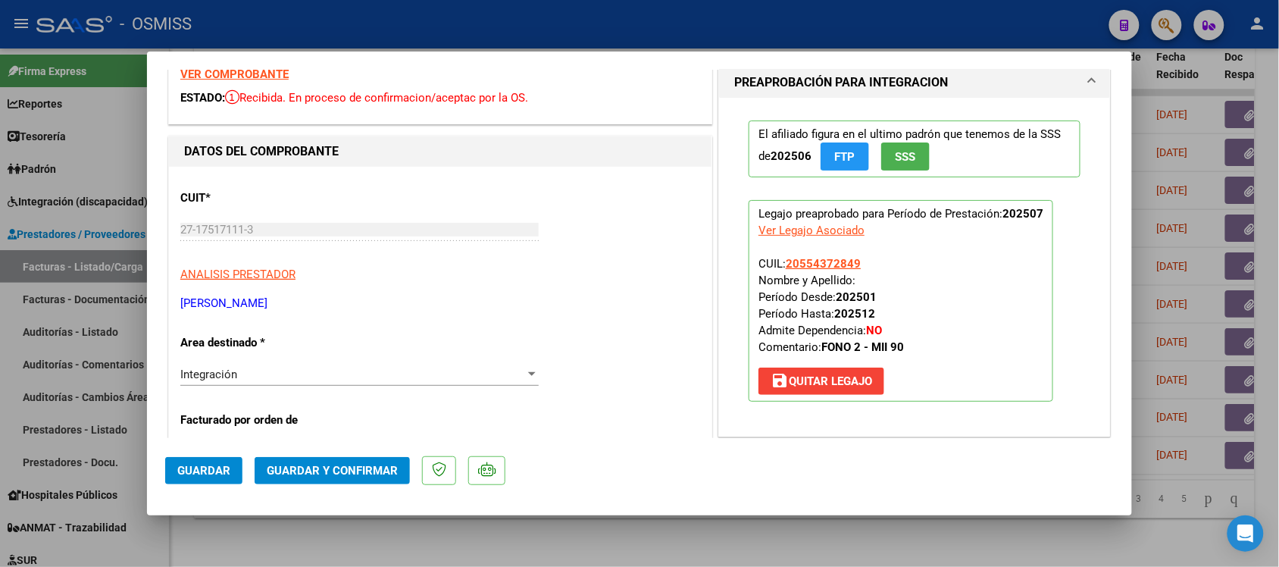
scroll to position [95, 0]
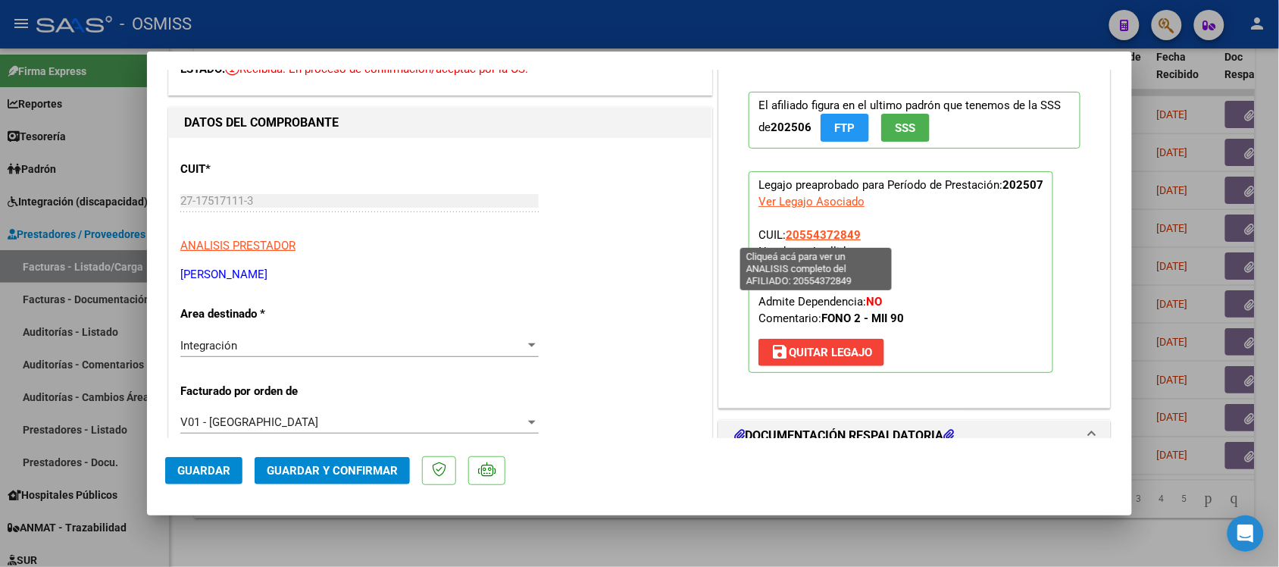
click at [809, 233] on span "20554372849" at bounding box center [823, 235] width 75 height 14
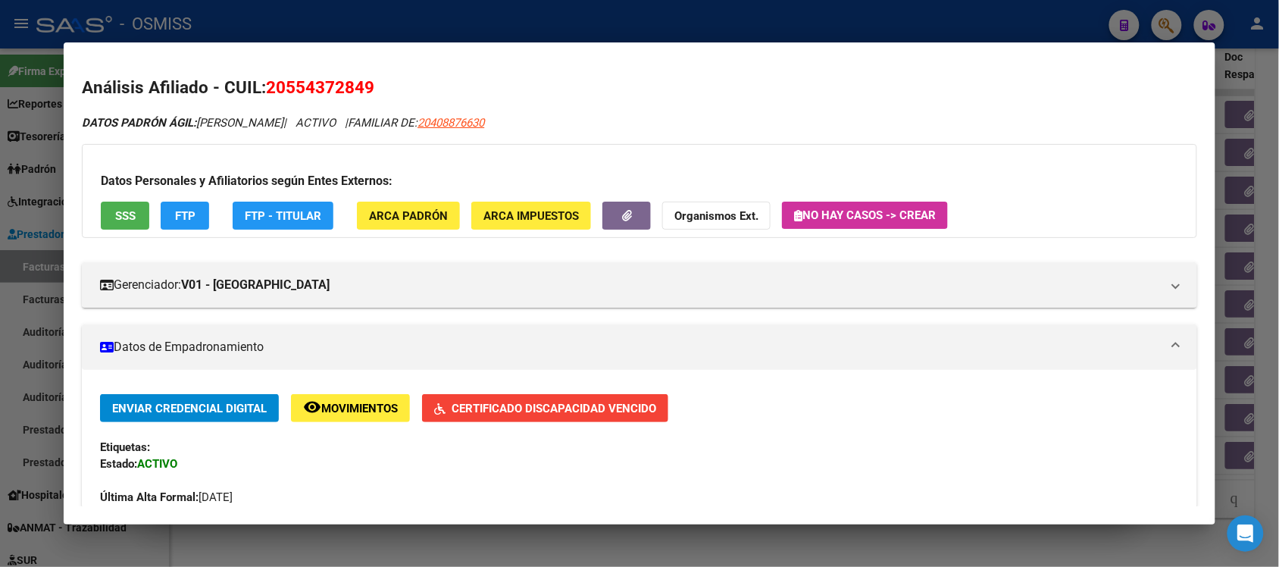
click at [650, 20] on div at bounding box center [639, 283] width 1279 height 567
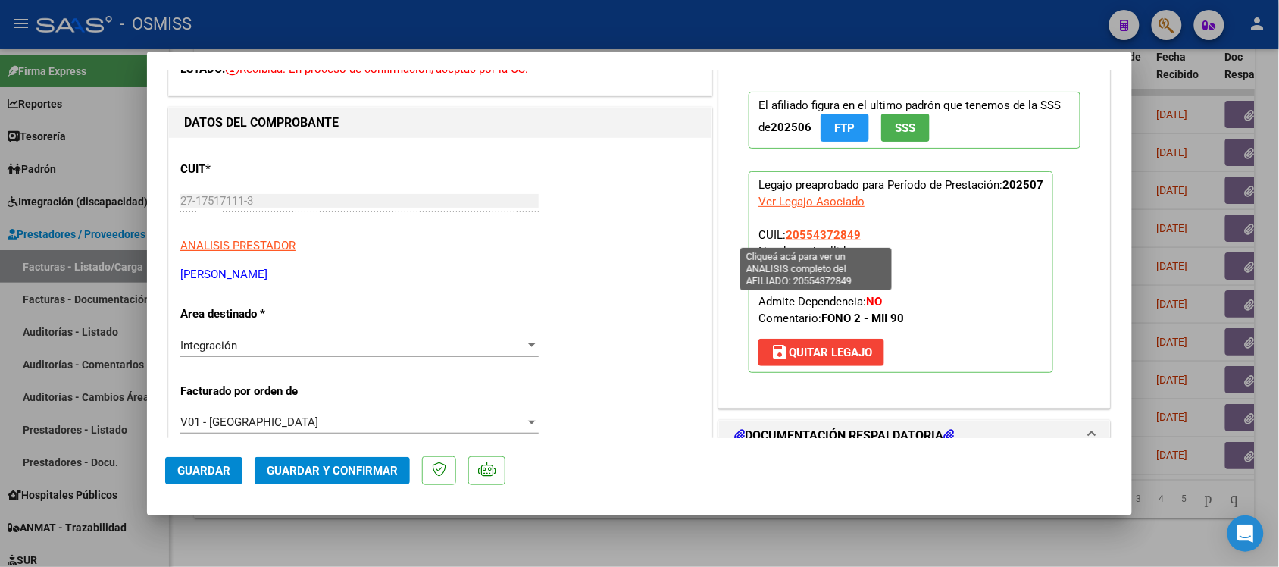
click at [808, 231] on span "20554372849" at bounding box center [823, 235] width 75 height 14
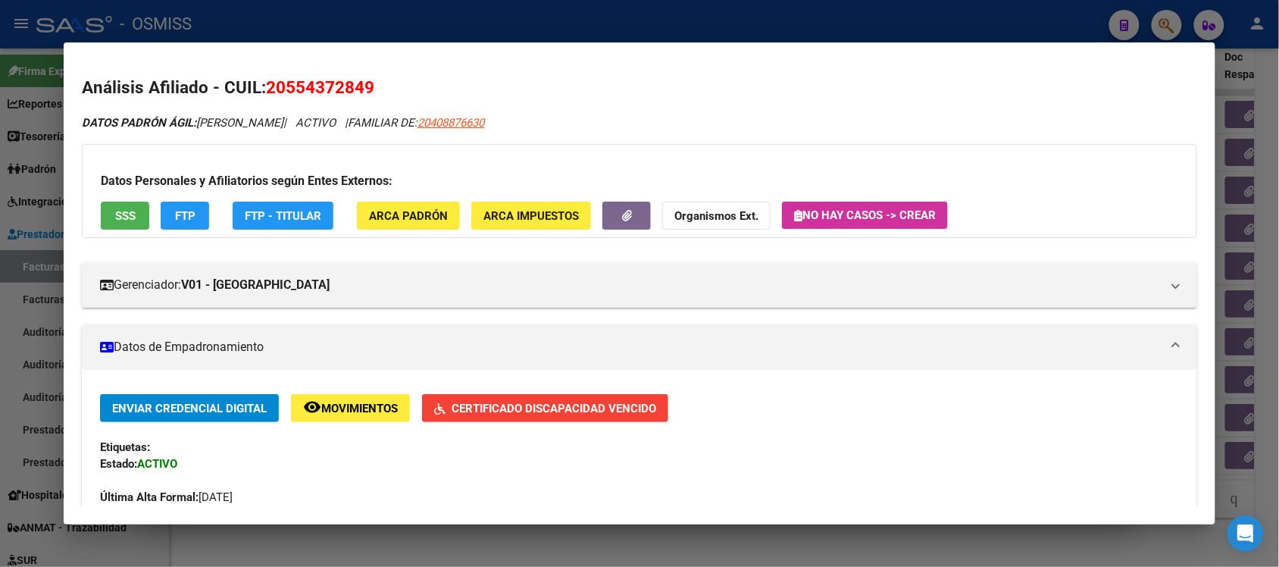
click at [705, 25] on div at bounding box center [639, 283] width 1279 height 567
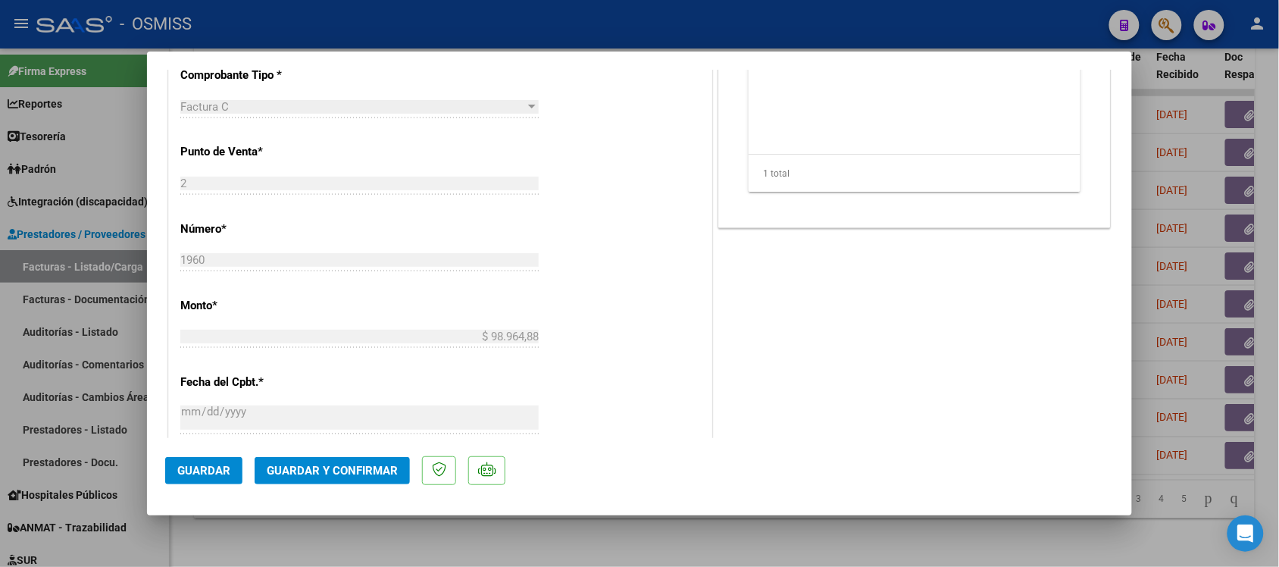
scroll to position [663, 0]
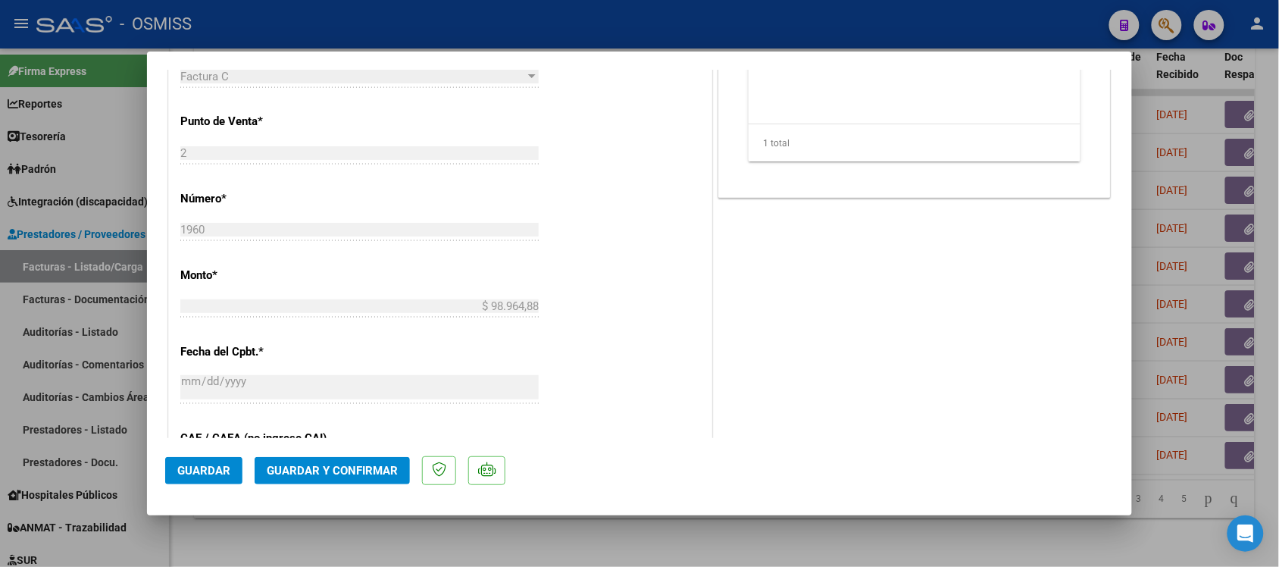
click at [350, 470] on span "Guardar y Confirmar" at bounding box center [332, 471] width 131 height 14
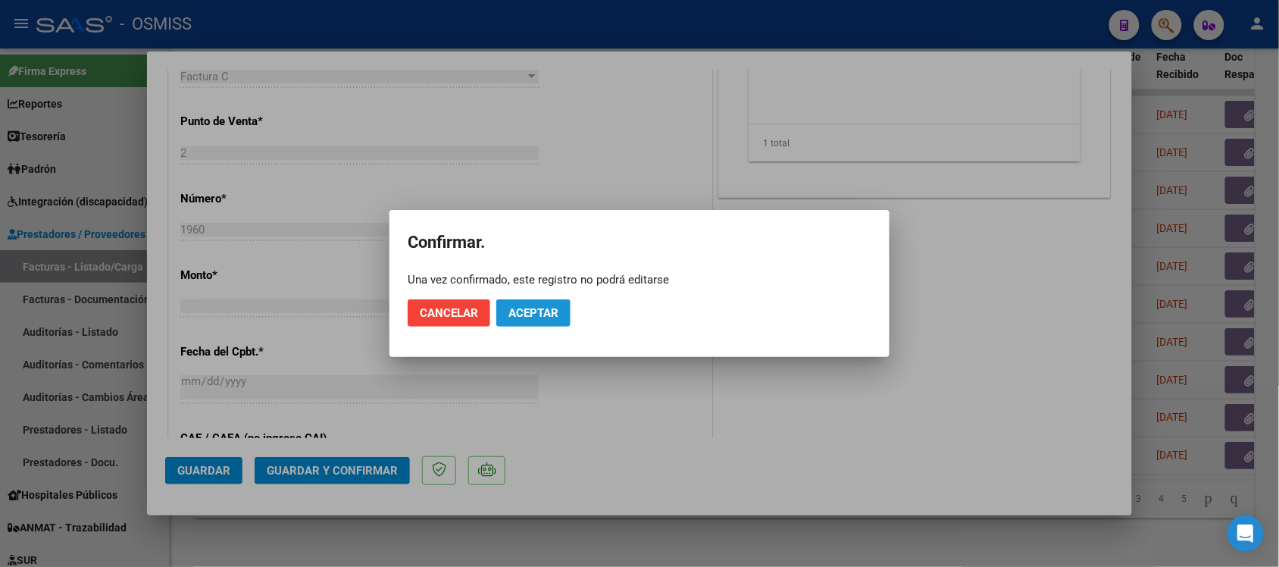
click at [536, 304] on button "Aceptar" at bounding box center [533, 312] width 74 height 27
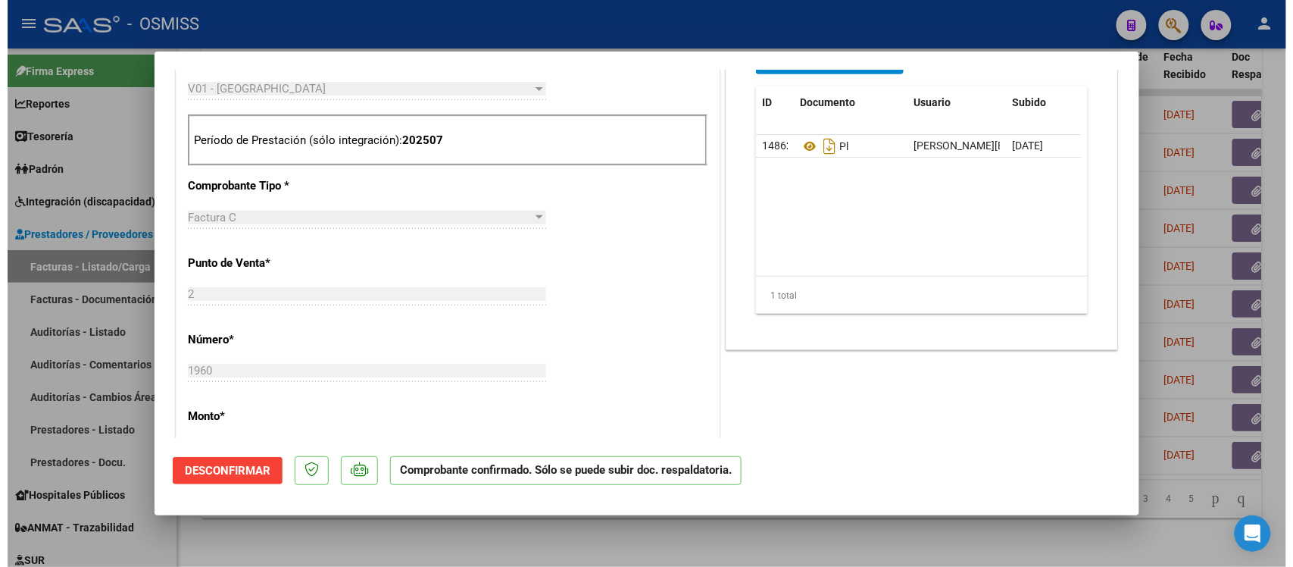
scroll to position [473, 0]
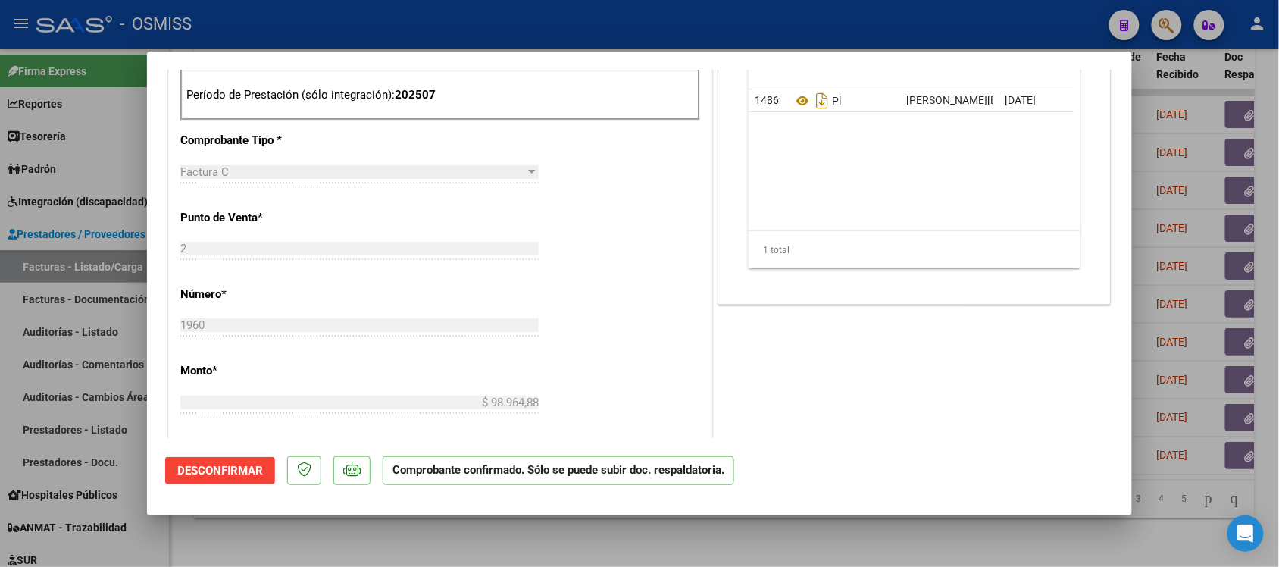
click at [967, 536] on div at bounding box center [639, 283] width 1279 height 567
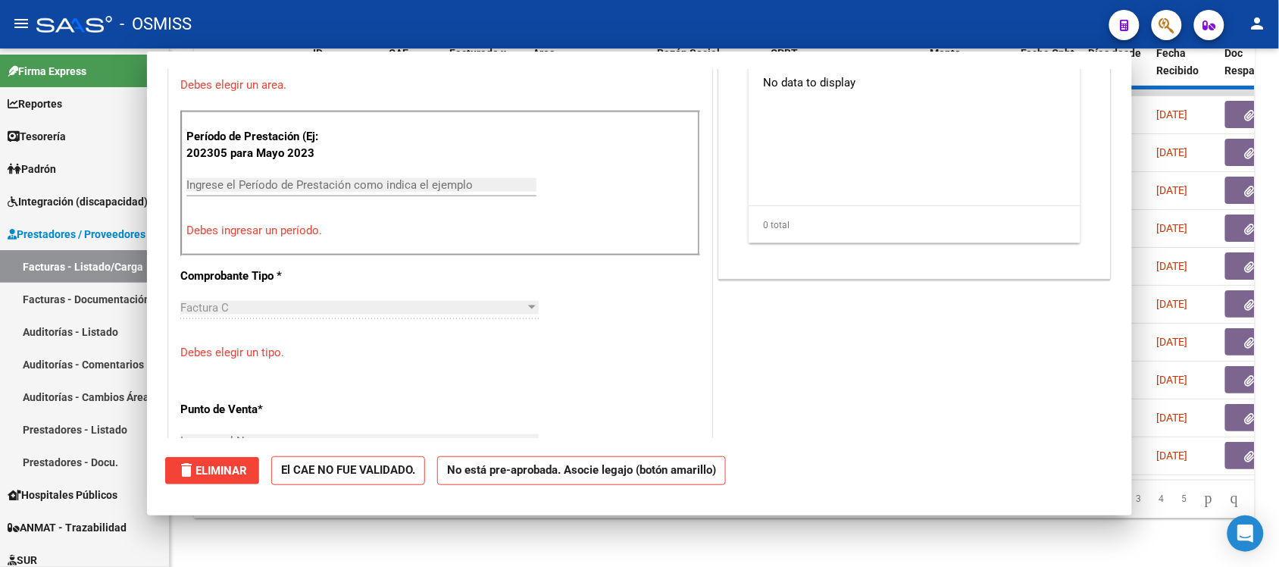
scroll to position [0, 0]
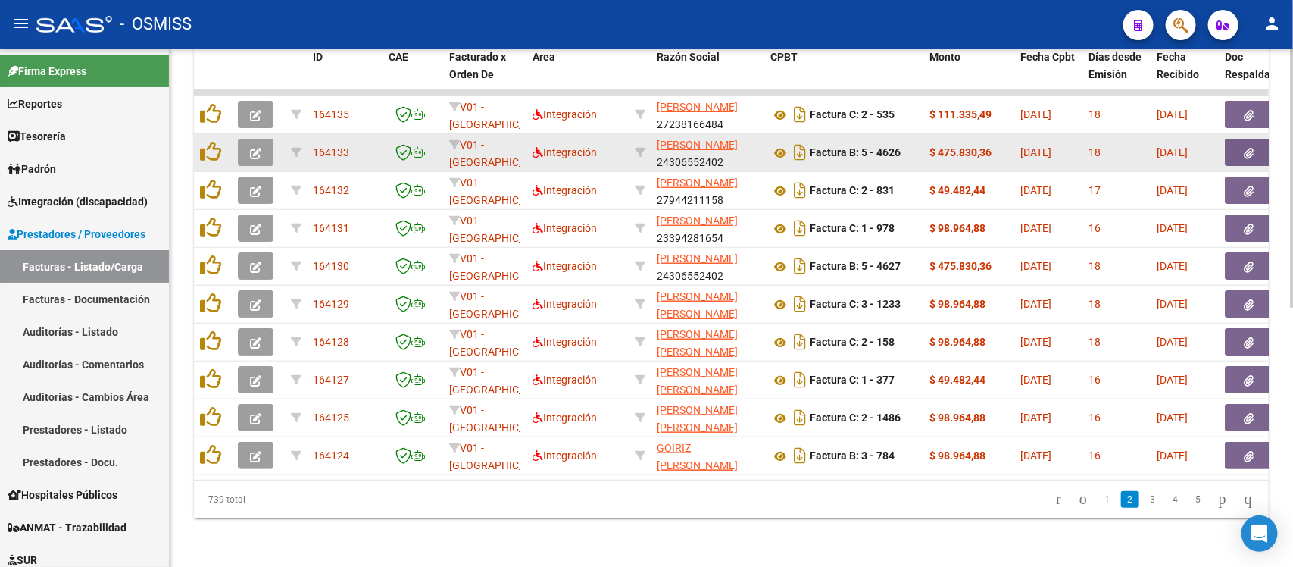
click at [262, 139] on button "button" at bounding box center [256, 152] width 36 height 27
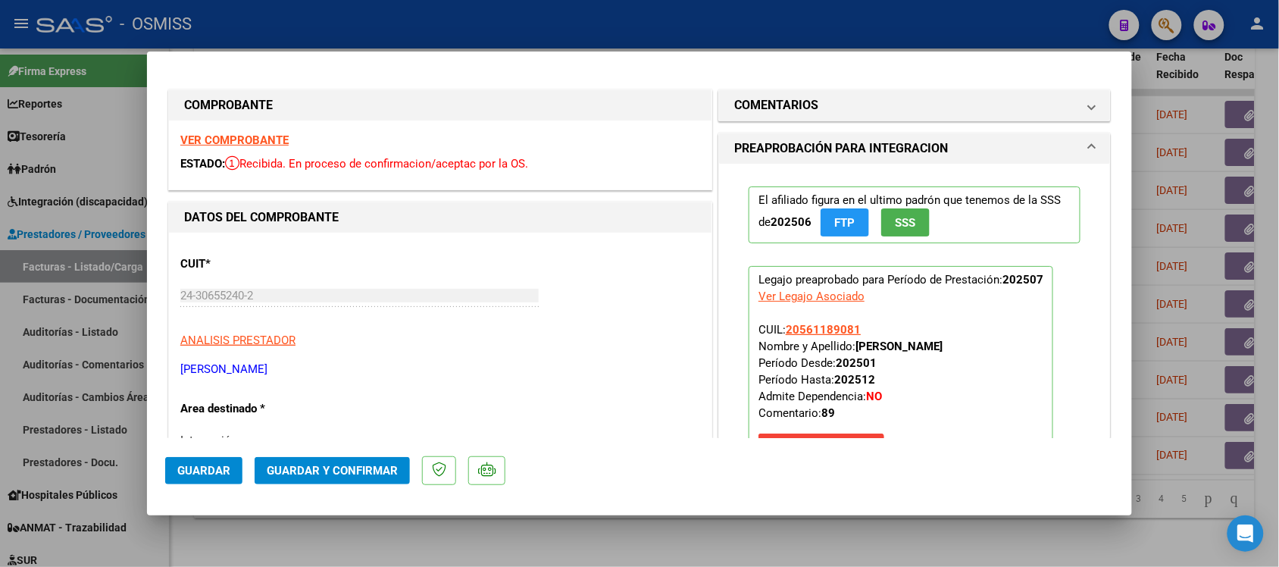
click at [277, 141] on strong "VER COMPROBANTE" at bounding box center [234, 140] width 108 height 14
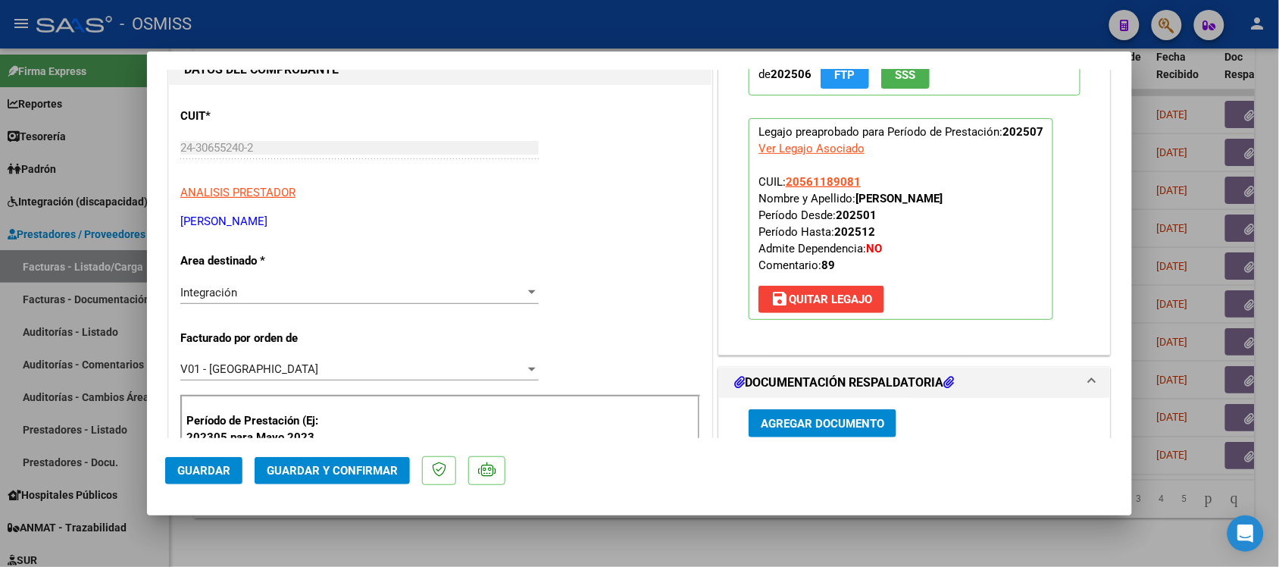
scroll to position [284, 0]
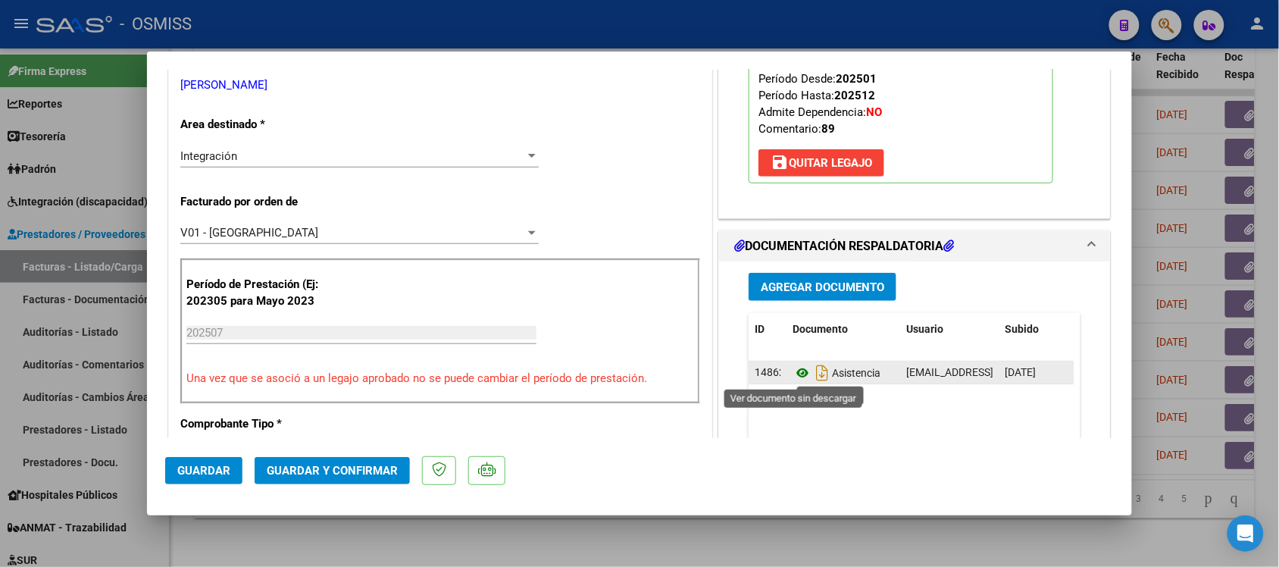
click at [792, 376] on icon at bounding box center [802, 373] width 20 height 18
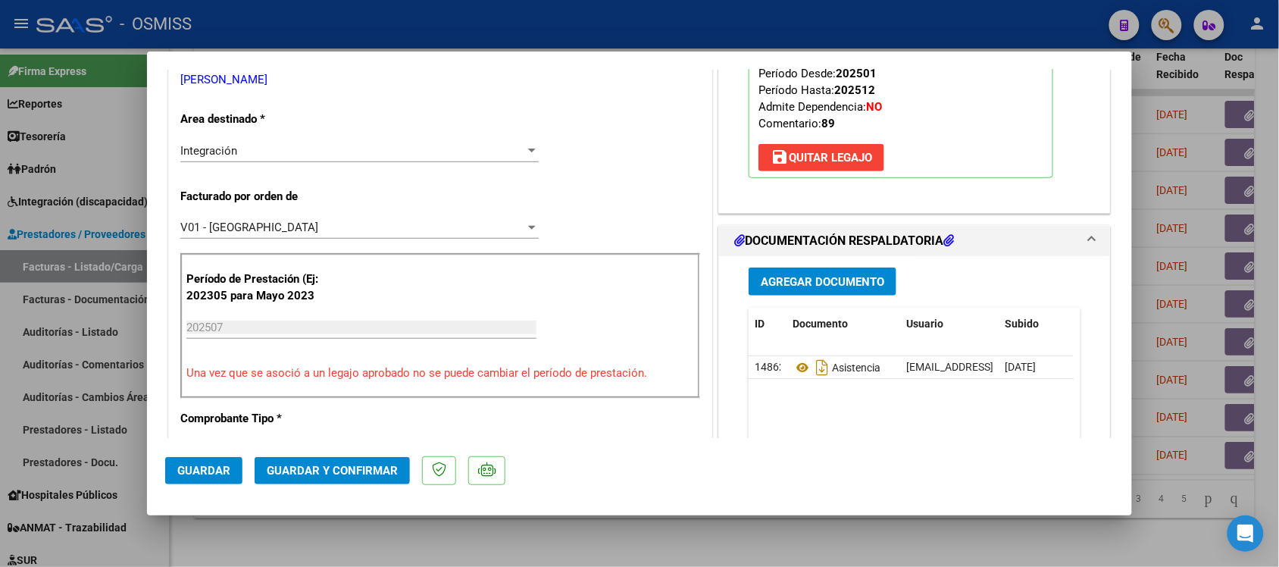
scroll to position [0, 0]
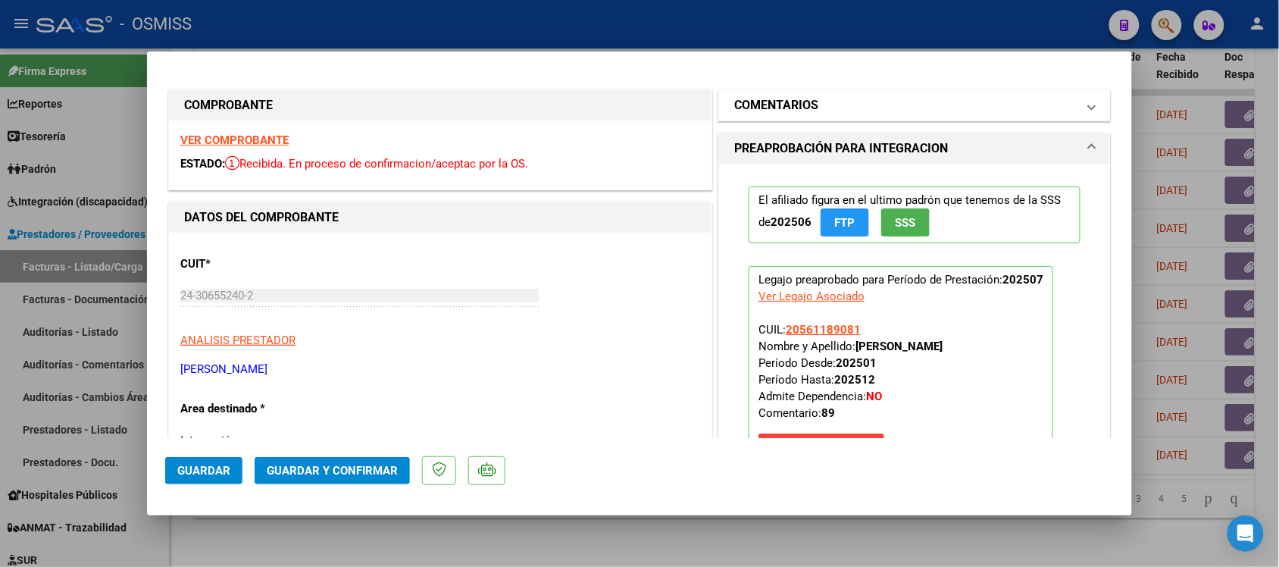
click at [777, 102] on h1 "COMENTARIOS" at bounding box center [776, 105] width 84 height 18
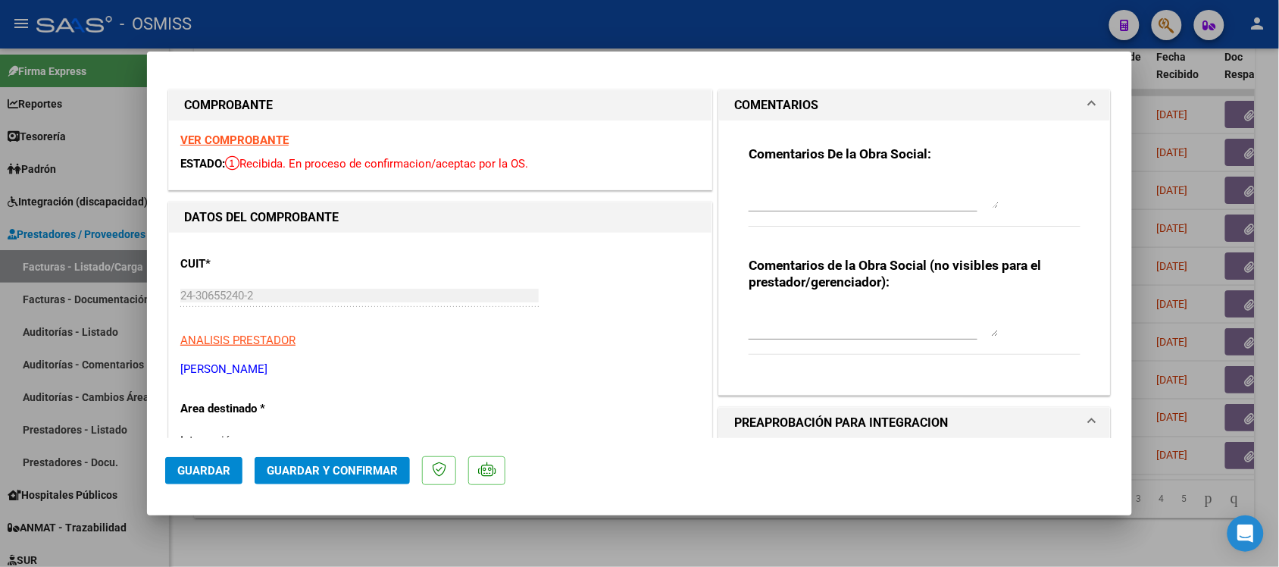
click at [777, 102] on h1 "COMENTARIOS" at bounding box center [776, 105] width 84 height 18
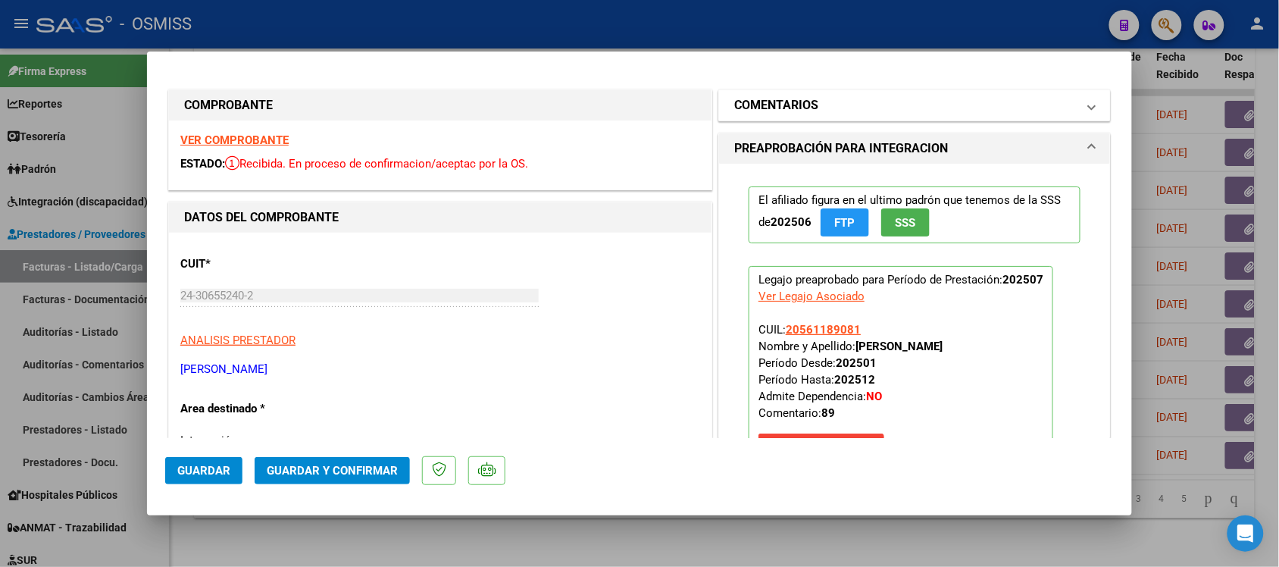
click at [755, 105] on h1 "COMENTARIOS" at bounding box center [776, 105] width 84 height 18
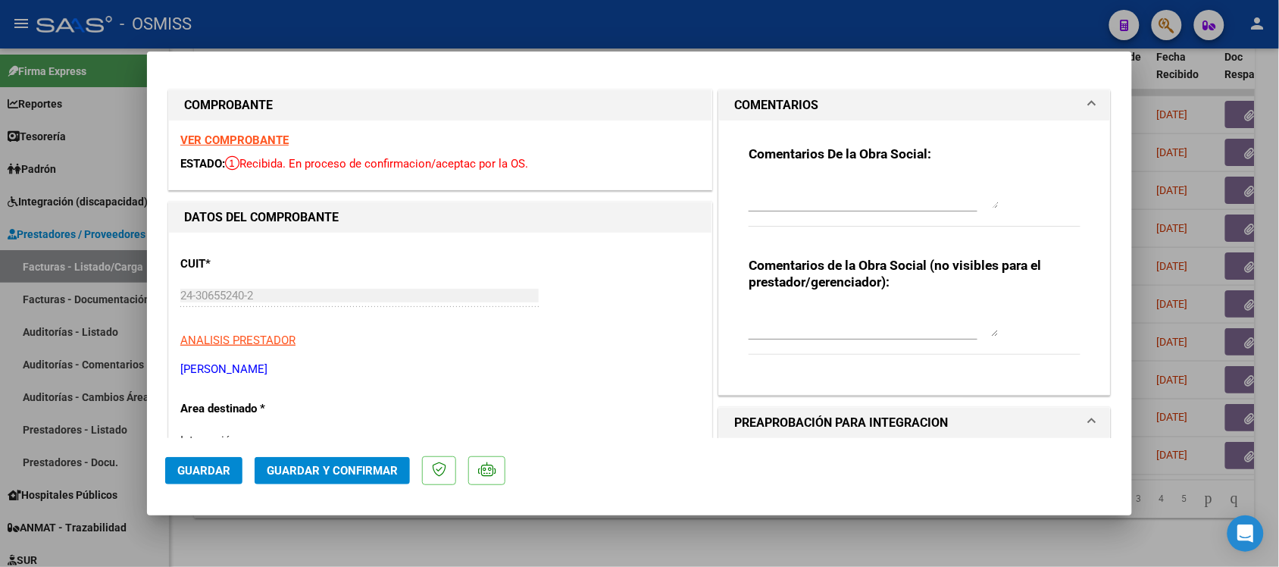
click at [755, 105] on h1 "COMENTARIOS" at bounding box center [776, 105] width 84 height 18
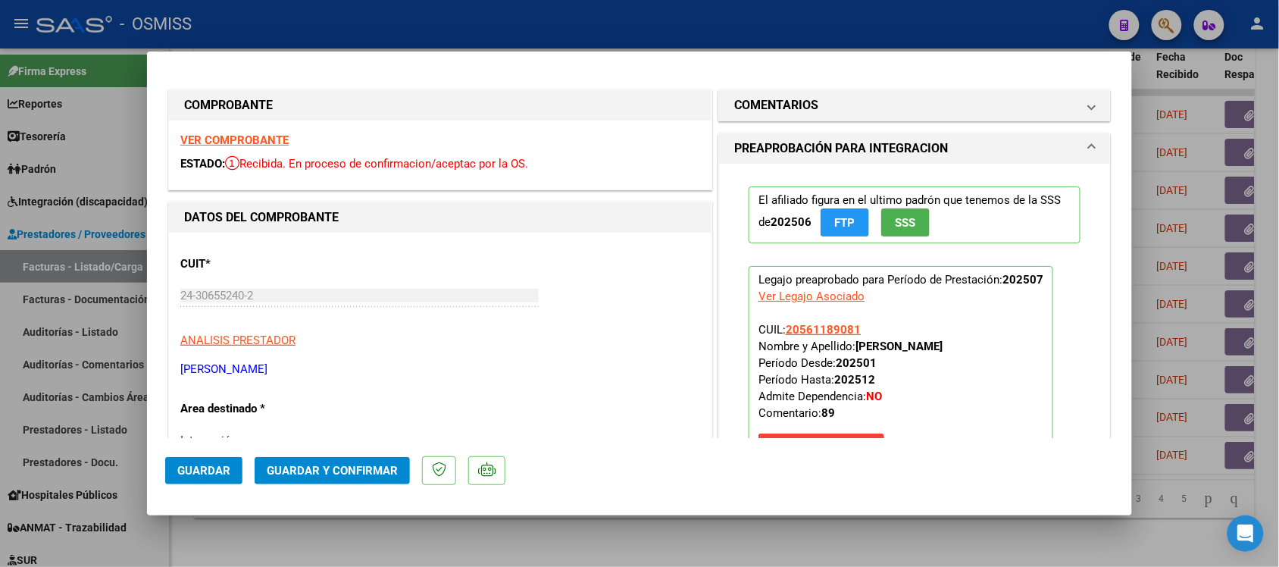
click at [358, 467] on span "Guardar y Confirmar" at bounding box center [332, 471] width 131 height 14
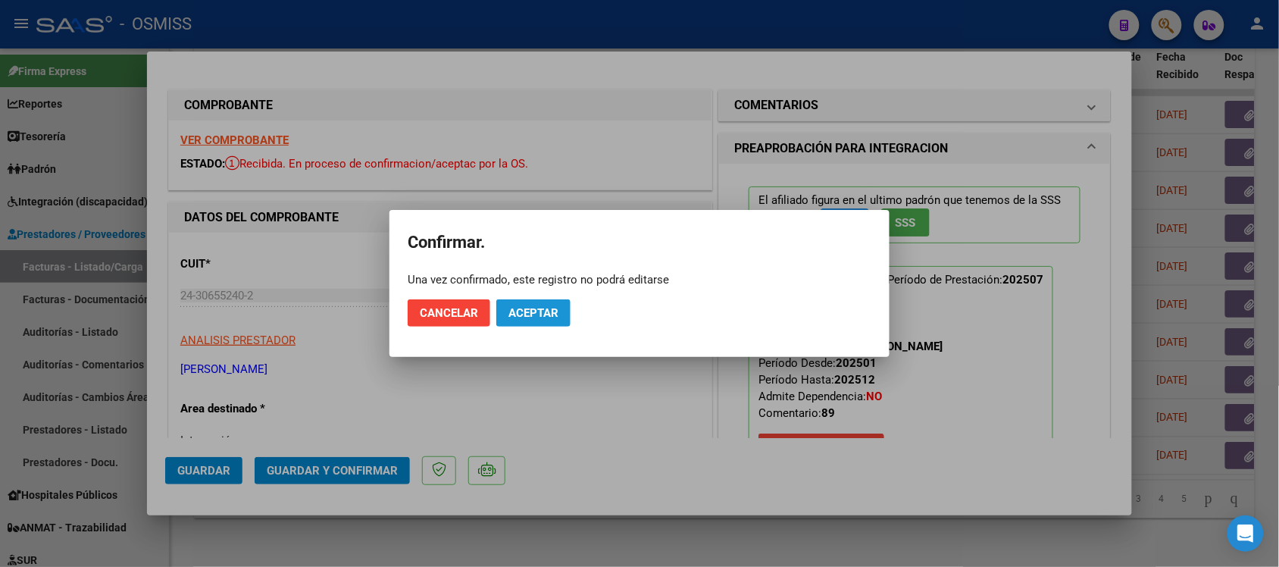
click at [542, 308] on span "Aceptar" at bounding box center [533, 313] width 50 height 14
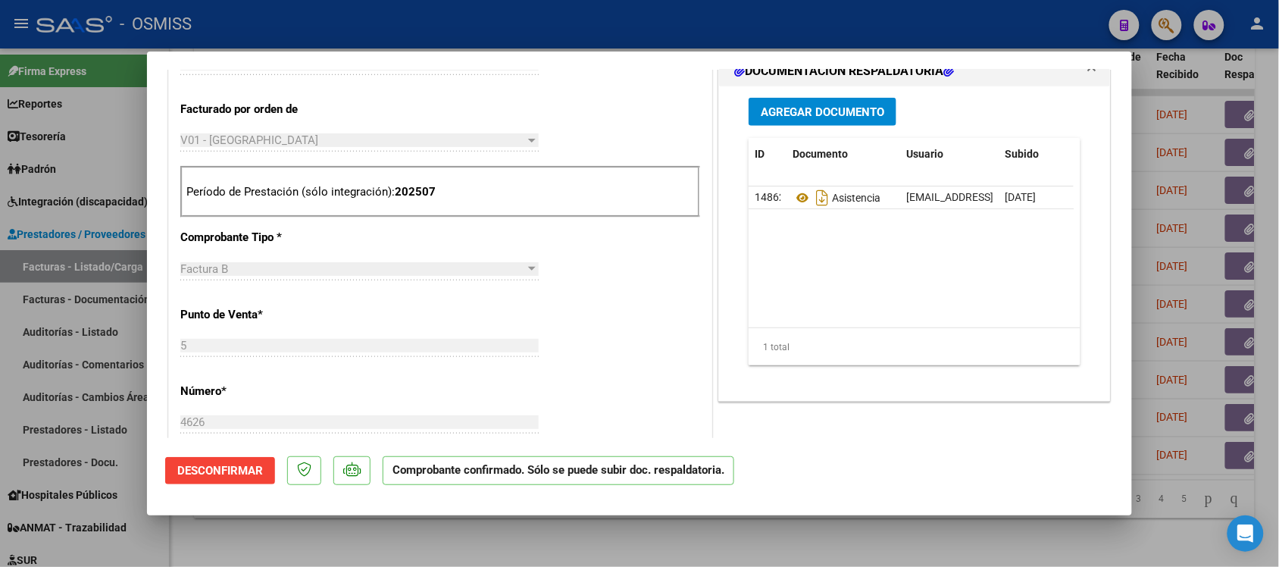
scroll to position [473, 0]
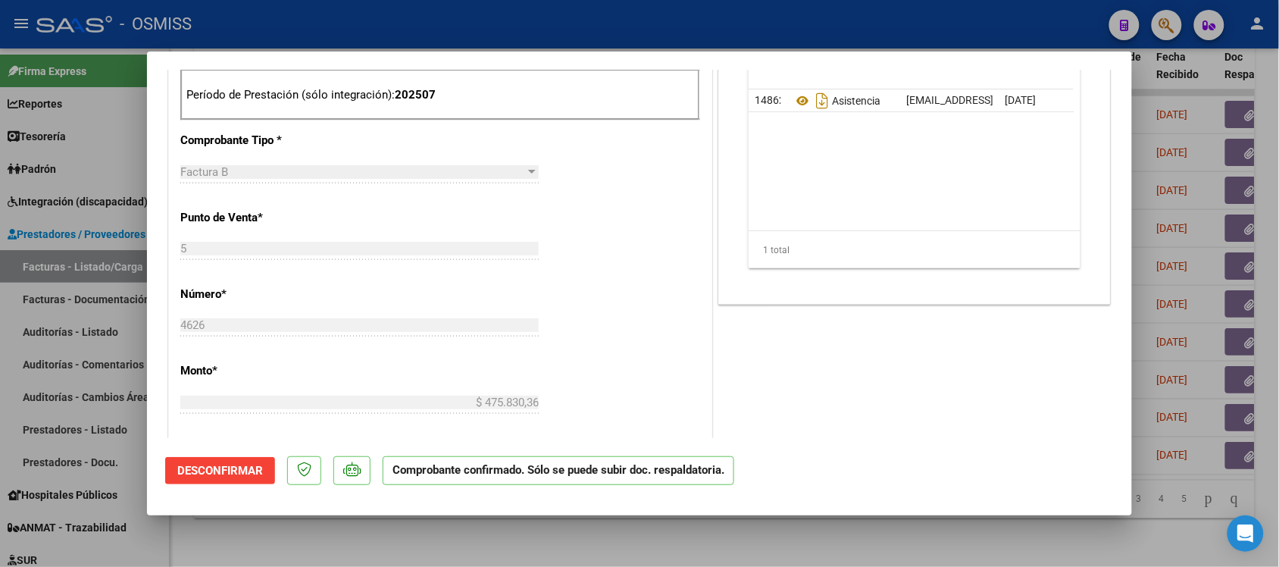
click at [955, 540] on div at bounding box center [639, 283] width 1279 height 567
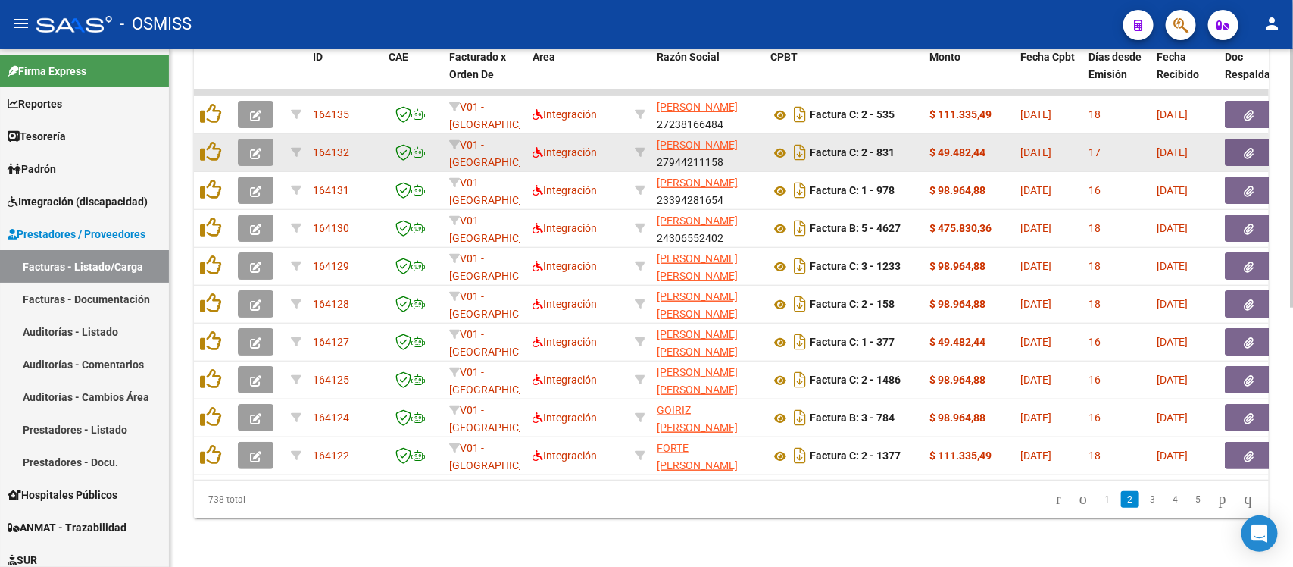
click at [266, 139] on button "button" at bounding box center [256, 152] width 36 height 27
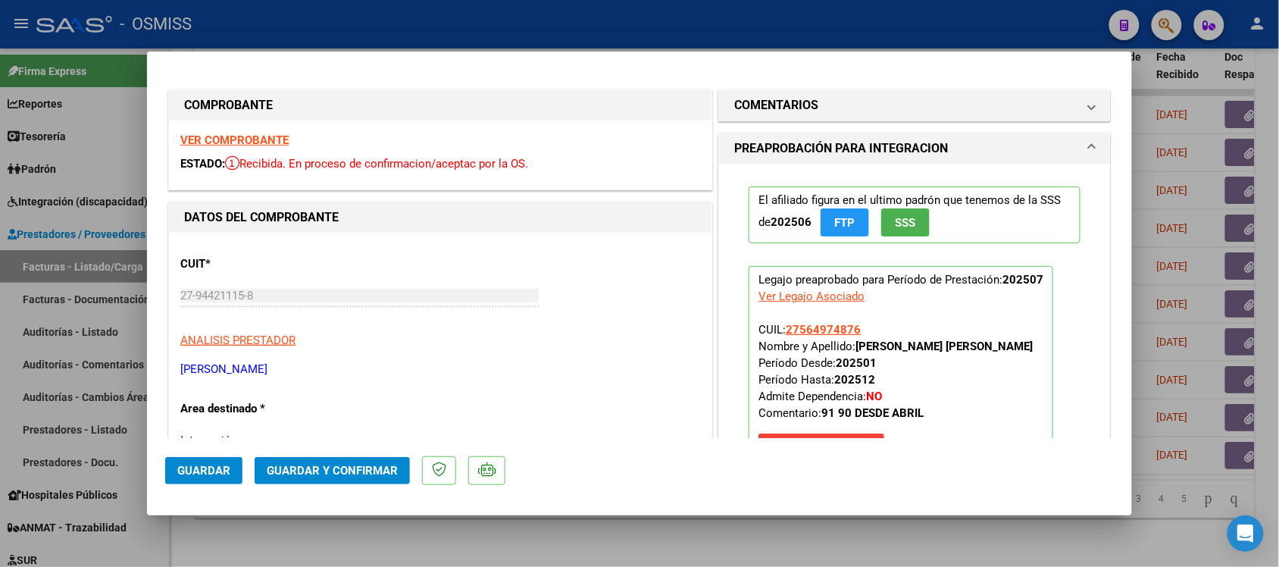
click at [964, 523] on div at bounding box center [639, 283] width 1279 height 567
type input "$ 0,00"
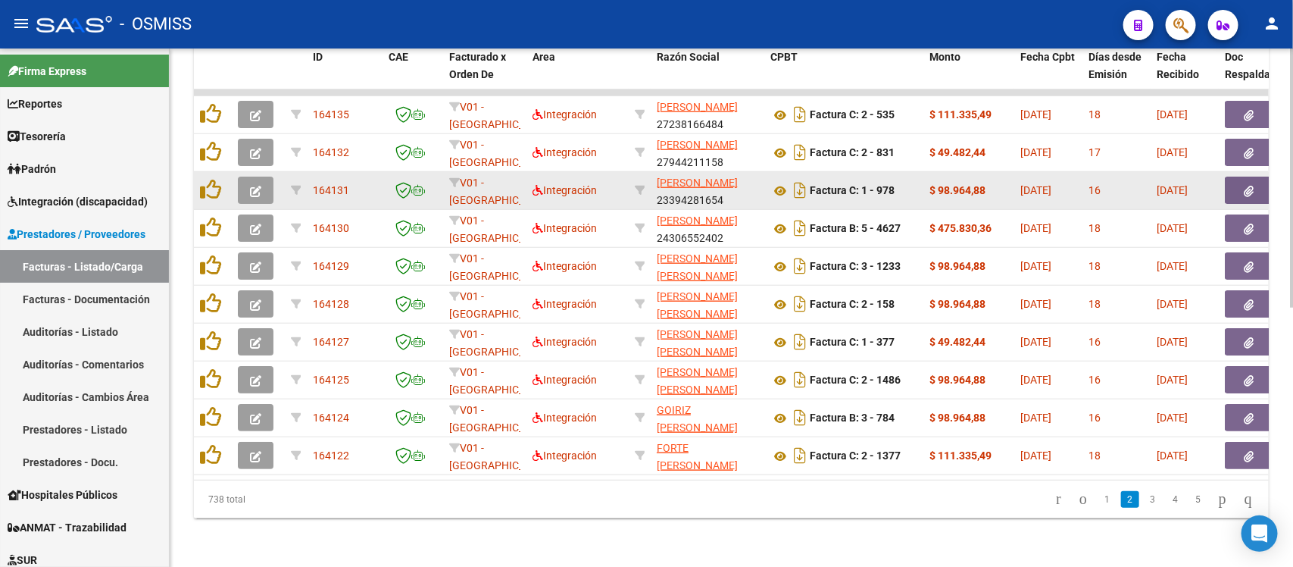
click at [250, 186] on icon "button" at bounding box center [255, 191] width 11 height 11
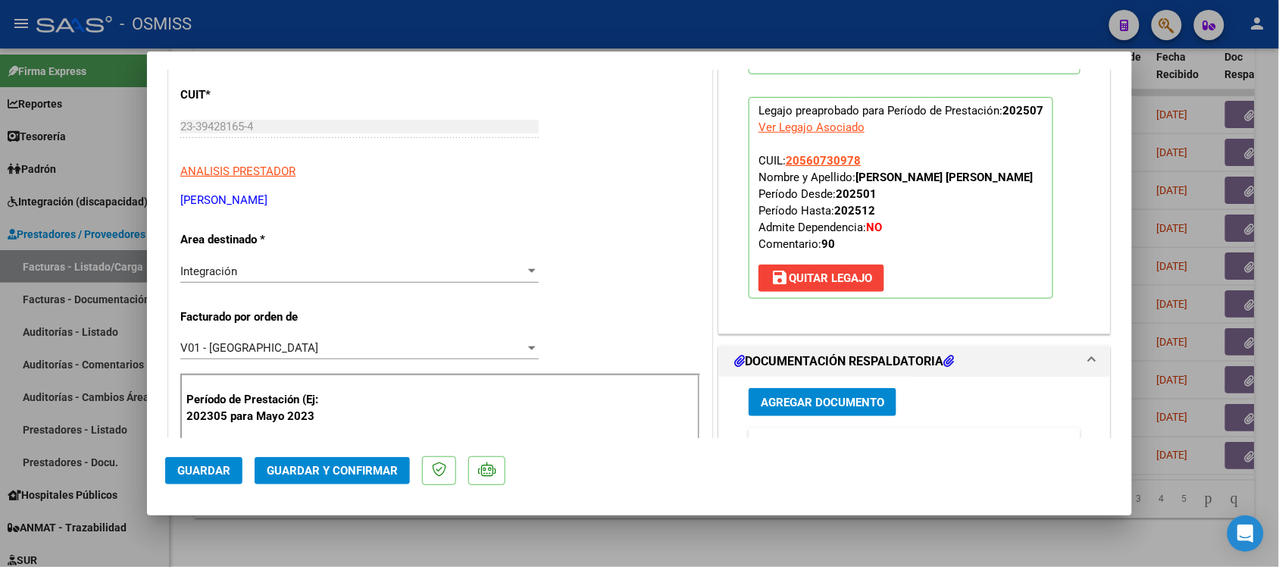
scroll to position [0, 0]
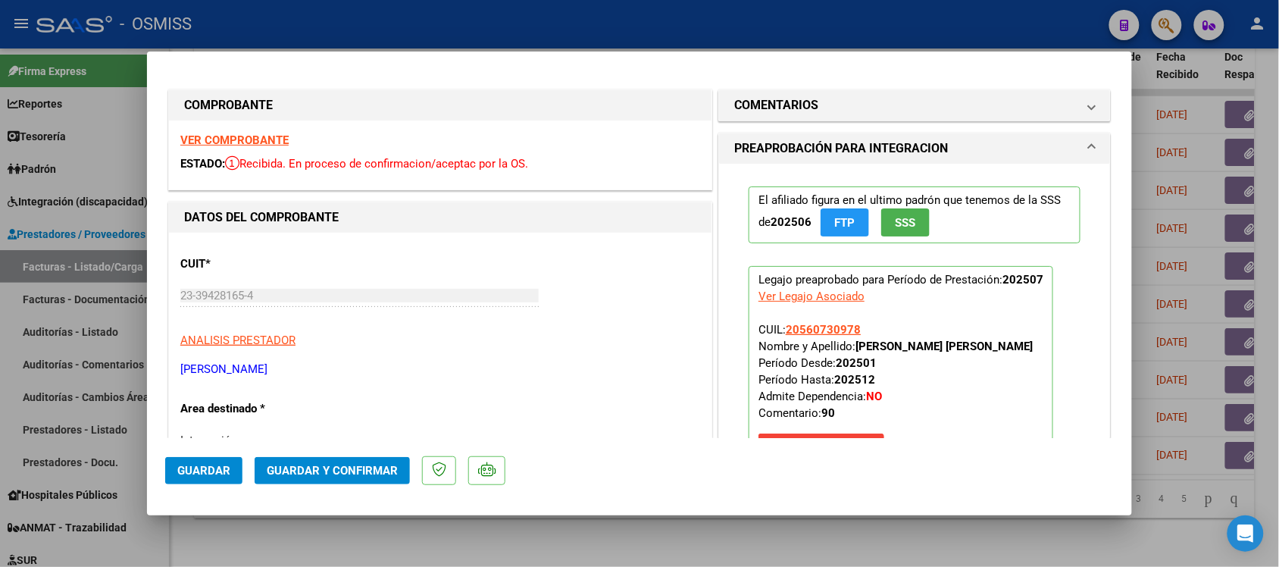
click at [235, 135] on strong "VER COMPROBANTE" at bounding box center [234, 140] width 108 height 14
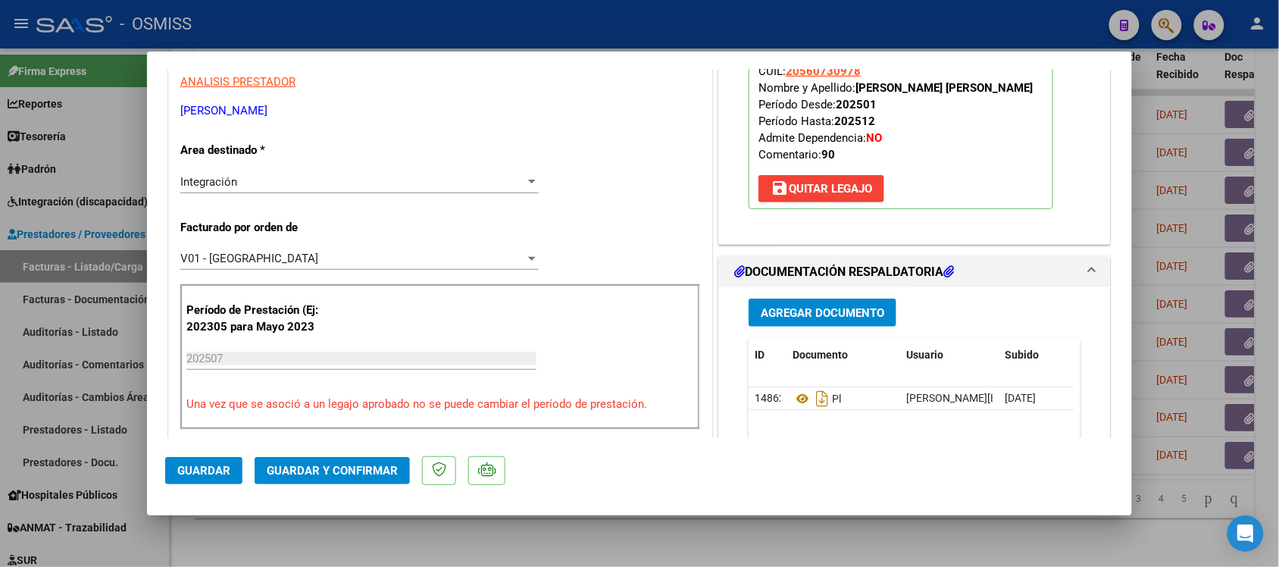
scroll to position [284, 0]
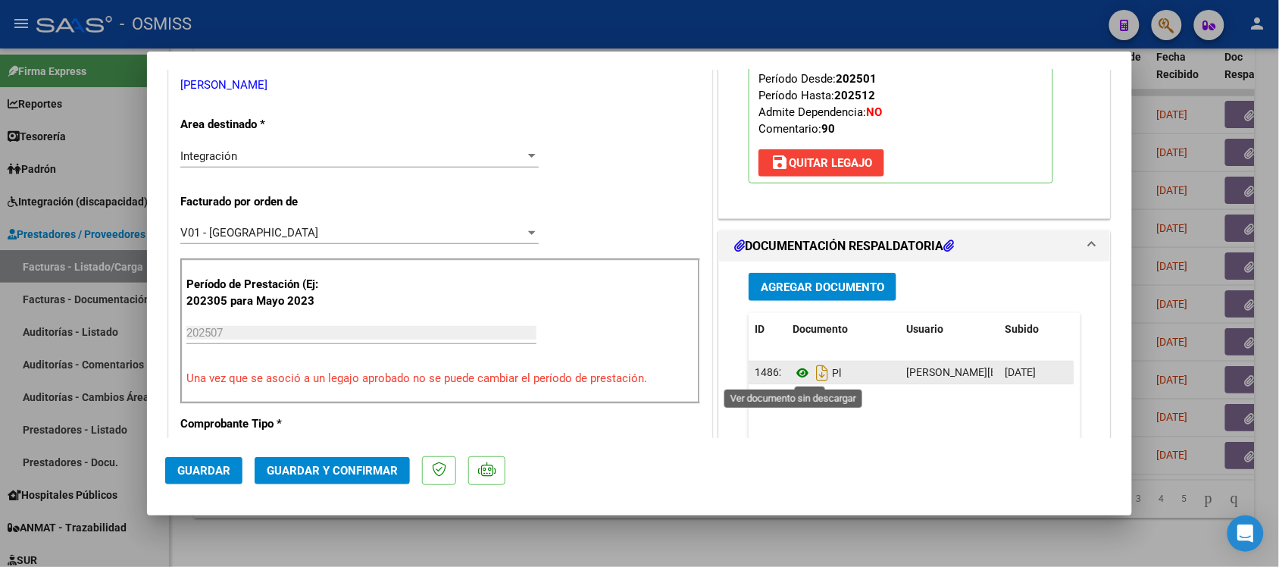
click at [798, 373] on icon at bounding box center [802, 373] width 20 height 18
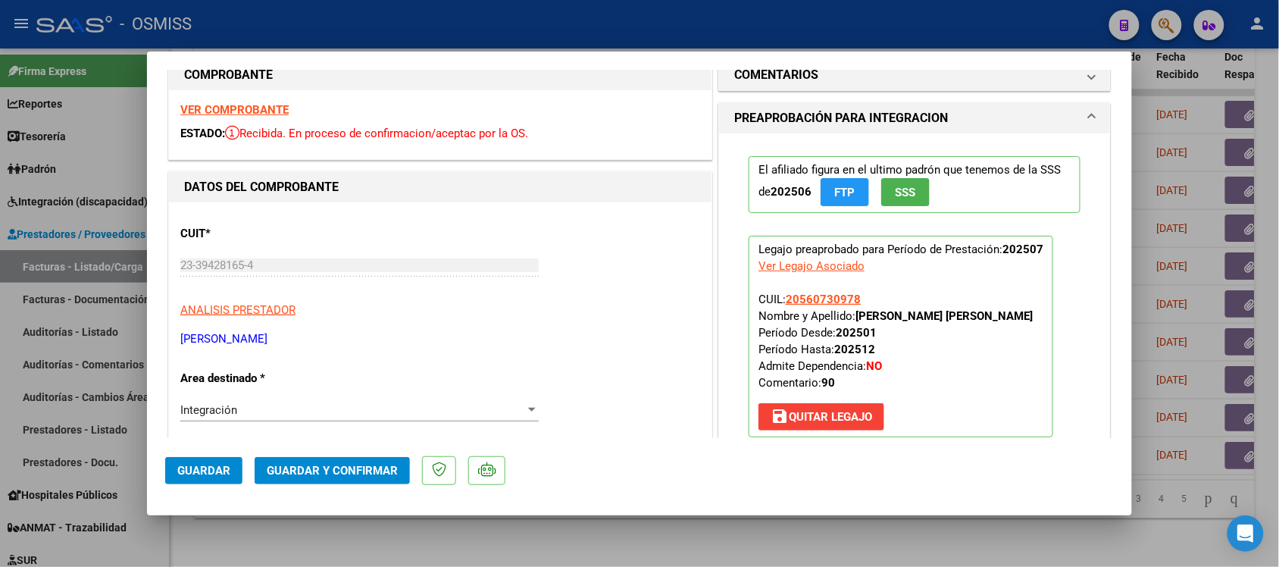
scroll to position [0, 0]
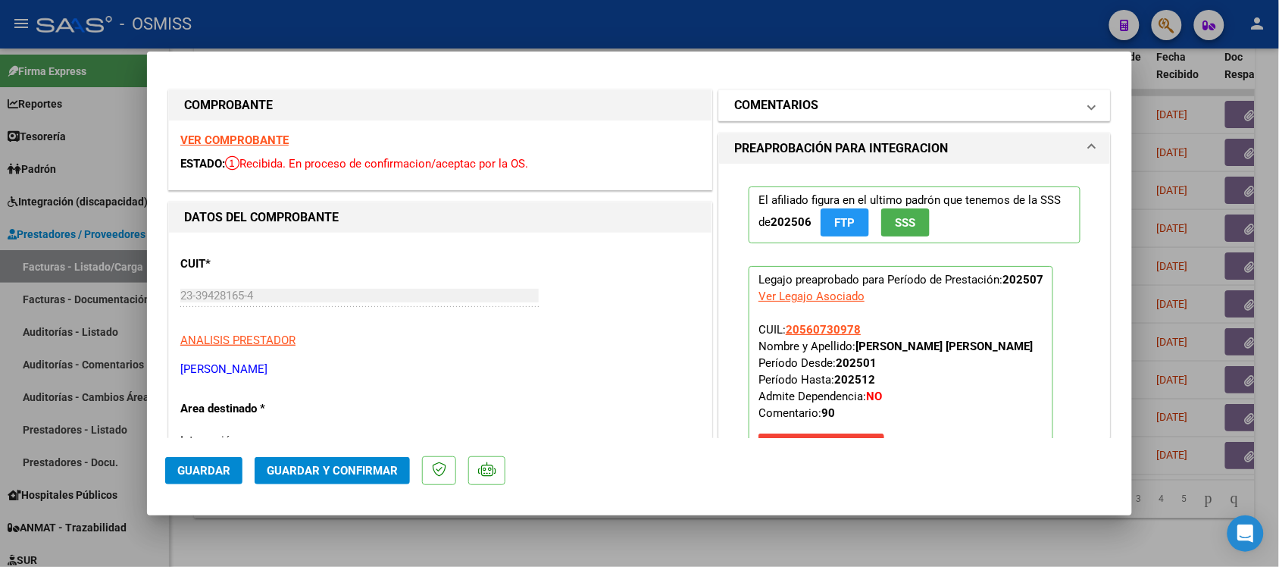
click at [778, 100] on h1 "COMENTARIOS" at bounding box center [776, 105] width 84 height 18
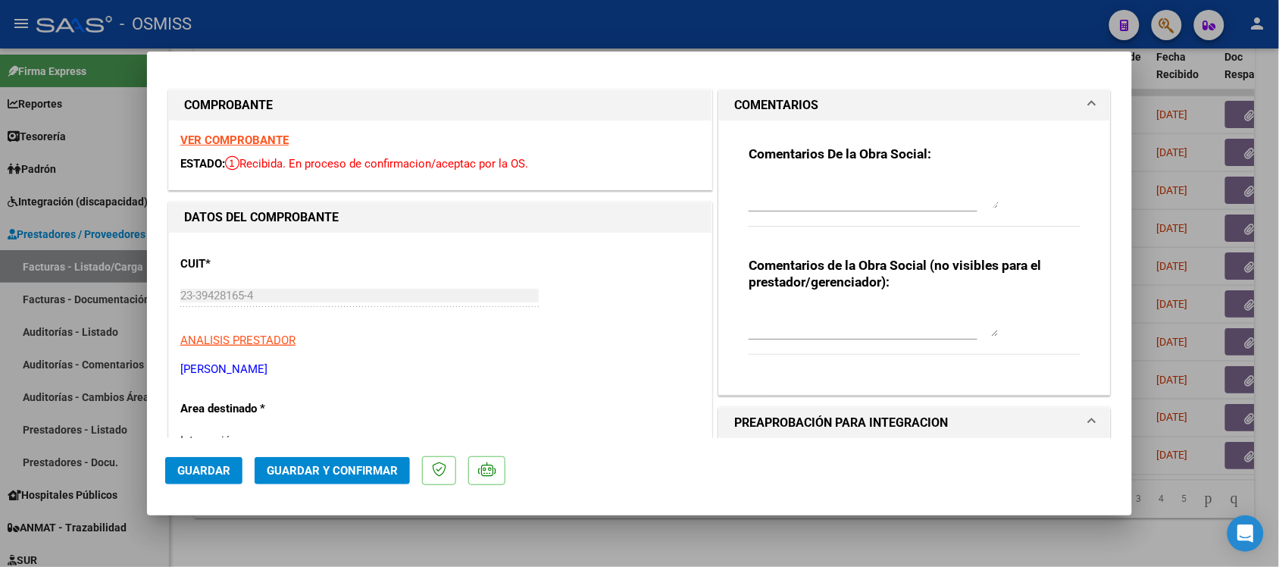
click at [779, 100] on h1 "COMENTARIOS" at bounding box center [776, 105] width 84 height 18
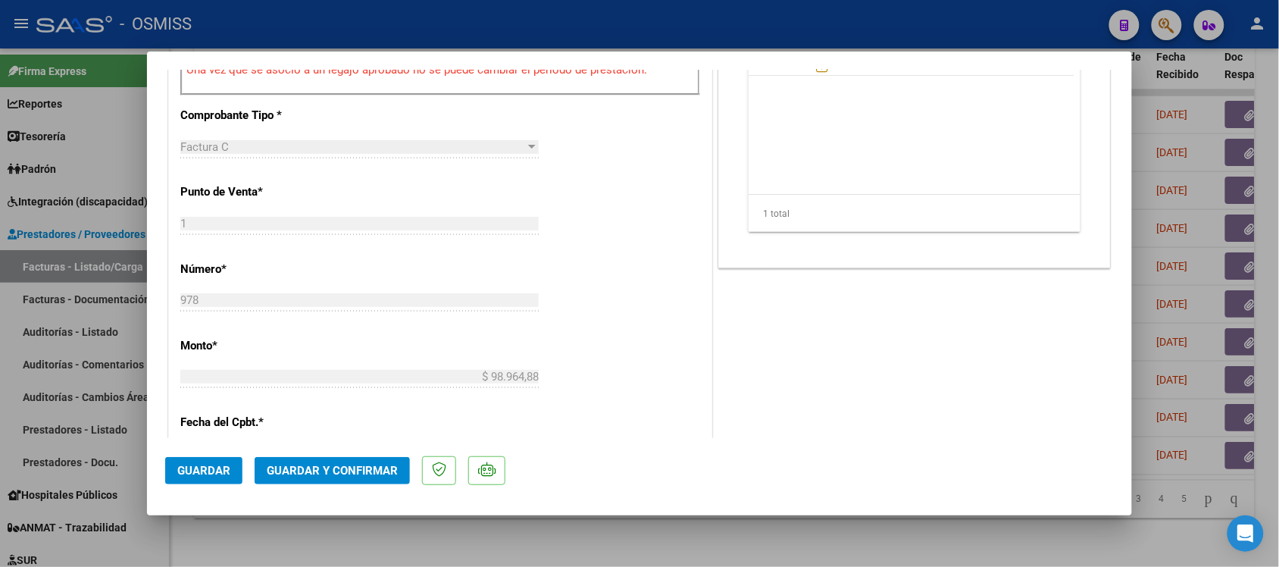
scroll to position [663, 0]
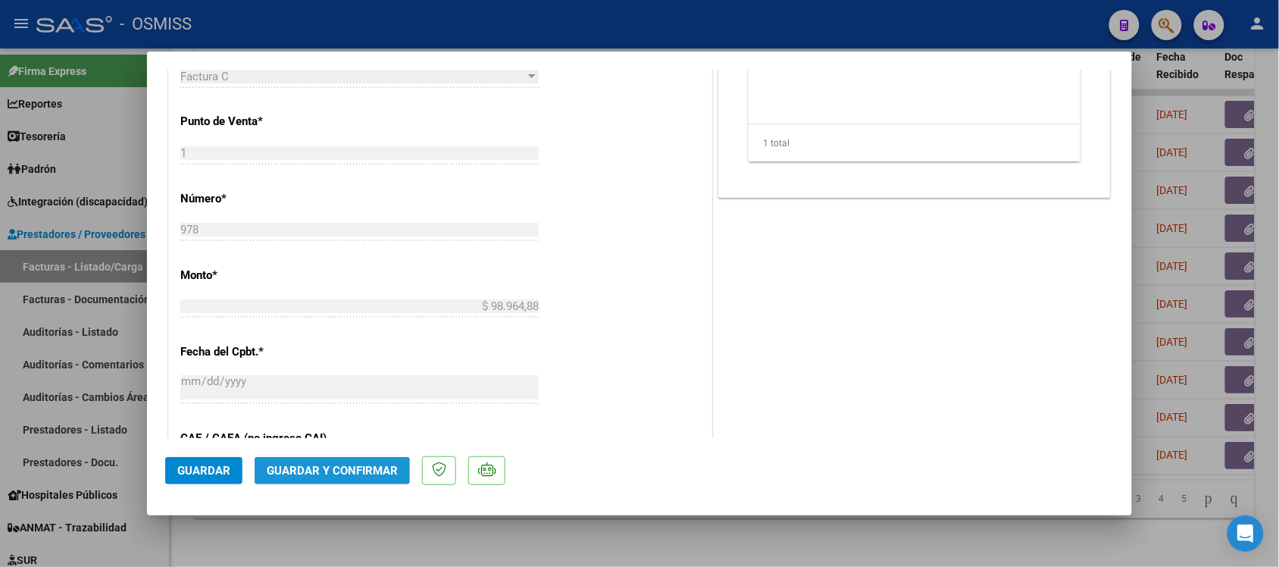
click at [365, 474] on span "Guardar y Confirmar" at bounding box center [332, 471] width 131 height 14
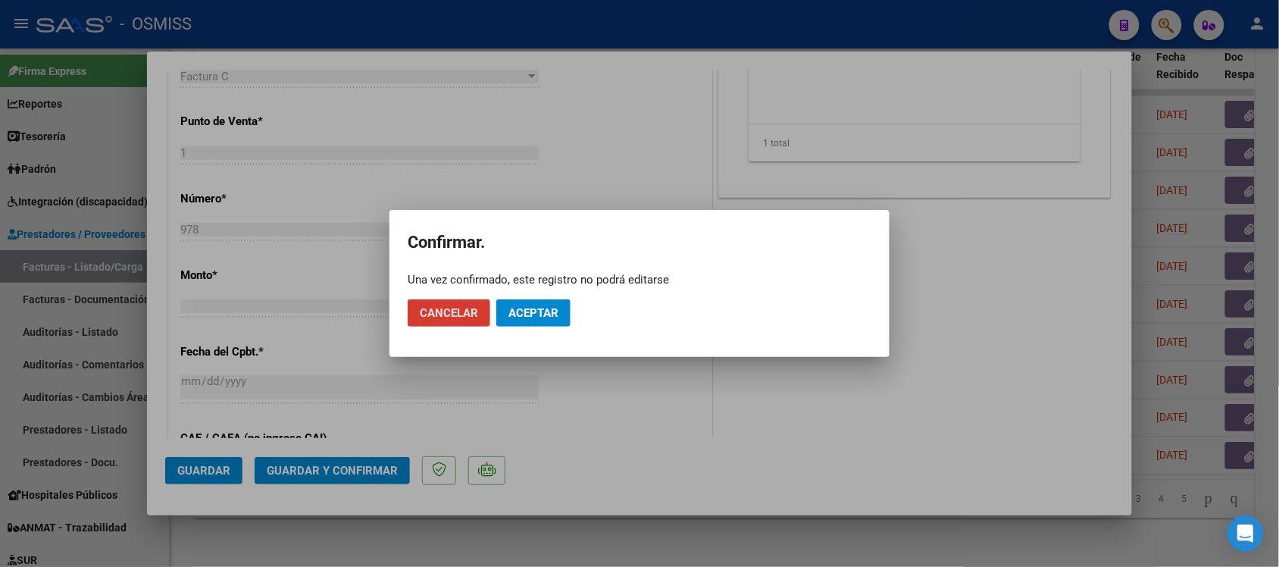
click at [557, 308] on span "Aceptar" at bounding box center [533, 313] width 50 height 14
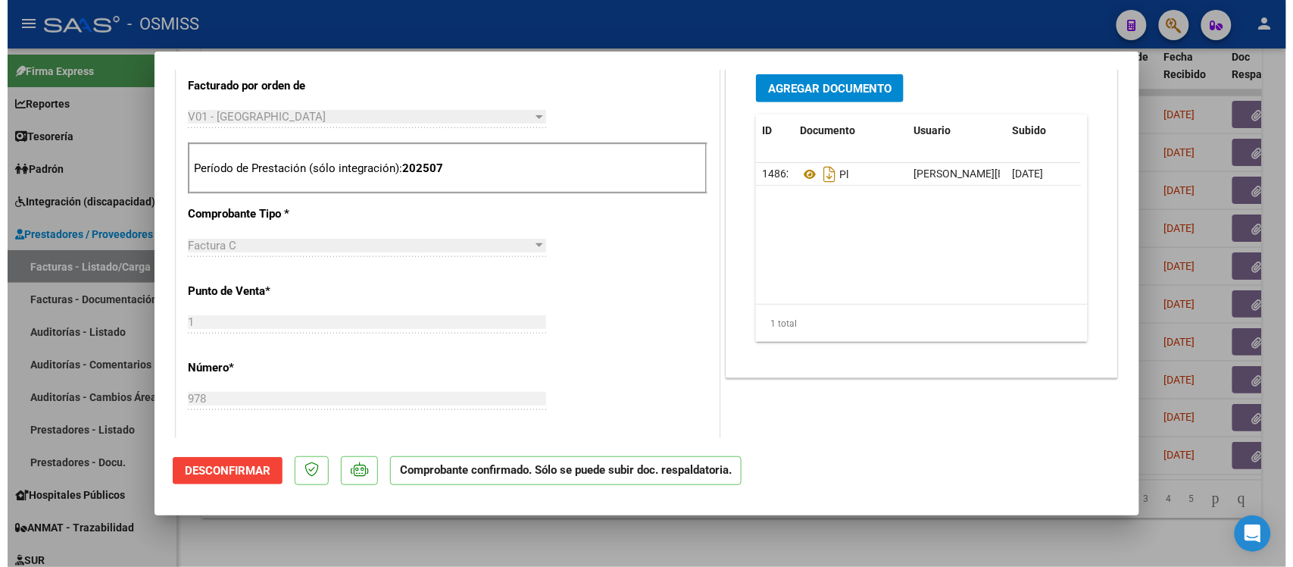
scroll to position [379, 0]
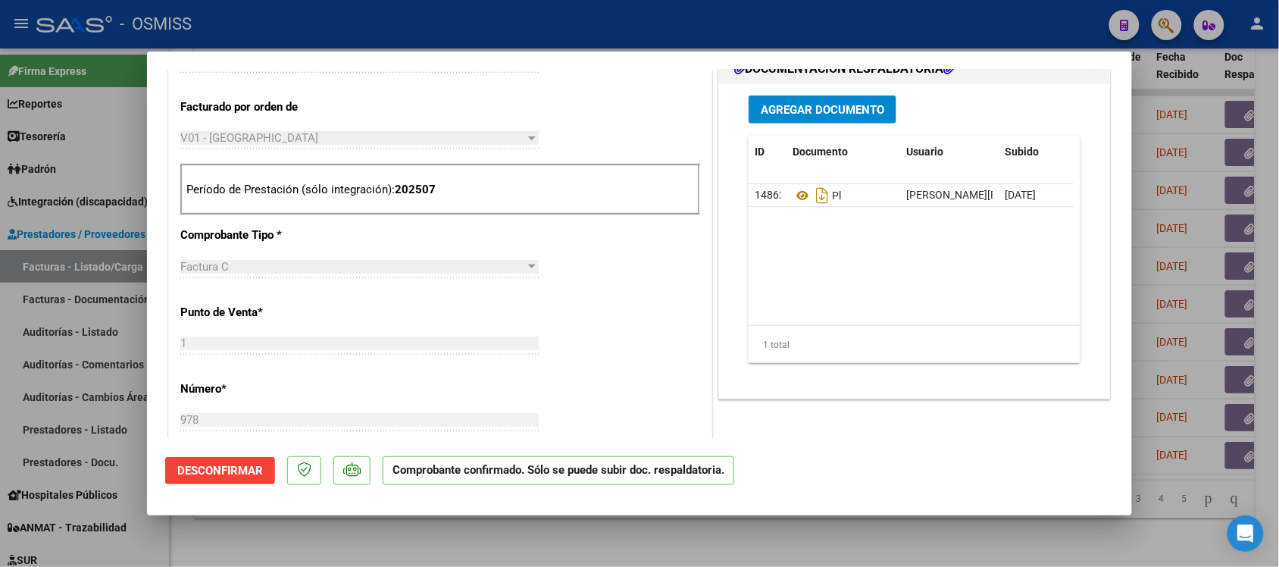
click at [1010, 545] on div at bounding box center [639, 283] width 1279 height 567
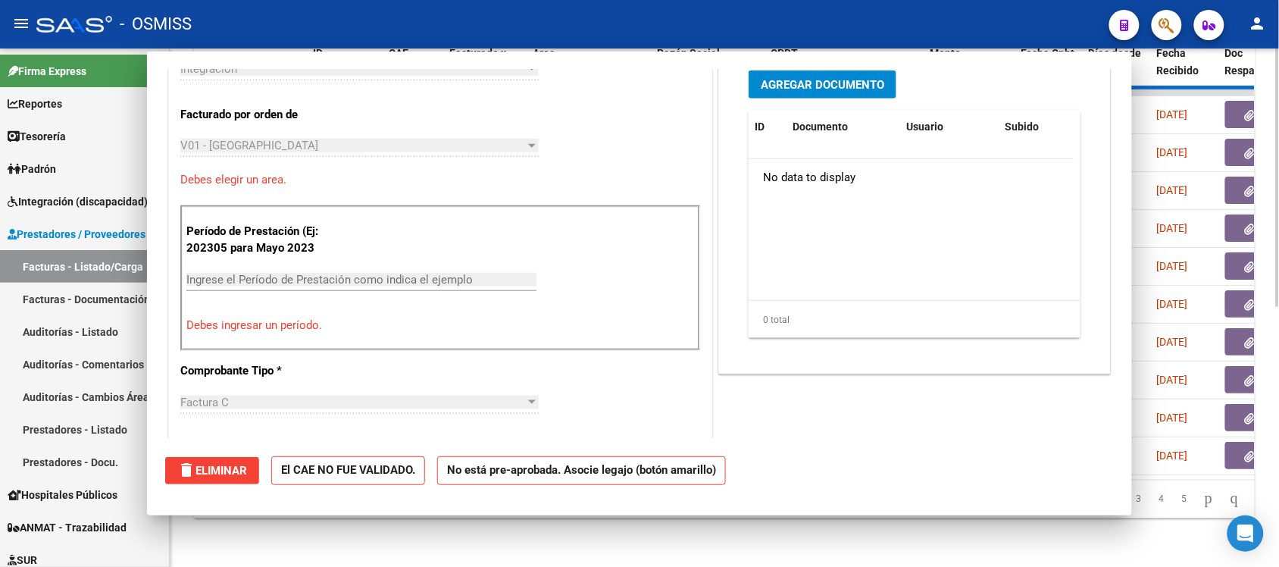
scroll to position [0, 0]
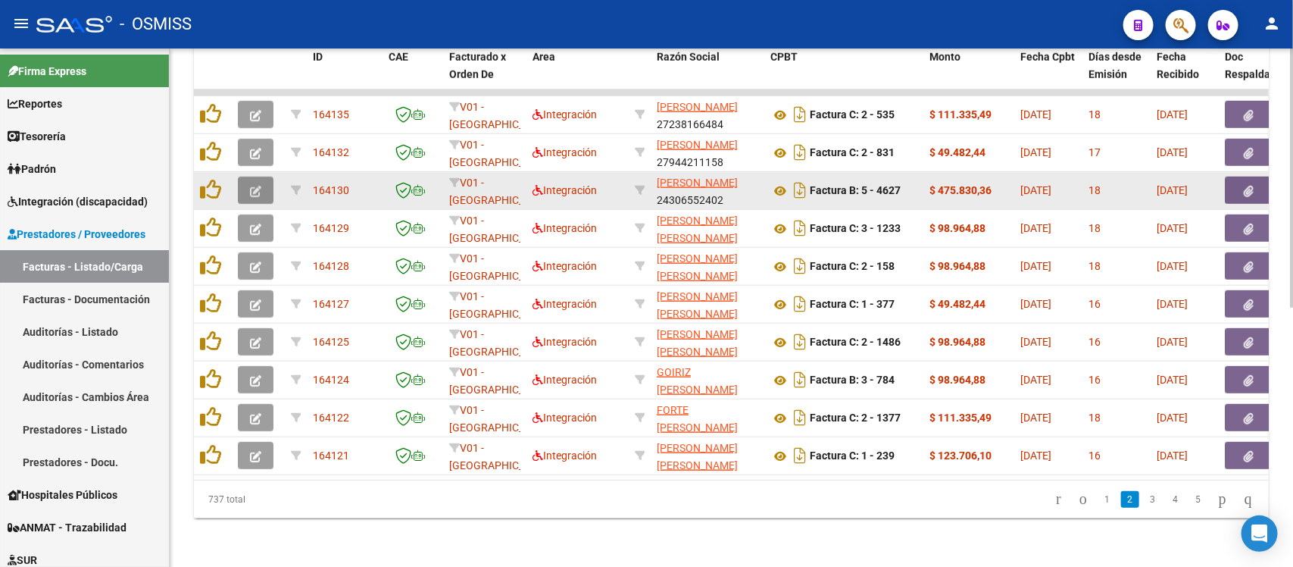
click at [255, 186] on icon "button" at bounding box center [255, 191] width 11 height 11
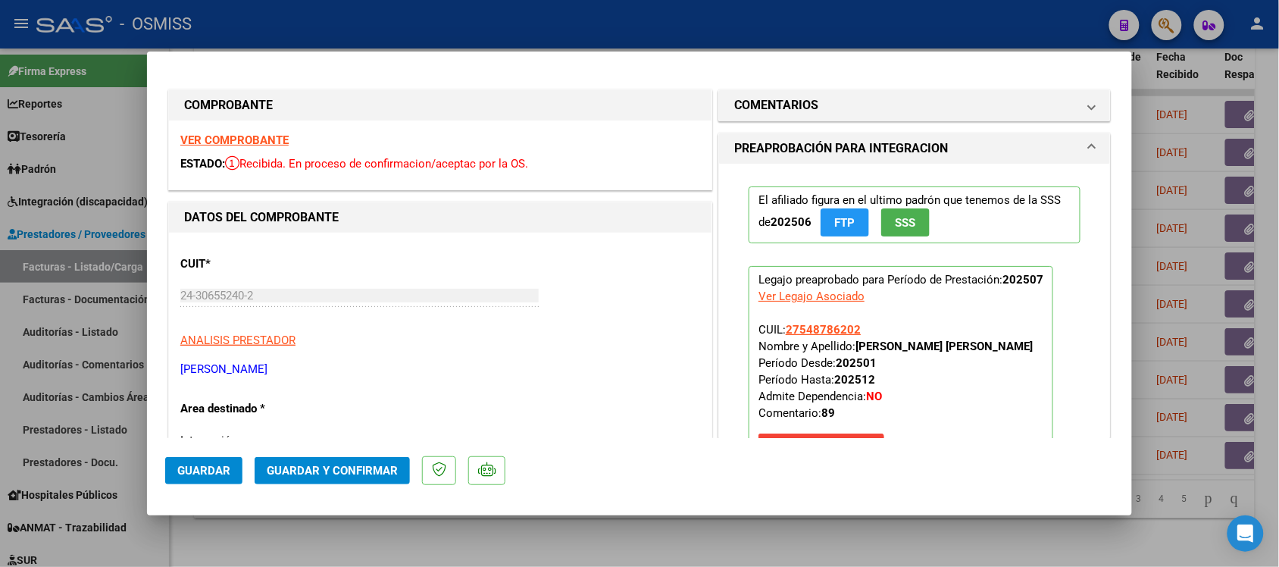
click at [265, 135] on strong "VER COMPROBANTE" at bounding box center [234, 140] width 108 height 14
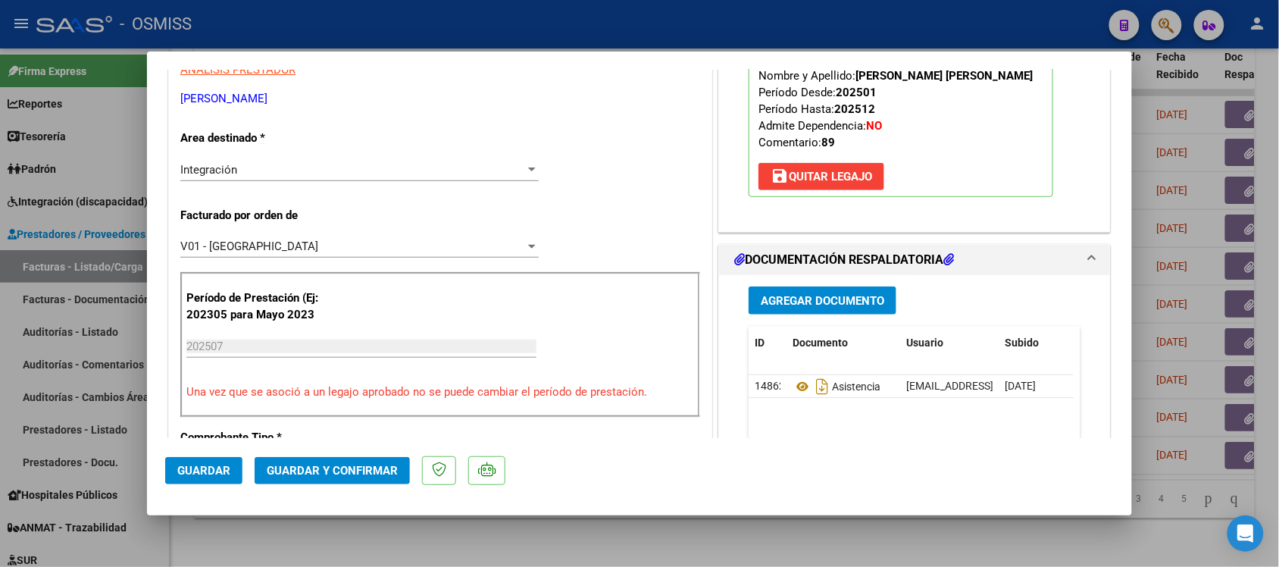
scroll to position [379, 0]
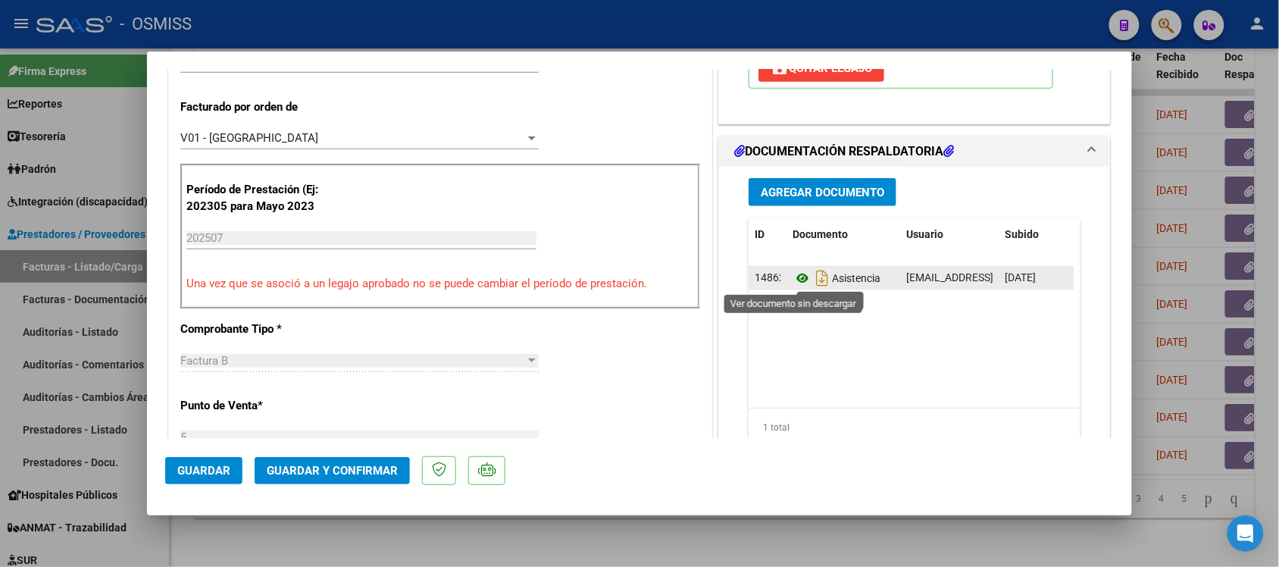
click at [797, 281] on icon at bounding box center [802, 278] width 20 height 18
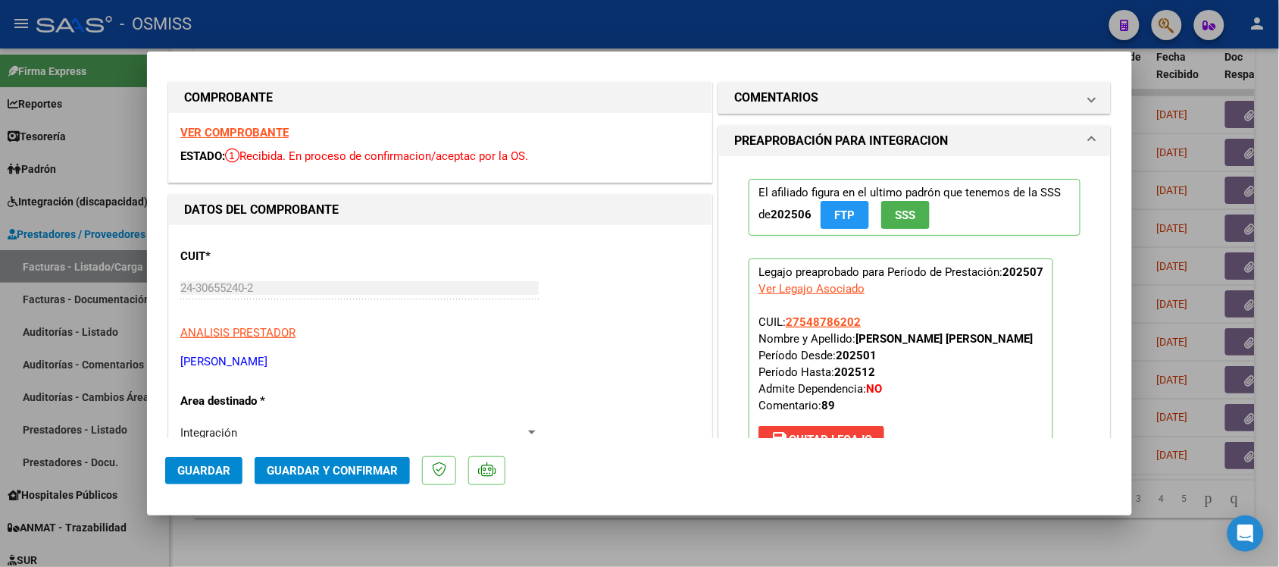
scroll to position [0, 0]
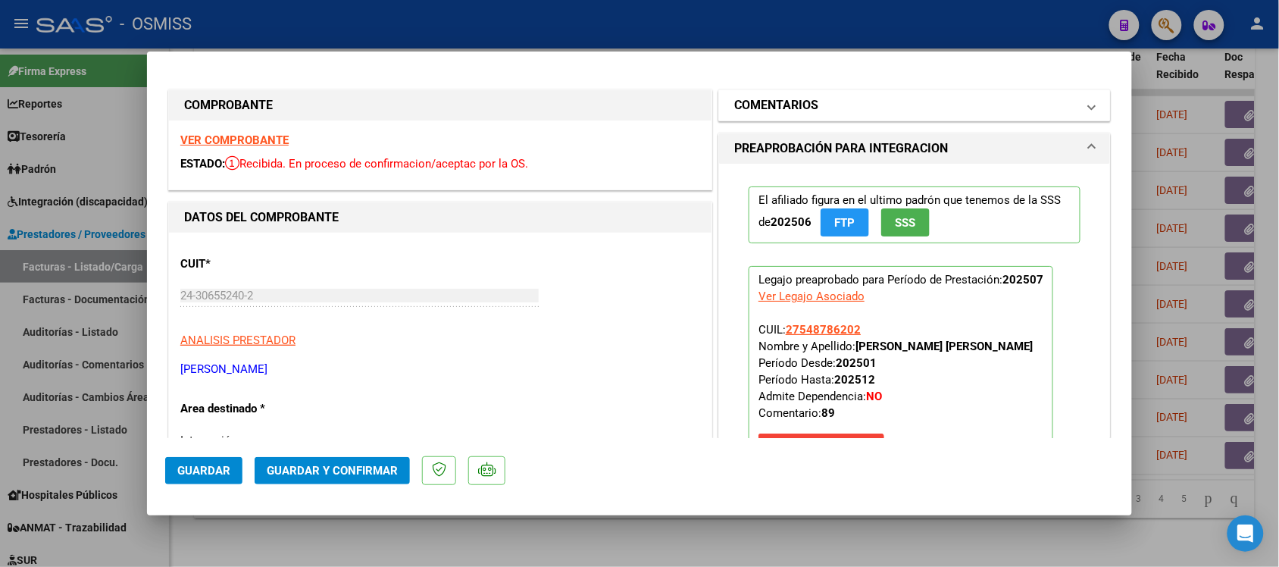
click at [748, 96] on h1 "COMENTARIOS" at bounding box center [776, 105] width 84 height 18
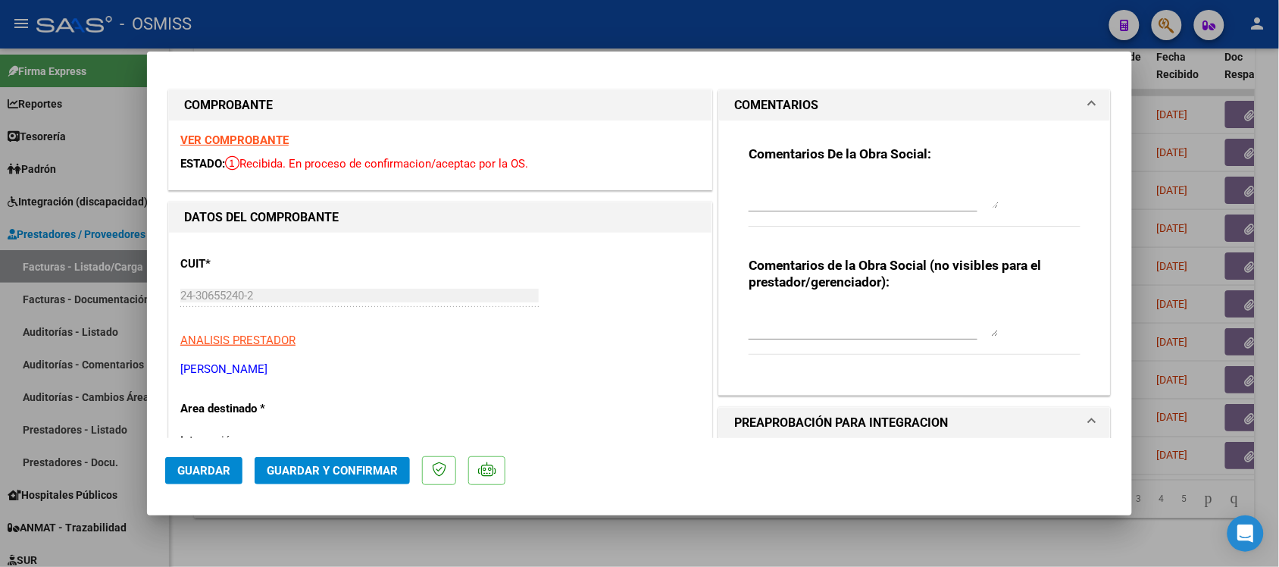
click at [748, 96] on h1 "COMENTARIOS" at bounding box center [776, 105] width 84 height 18
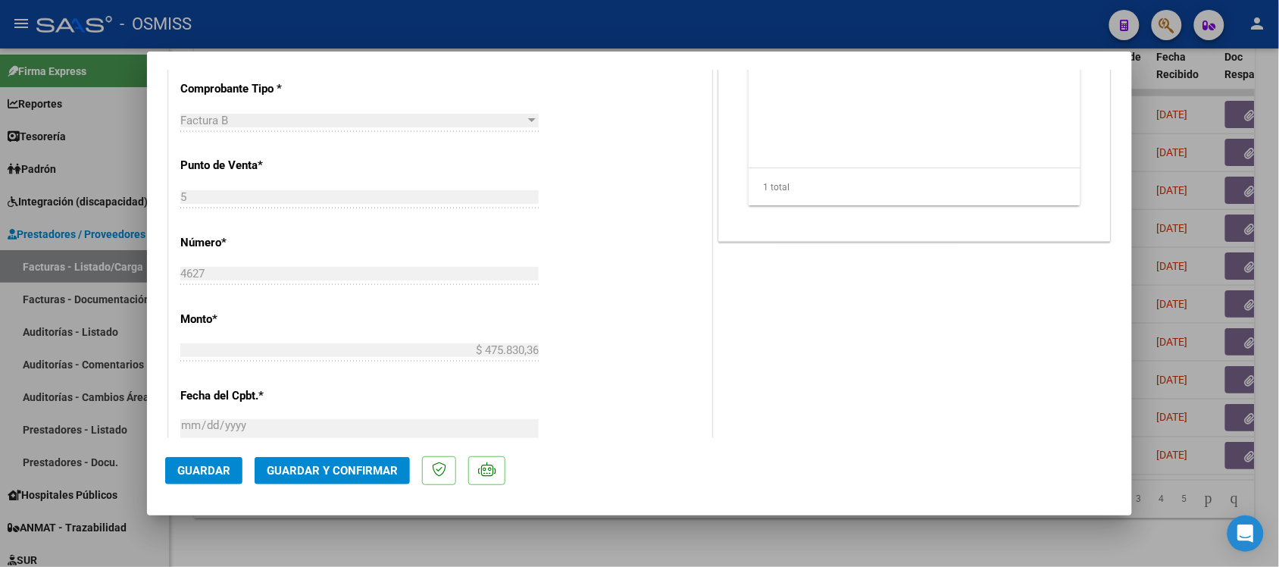
scroll to position [663, 0]
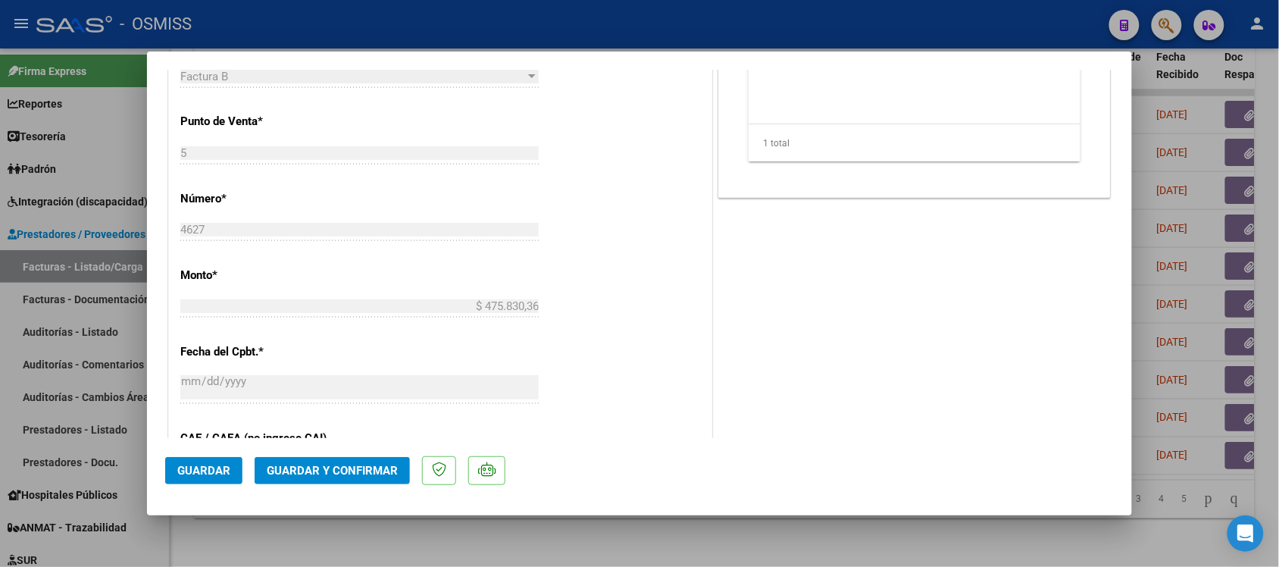
click at [339, 476] on span "Guardar y Confirmar" at bounding box center [332, 471] width 131 height 14
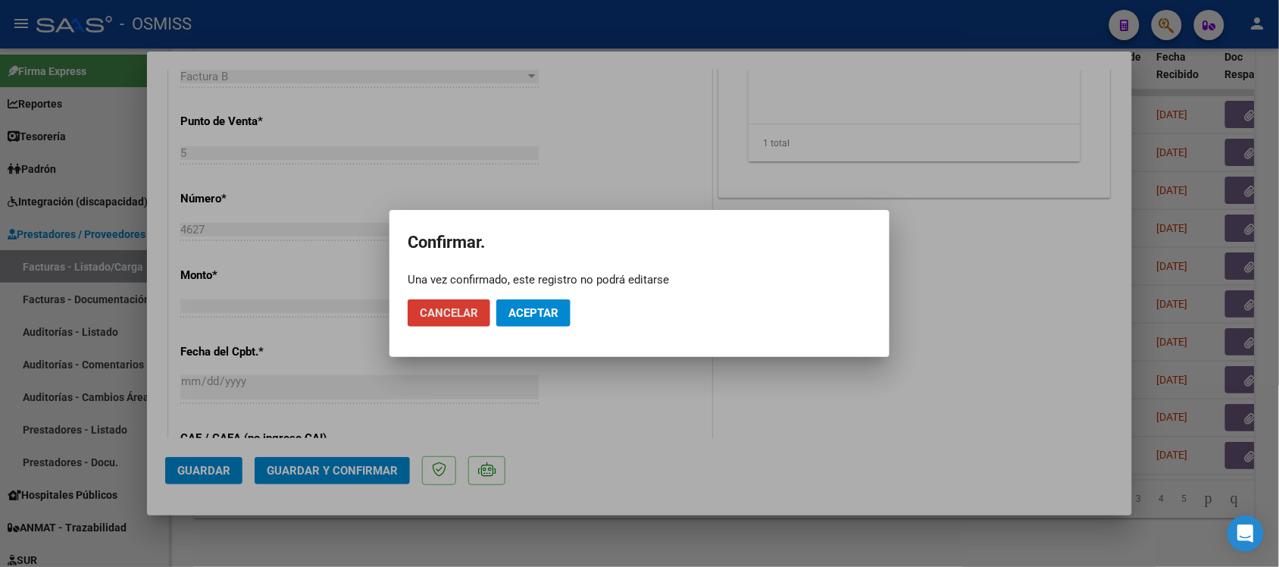
click at [531, 312] on span "Aceptar" at bounding box center [533, 313] width 50 height 14
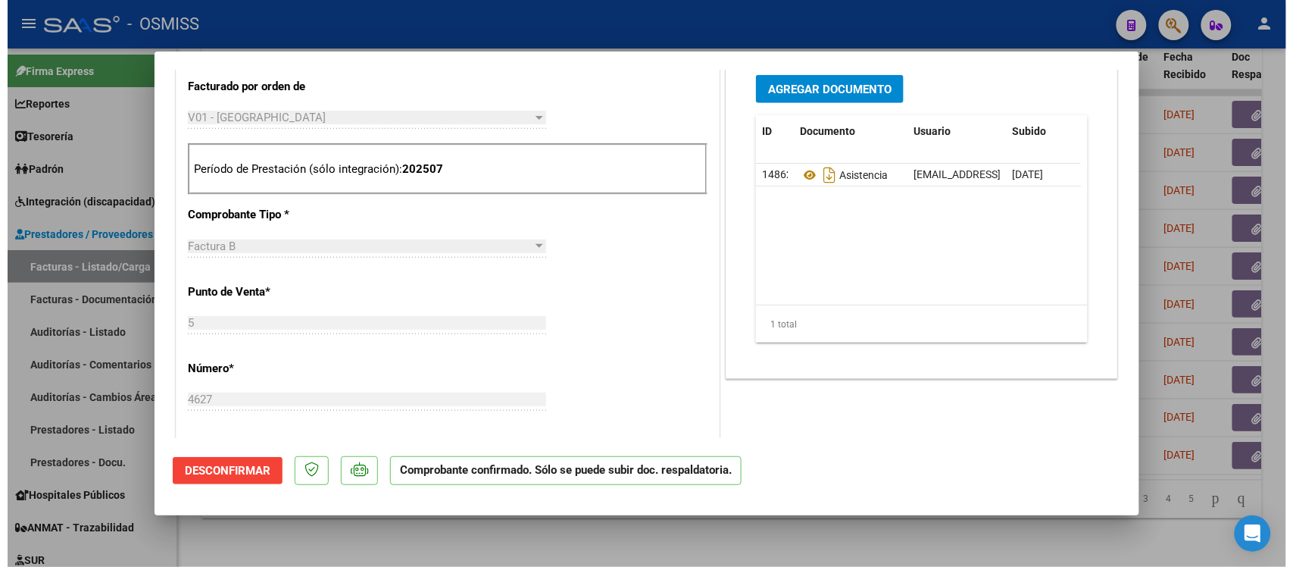
scroll to position [379, 0]
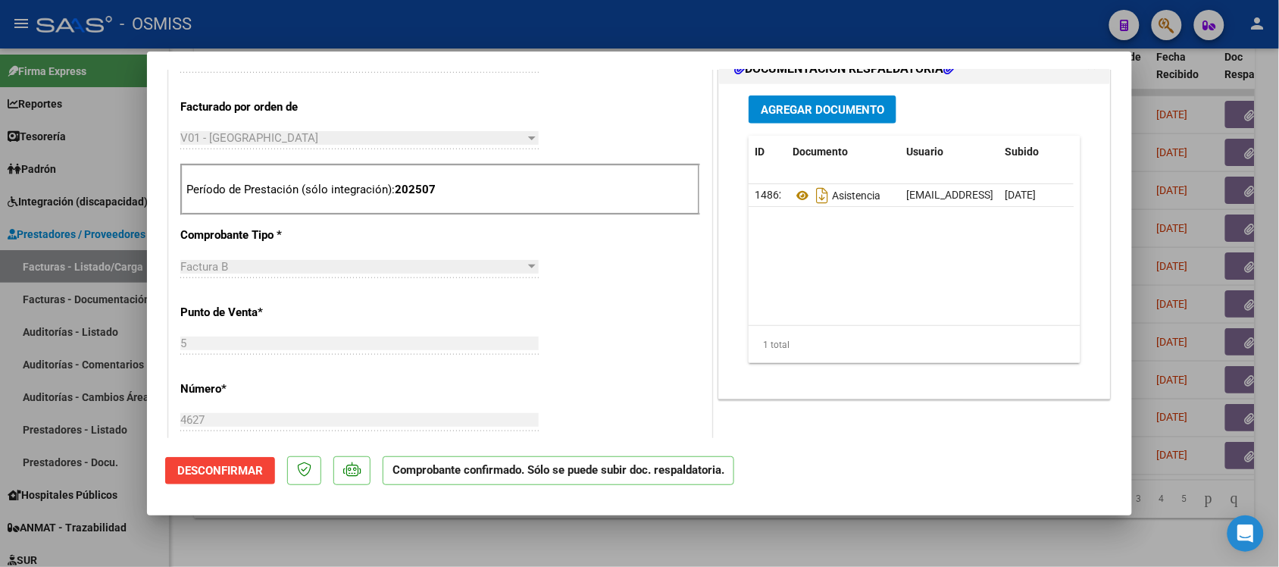
click at [975, 552] on div at bounding box center [639, 283] width 1279 height 567
type input "$ 0,00"
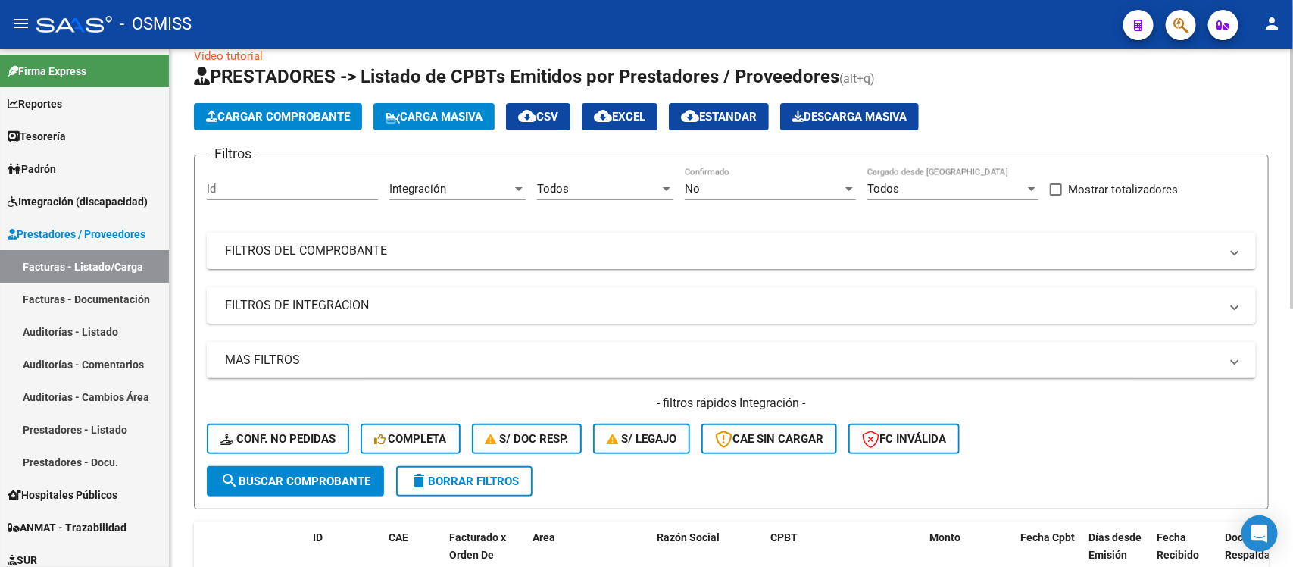
scroll to position [0, 0]
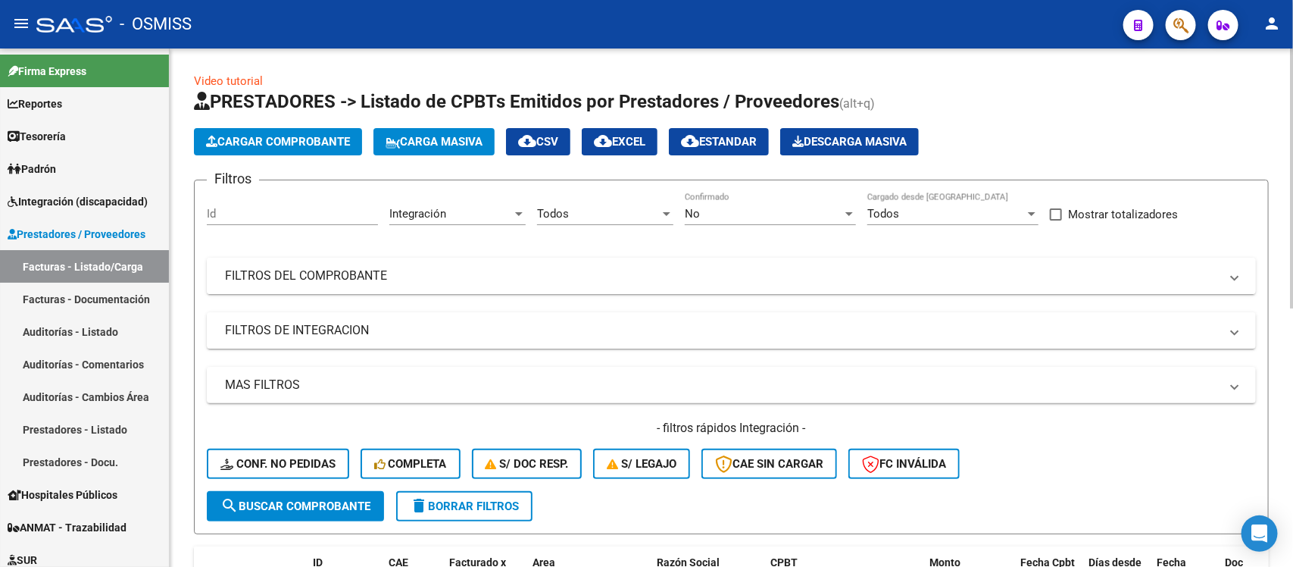
click at [610, 274] on mat-panel-title "FILTROS DEL COMPROBANTE" at bounding box center [722, 275] width 995 height 17
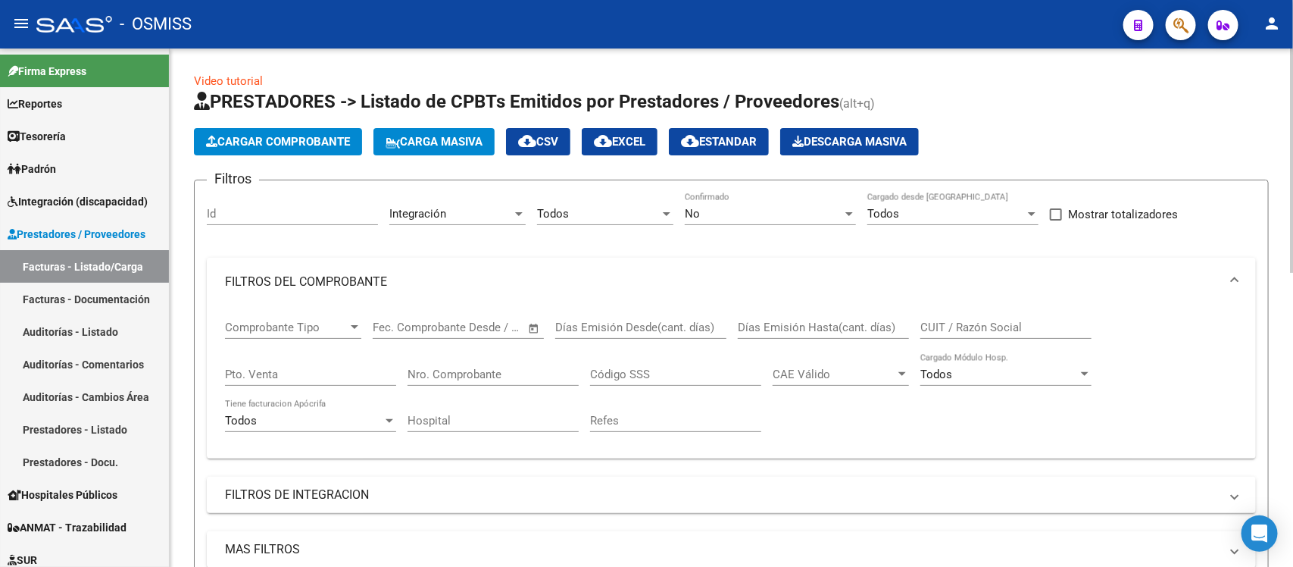
click at [834, 214] on div "No" at bounding box center [764, 214] width 158 height 14
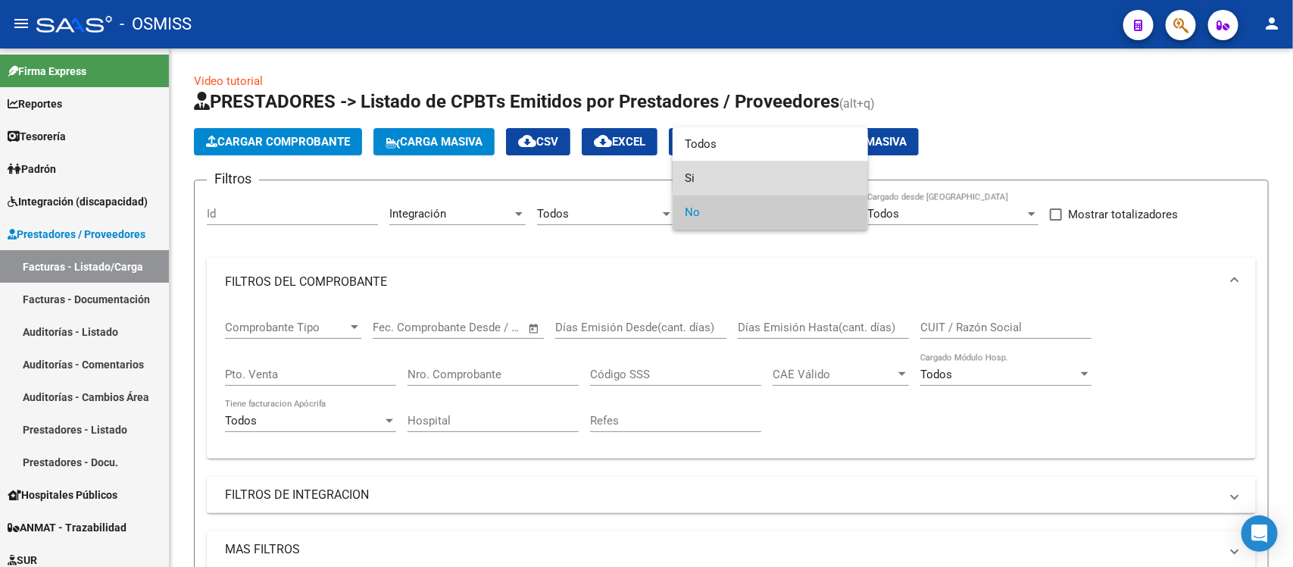
click at [792, 174] on span "Si" at bounding box center [770, 178] width 171 height 34
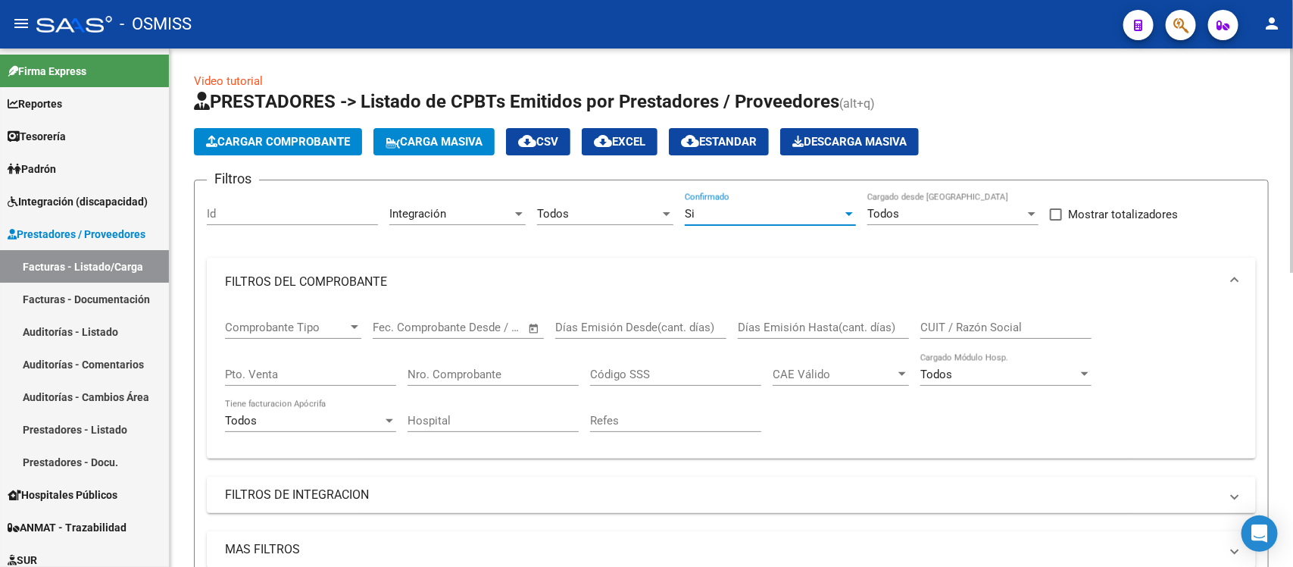
click at [796, 207] on div "Si" at bounding box center [764, 214] width 158 height 14
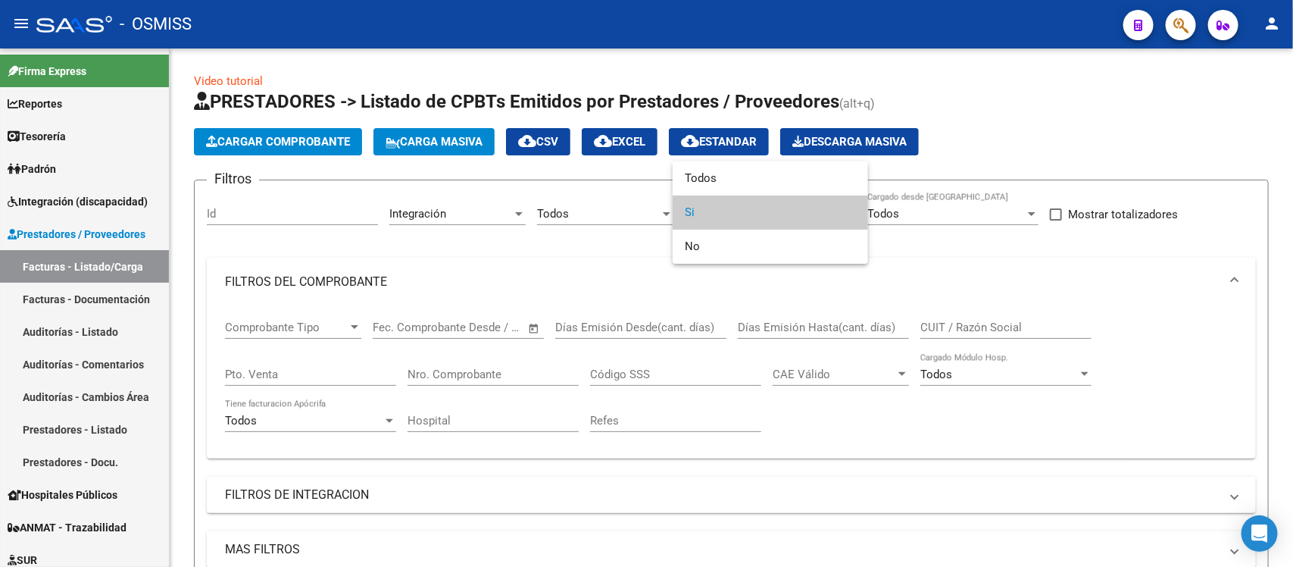
click at [714, 210] on span "Si" at bounding box center [770, 212] width 171 height 34
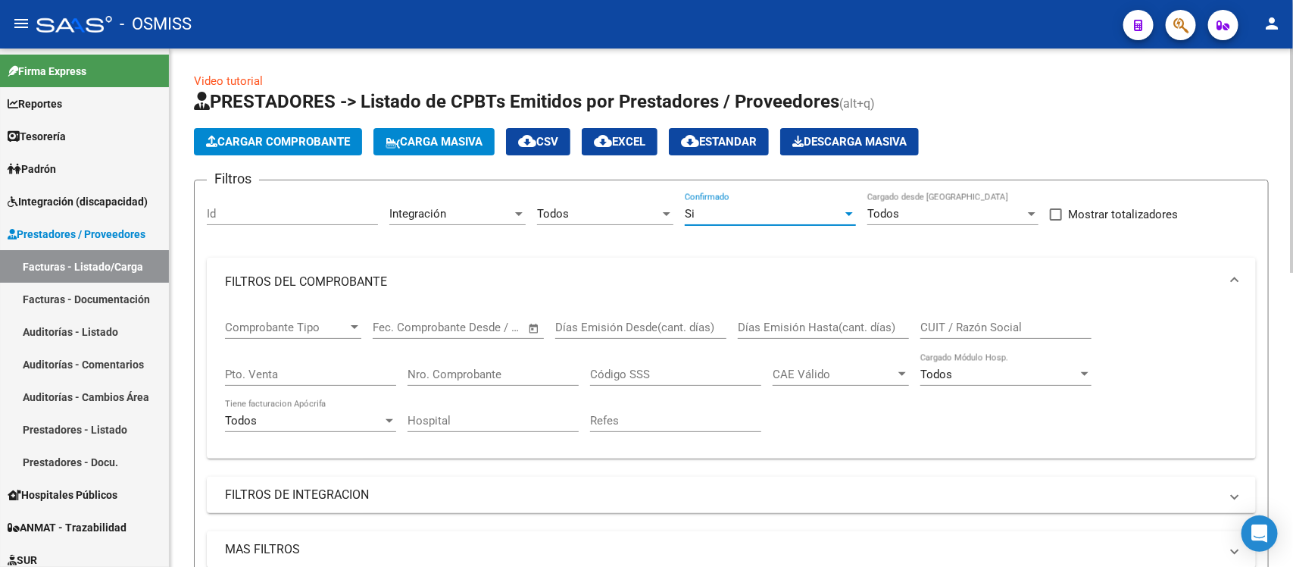
click at [455, 373] on input "Nro. Comprobante" at bounding box center [493, 374] width 171 height 14
type input "4626"
click at [366, 367] on input "Pto. Venta" at bounding box center [310, 374] width 171 height 14
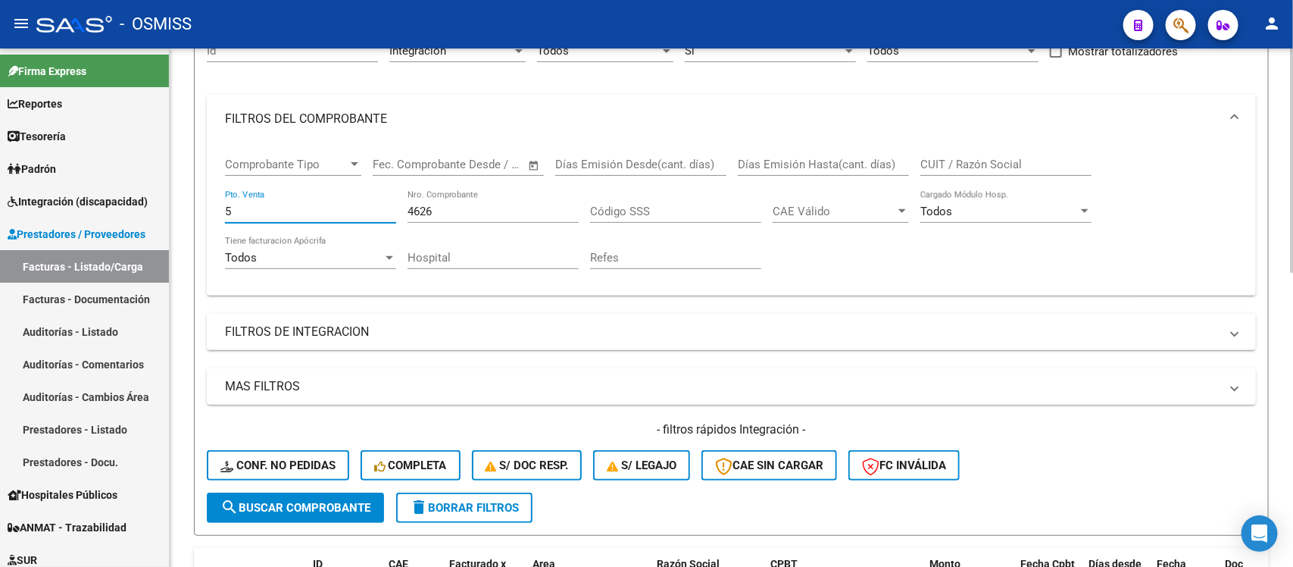
scroll to position [189, 0]
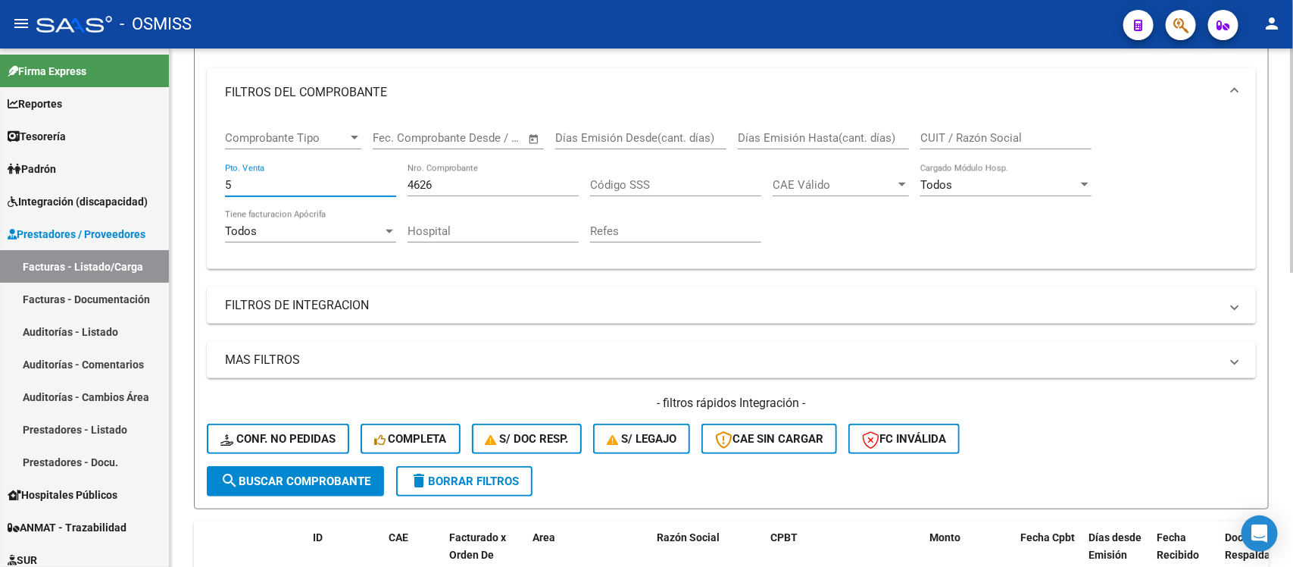
type input "5"
click at [332, 467] on button "search Buscar Comprobante" at bounding box center [295, 481] width 177 height 30
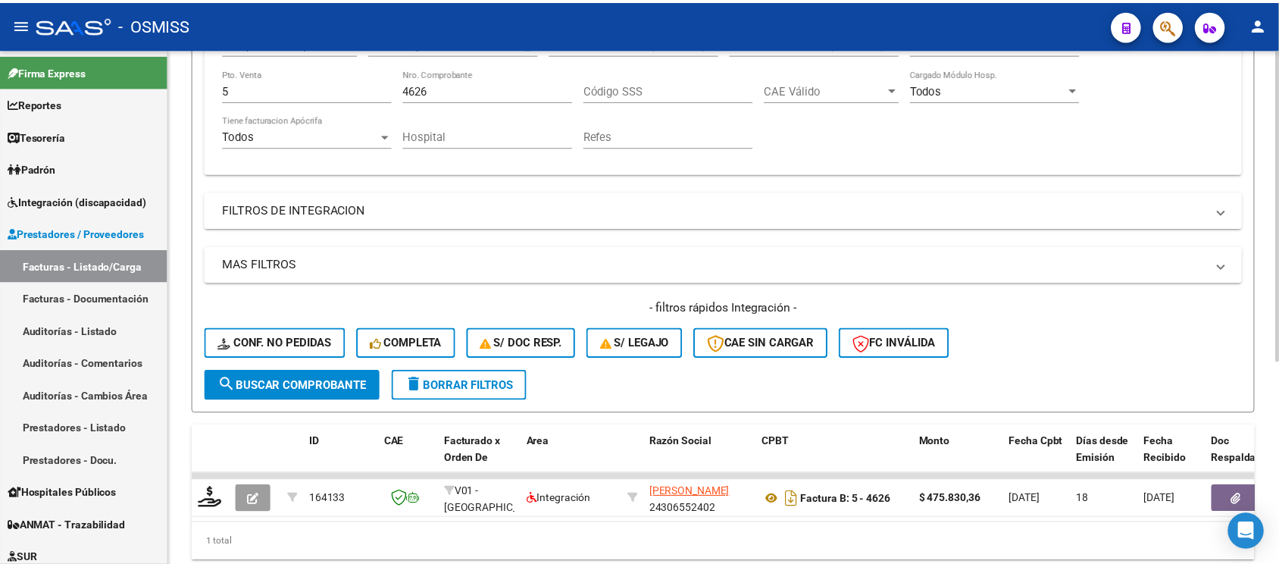
scroll to position [339, 0]
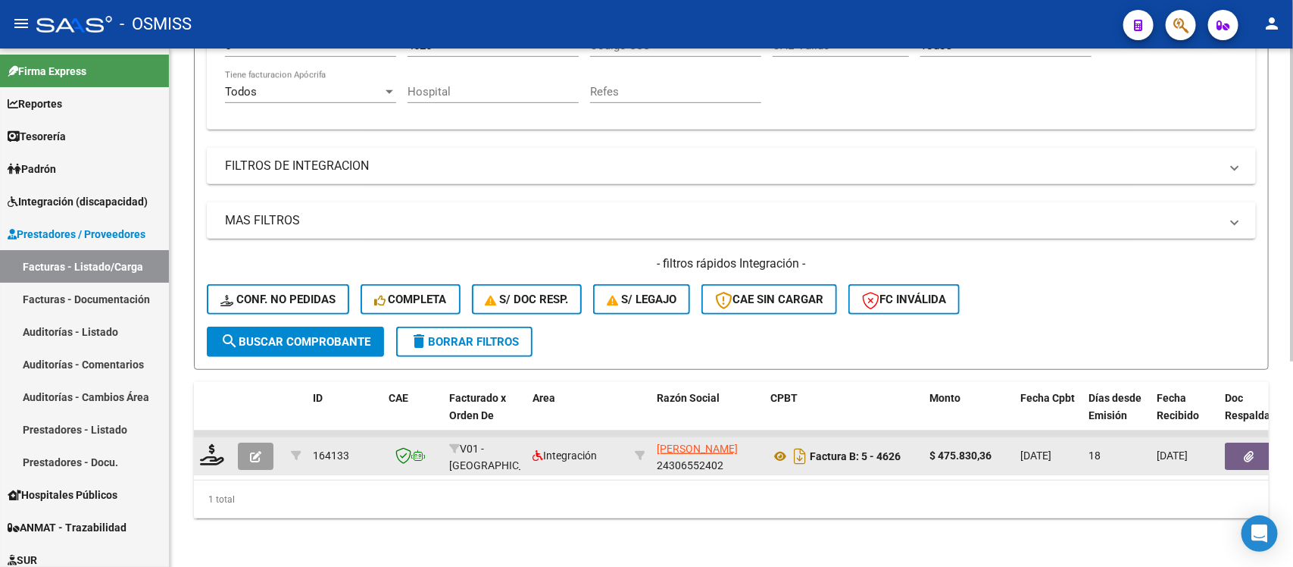
click at [259, 451] on icon "button" at bounding box center [255, 456] width 11 height 11
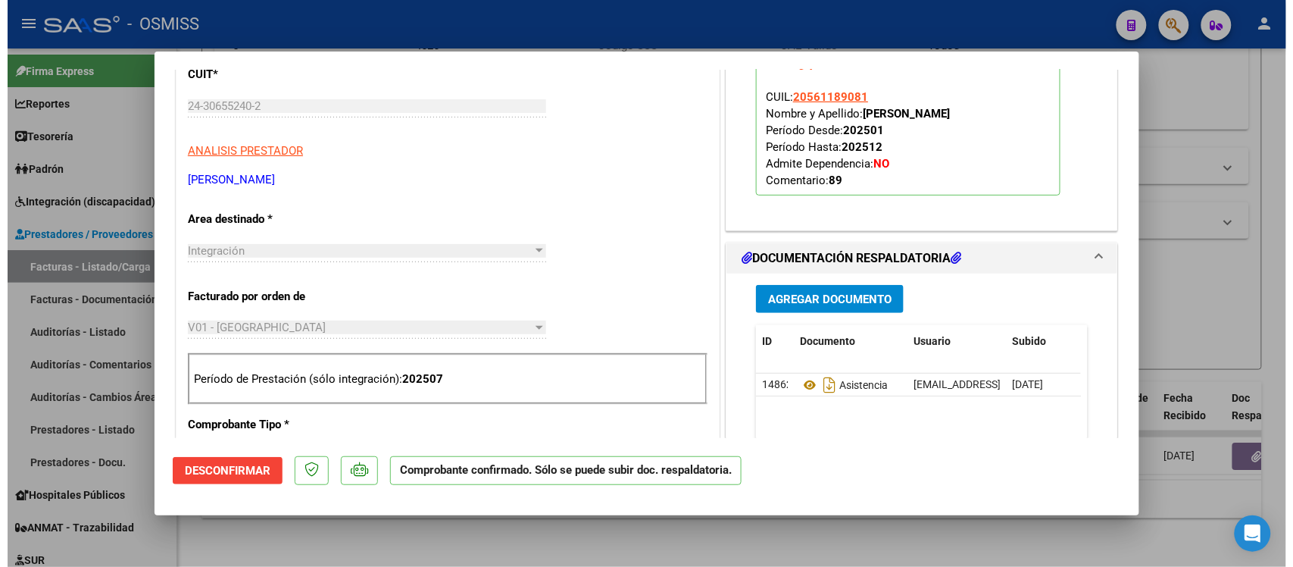
scroll to position [284, 0]
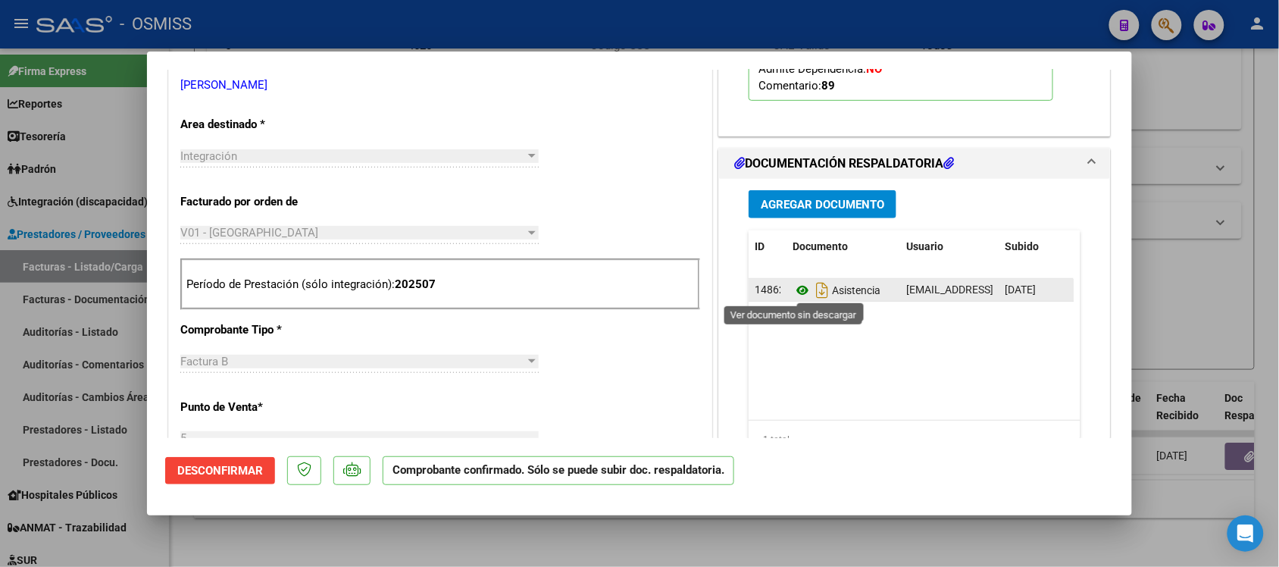
click at [792, 292] on icon at bounding box center [802, 290] width 20 height 18
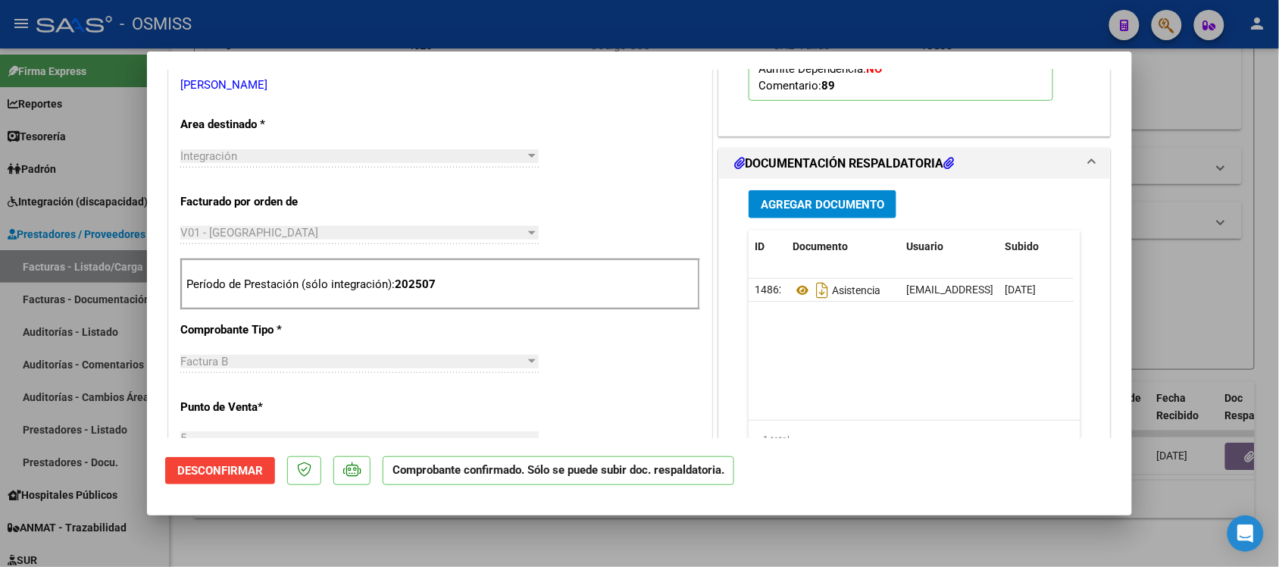
click at [1233, 161] on div at bounding box center [639, 283] width 1279 height 567
type input "$ 0,00"
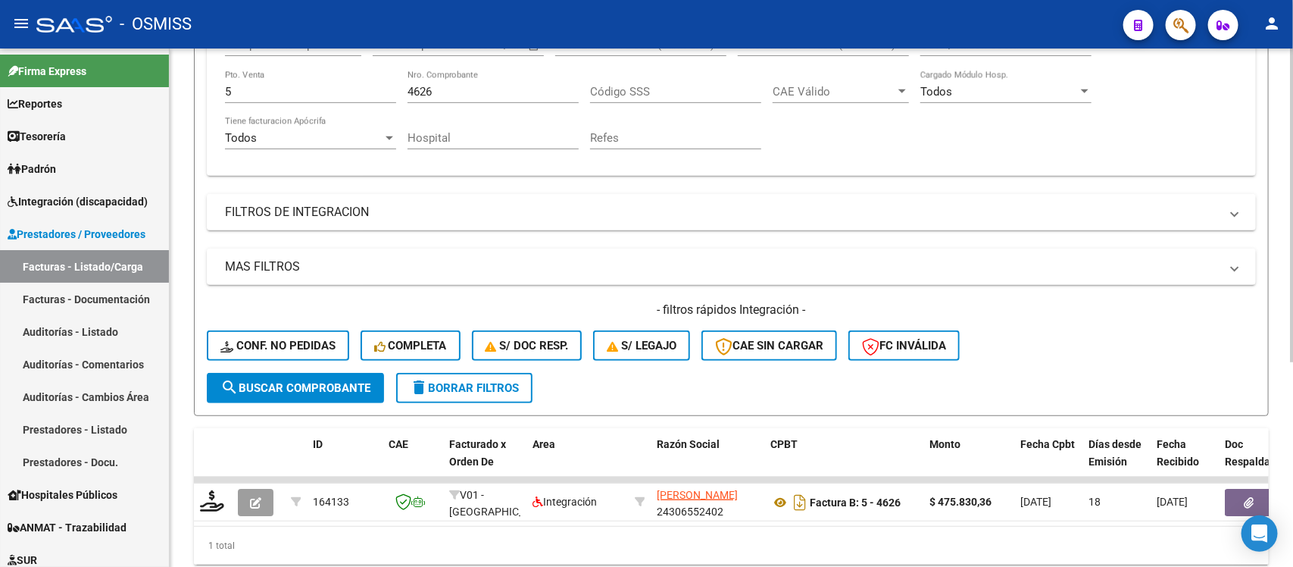
scroll to position [55, 0]
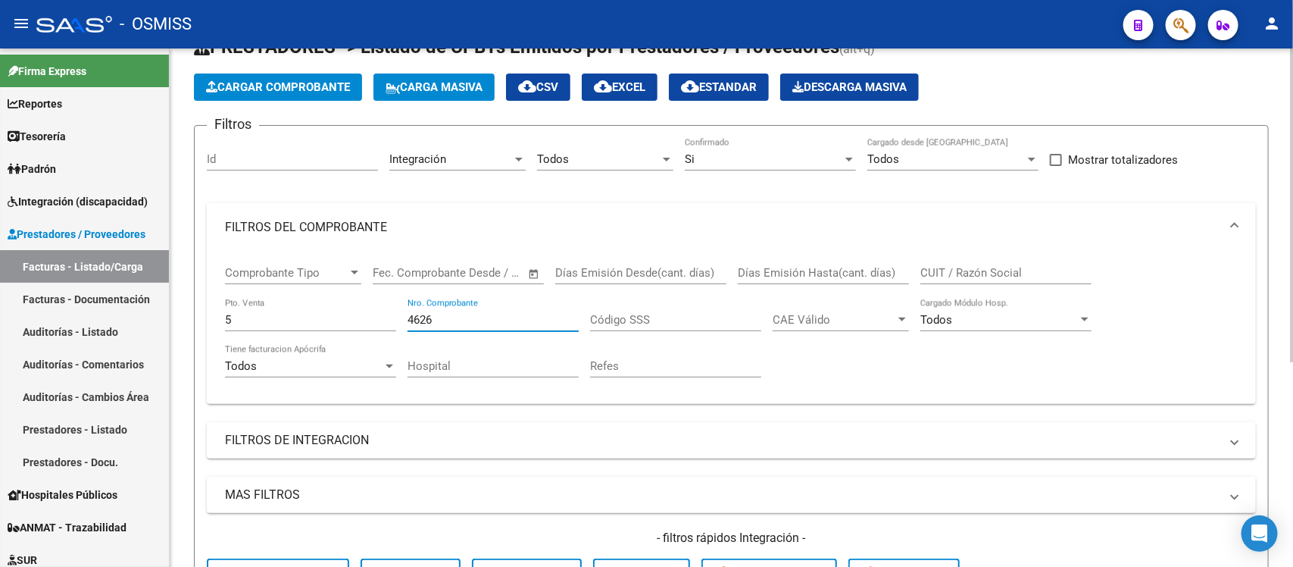
drag, startPoint x: 459, startPoint y: 315, endPoint x: 361, endPoint y: 316, distance: 98.5
click at [361, 316] on div "Comprobante Tipo Comprobante Tipo Start date – End date Fec. Comprobante Desde …" at bounding box center [731, 322] width 1013 height 140
drag, startPoint x: 327, startPoint y: 319, endPoint x: 223, endPoint y: 326, distance: 104.0
click at [223, 326] on div "Comprobante Tipo Comprobante Tipo Start date – End date Fec. Comprobante Desde …" at bounding box center [731, 328] width 1049 height 152
click at [595, 210] on mat-expansion-panel-header "FILTROS DEL COMPROBANTE" at bounding box center [731, 227] width 1049 height 48
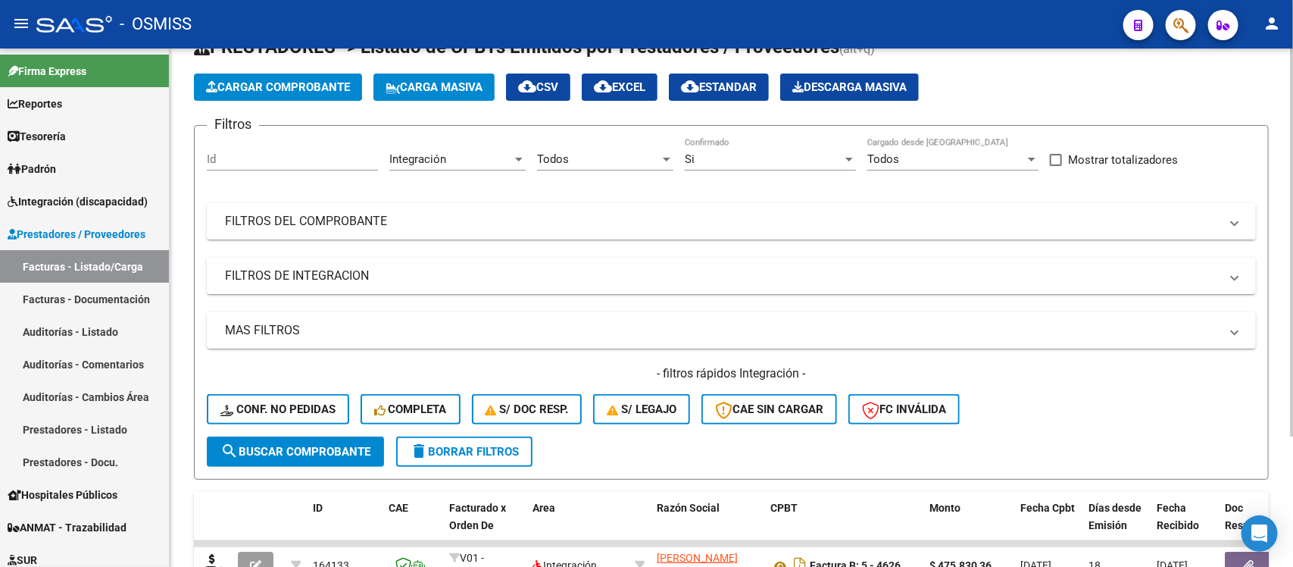
click at [739, 155] on div "Si" at bounding box center [764, 159] width 158 height 14
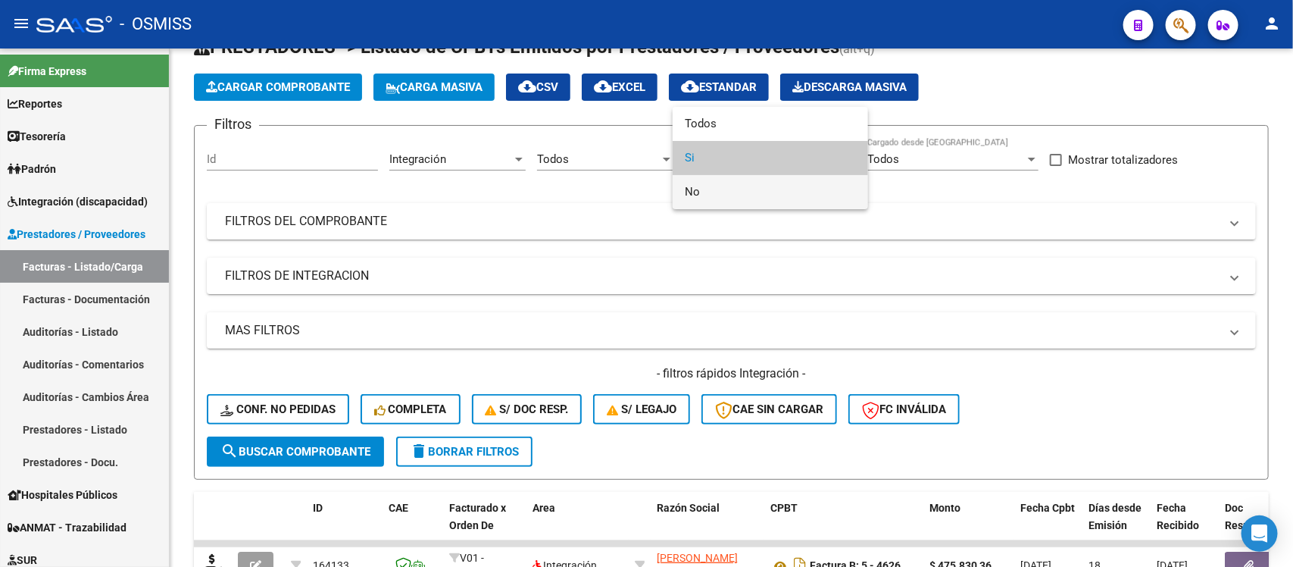
click at [739, 195] on span "No" at bounding box center [770, 192] width 171 height 34
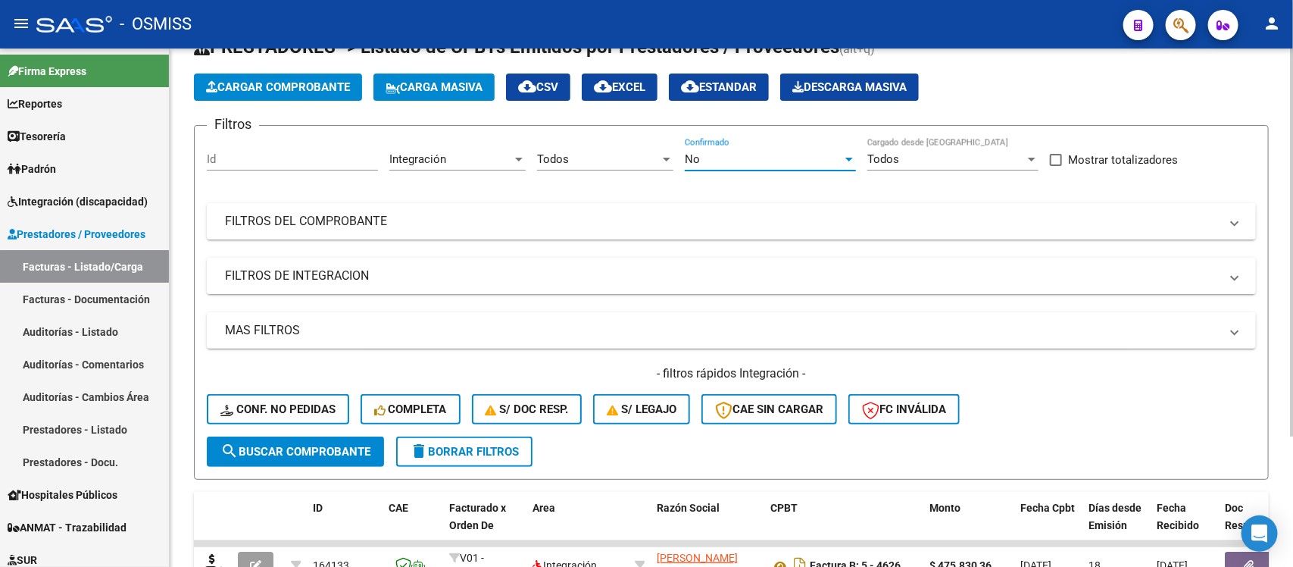
click at [625, 277] on mat-panel-title "FILTROS DE INTEGRACION" at bounding box center [722, 275] width 995 height 17
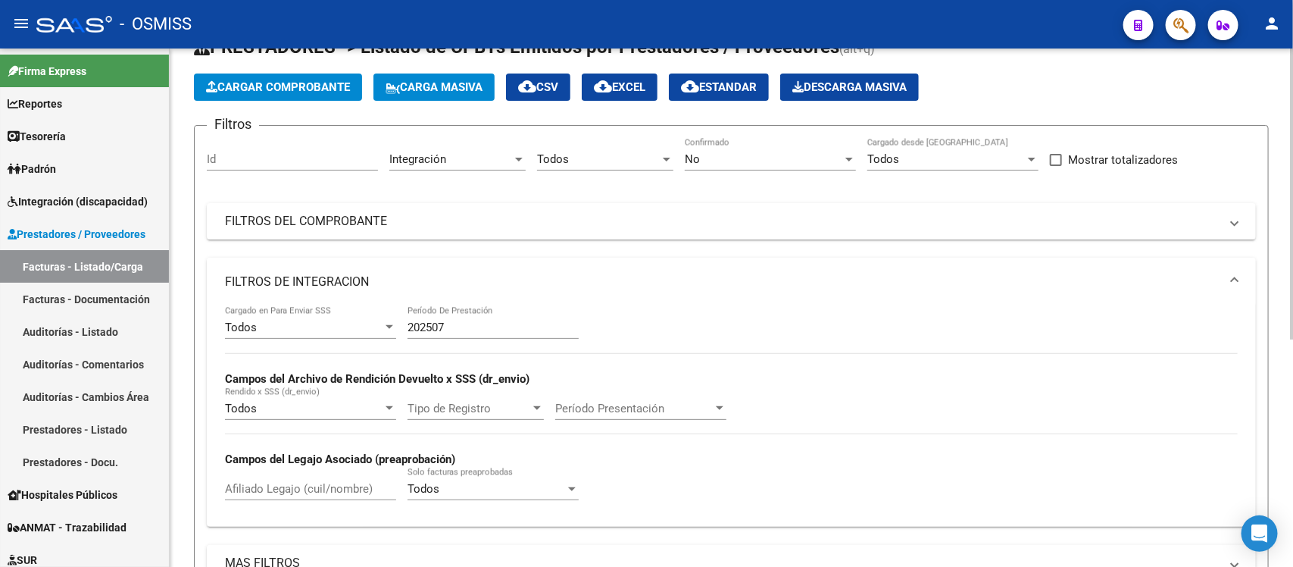
click at [625, 269] on mat-expansion-panel-header "FILTROS DE INTEGRACION" at bounding box center [731, 282] width 1049 height 48
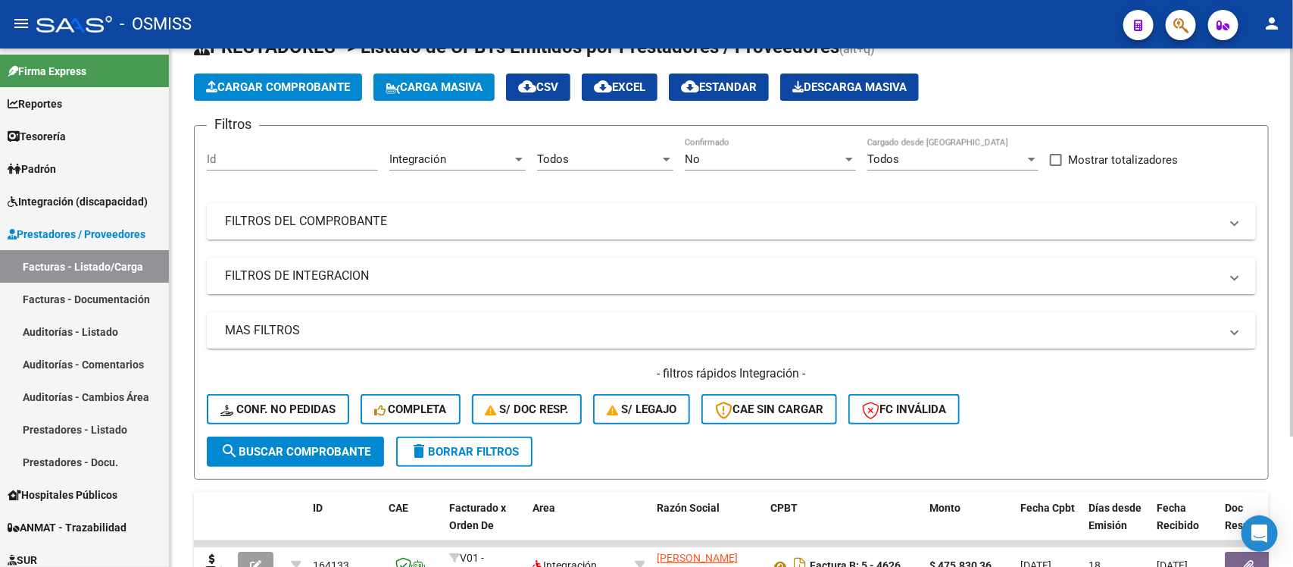
click at [620, 206] on mat-expansion-panel-header "FILTROS DEL COMPROBANTE" at bounding box center [731, 221] width 1049 height 36
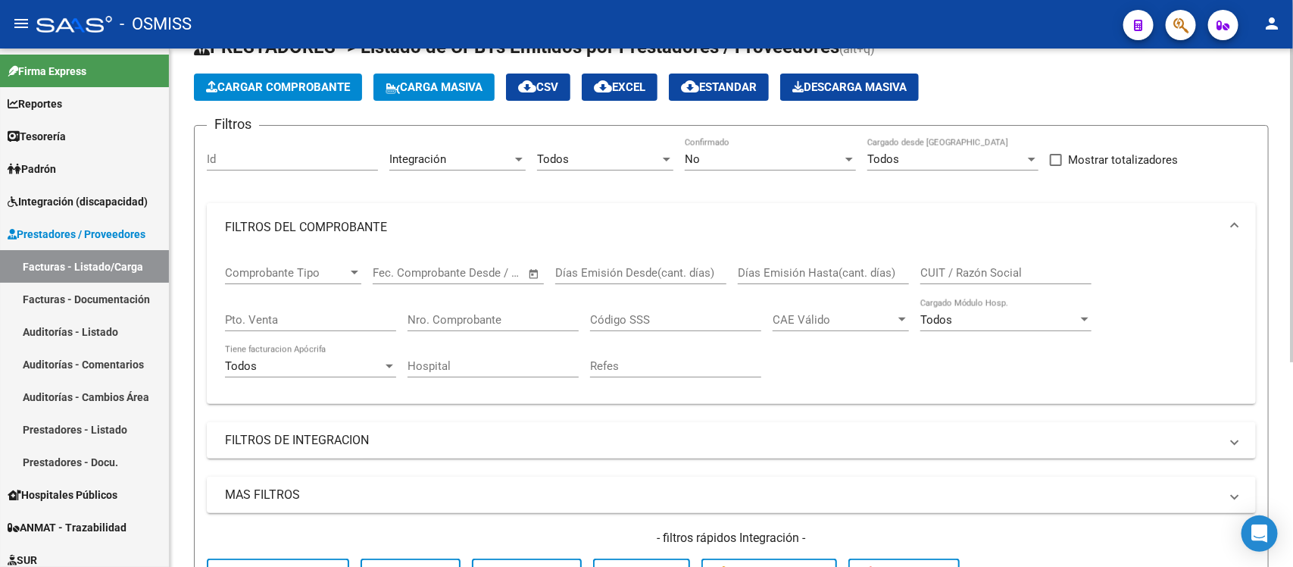
click at [620, 206] on mat-expansion-panel-header "FILTROS DEL COMPROBANTE" at bounding box center [731, 227] width 1049 height 48
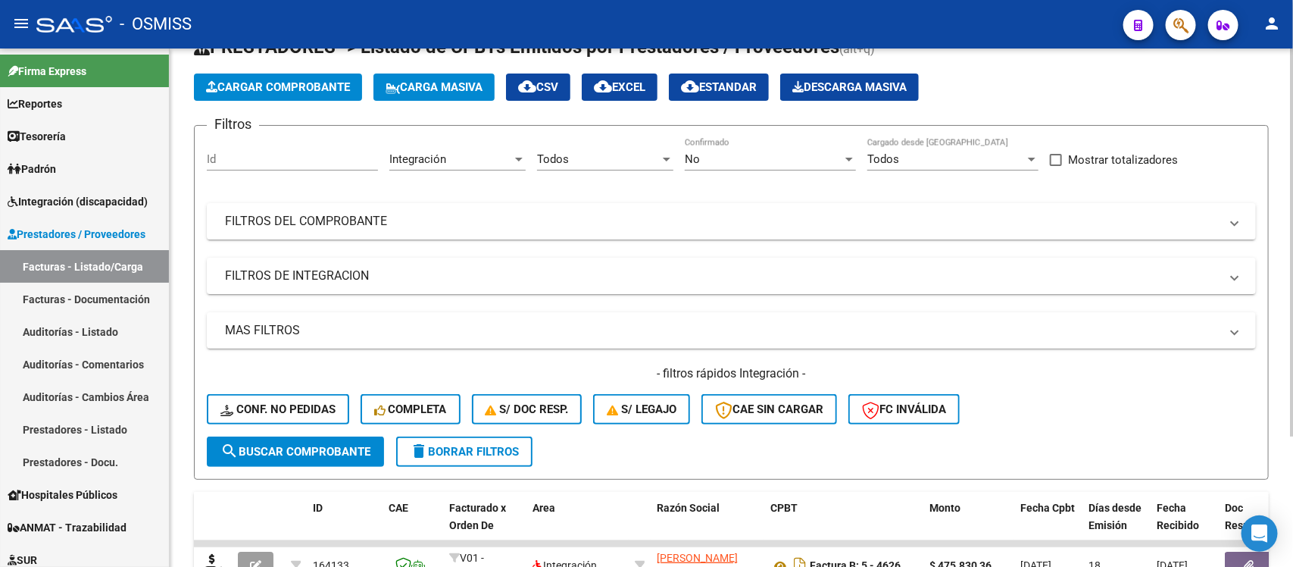
click at [327, 445] on span "search Buscar Comprobante" at bounding box center [295, 452] width 150 height 14
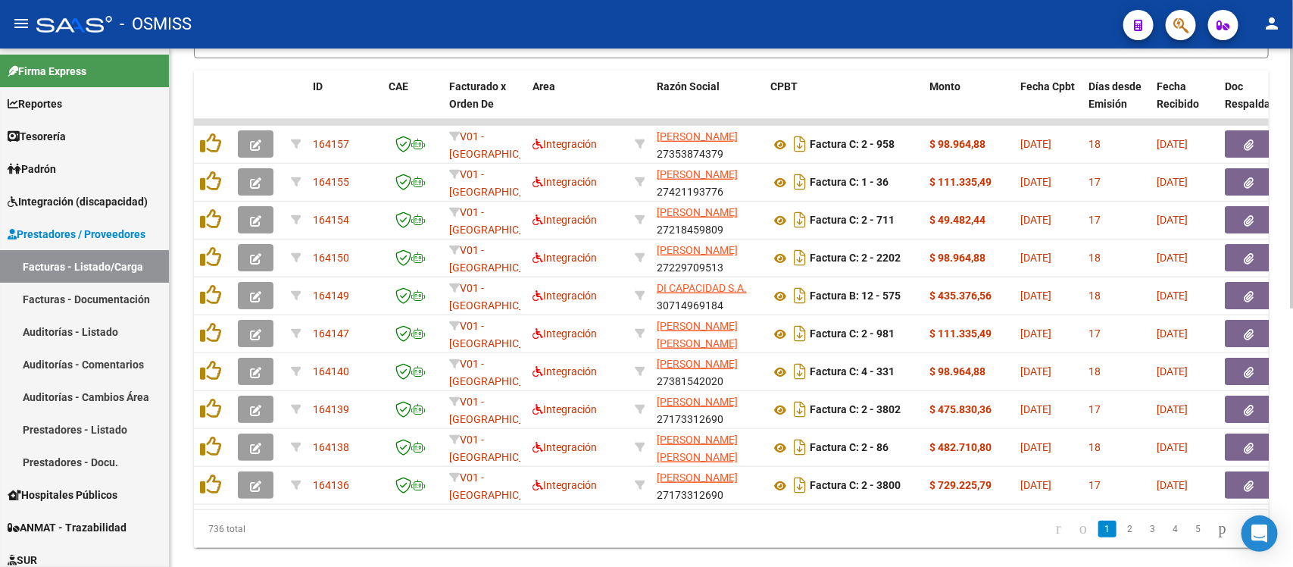
scroll to position [517, 0]
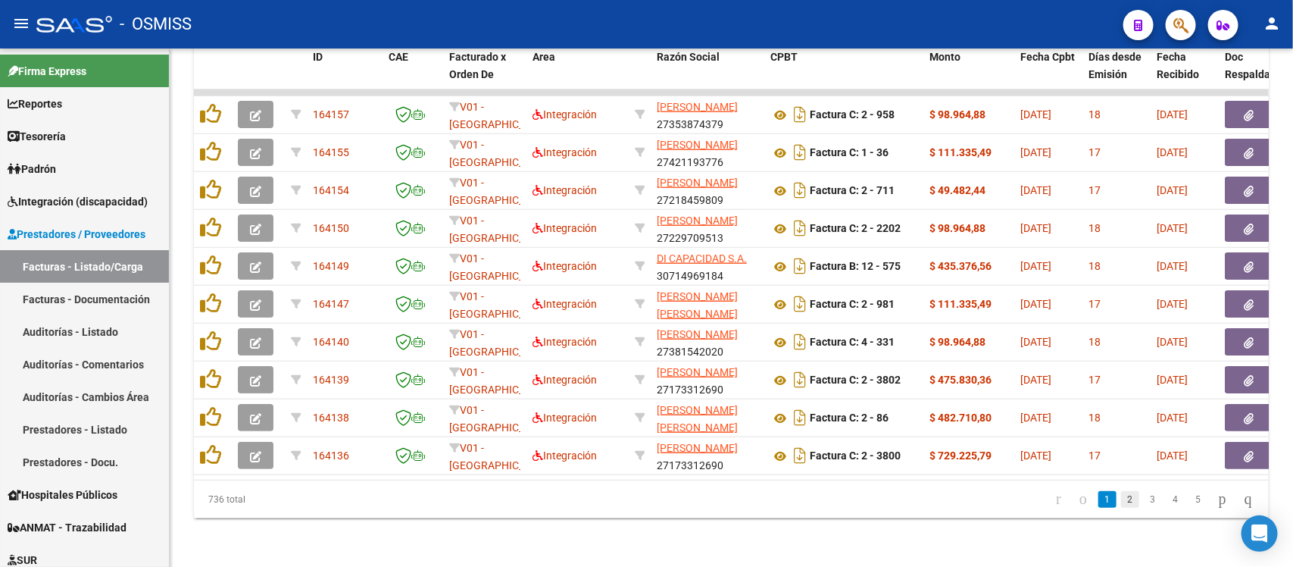
click at [1121, 498] on link "2" at bounding box center [1130, 499] width 18 height 17
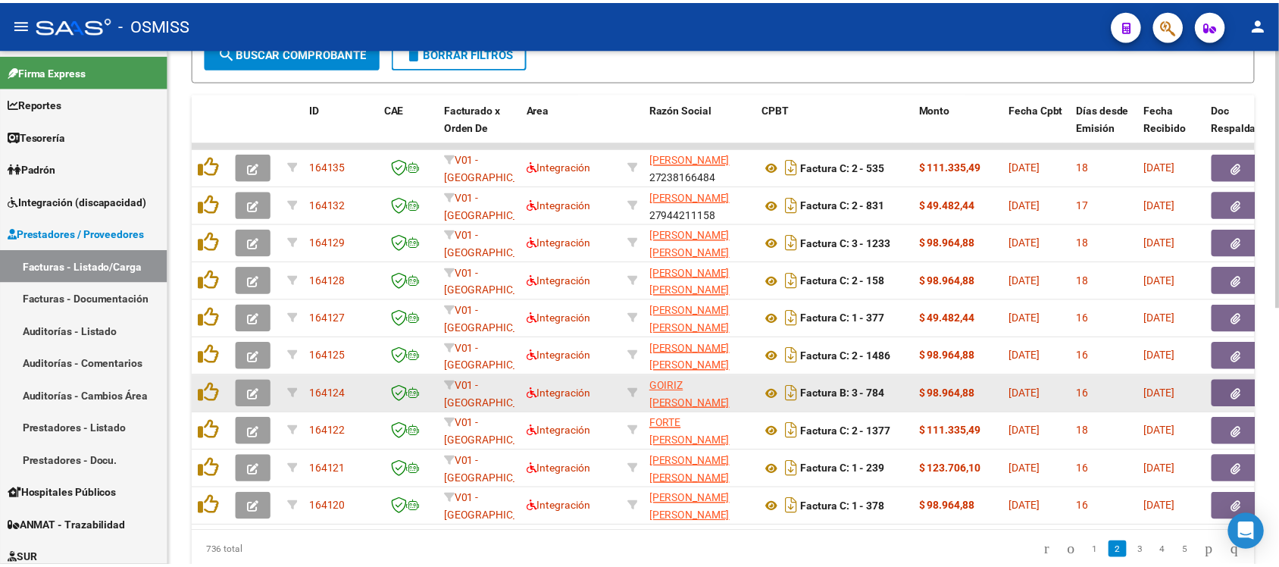
scroll to position [422, 0]
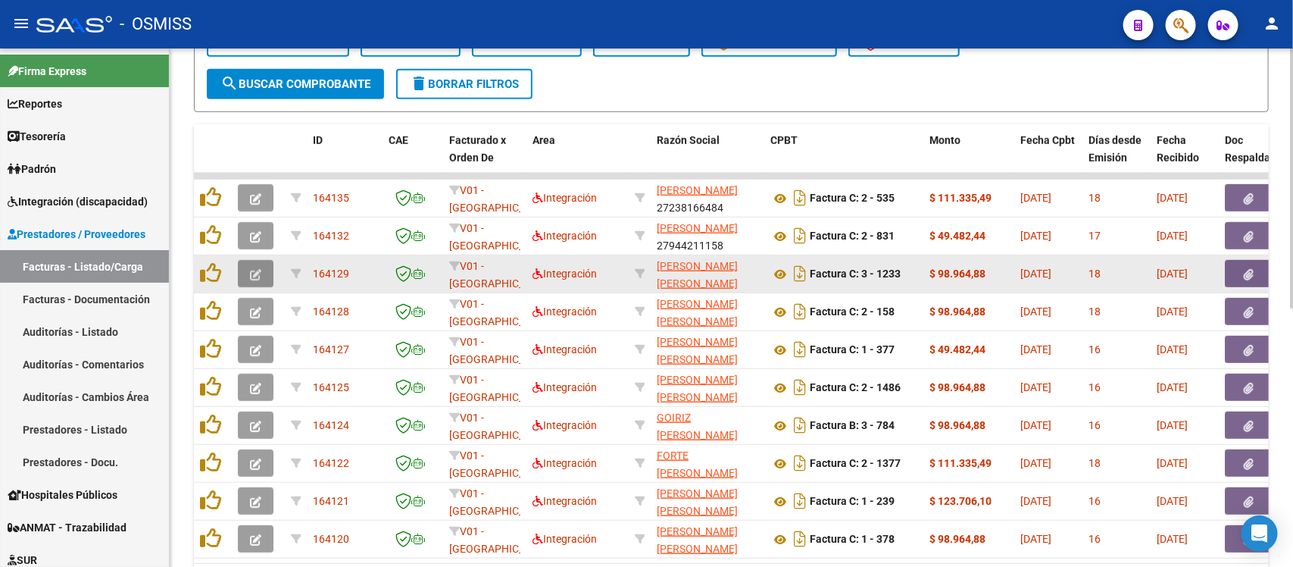
click at [252, 269] on icon "button" at bounding box center [255, 274] width 11 height 11
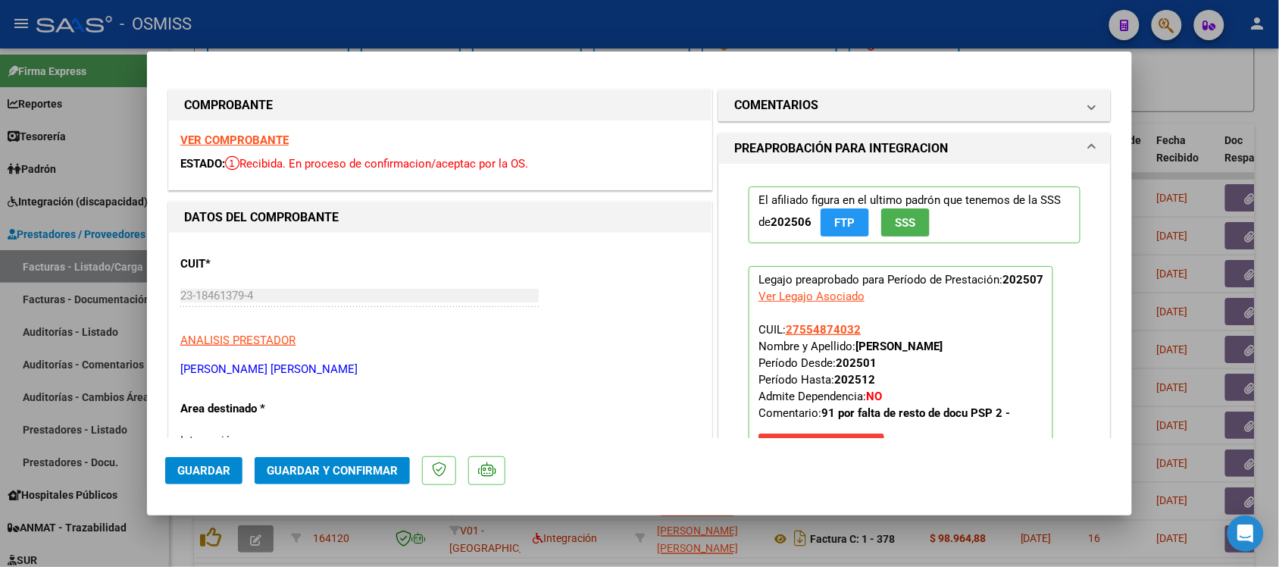
scroll to position [95, 0]
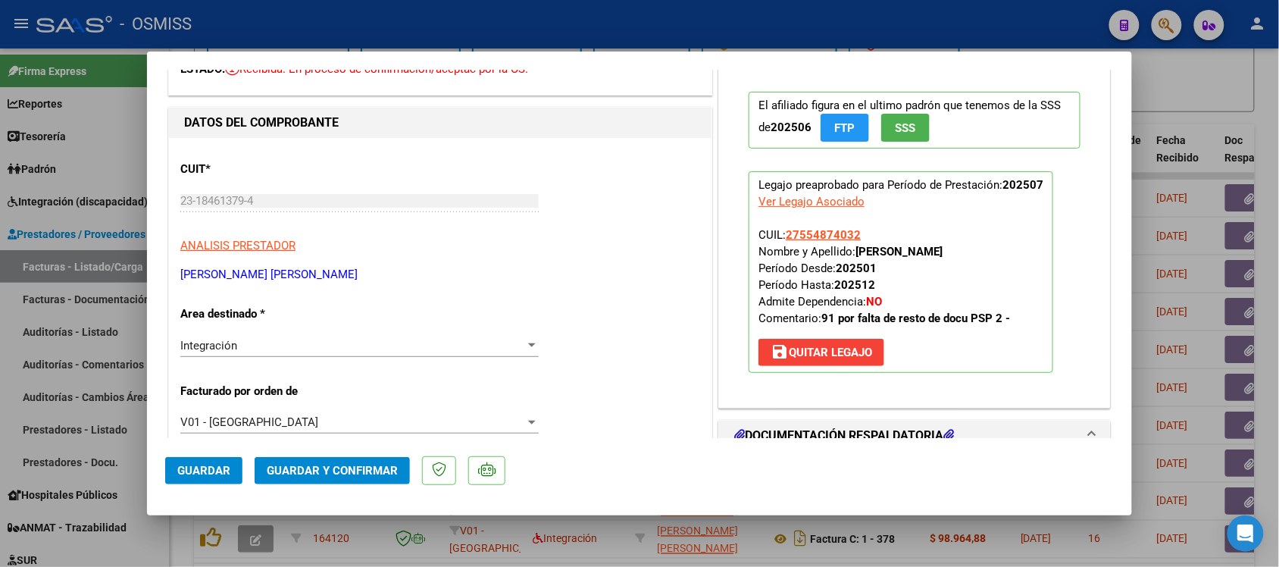
click at [828, 553] on div at bounding box center [639, 283] width 1279 height 567
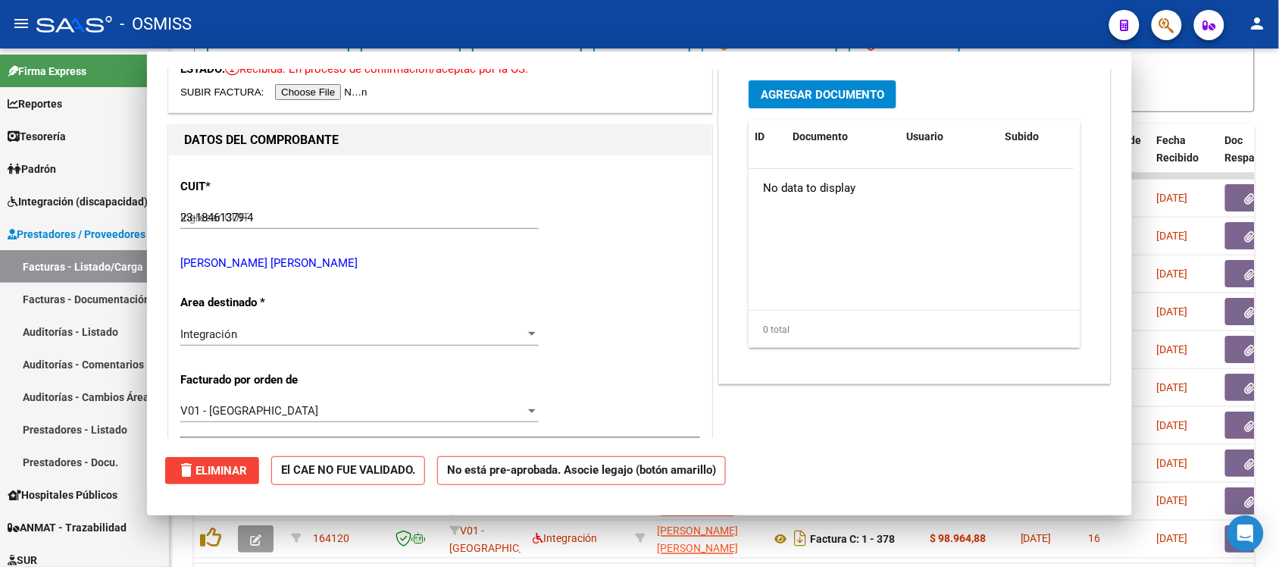
type input "$ 0,00"
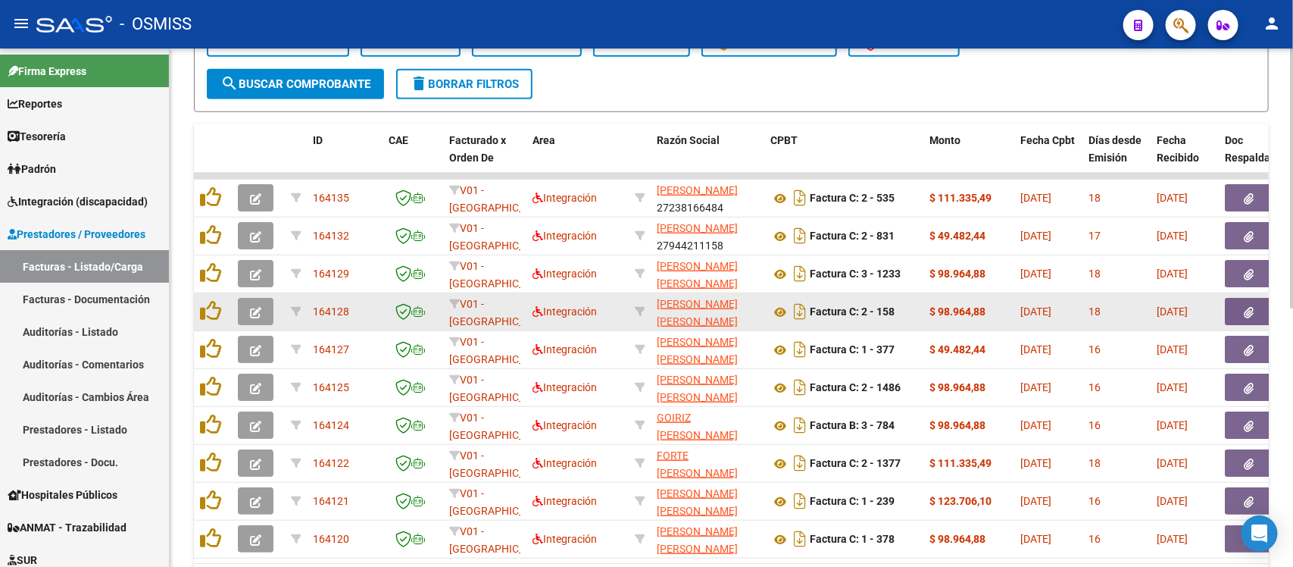
click at [260, 311] on icon "button" at bounding box center [255, 312] width 11 height 11
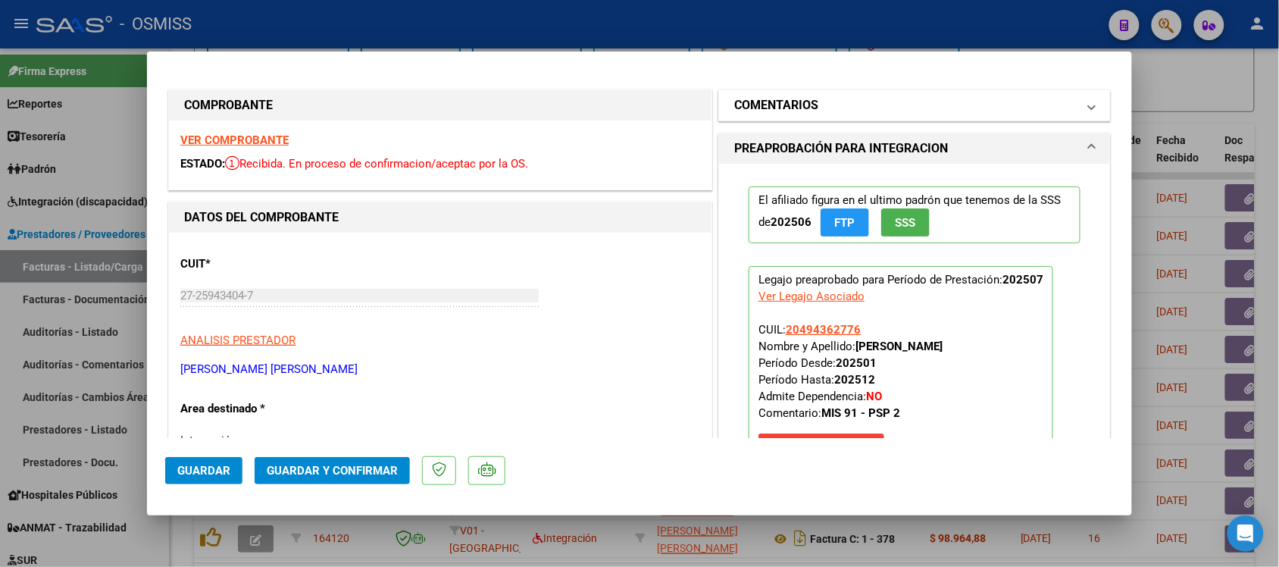
click at [756, 96] on h1 "COMENTARIOS" at bounding box center [776, 105] width 84 height 18
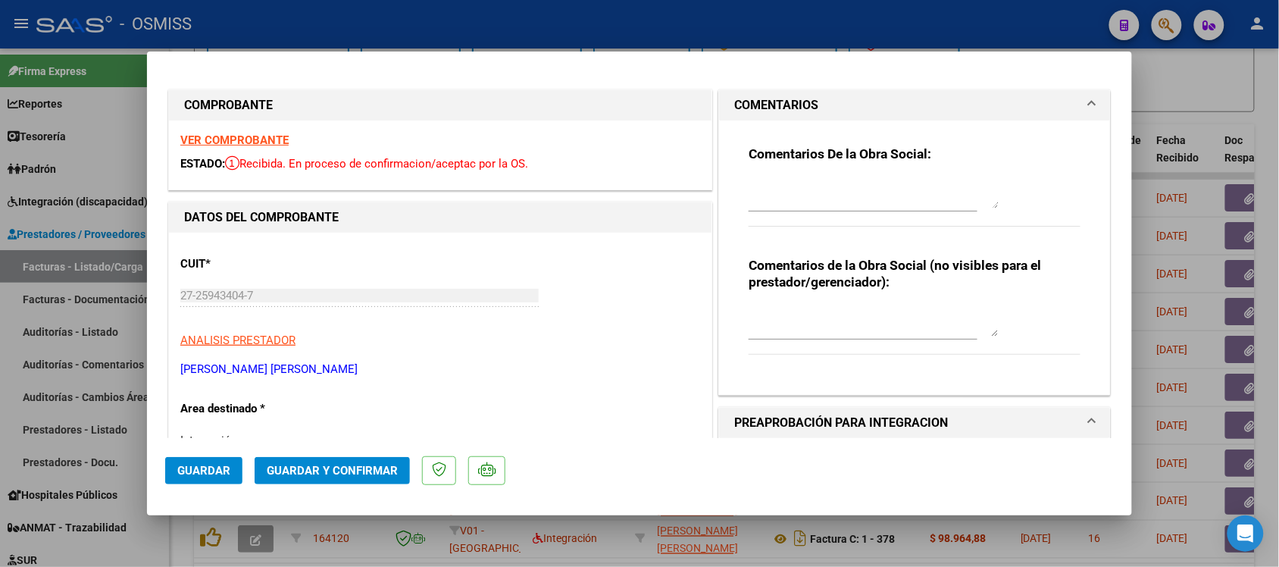
click at [756, 96] on h1 "COMENTARIOS" at bounding box center [776, 105] width 84 height 18
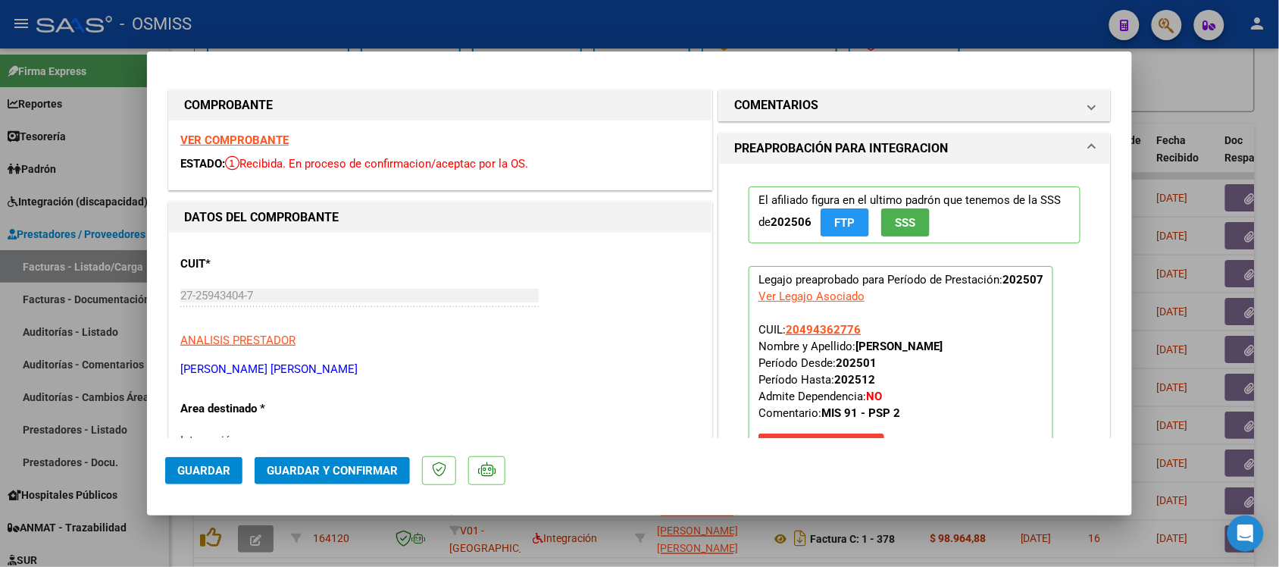
click at [258, 138] on strong "VER COMPROBANTE" at bounding box center [234, 140] width 108 height 14
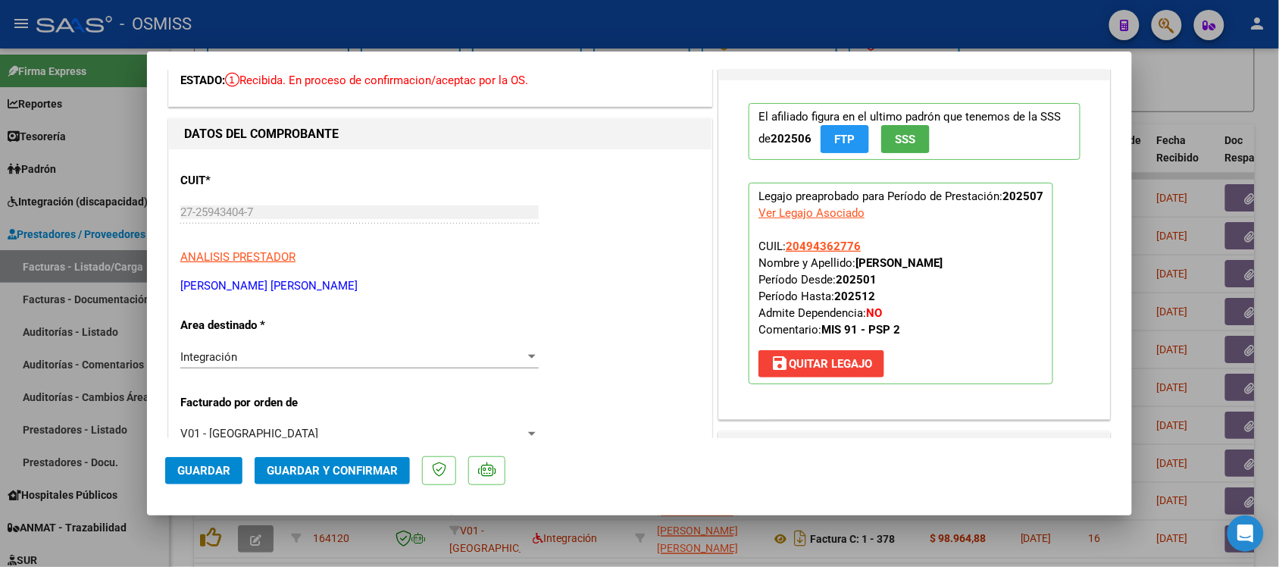
scroll to position [284, 0]
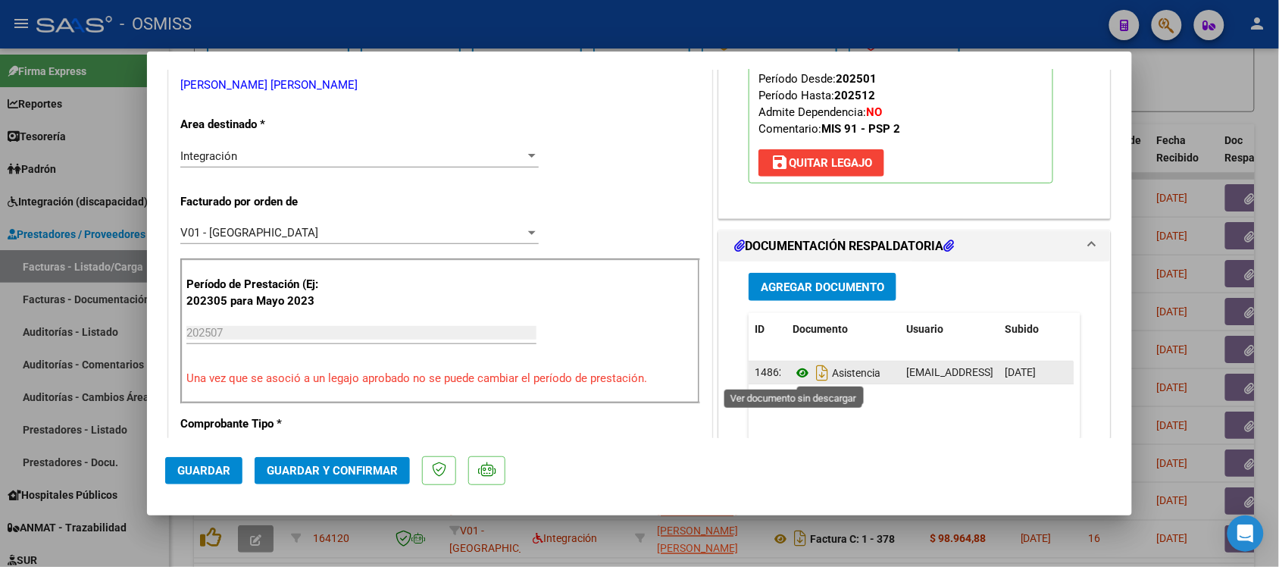
click at [794, 379] on icon at bounding box center [802, 373] width 20 height 18
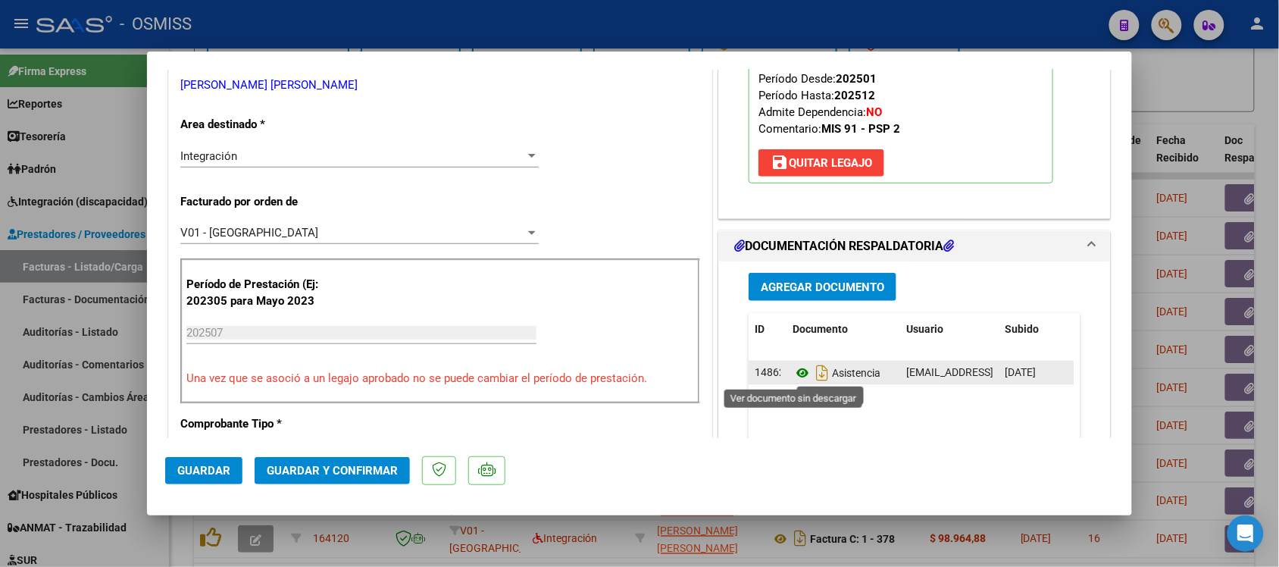
click at [792, 373] on icon at bounding box center [802, 373] width 20 height 18
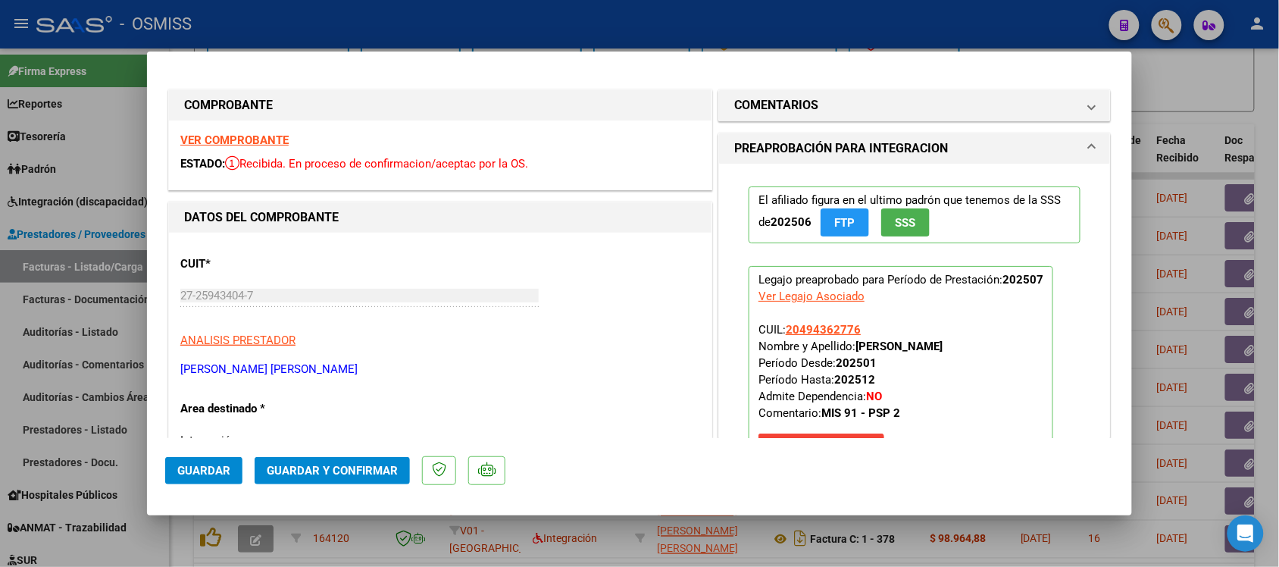
click at [233, 139] on strong "VER COMPROBANTE" at bounding box center [234, 140] width 108 height 14
click at [744, 107] on h1 "COMENTARIOS" at bounding box center [776, 105] width 84 height 18
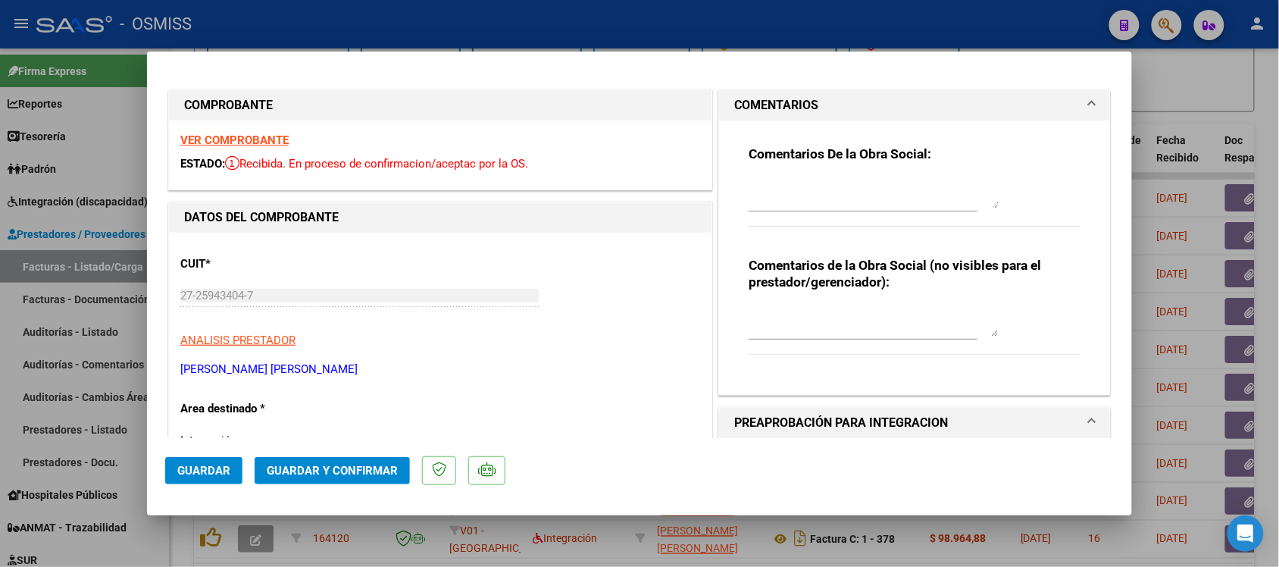
click at [744, 107] on h1 "COMENTARIOS" at bounding box center [776, 105] width 84 height 18
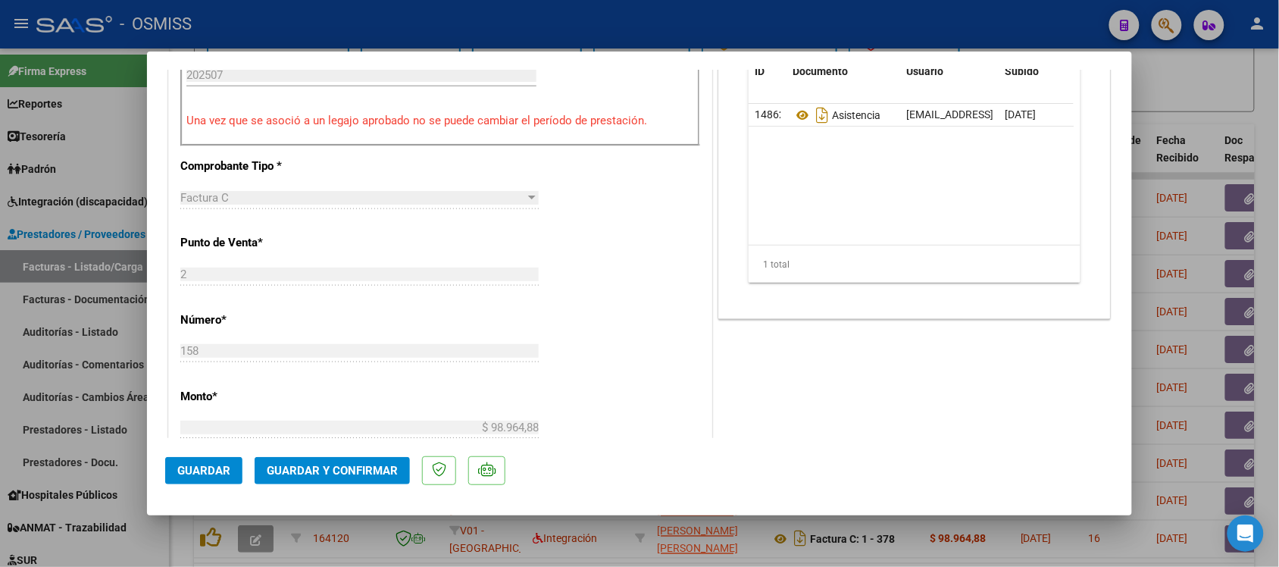
scroll to position [570, 0]
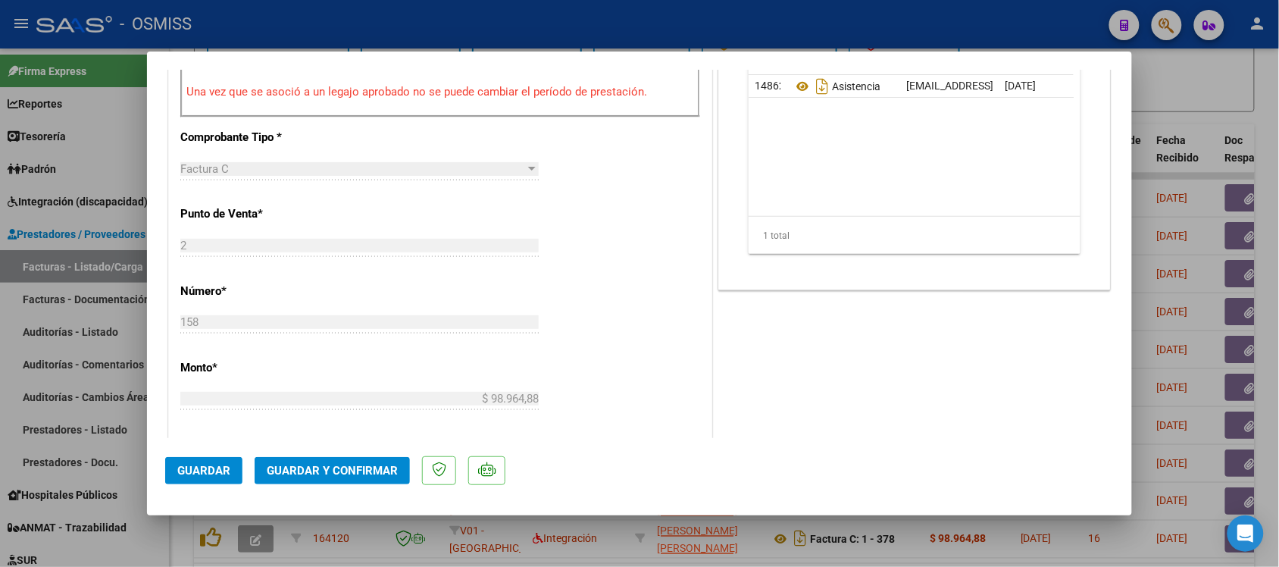
click at [605, 278] on div "CUIT * 27-25943404-7 Ingresar CUIT ANALISIS PRESTADOR [PERSON_NAME] [PERSON_NAM…" at bounding box center [440, 310] width 542 height 1296
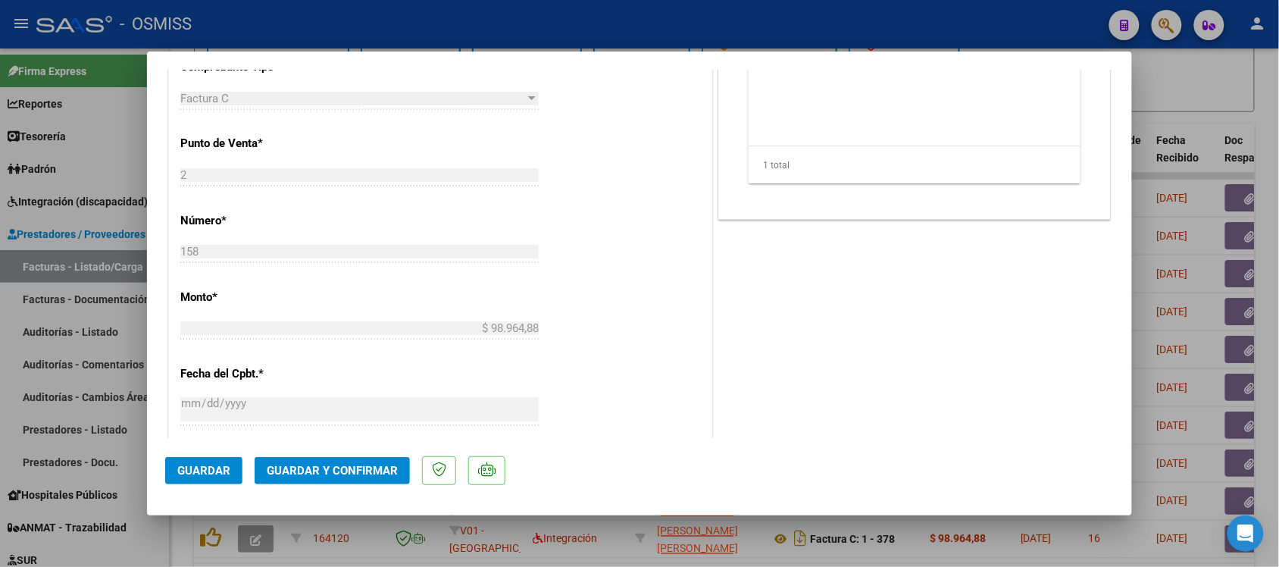
scroll to position [653, 0]
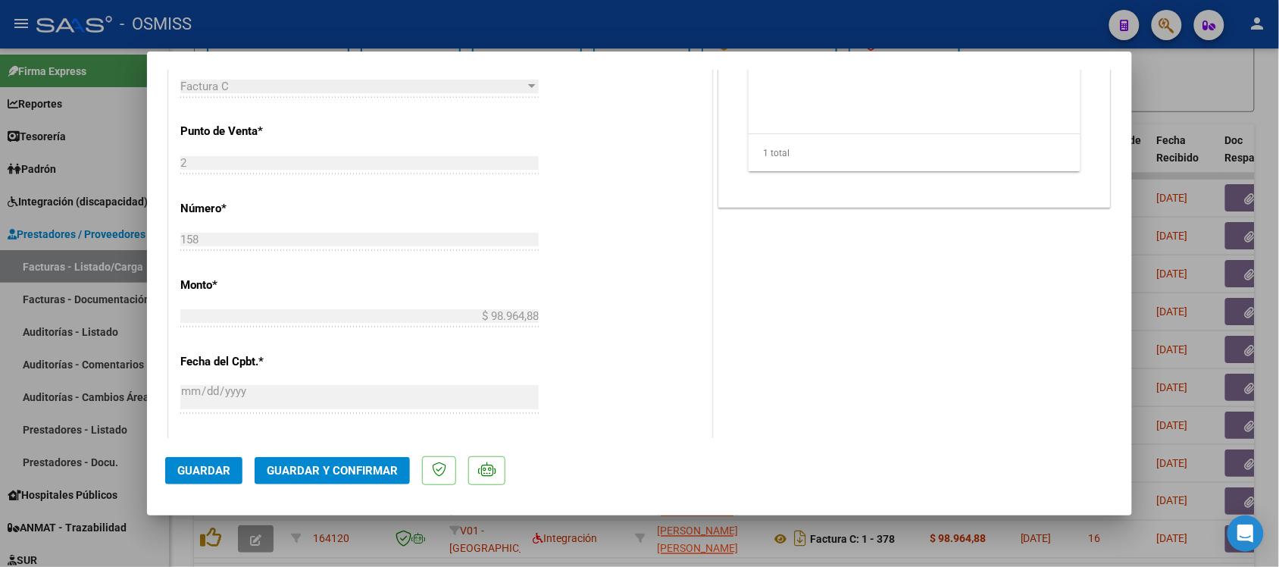
click at [349, 470] on span "Guardar y Confirmar" at bounding box center [332, 471] width 131 height 14
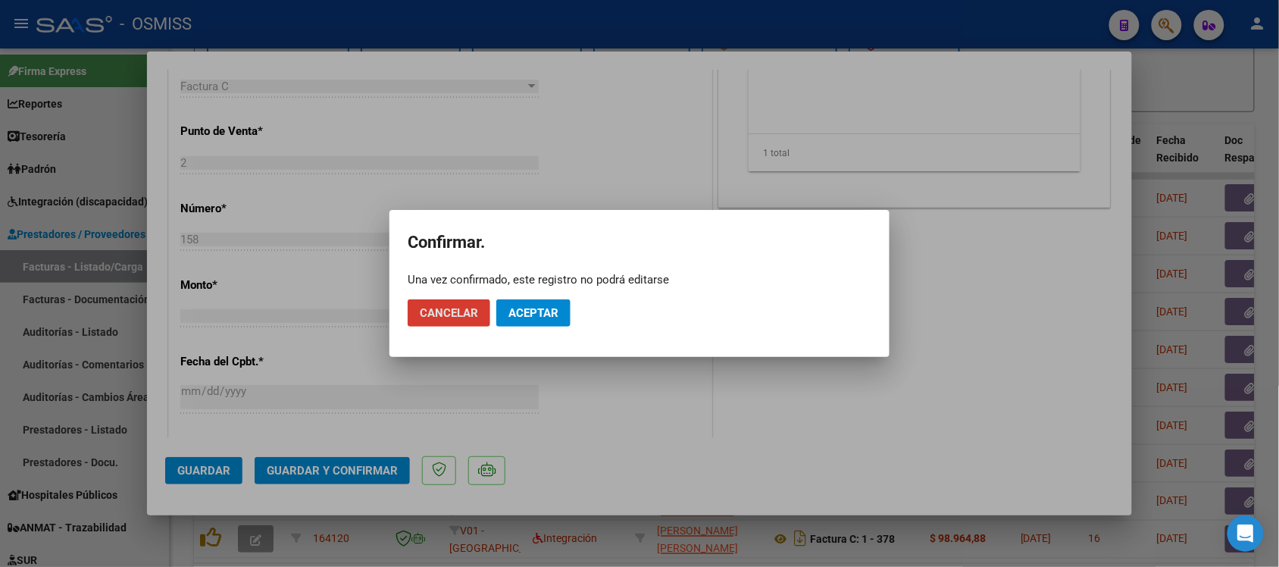
click at [536, 320] on button "Aceptar" at bounding box center [533, 312] width 74 height 27
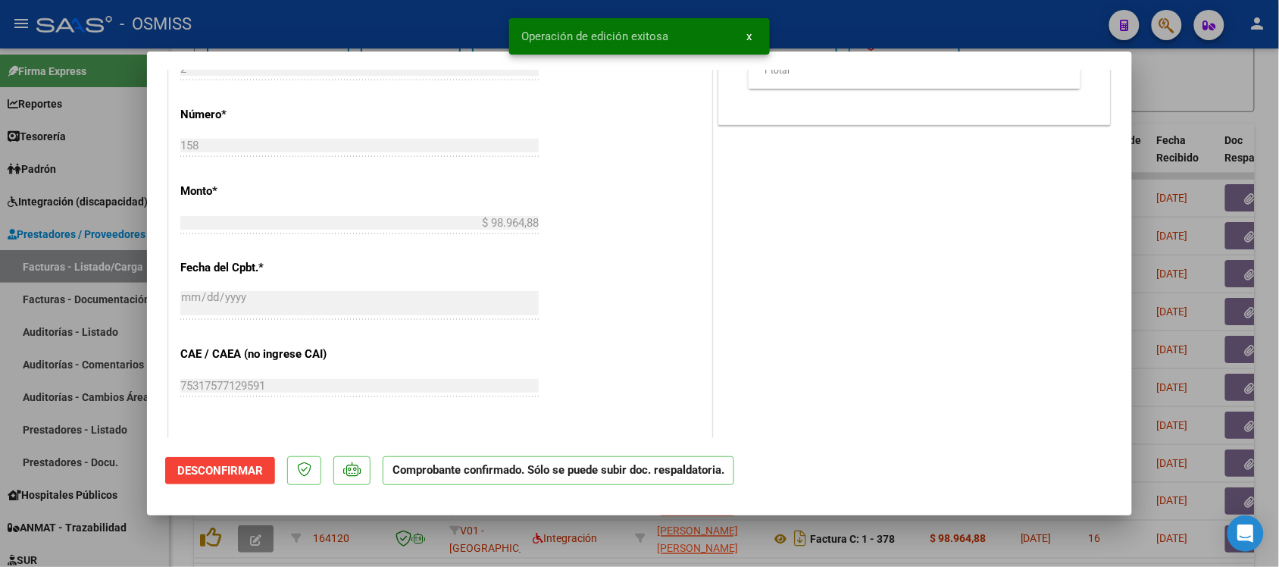
click at [641, 267] on div "CUIT * 27-25943404-7 Ingresar CUIT ANALISIS PRESTADOR [PERSON_NAME] [PERSON_NAM…" at bounding box center [440, 181] width 542 height 1202
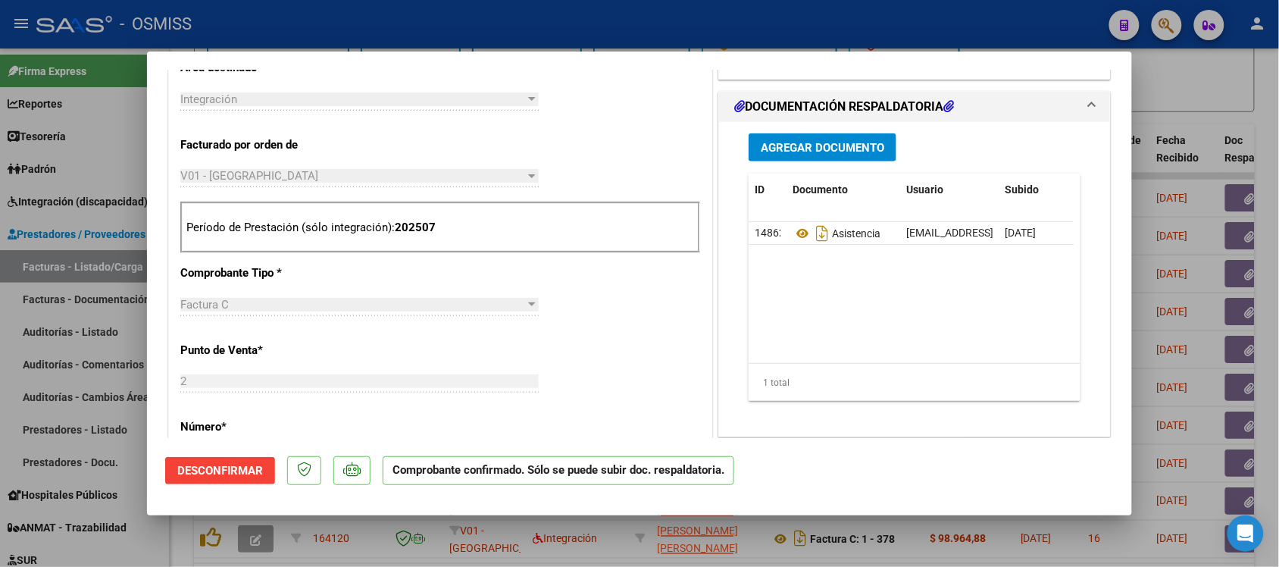
scroll to position [515, 0]
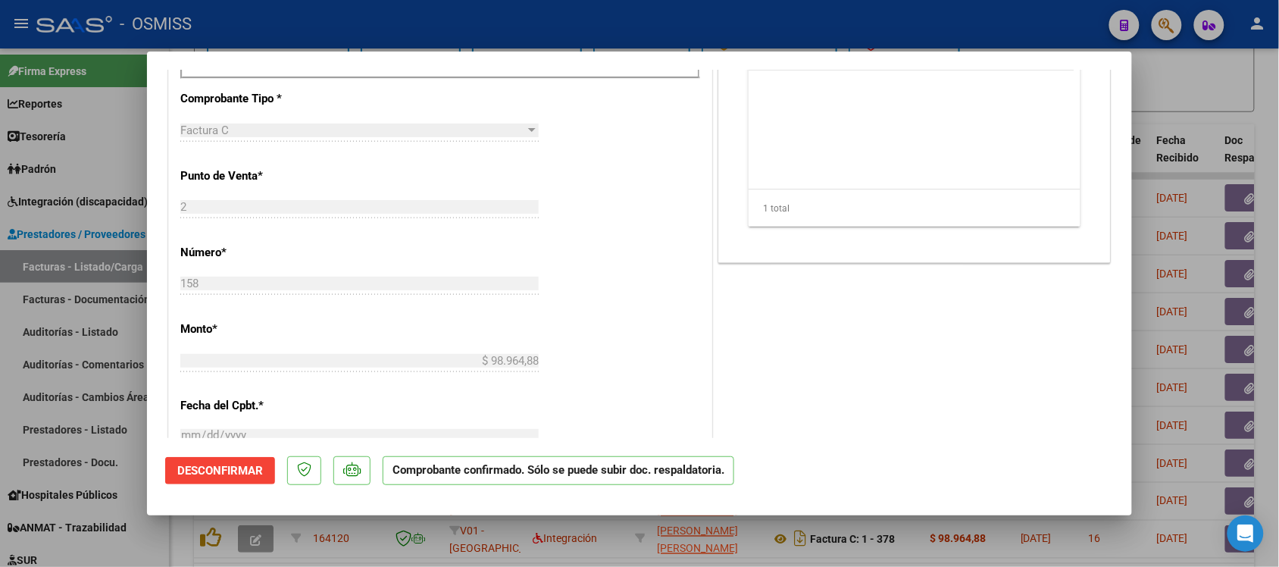
click at [1205, 110] on div at bounding box center [639, 283] width 1279 height 567
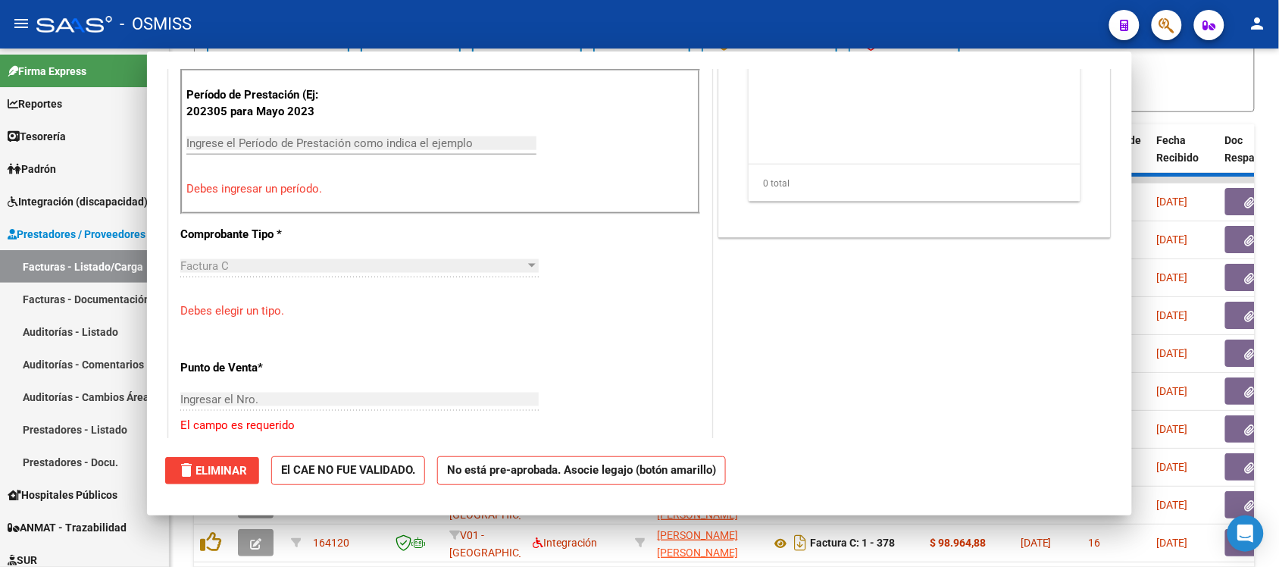
scroll to position [0, 0]
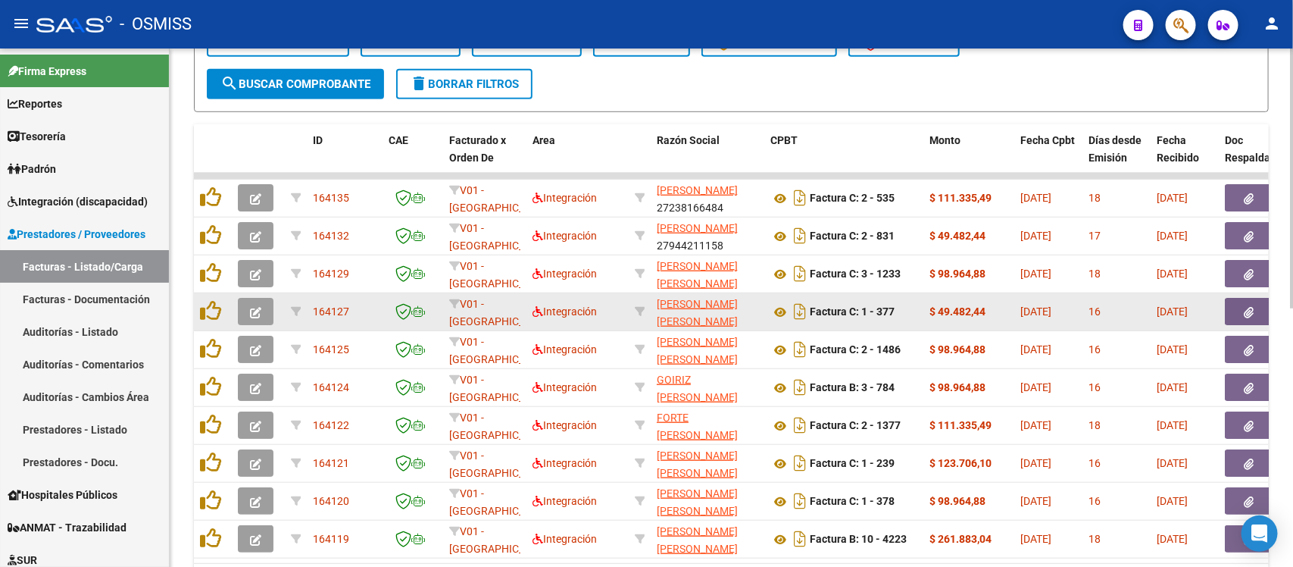
click at [247, 308] on button "button" at bounding box center [256, 311] width 36 height 27
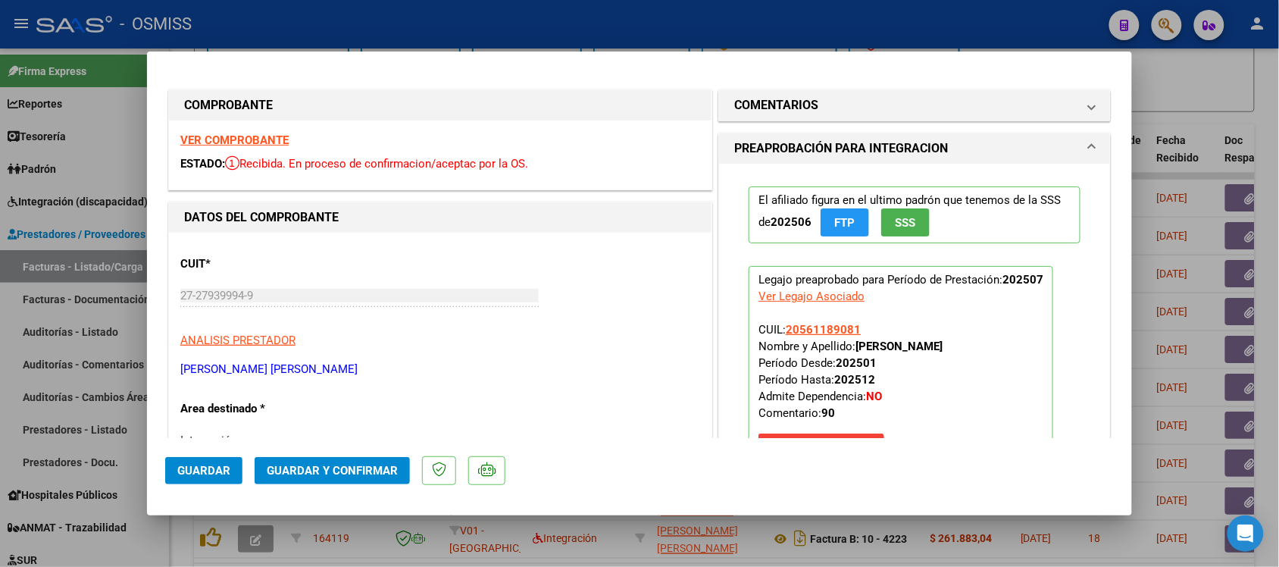
click at [282, 138] on strong "VER COMPROBANTE" at bounding box center [234, 140] width 108 height 14
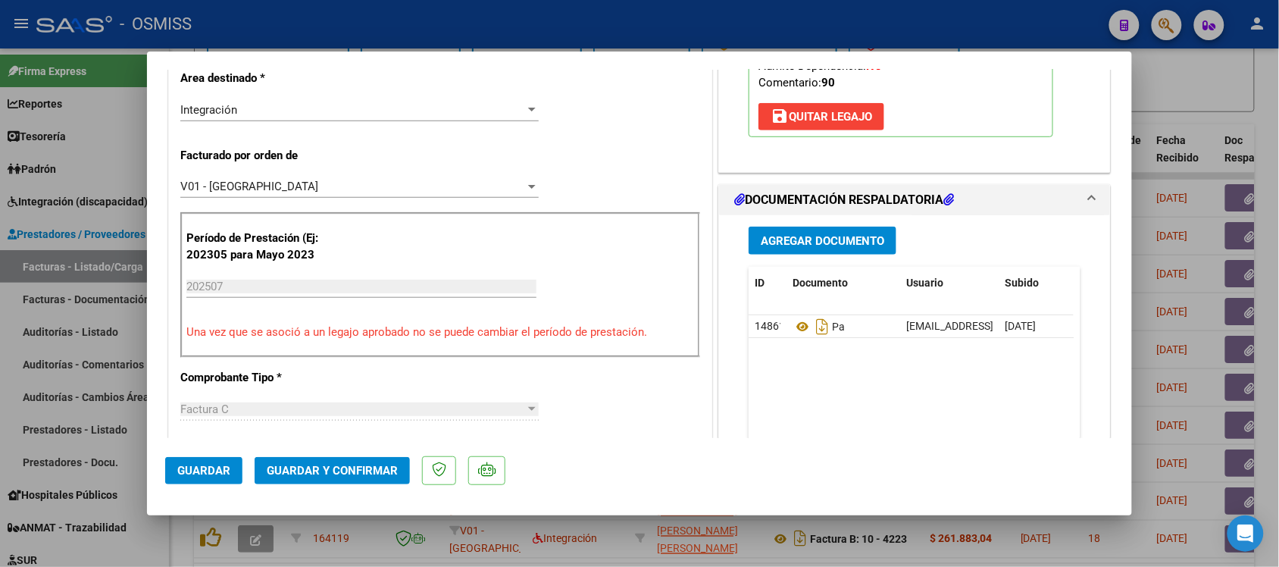
scroll to position [347, 0]
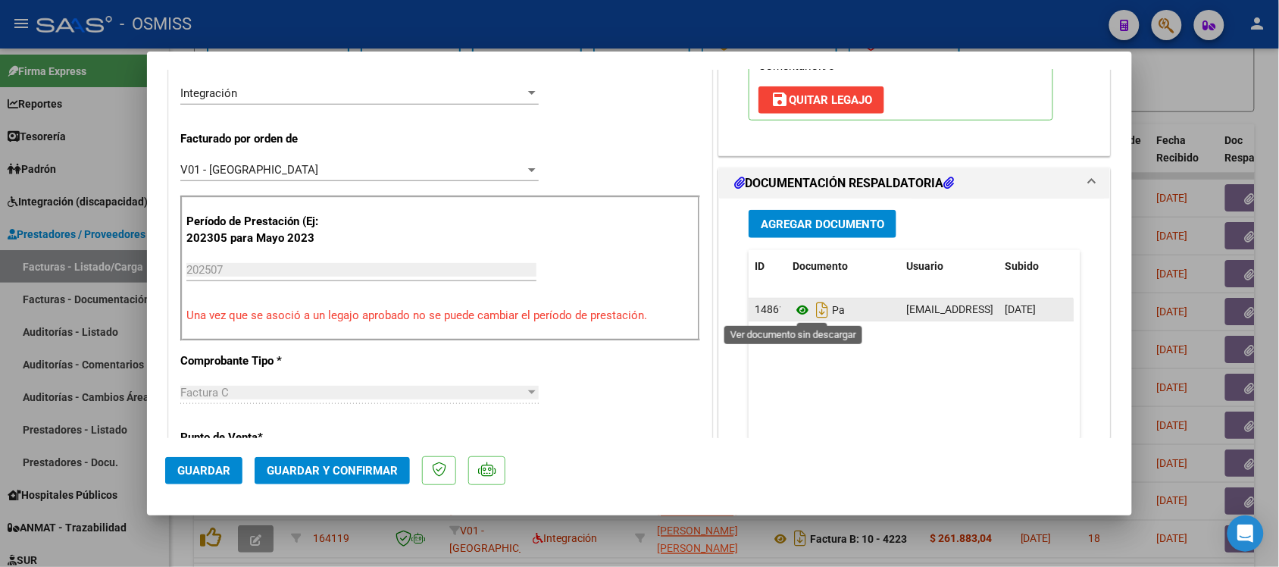
click at [792, 311] on icon at bounding box center [802, 310] width 20 height 18
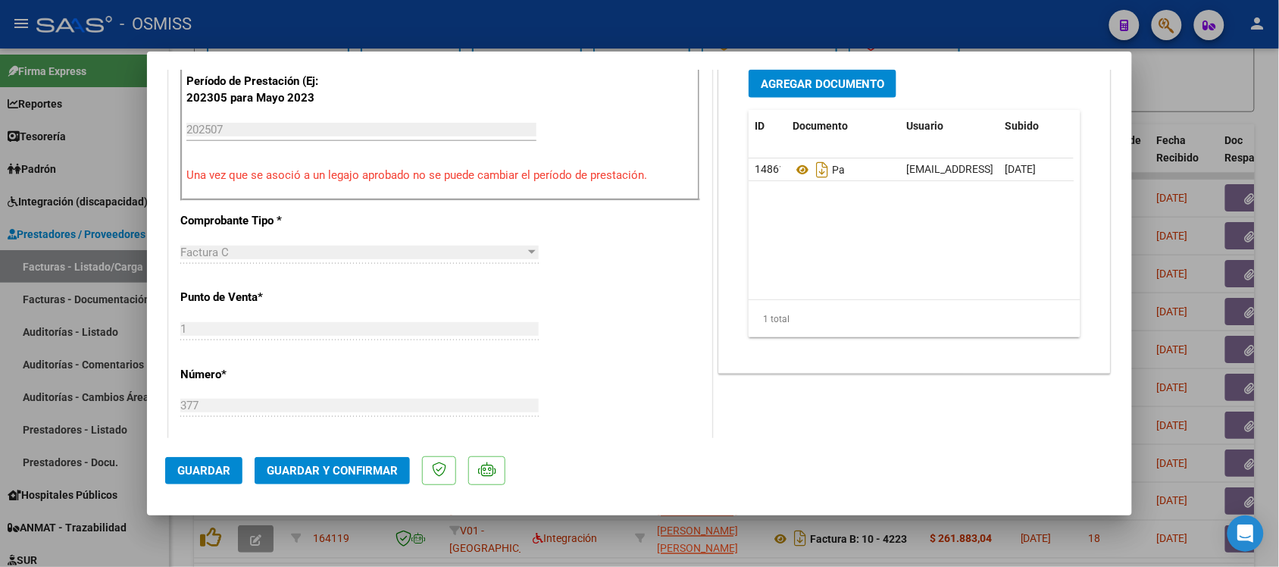
scroll to position [0, 0]
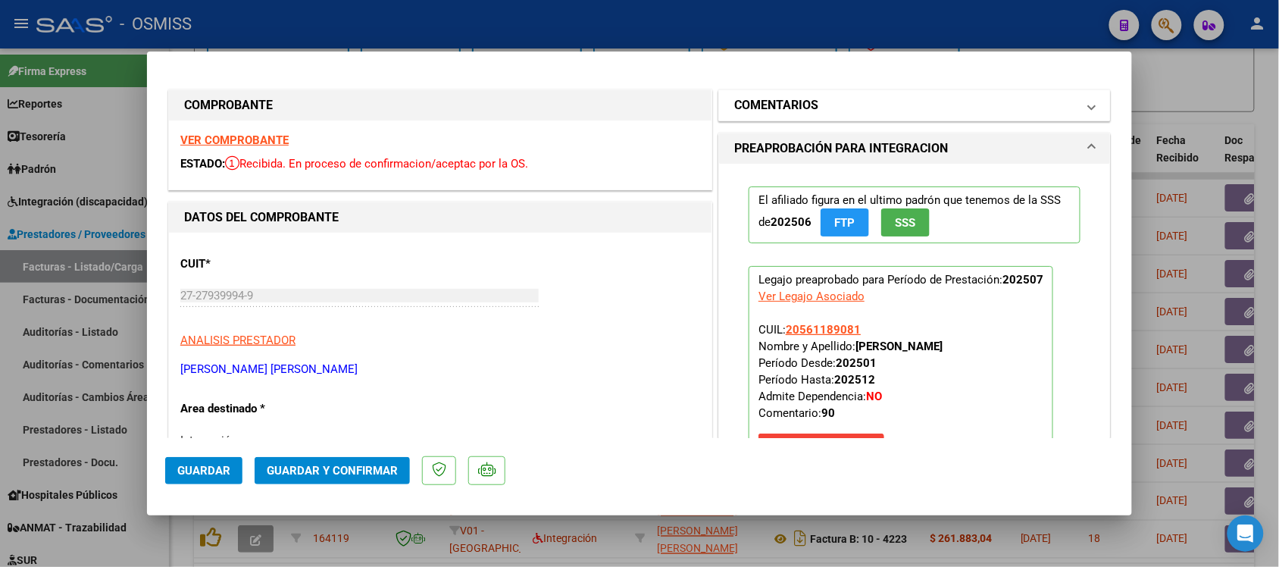
click at [761, 101] on h1 "COMENTARIOS" at bounding box center [776, 105] width 84 height 18
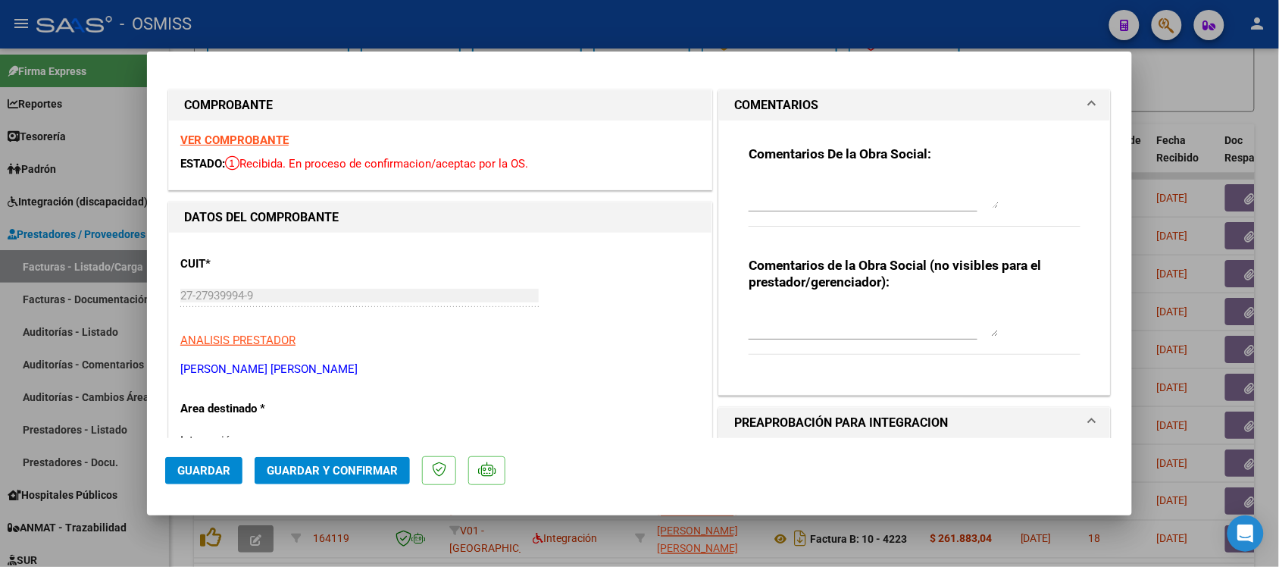
click at [761, 101] on h1 "COMENTARIOS" at bounding box center [776, 105] width 84 height 18
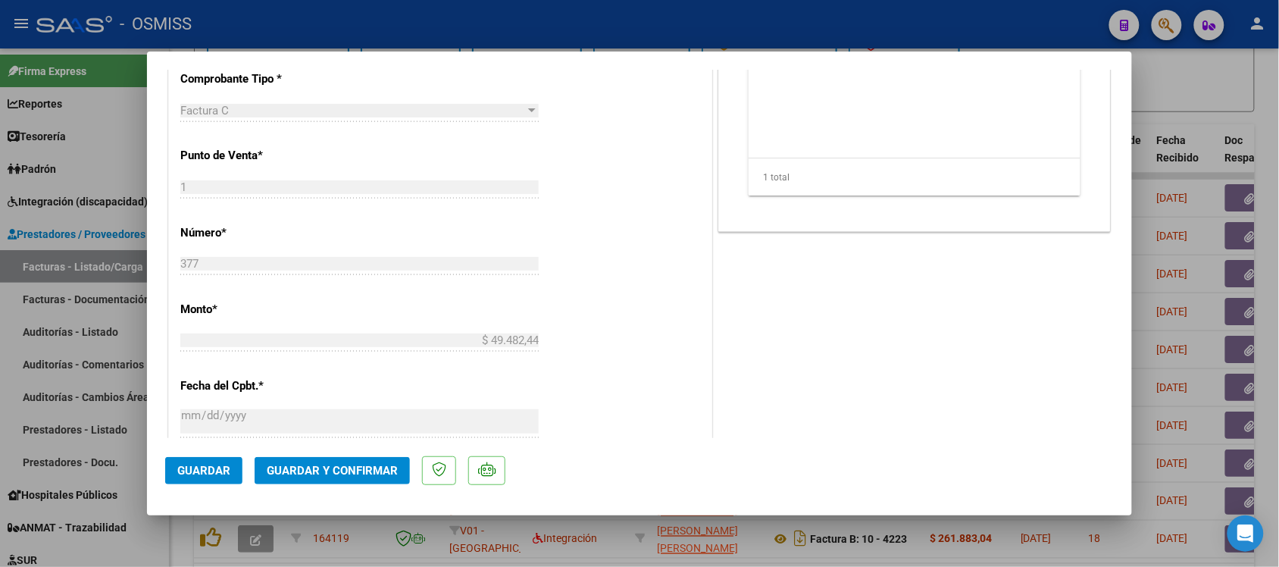
scroll to position [641, 0]
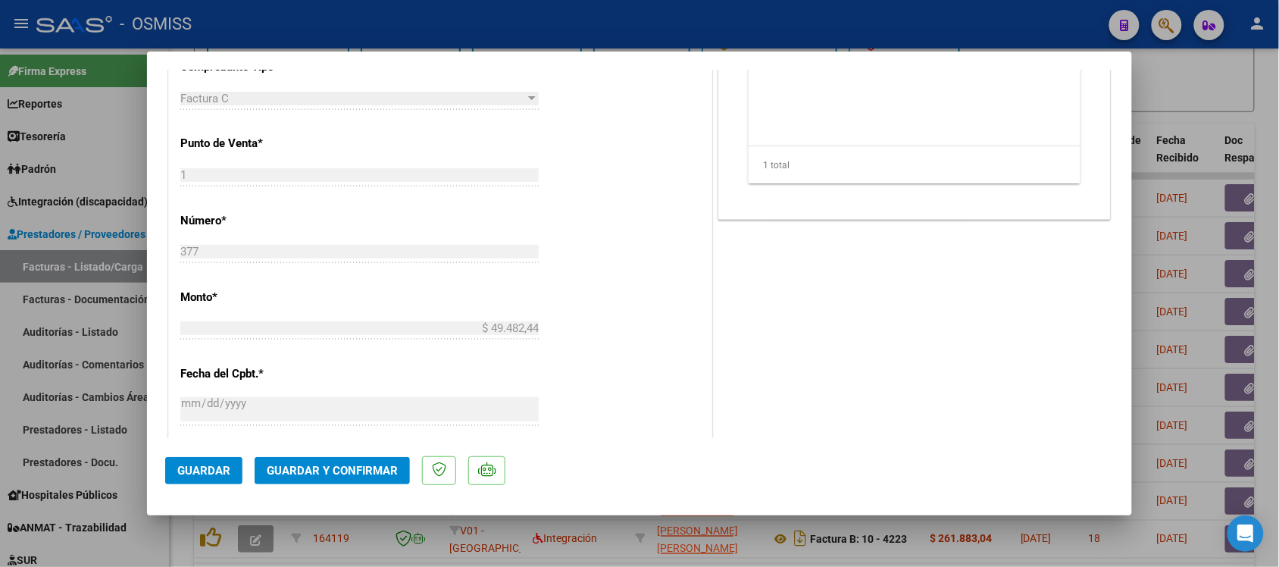
click at [353, 464] on span "Guardar y Confirmar" at bounding box center [332, 471] width 131 height 14
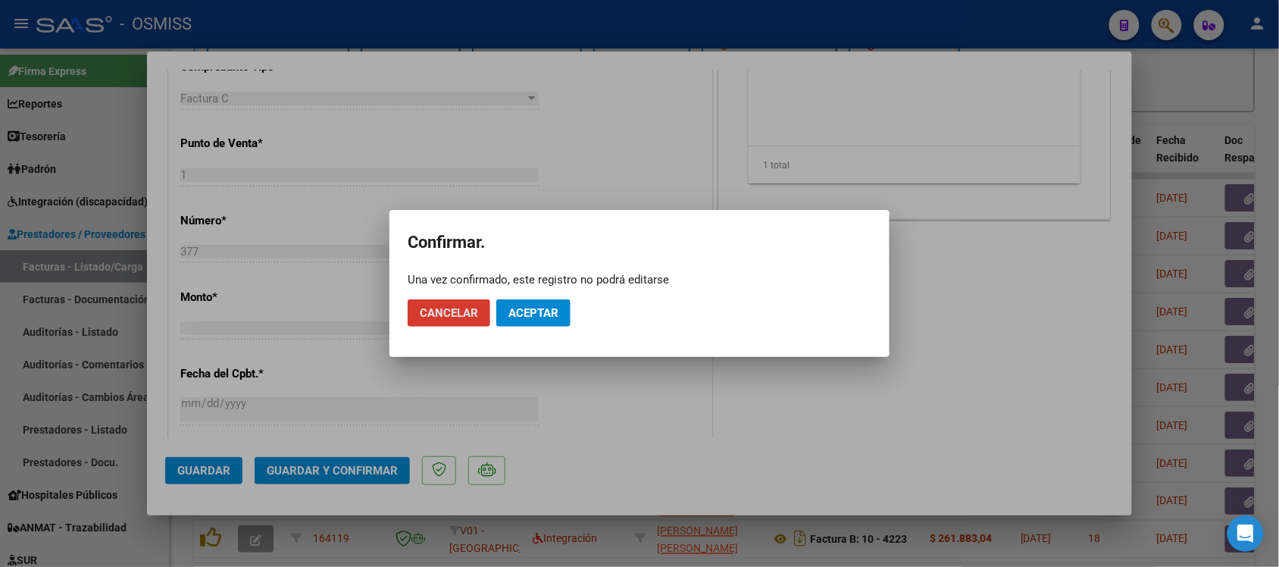
click at [535, 308] on span "Aceptar" at bounding box center [533, 313] width 50 height 14
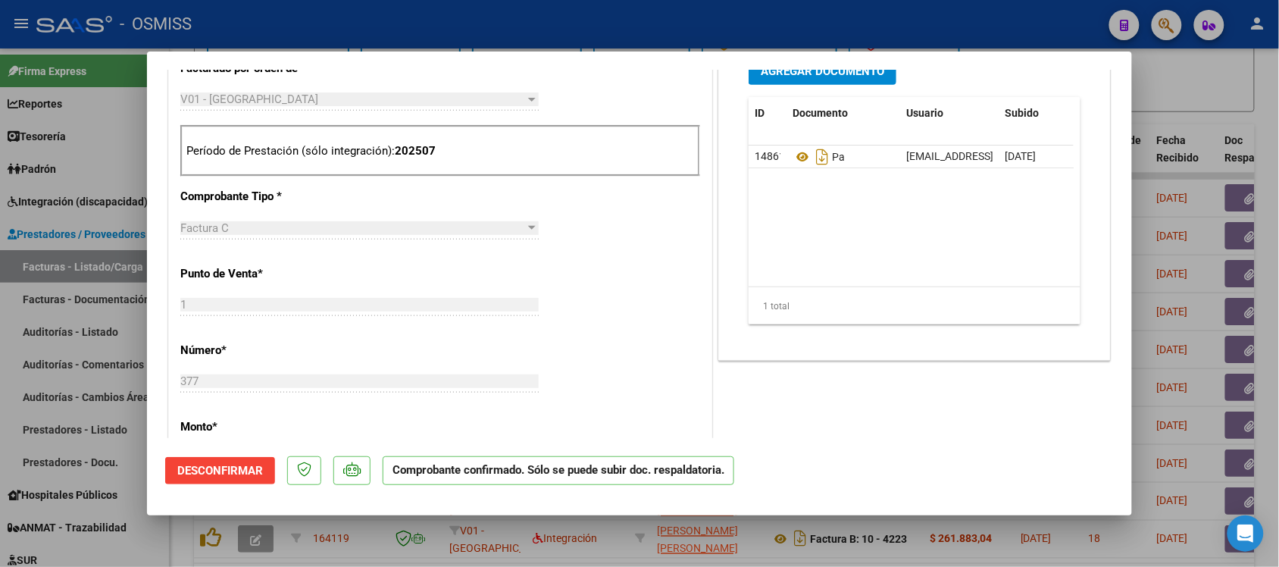
scroll to position [421, 0]
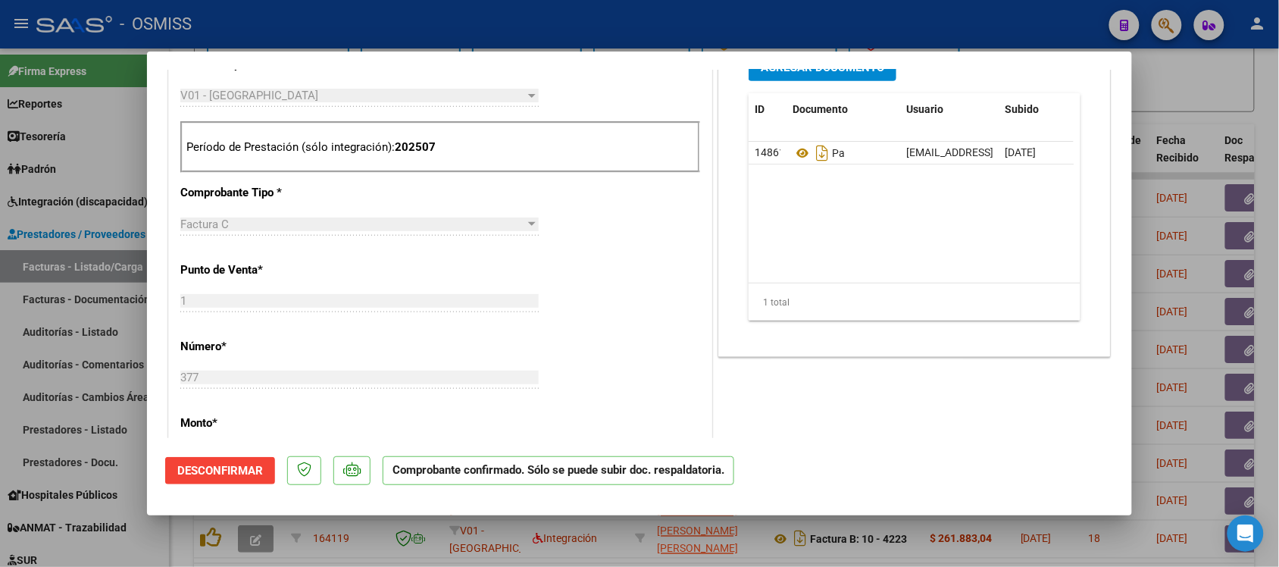
click at [1170, 333] on div at bounding box center [639, 283] width 1279 height 567
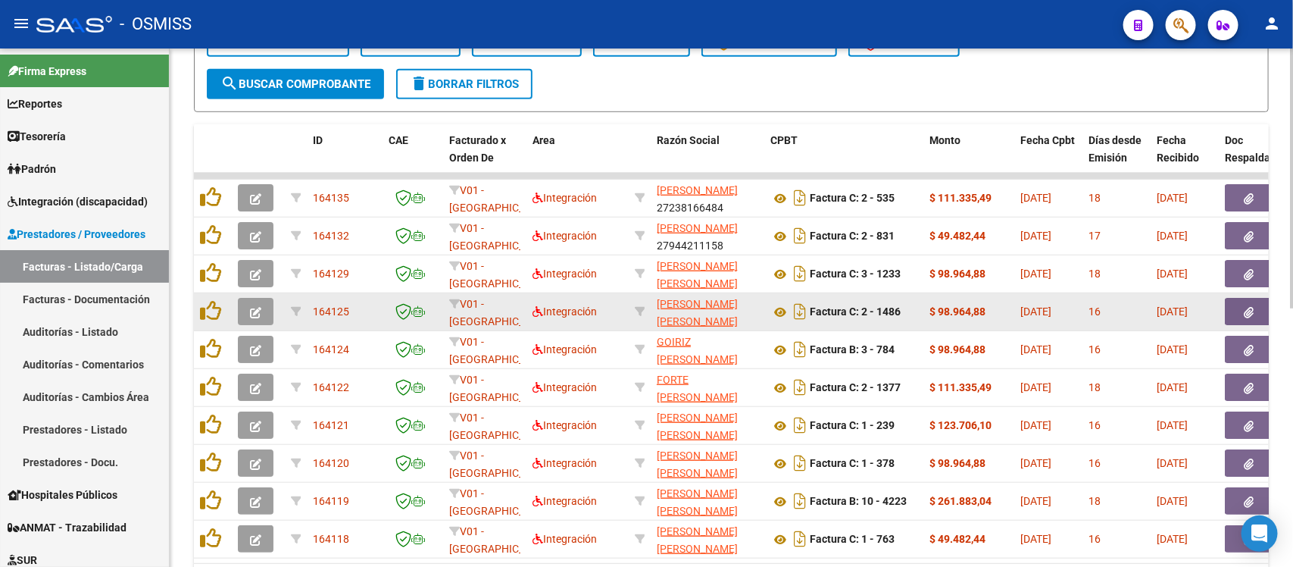
click at [256, 307] on icon "button" at bounding box center [255, 312] width 11 height 11
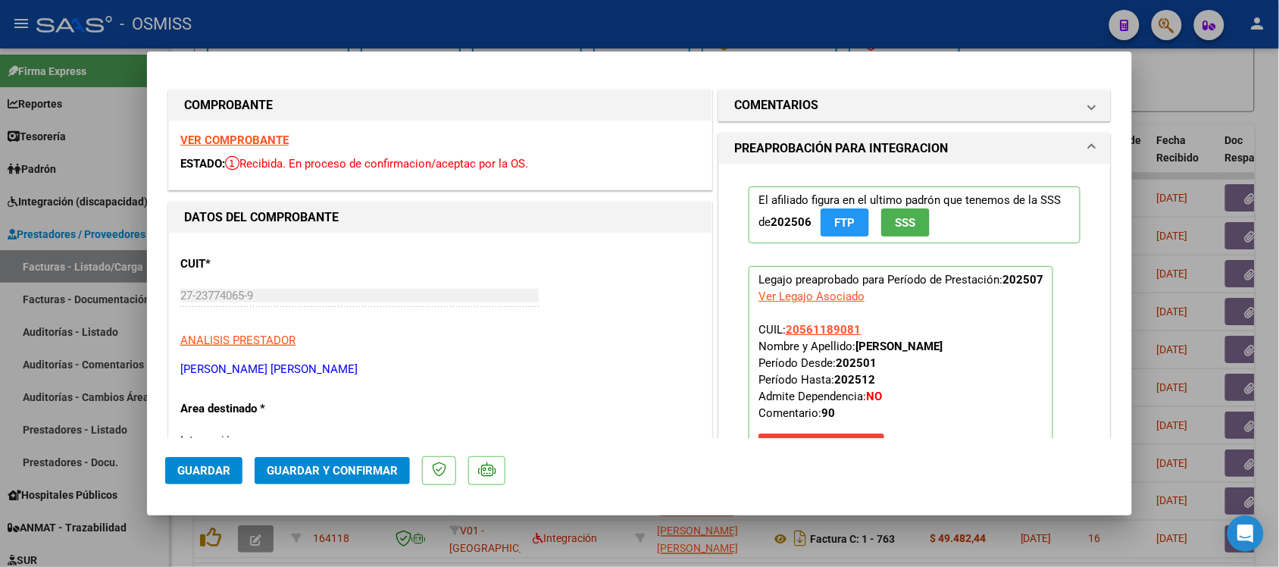
click at [265, 134] on strong "VER COMPROBANTE" at bounding box center [234, 140] width 108 height 14
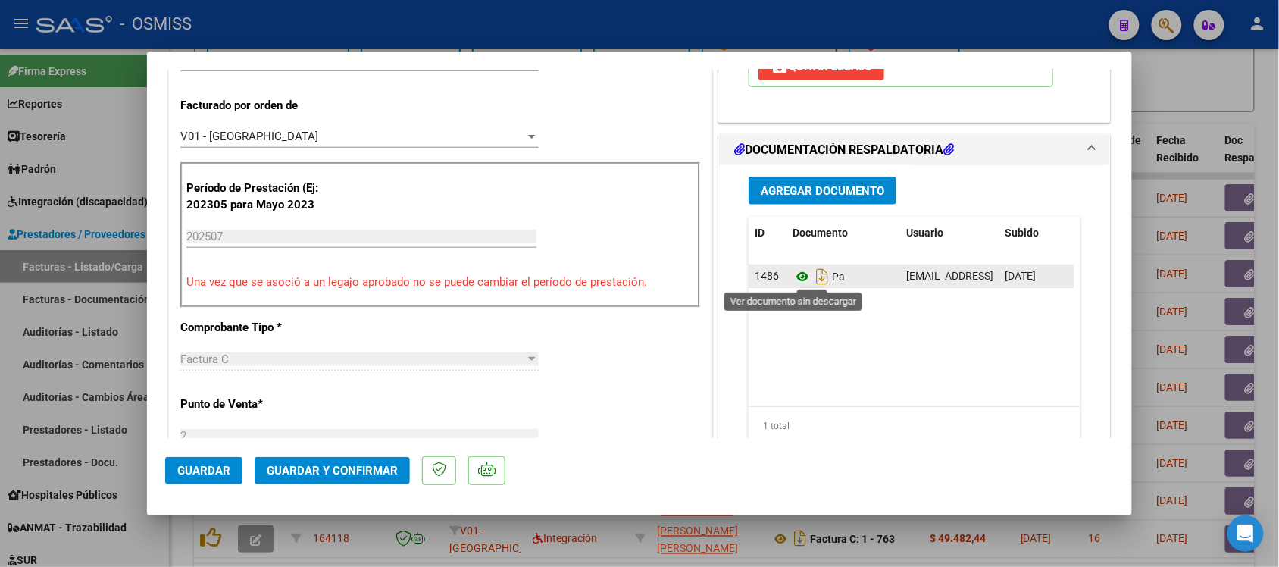
click at [793, 277] on icon at bounding box center [802, 276] width 20 height 18
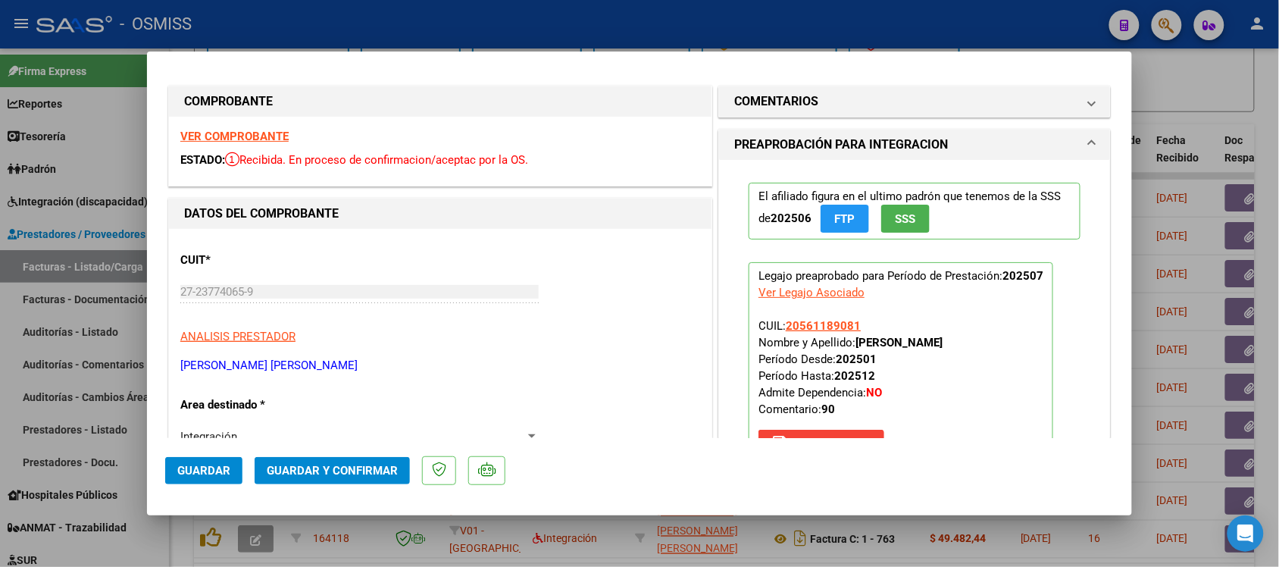
scroll to position [0, 0]
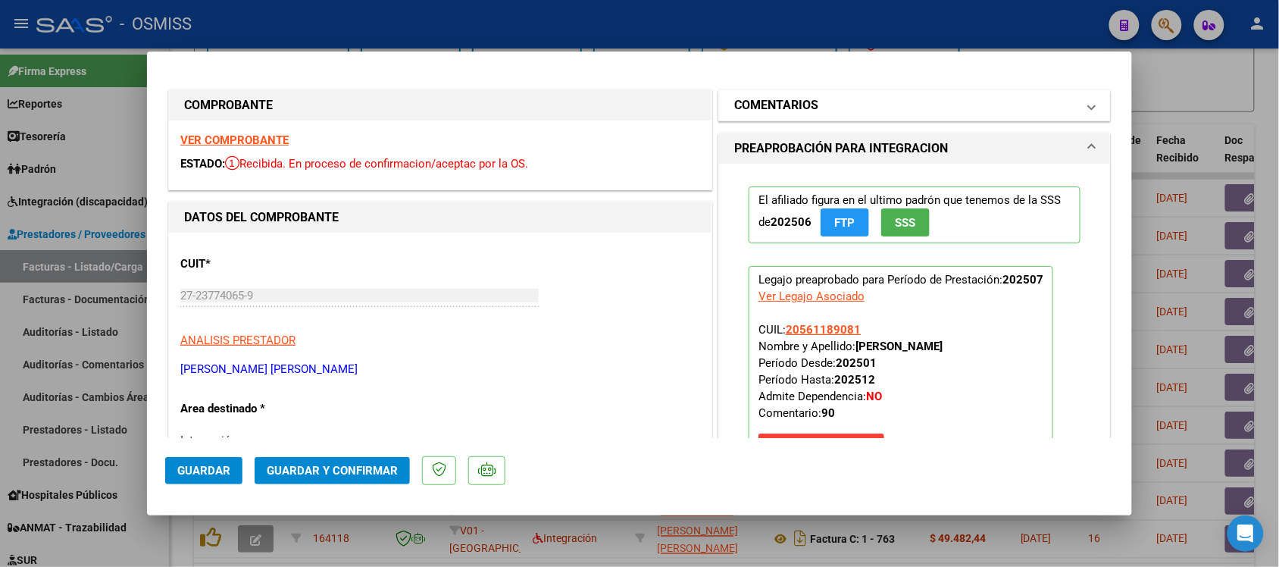
click at [766, 96] on h1 "COMENTARIOS" at bounding box center [776, 105] width 84 height 18
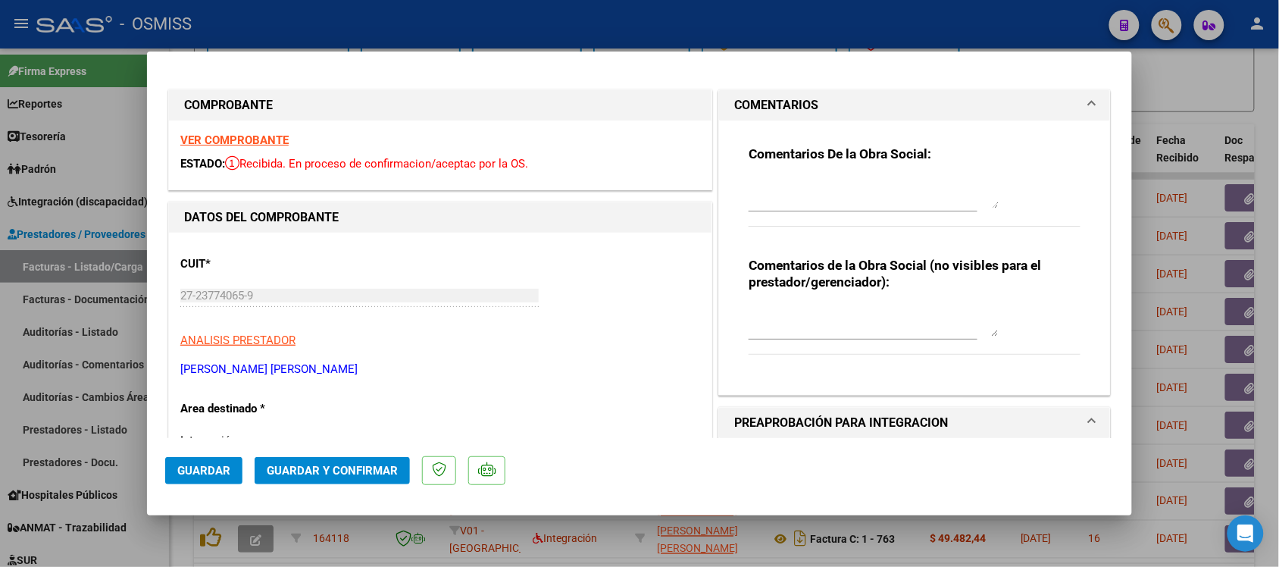
click at [766, 96] on h1 "COMENTARIOS" at bounding box center [776, 105] width 84 height 18
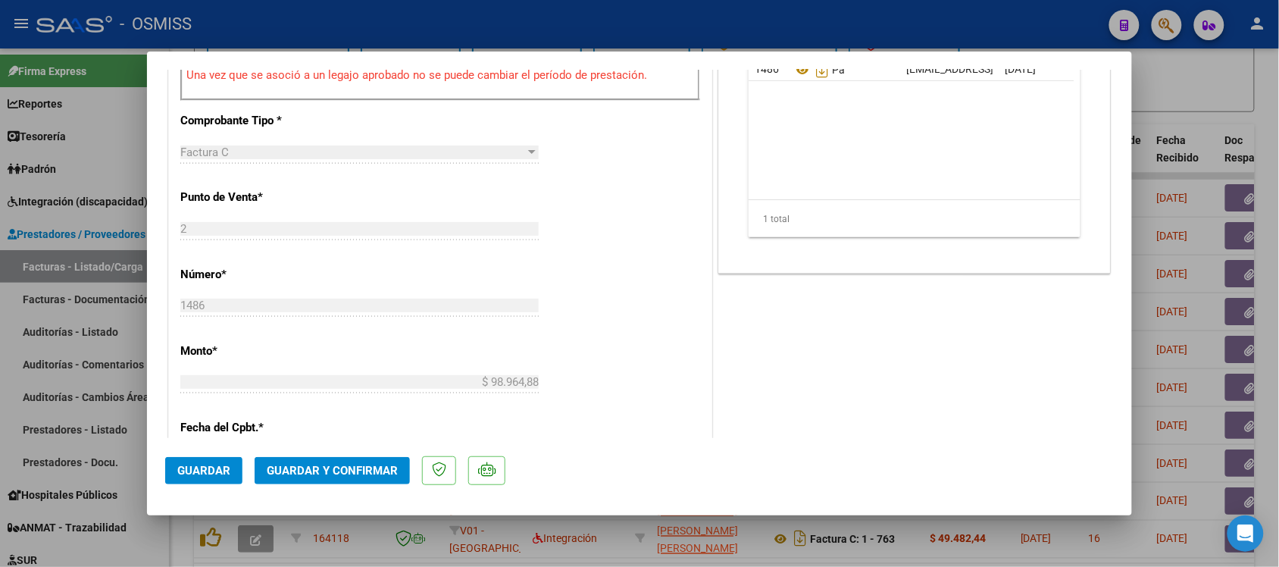
scroll to position [580, 0]
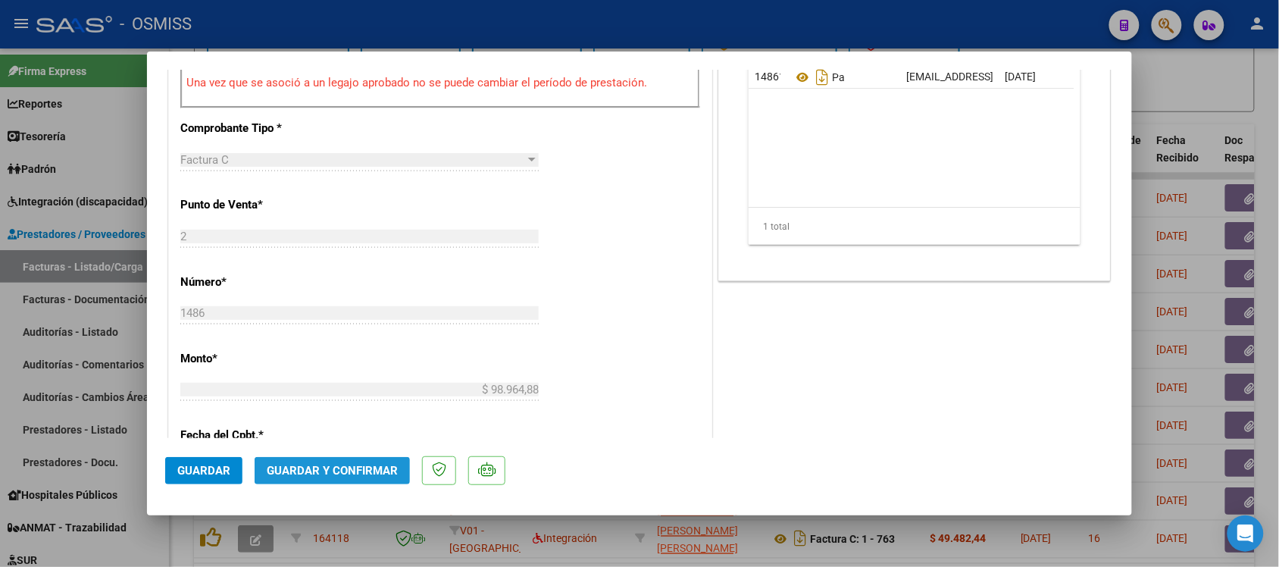
click at [341, 462] on button "Guardar y Confirmar" at bounding box center [332, 470] width 155 height 27
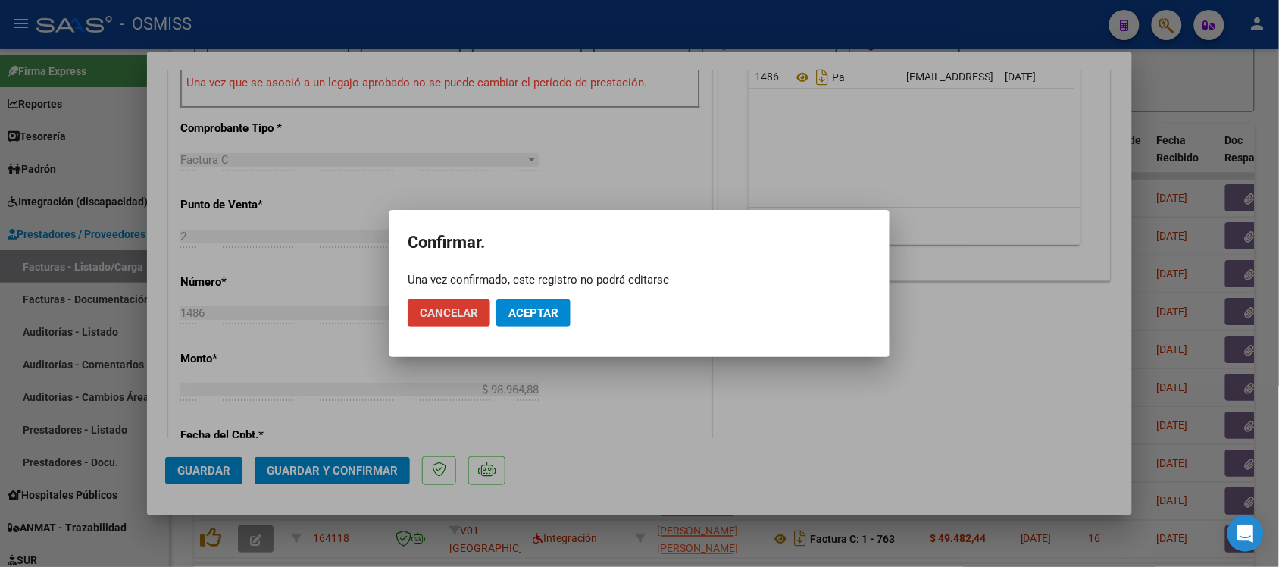
click at [520, 314] on span "Aceptar" at bounding box center [533, 313] width 50 height 14
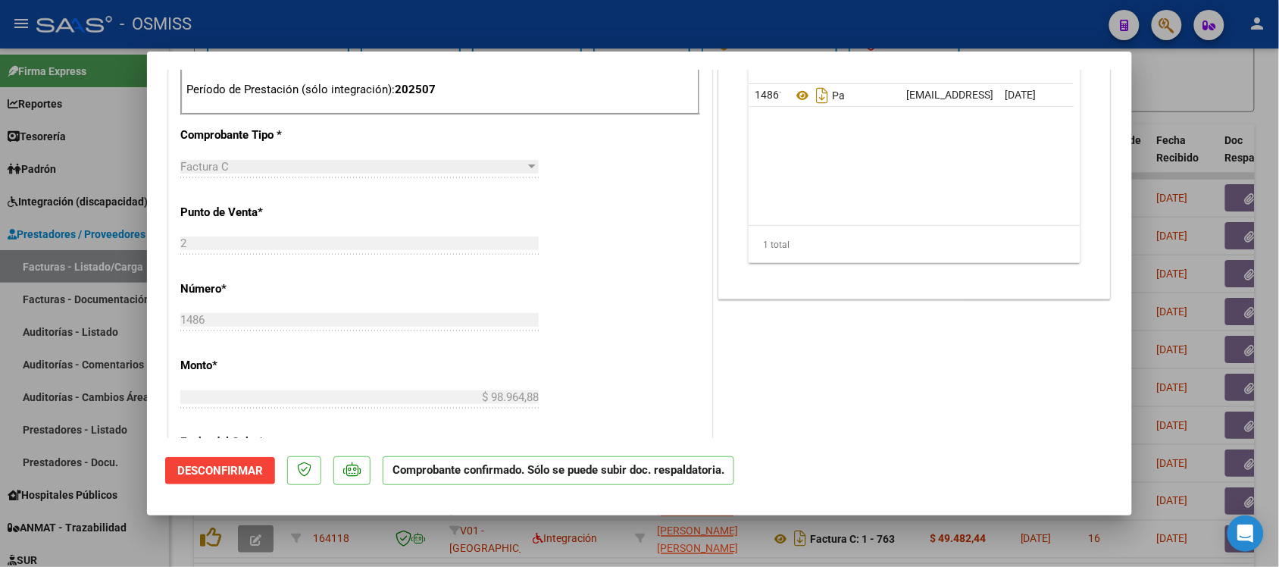
scroll to position [483, 0]
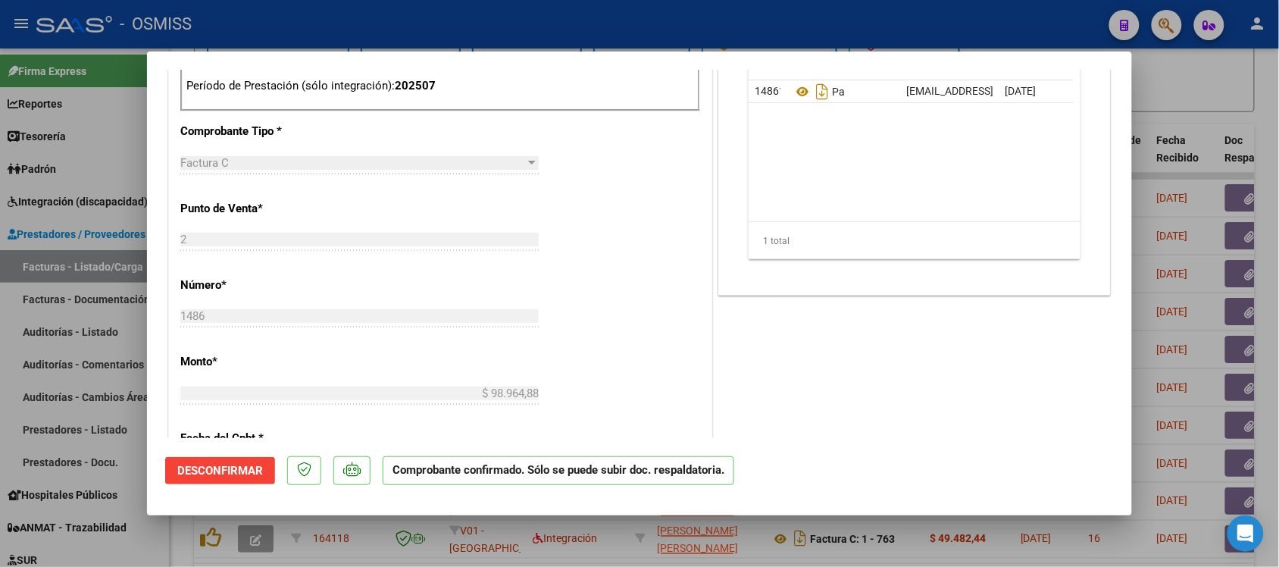
click at [1214, 98] on div at bounding box center [639, 283] width 1279 height 567
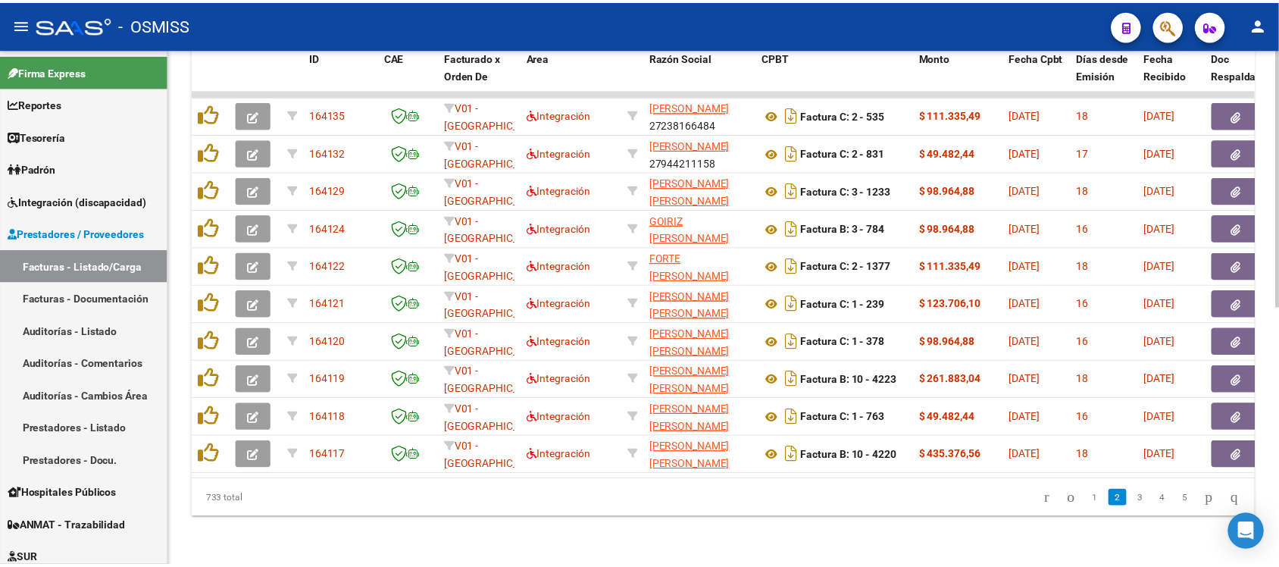
scroll to position [517, 0]
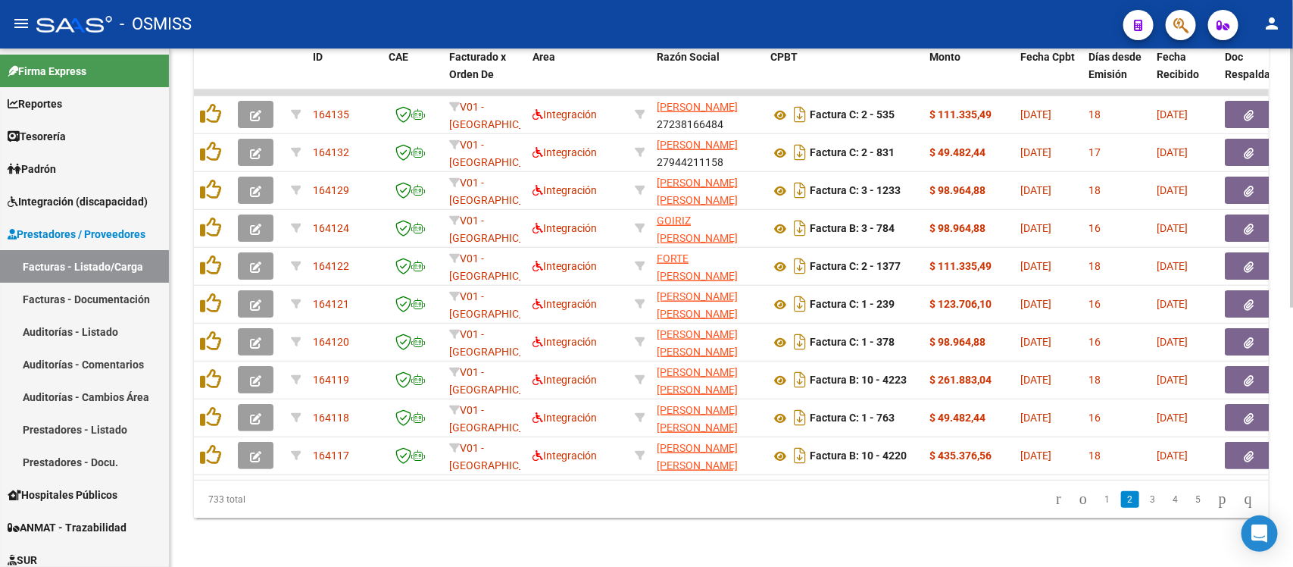
click at [1292, 324] on div at bounding box center [1292, 436] width 4 height 260
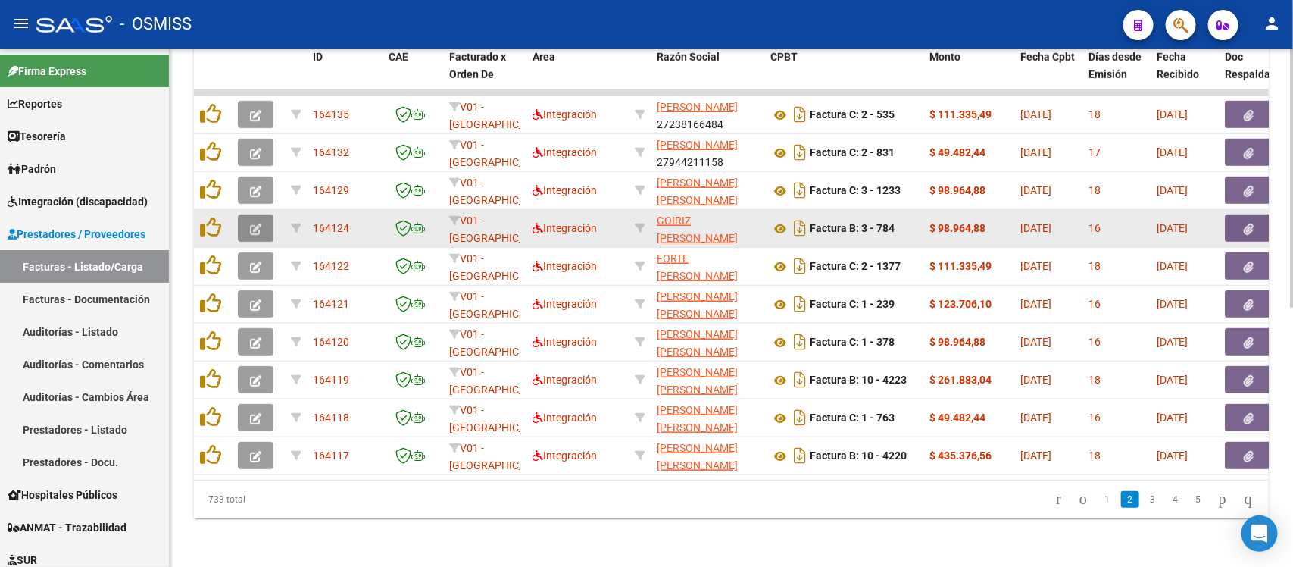
click at [258, 221] on span "button" at bounding box center [255, 228] width 11 height 14
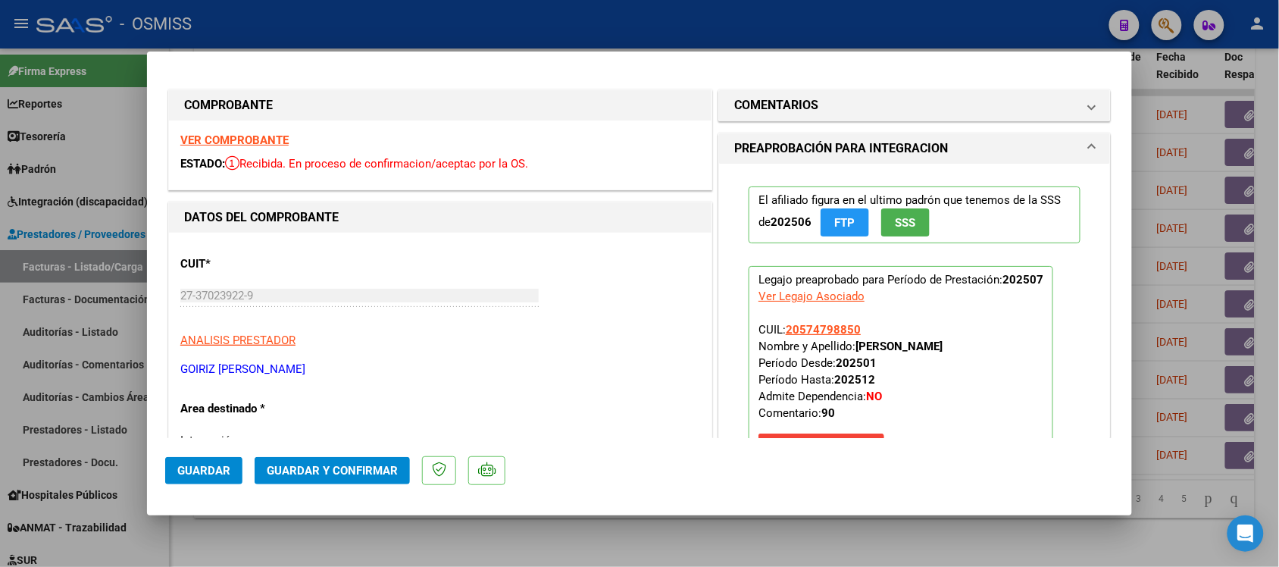
click at [258, 137] on strong "VER COMPROBANTE" at bounding box center [234, 140] width 108 height 14
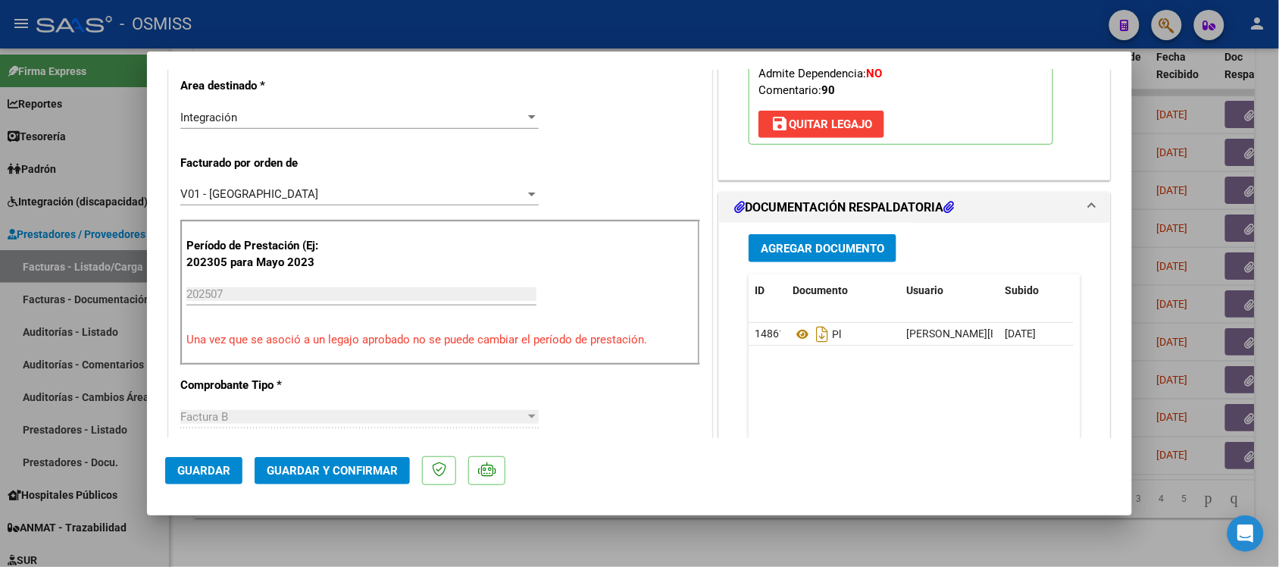
scroll to position [455, 0]
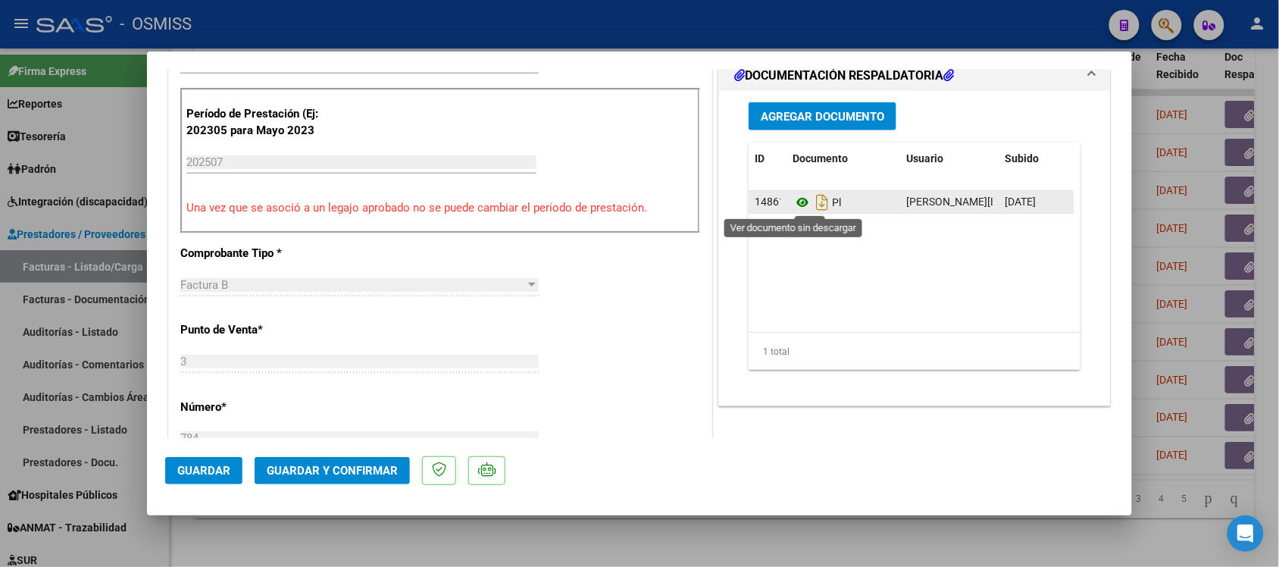
click at [792, 201] on icon at bounding box center [802, 202] width 20 height 18
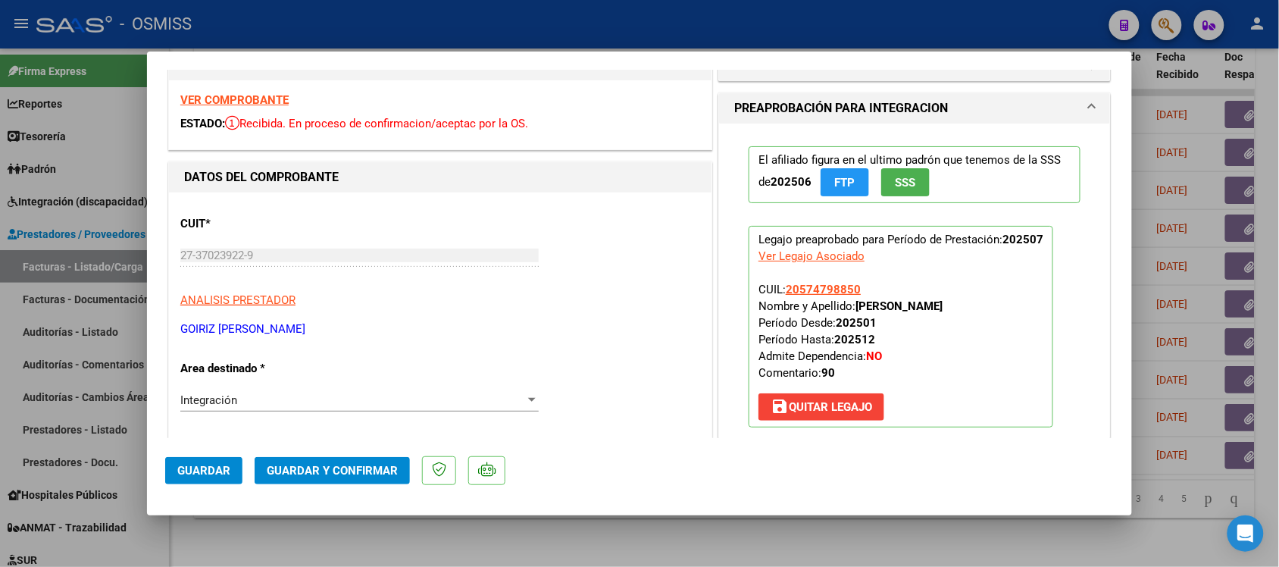
scroll to position [0, 0]
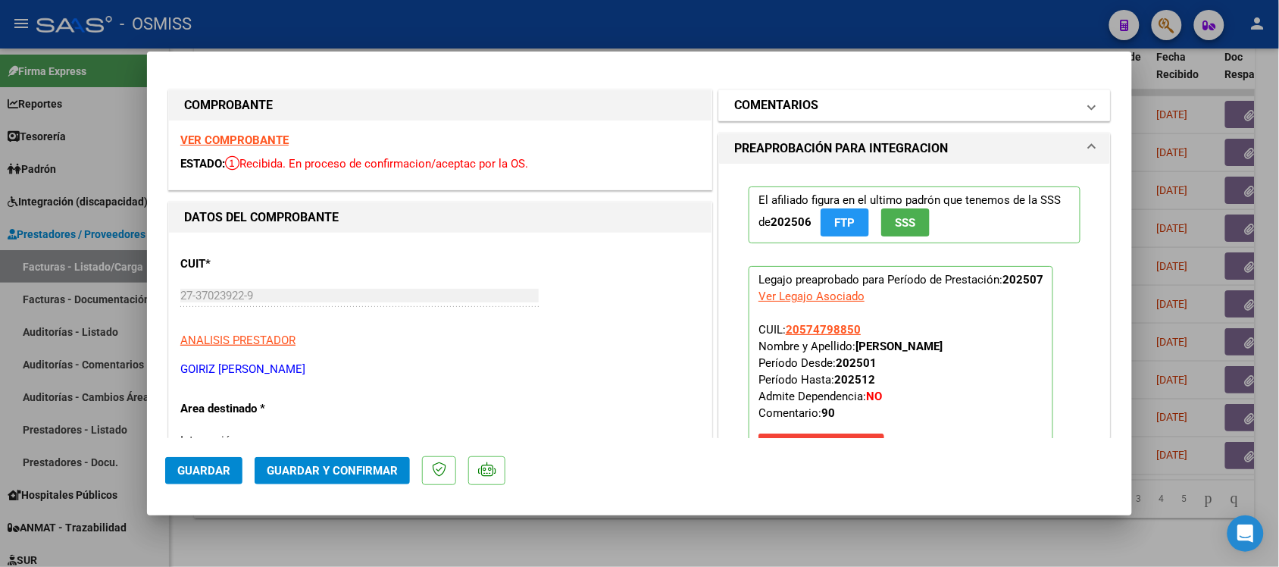
click at [955, 104] on mat-panel-title "COMENTARIOS" at bounding box center [905, 105] width 342 height 18
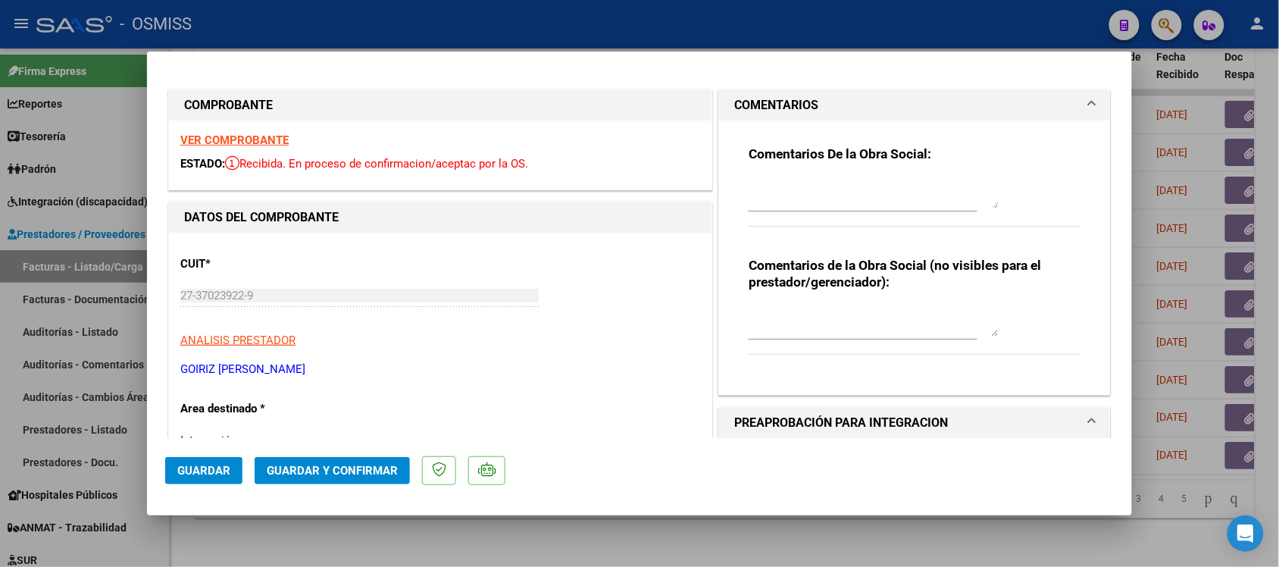
click at [955, 104] on mat-panel-title "COMENTARIOS" at bounding box center [905, 105] width 342 height 18
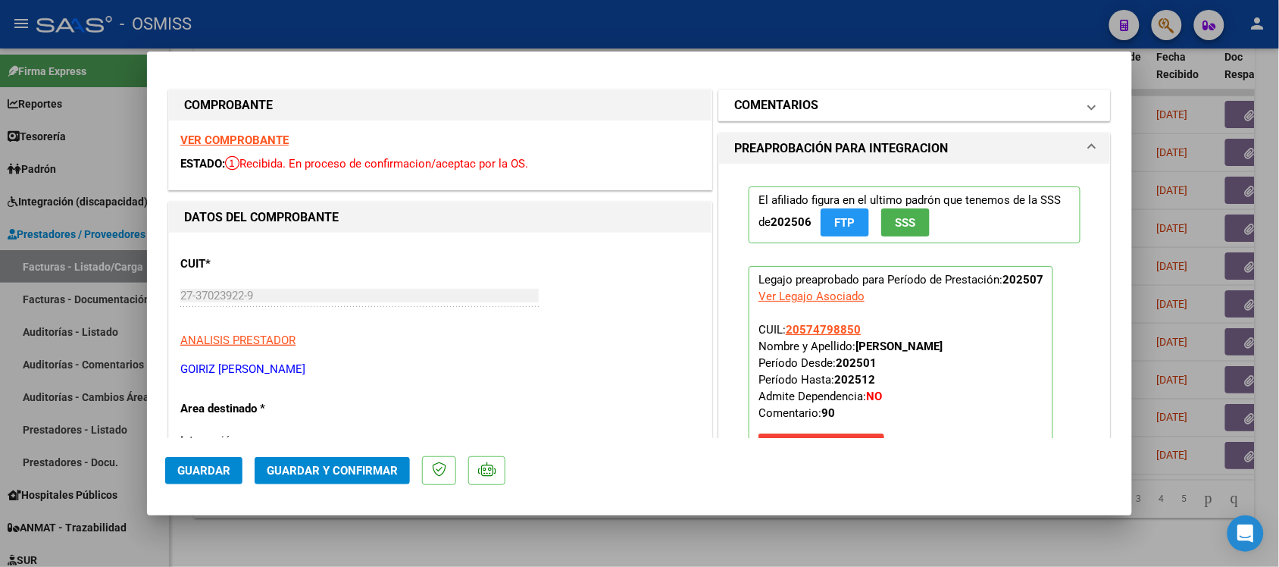
click at [770, 104] on h1 "COMENTARIOS" at bounding box center [776, 105] width 84 height 18
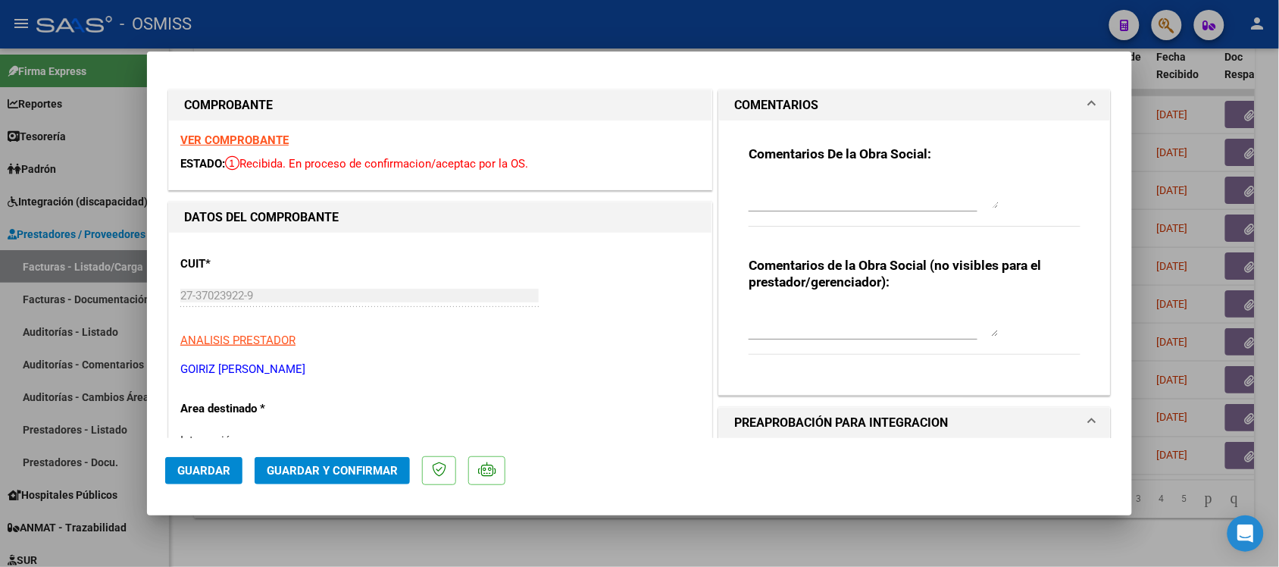
click at [770, 104] on h1 "COMENTARIOS" at bounding box center [776, 105] width 84 height 18
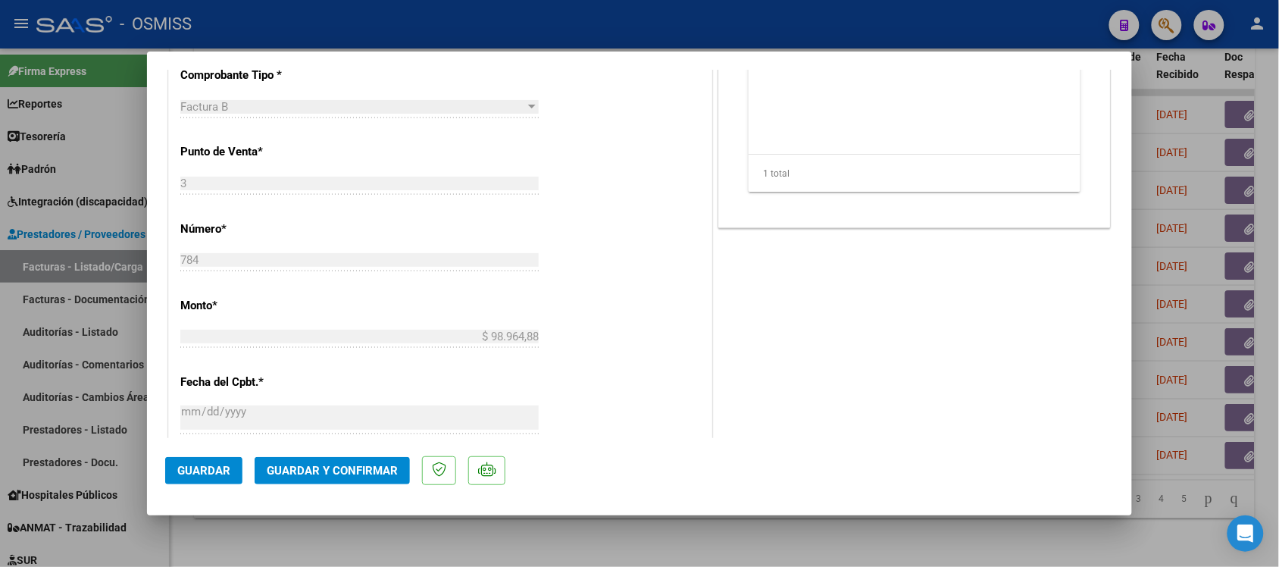
scroll to position [636, 0]
click at [350, 458] on button "Guardar y Confirmar" at bounding box center [332, 470] width 155 height 27
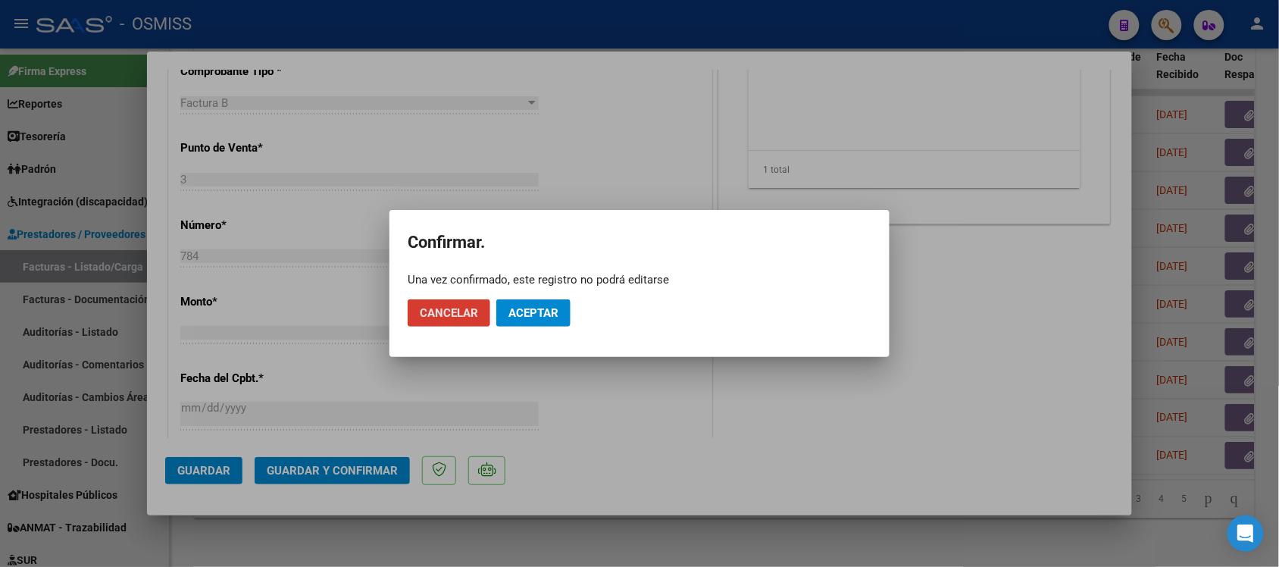
click at [544, 297] on mat-dialog-actions "Cancelar Aceptar" at bounding box center [640, 313] width 464 height 52
click at [547, 308] on span "Aceptar" at bounding box center [533, 313] width 50 height 14
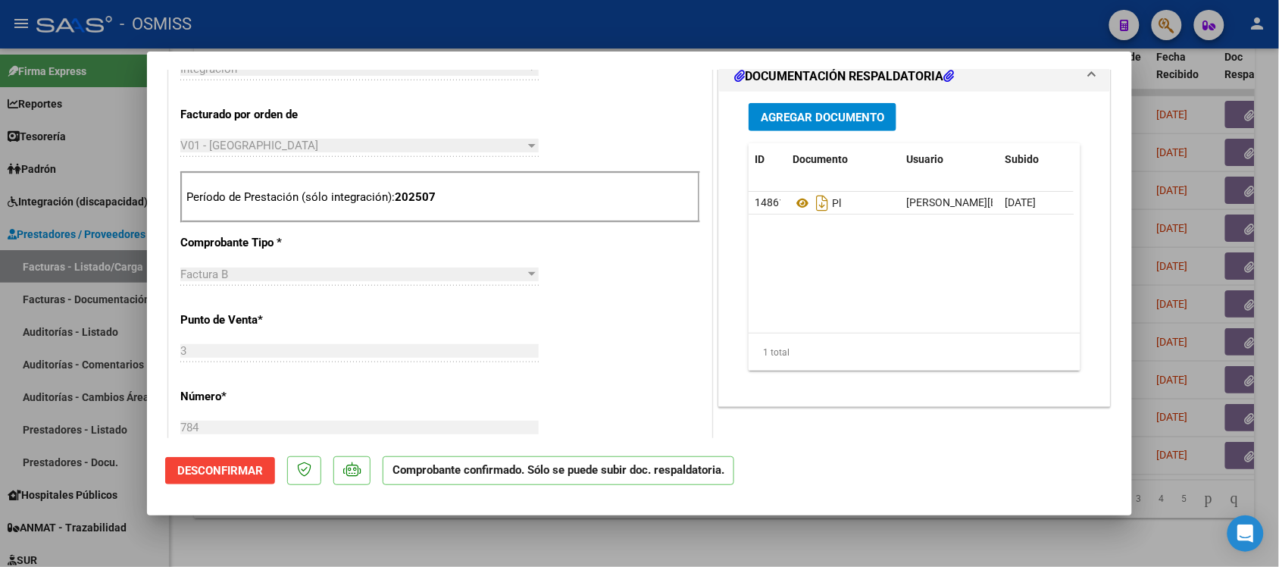
scroll to position [386, 0]
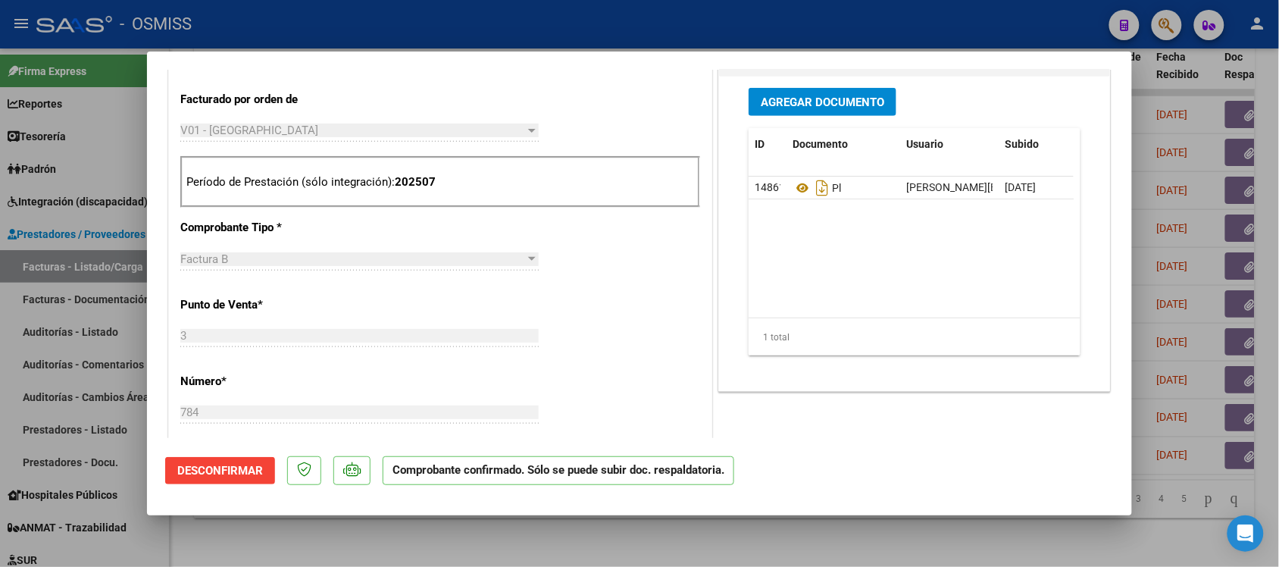
click at [998, 540] on div at bounding box center [639, 283] width 1279 height 567
type input "$ 0,00"
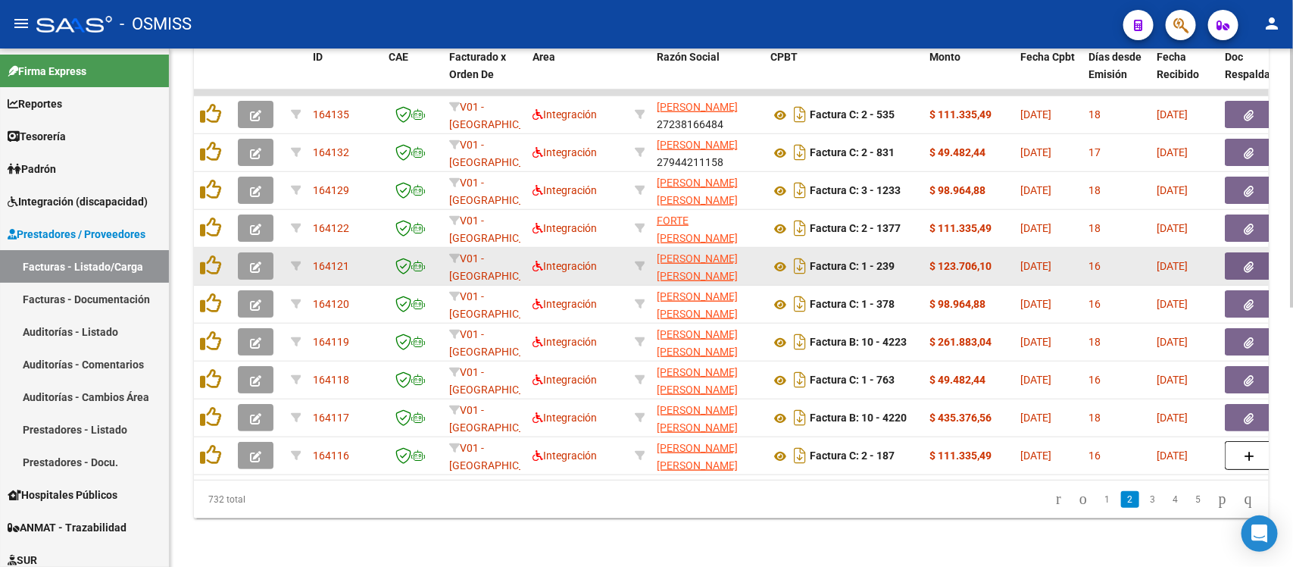
click at [271, 252] on button "button" at bounding box center [256, 265] width 36 height 27
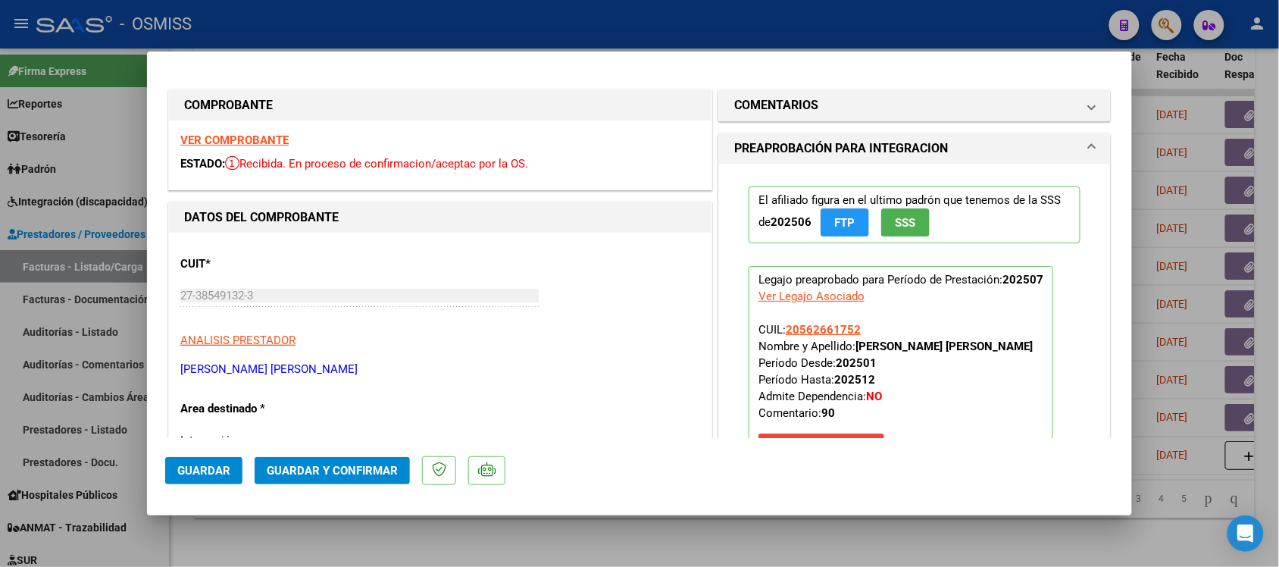
click at [269, 138] on strong "VER COMPROBANTE" at bounding box center [234, 140] width 108 height 14
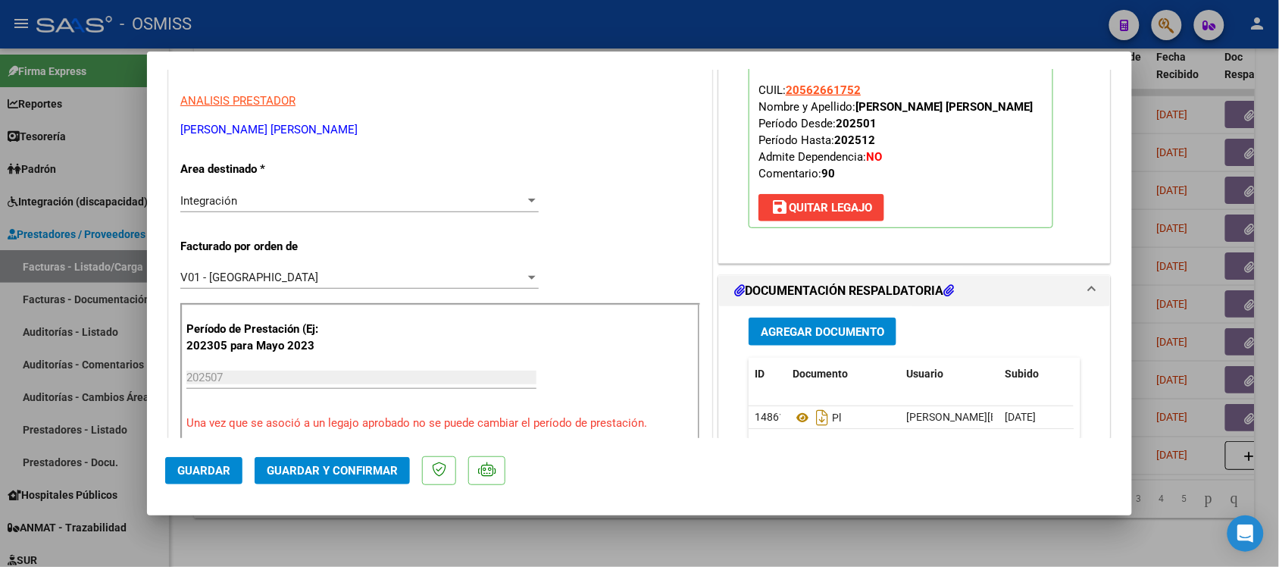
scroll to position [396, 0]
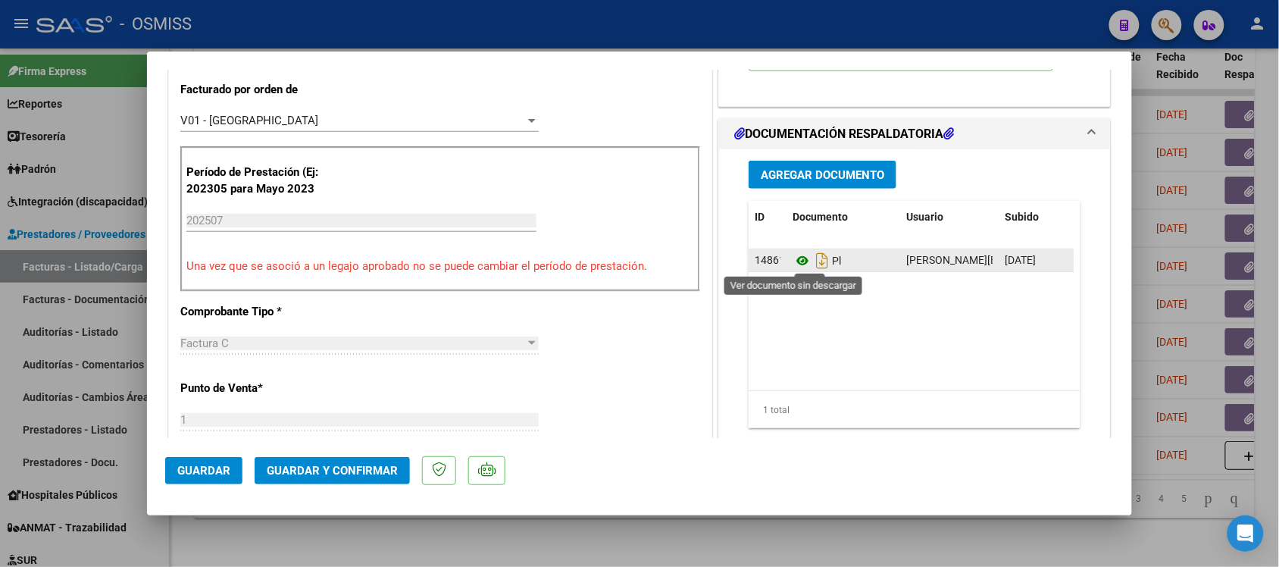
click at [792, 260] on icon at bounding box center [802, 261] width 20 height 18
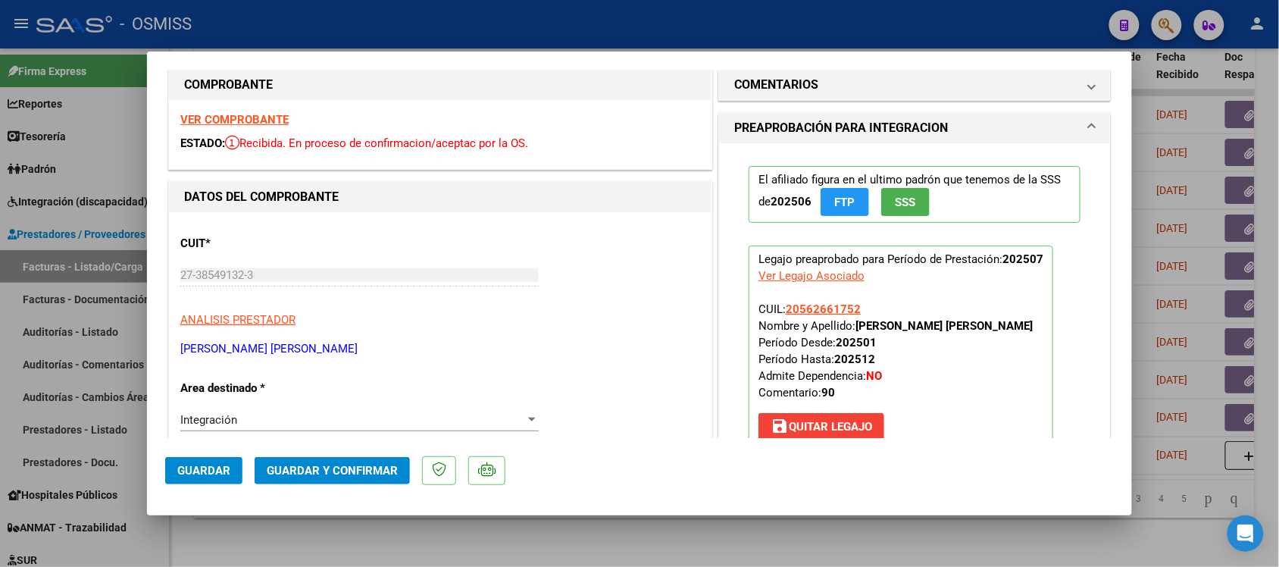
scroll to position [0, 0]
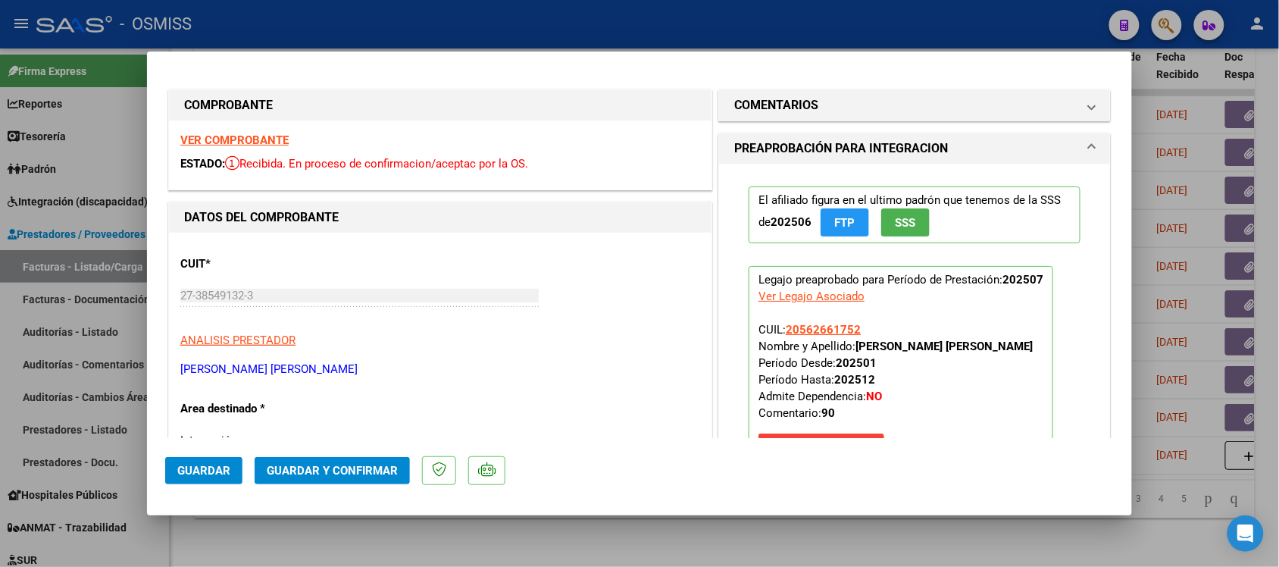
click at [1013, 96] on mat-panel-title "COMENTARIOS" at bounding box center [905, 105] width 342 height 18
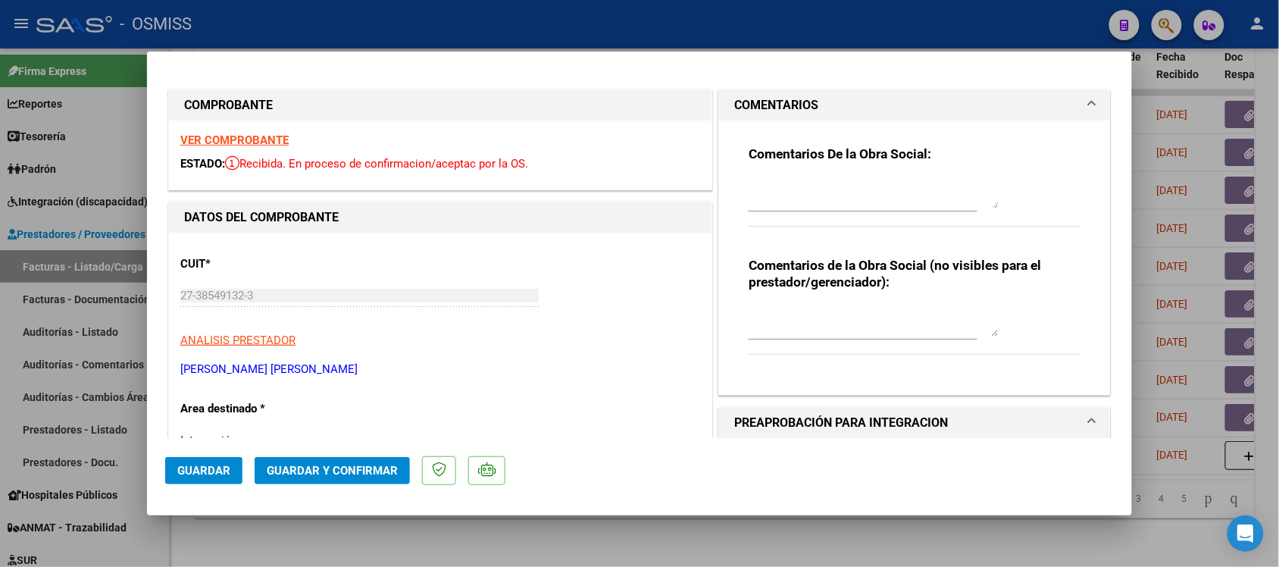
click at [1013, 96] on mat-panel-title "COMENTARIOS" at bounding box center [905, 105] width 342 height 18
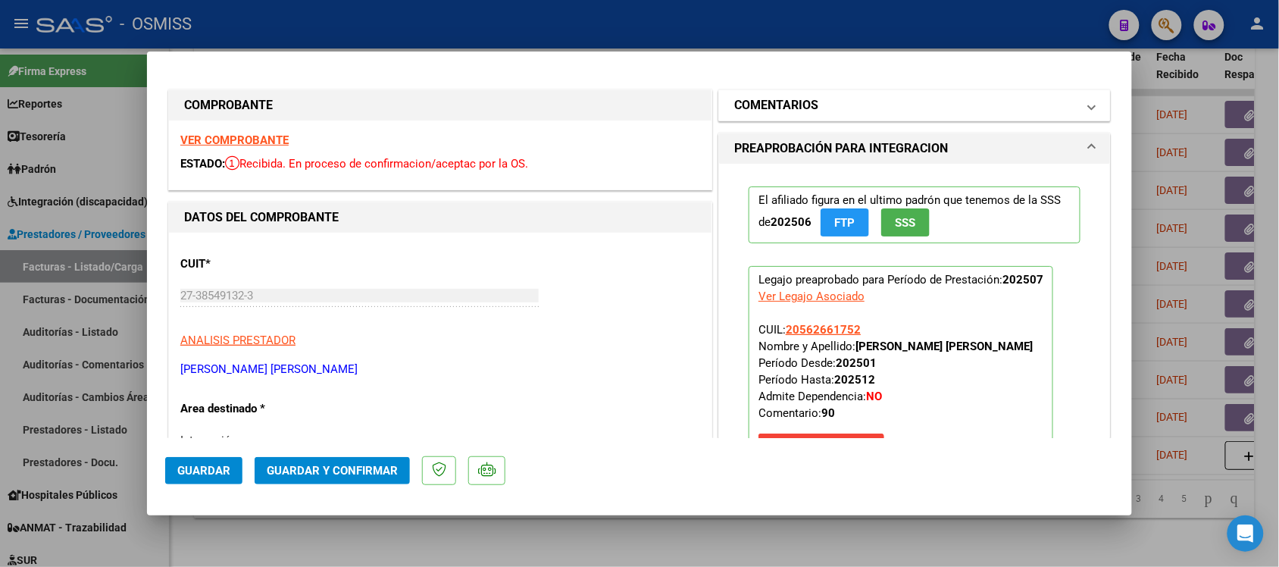
click at [1013, 107] on mat-panel-title "COMENTARIOS" at bounding box center [905, 105] width 342 height 18
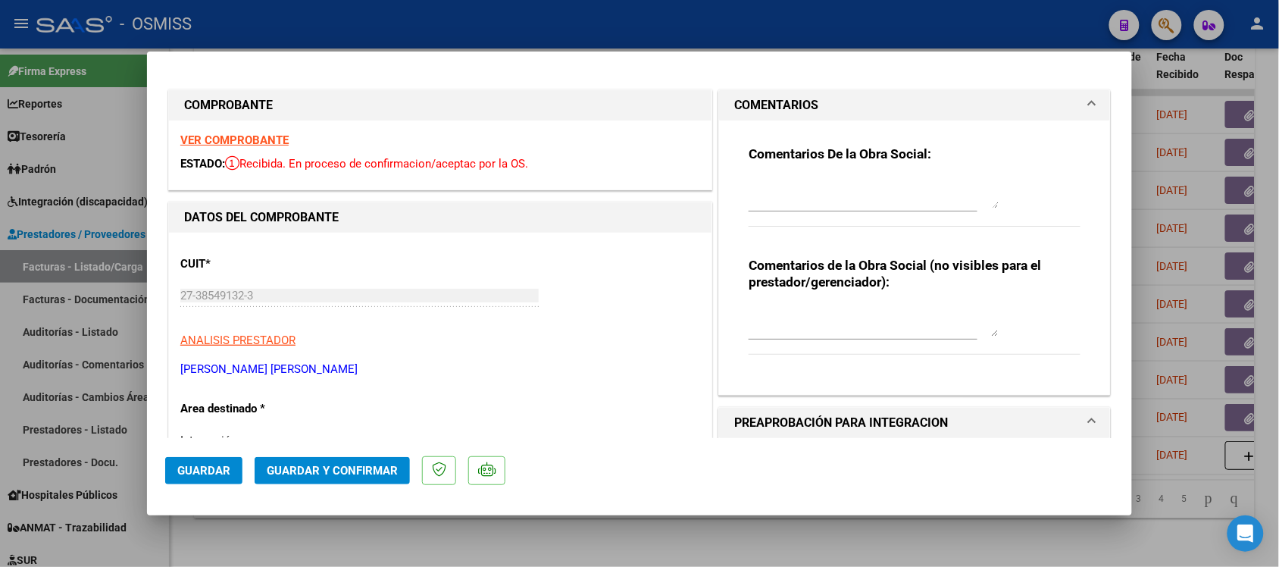
click at [1013, 107] on mat-panel-title "COMENTARIOS" at bounding box center [905, 105] width 342 height 18
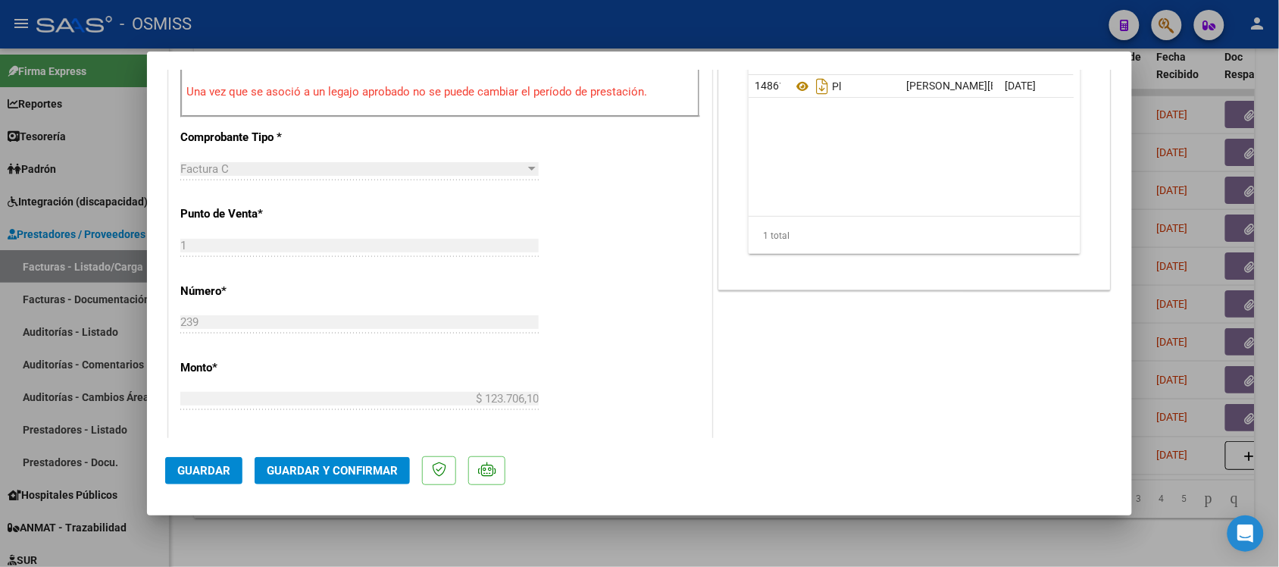
scroll to position [583, 0]
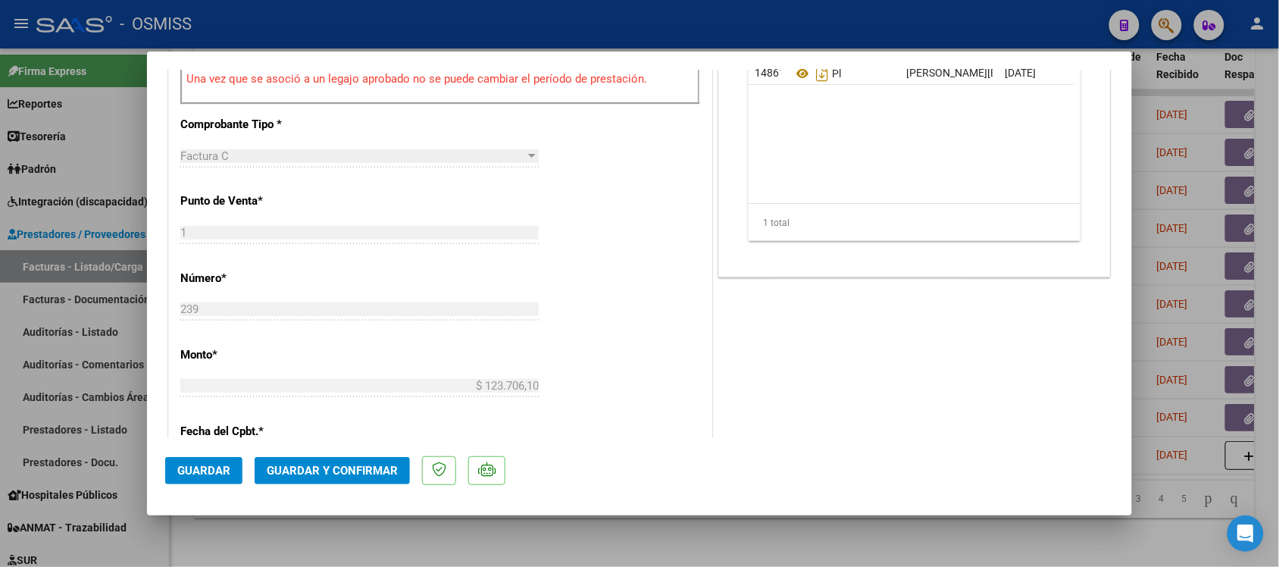
click at [914, 540] on div at bounding box center [639, 283] width 1279 height 567
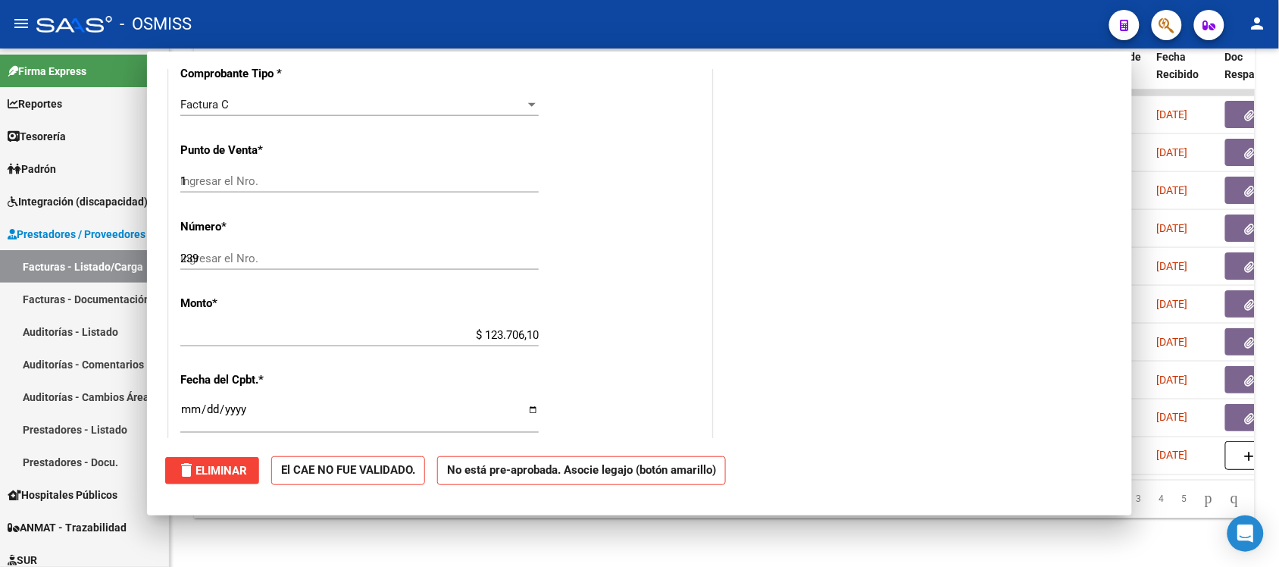
type input "$ 0,00"
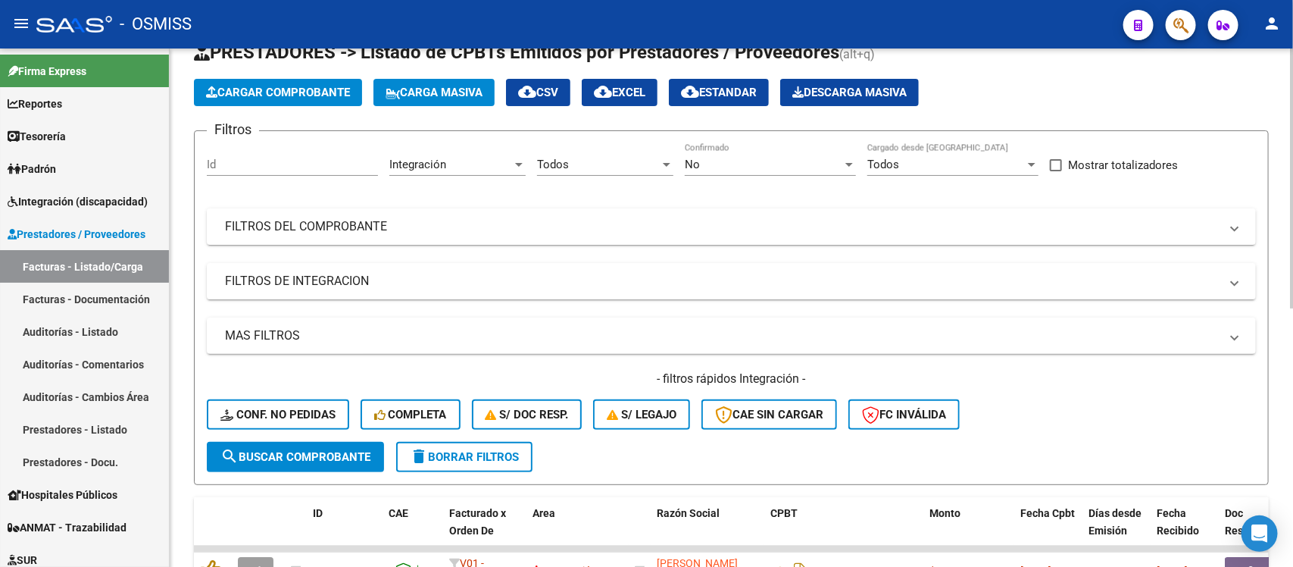
scroll to position [0, 0]
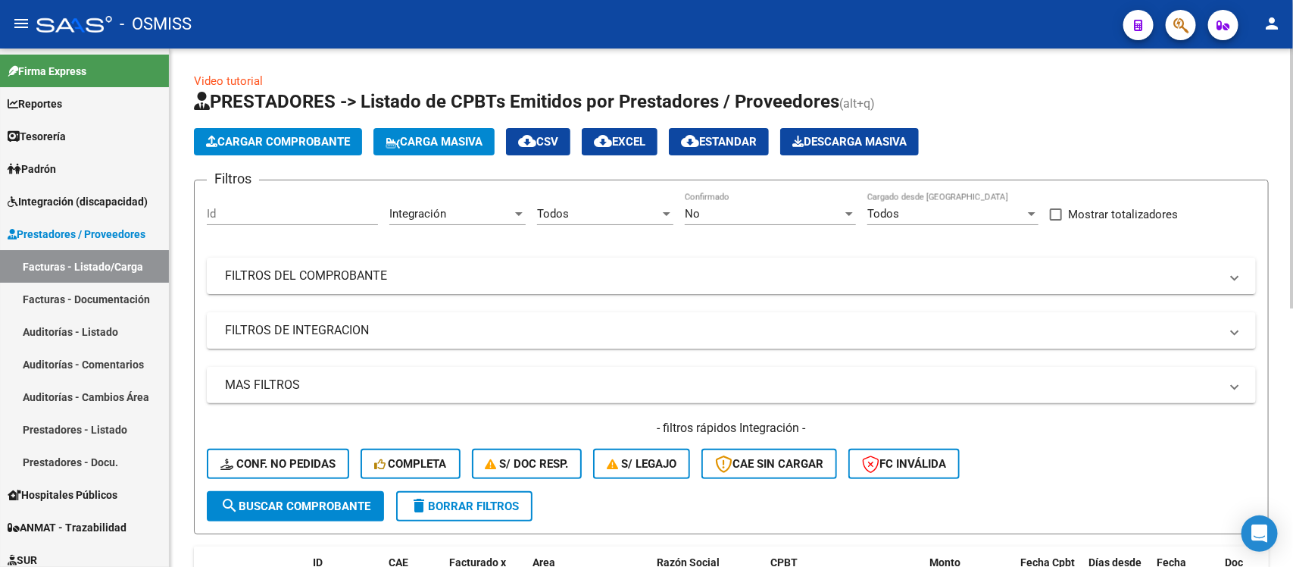
click at [1292, 70] on div at bounding box center [1292, 178] width 4 height 260
